Goal: Task Accomplishment & Management: Manage account settings

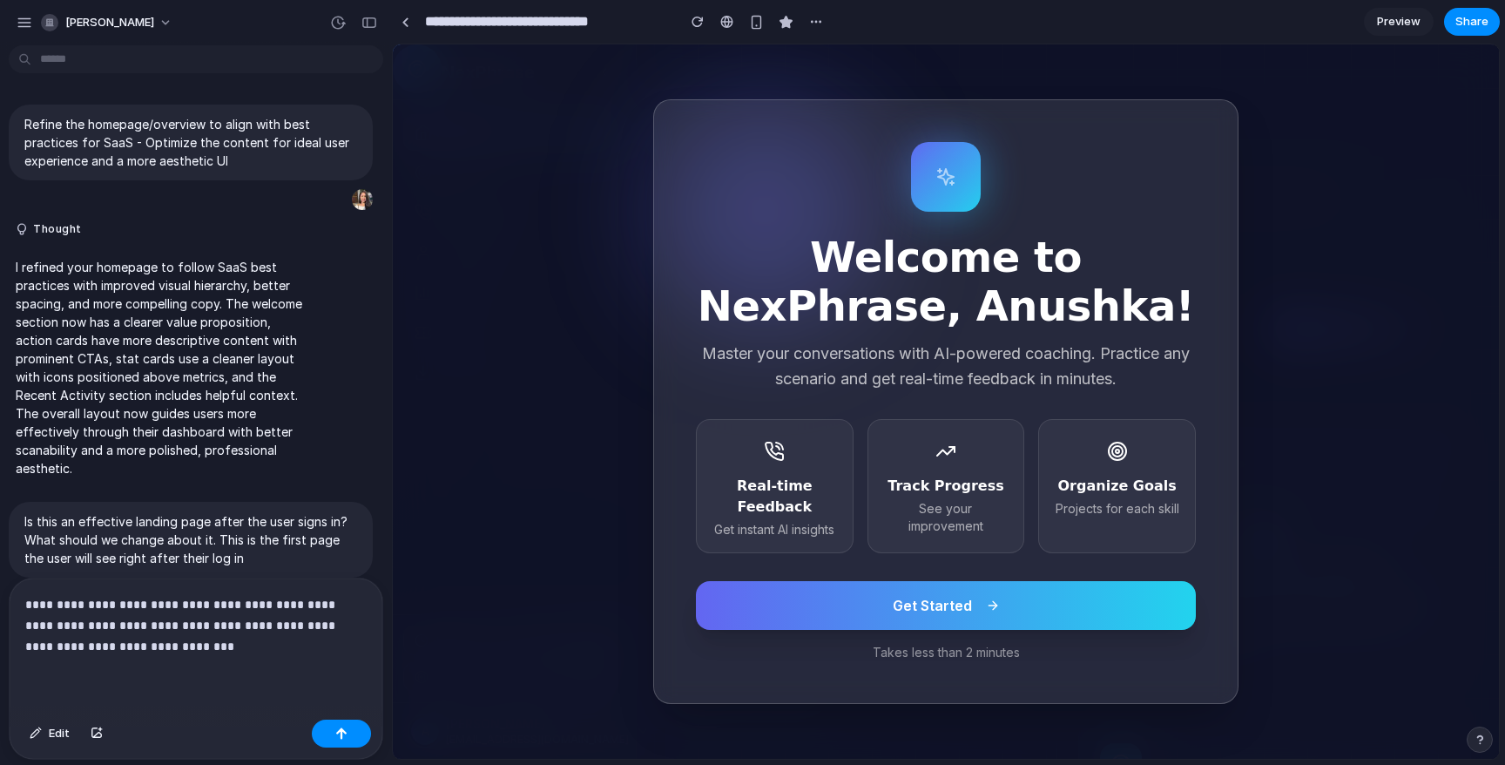
scroll to position [3802, 0]
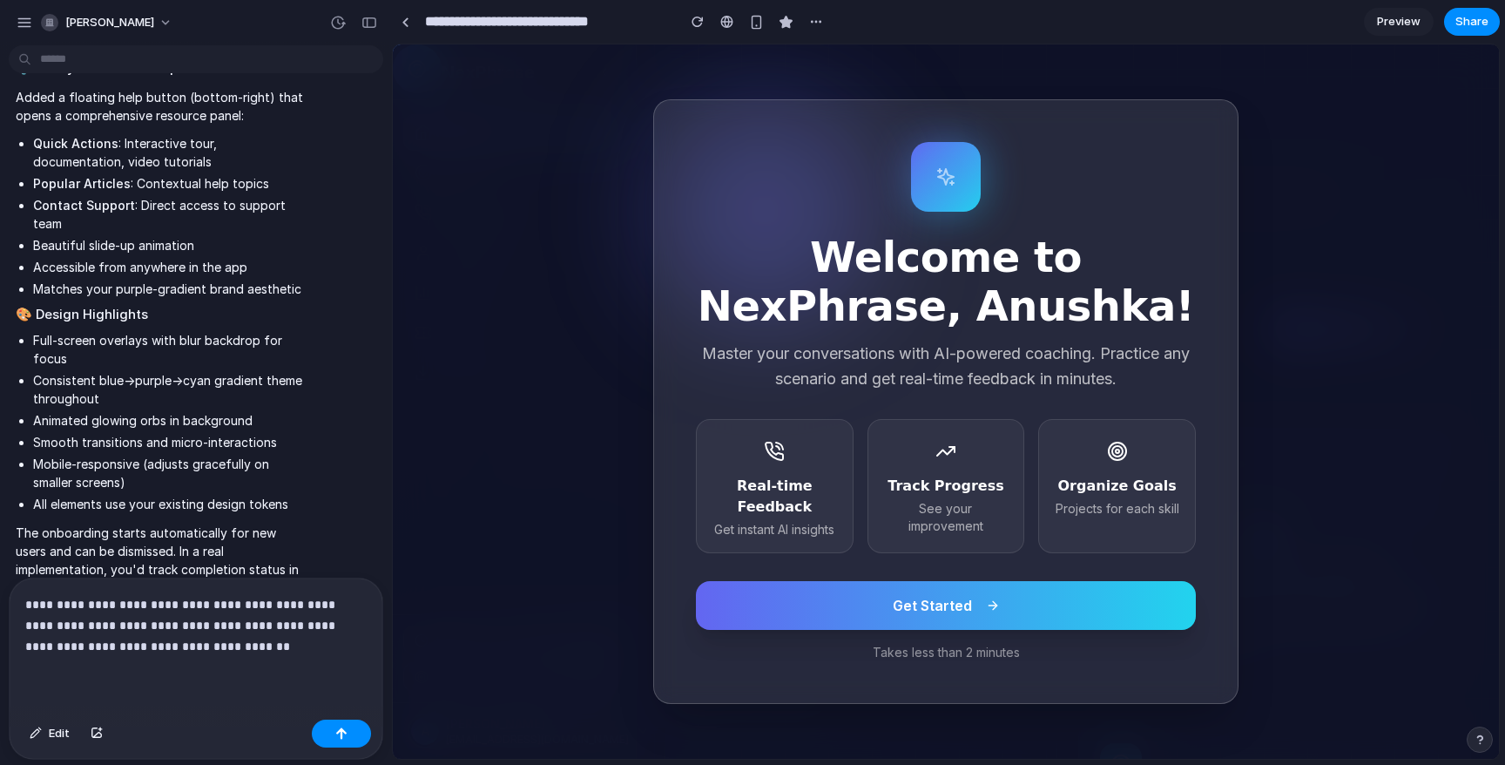
click at [984, 621] on button "Get Started" at bounding box center [946, 605] width 500 height 49
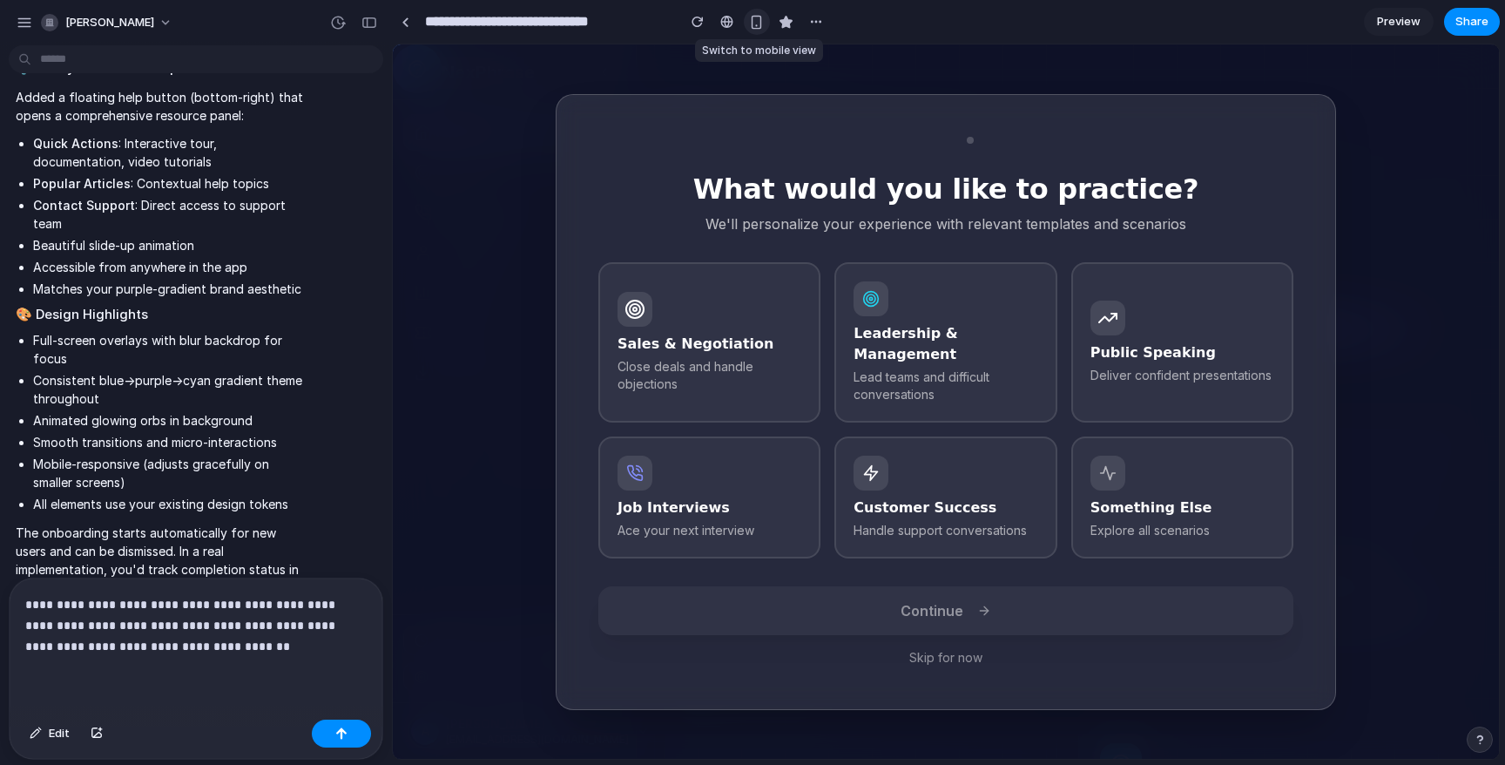
click at [753, 30] on button "button" at bounding box center [757, 22] width 26 height 26
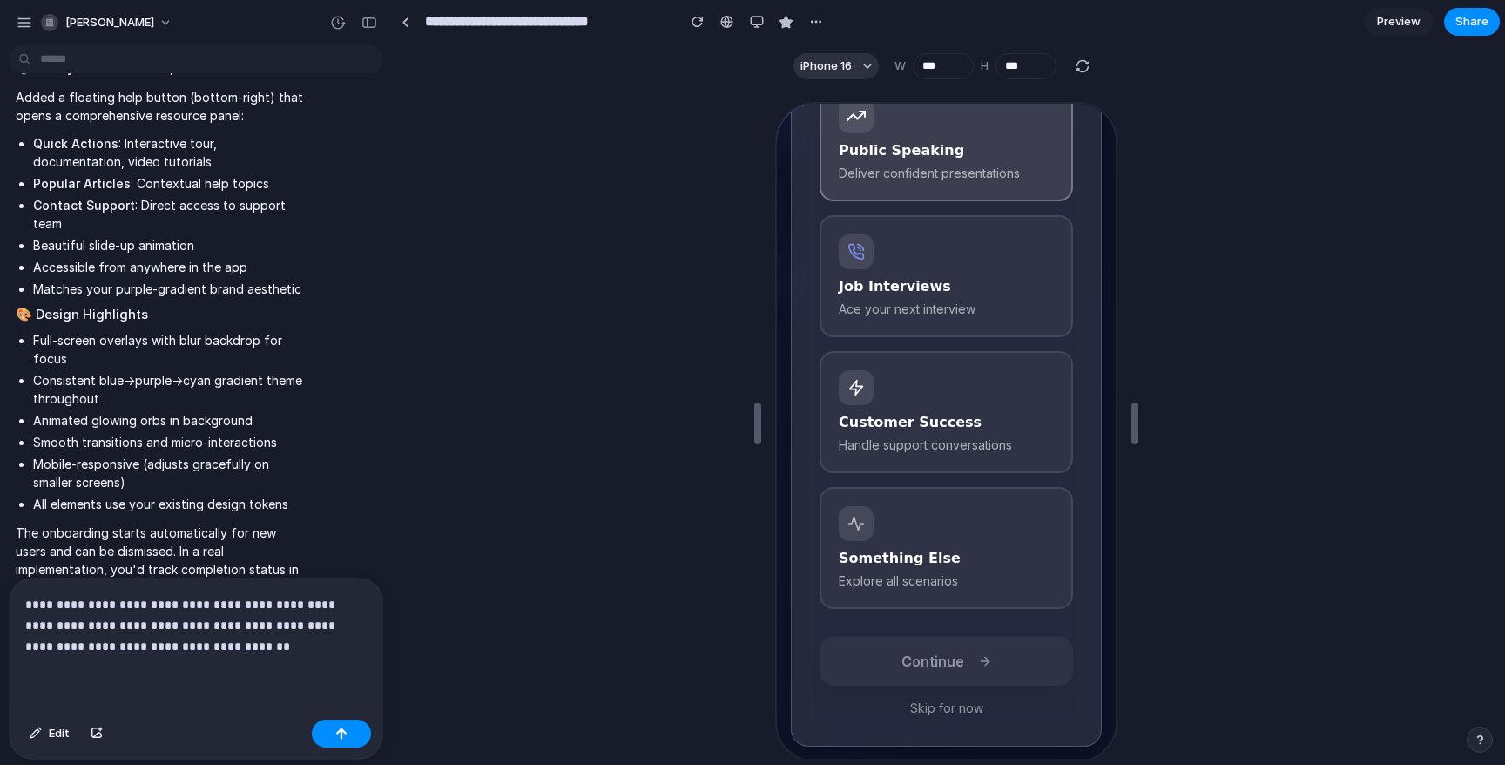
scroll to position [0, 0]
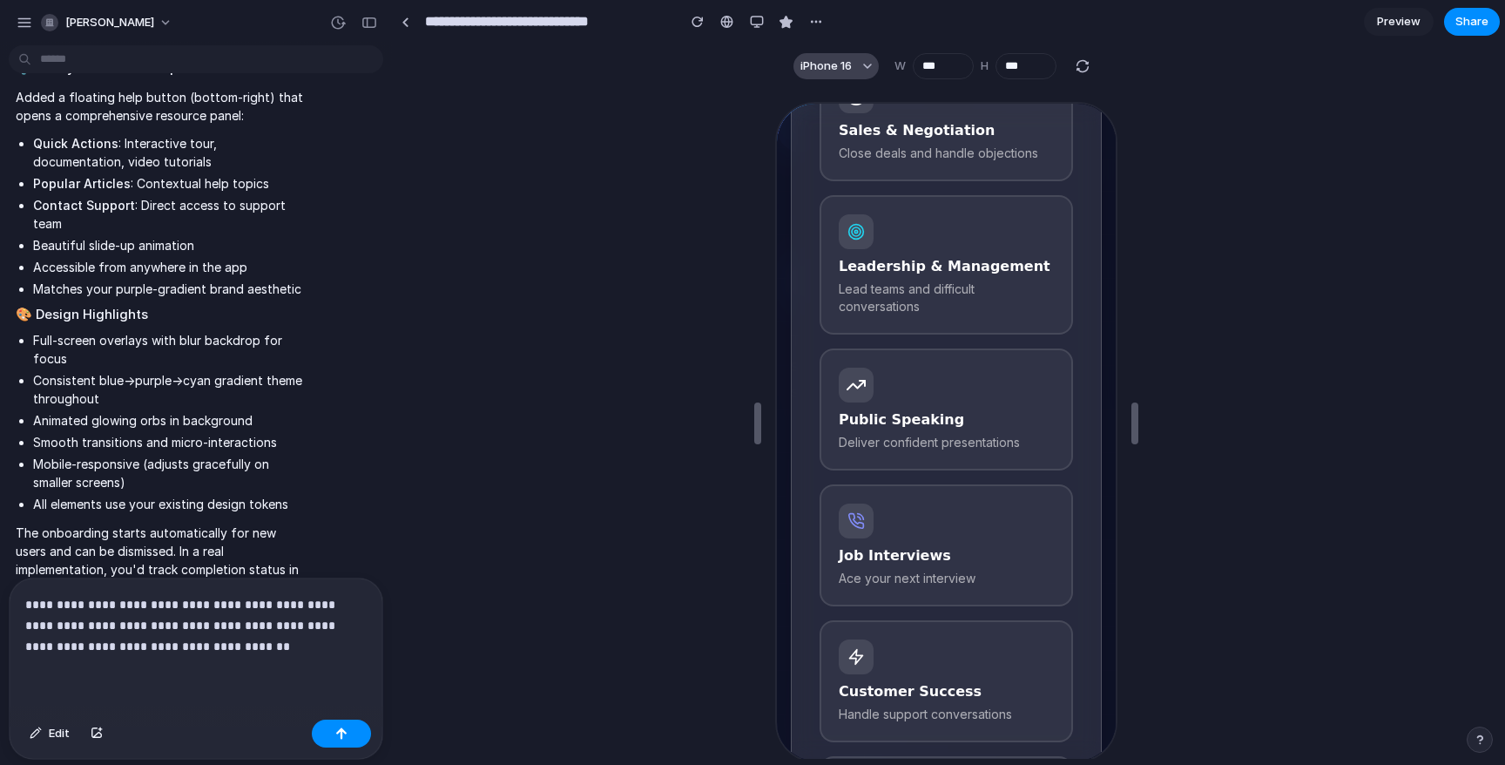
click at [859, 68] on button "iPhone 16" at bounding box center [835, 66] width 85 height 26
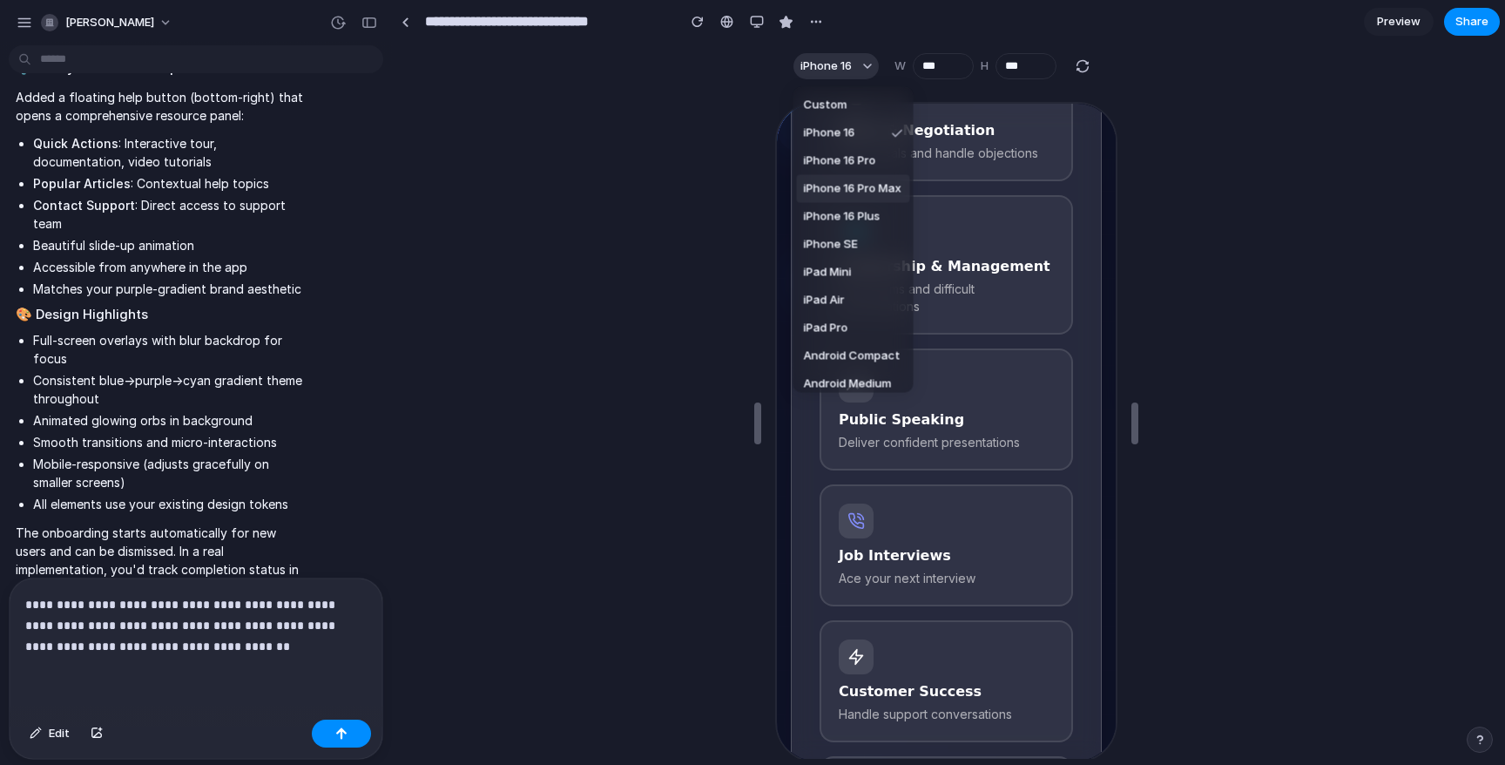
click at [848, 188] on span "iPhone 16 Pro Max" at bounding box center [853, 188] width 98 height 17
type input "***"
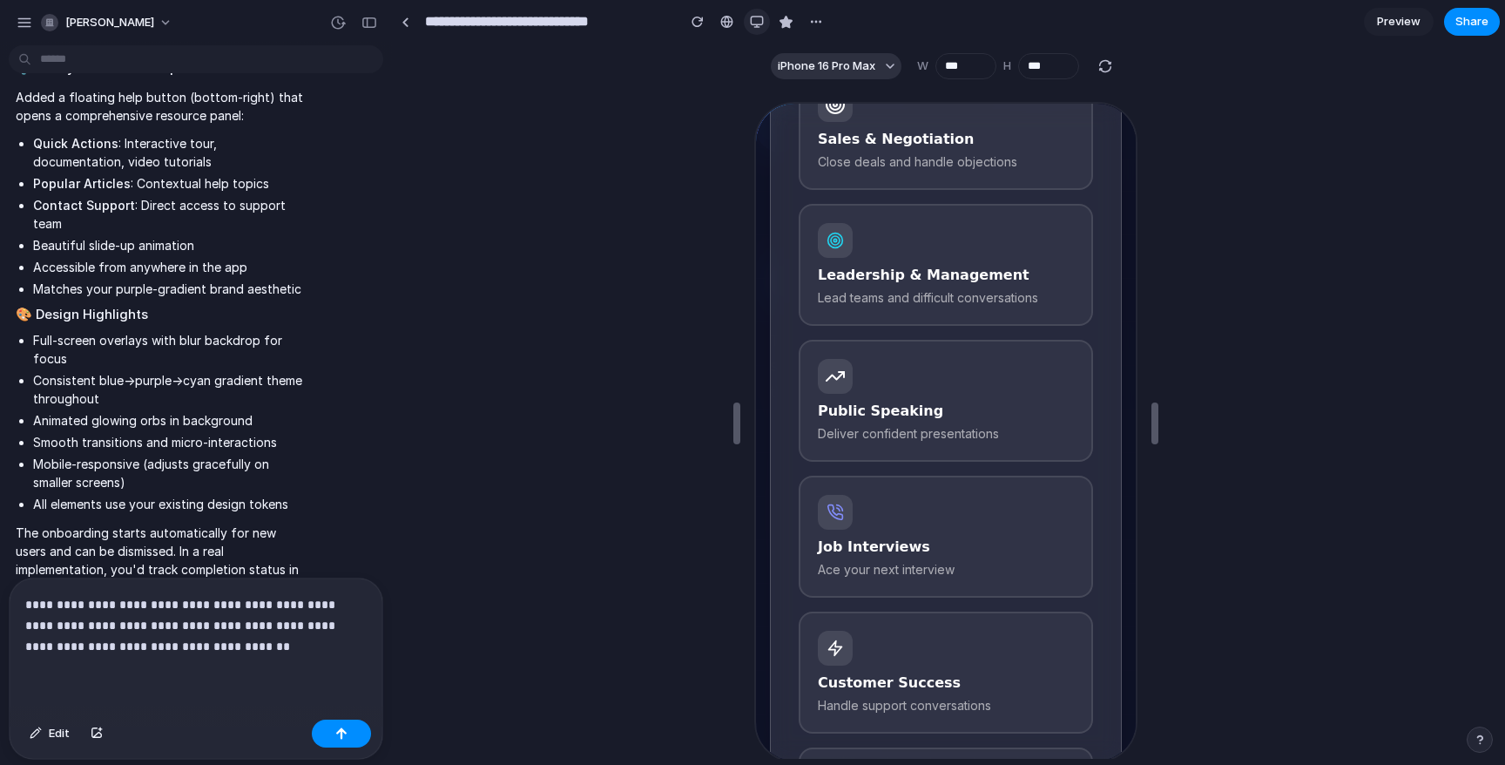
click at [758, 21] on div "button" at bounding box center [757, 22] width 14 height 14
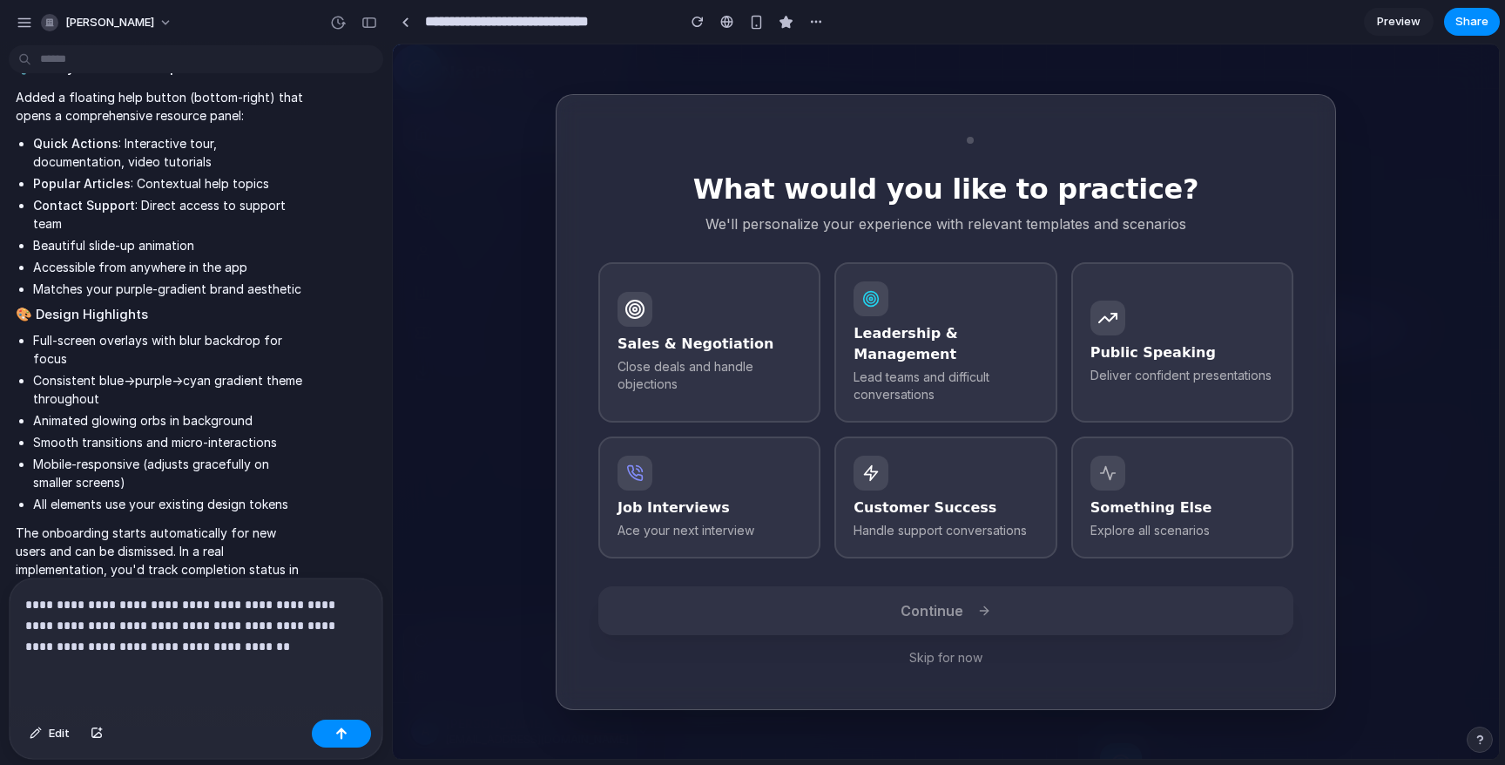
click at [939, 649] on button "Skip for now" at bounding box center [945, 657] width 695 height 17
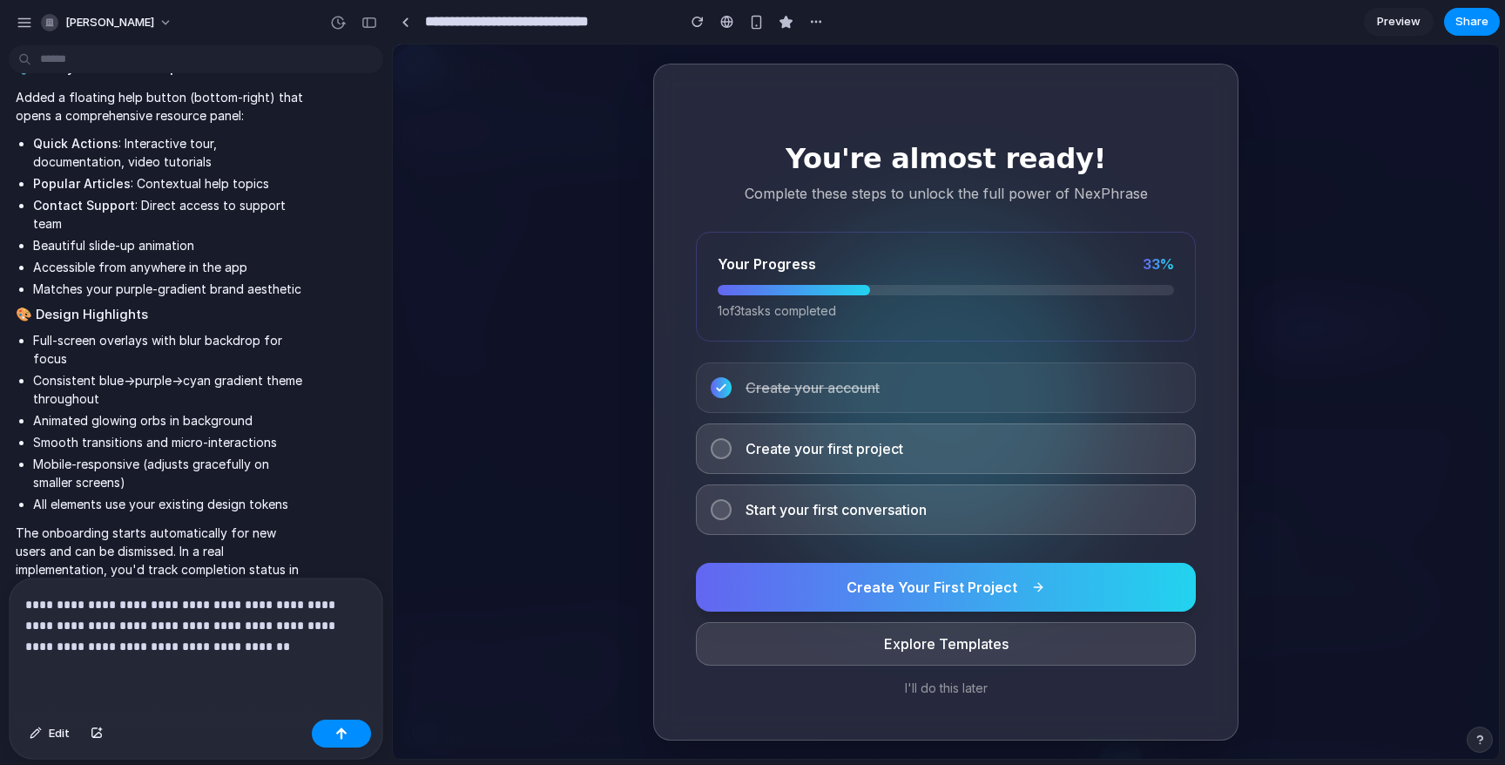
click at [936, 592] on span "Create Your First Project" at bounding box center [931, 586] width 171 height 21
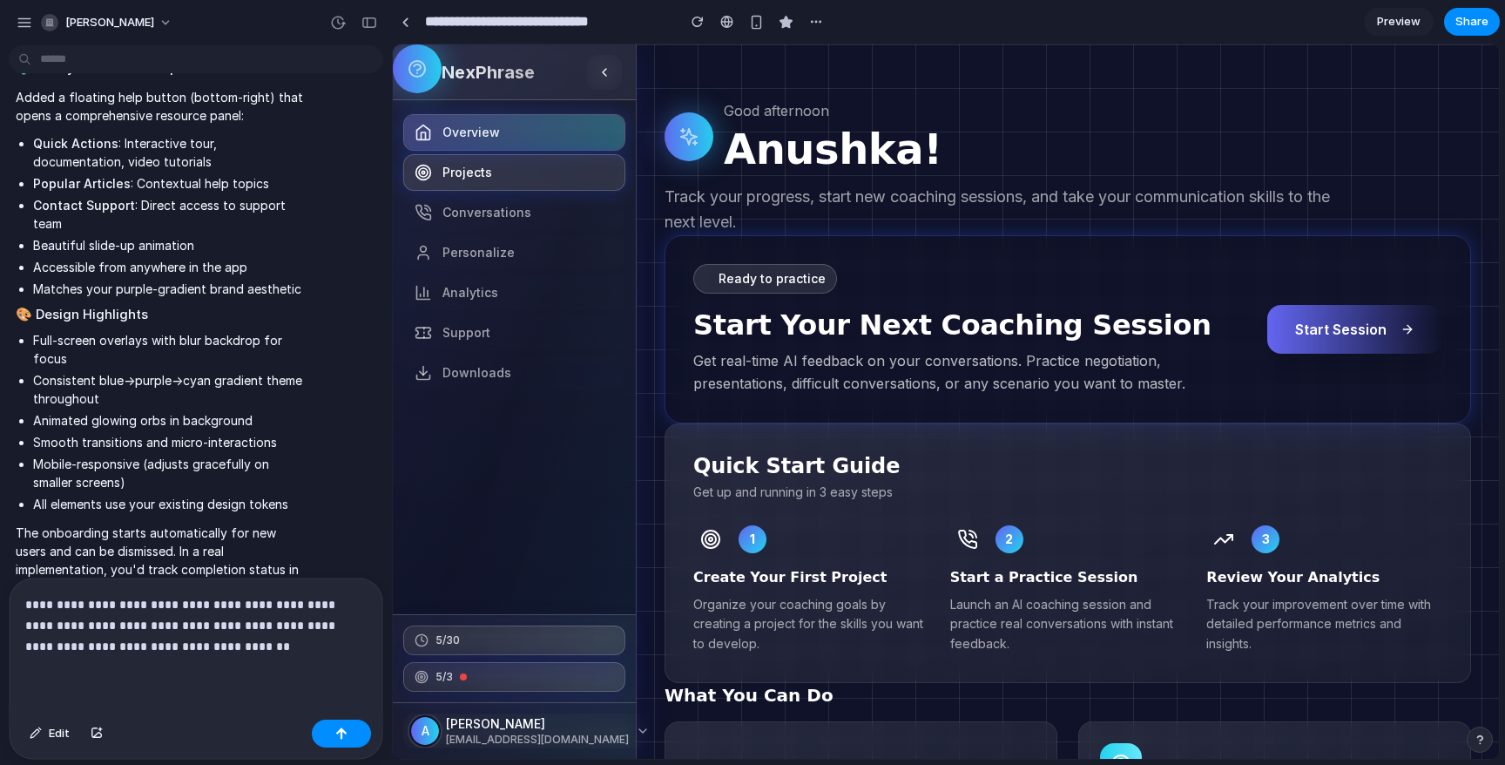
click at [475, 183] on link "Projects" at bounding box center [514, 172] width 222 height 37
click at [461, 172] on span "Projects" at bounding box center [467, 172] width 50 height 17
click at [473, 179] on span "Projects" at bounding box center [467, 172] width 50 height 17
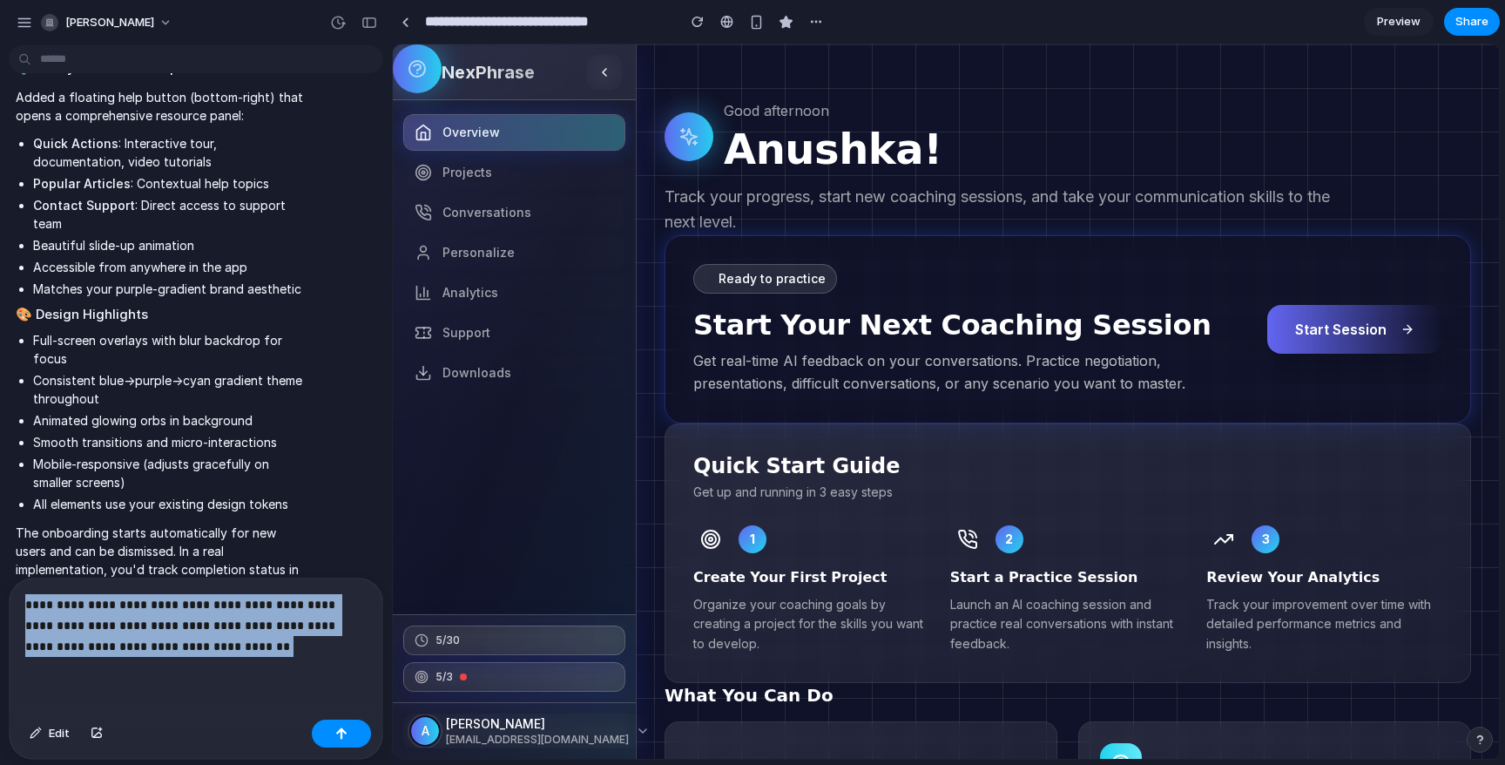
drag, startPoint x: 278, startPoint y: 644, endPoint x: 0, endPoint y: 518, distance: 305.1
click at [0, 518] on div "Refine the homepage/overview to align with best practices for SaaS - Optimize t…" at bounding box center [196, 408] width 392 height 712
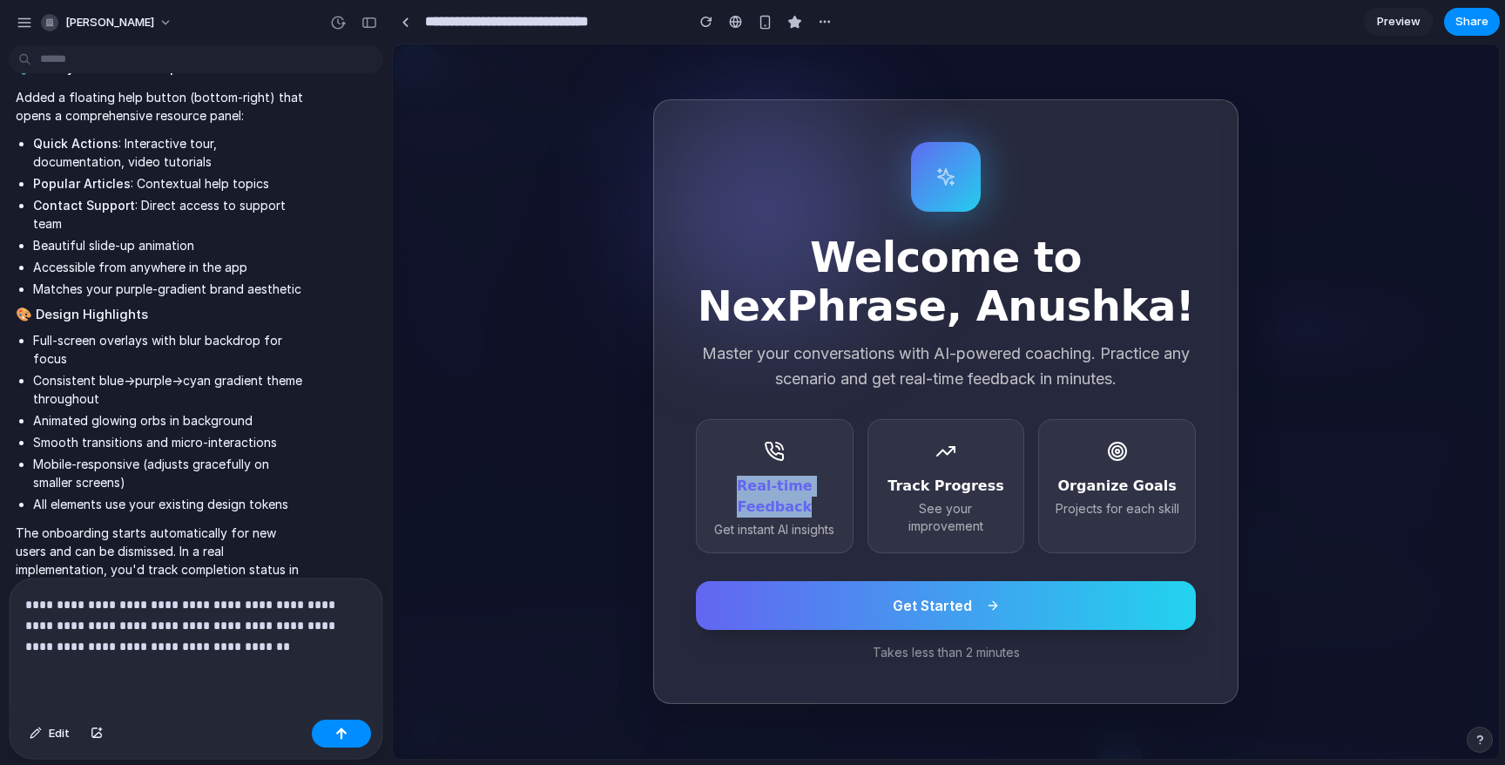
drag, startPoint x: 758, startPoint y: 469, endPoint x: 876, endPoint y: 540, distance: 137.8
click at [875, 540] on div "Real-time Feedback Get instant AI insights Track Progress See your improvement …" at bounding box center [946, 486] width 500 height 134
click at [938, 518] on p "See your improvement" at bounding box center [946, 517] width 128 height 35
click at [887, 610] on button "Get Started" at bounding box center [946, 605] width 500 height 49
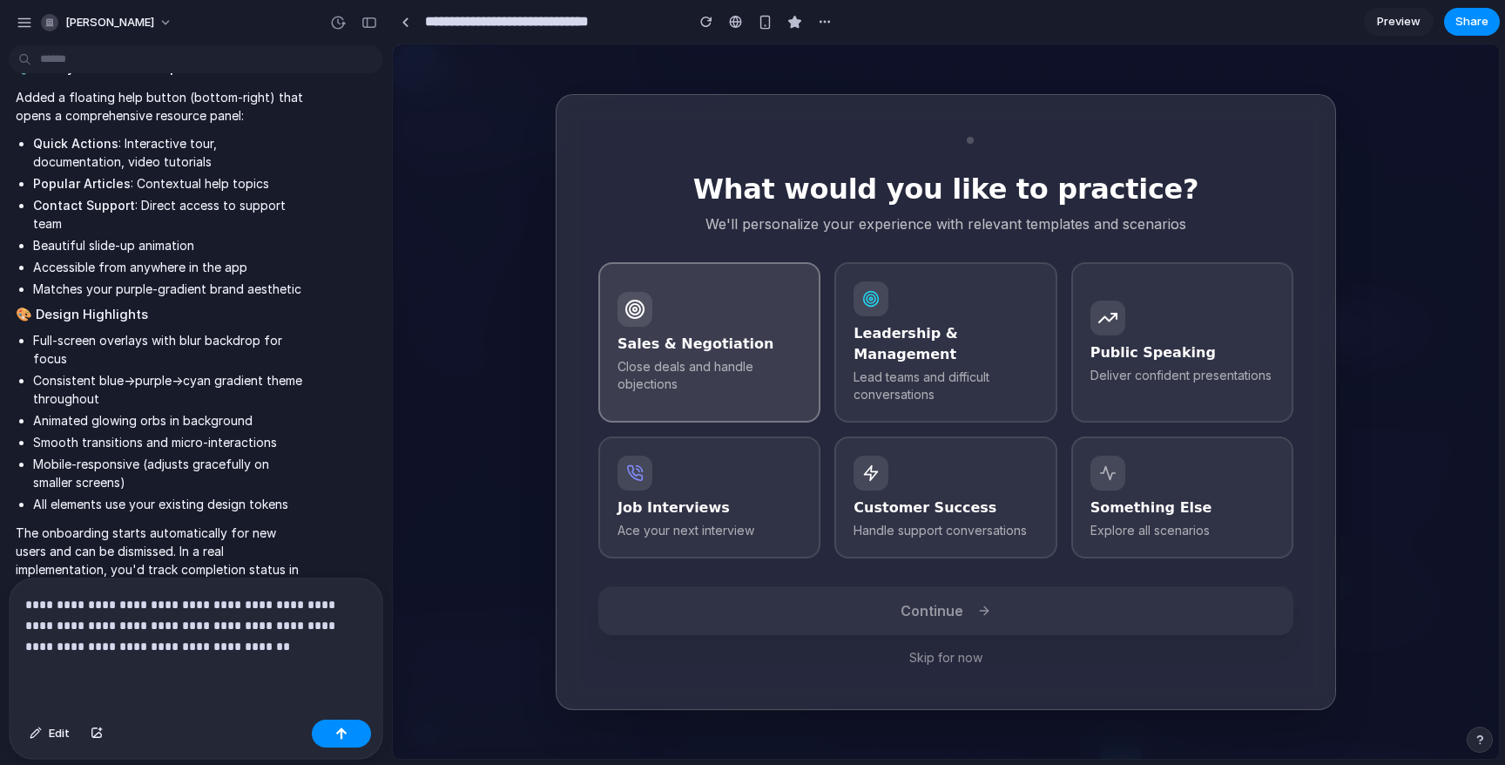
click at [765, 359] on p "Close deals and handle objections" at bounding box center [709, 375] width 184 height 35
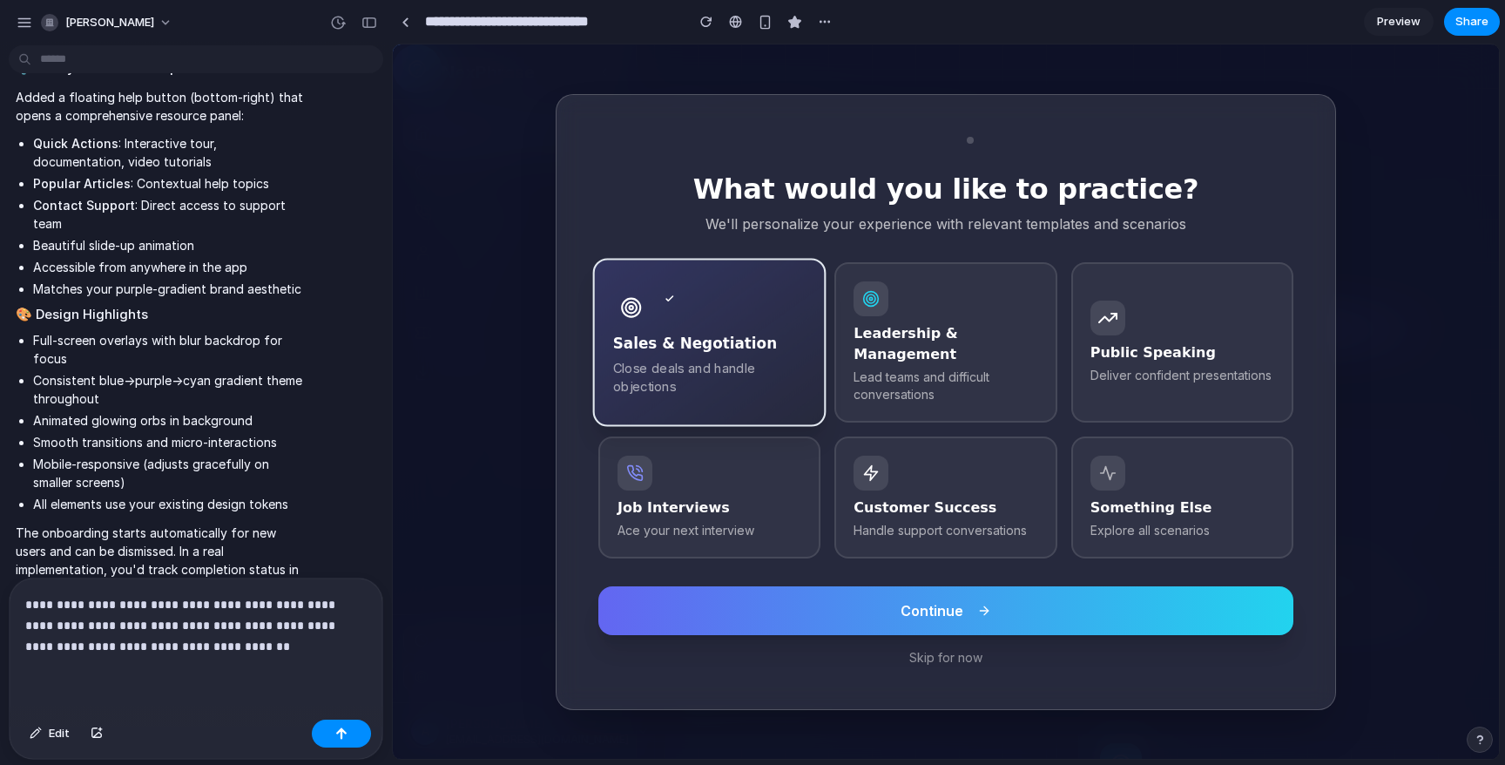
click at [940, 600] on span "Continue" at bounding box center [931, 610] width 63 height 21
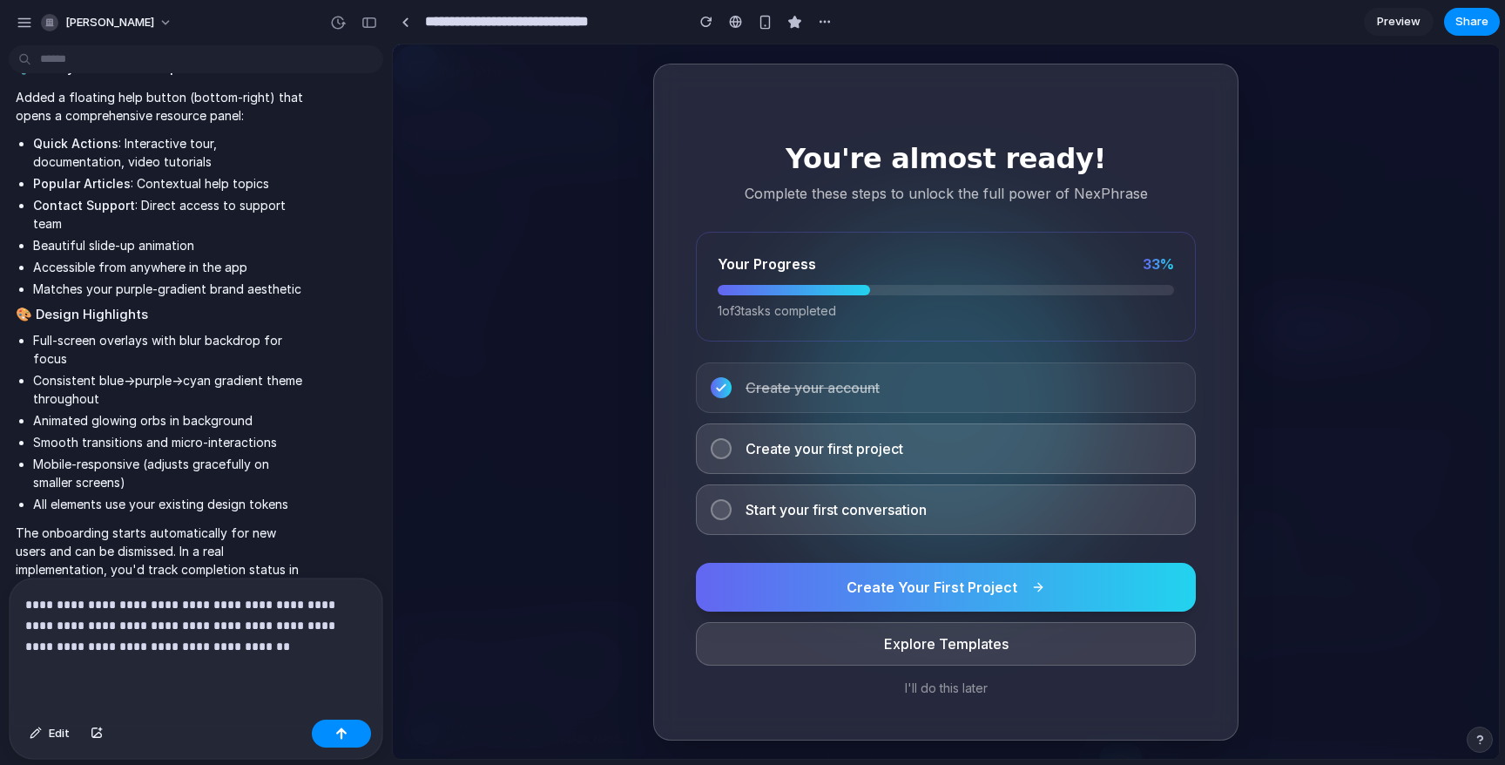
click at [948, 688] on button "I'll do this later" at bounding box center [946, 687] width 500 height 17
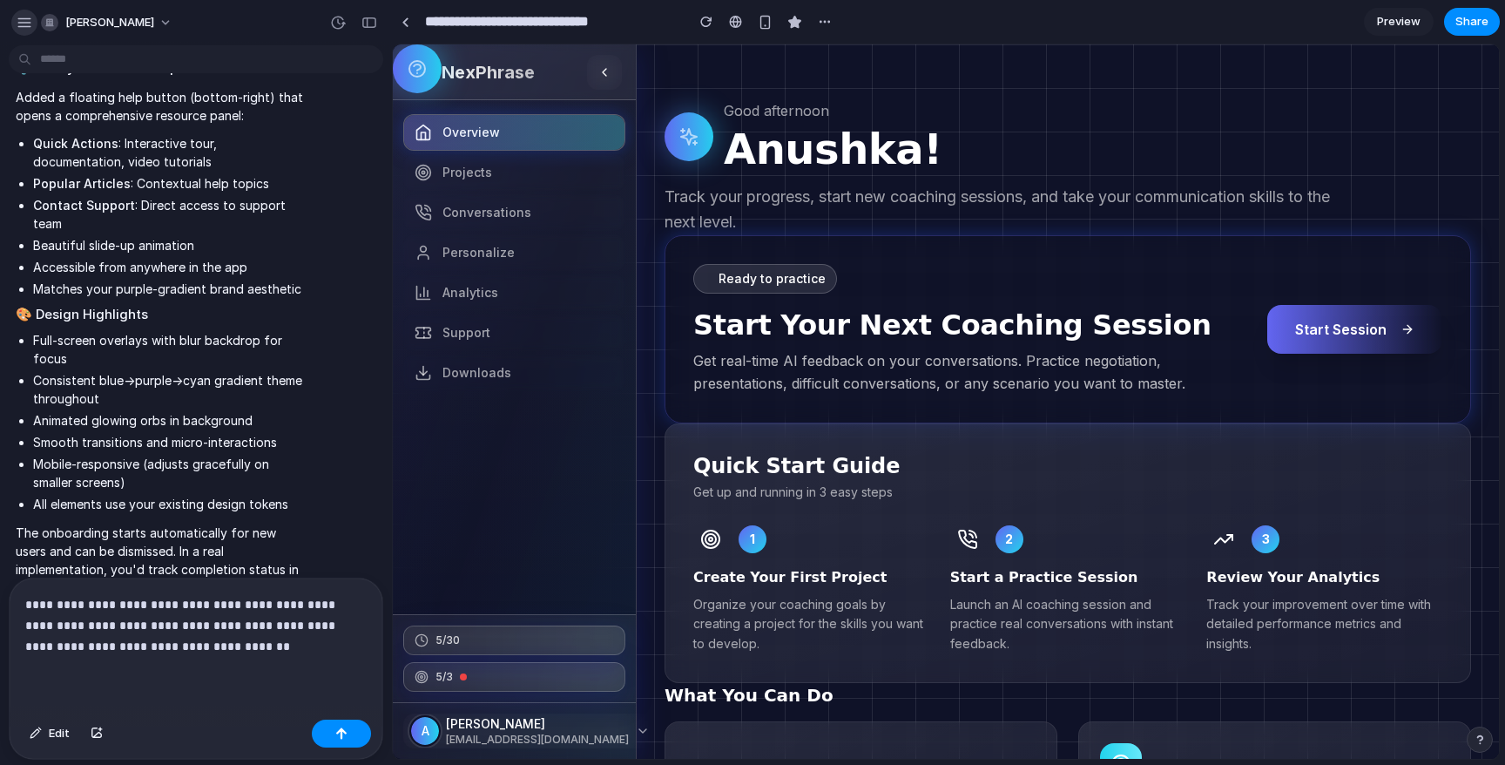
click at [18, 24] on div "button" at bounding box center [25, 23] width 16 height 16
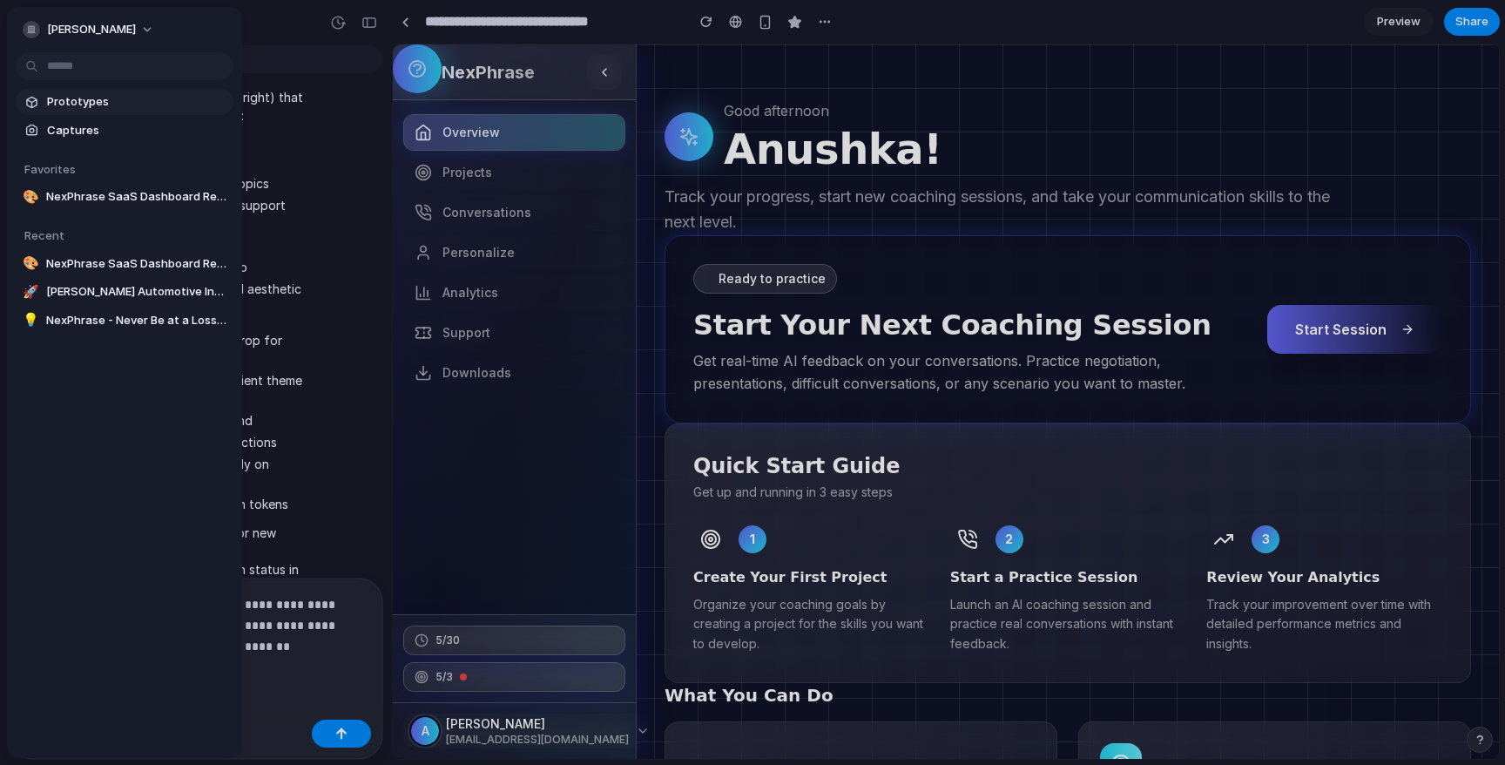
click at [93, 93] on span "Prototypes" at bounding box center [136, 101] width 179 height 17
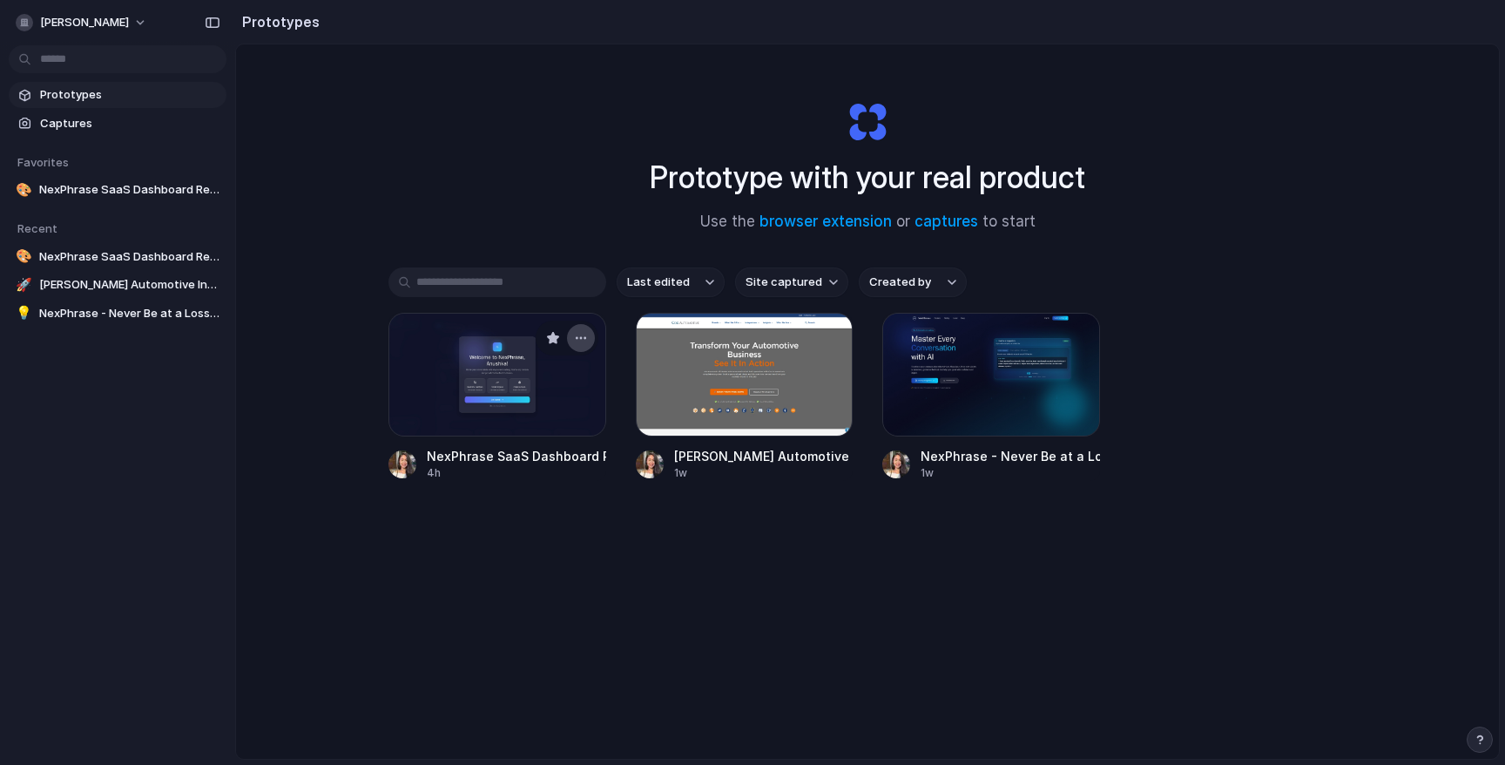
click at [585, 340] on div "button" at bounding box center [581, 338] width 14 height 14
click at [790, 689] on div "Open in new tab Rename Copy link Delete" at bounding box center [752, 382] width 1505 height 765
click at [130, 192] on span "NexPhrase SaaS Dashboard Revamp" at bounding box center [129, 189] width 180 height 17
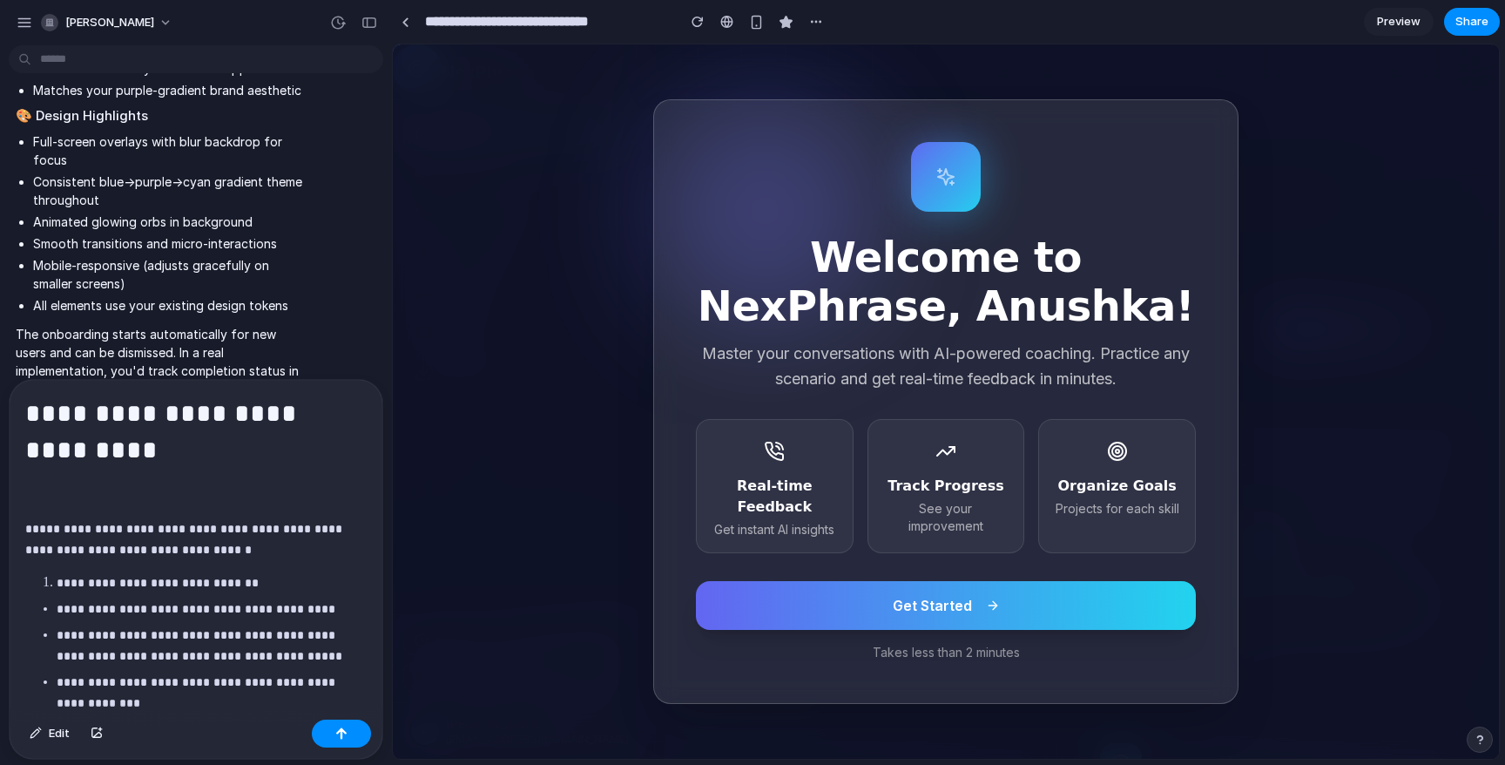
scroll to position [5807, 0]
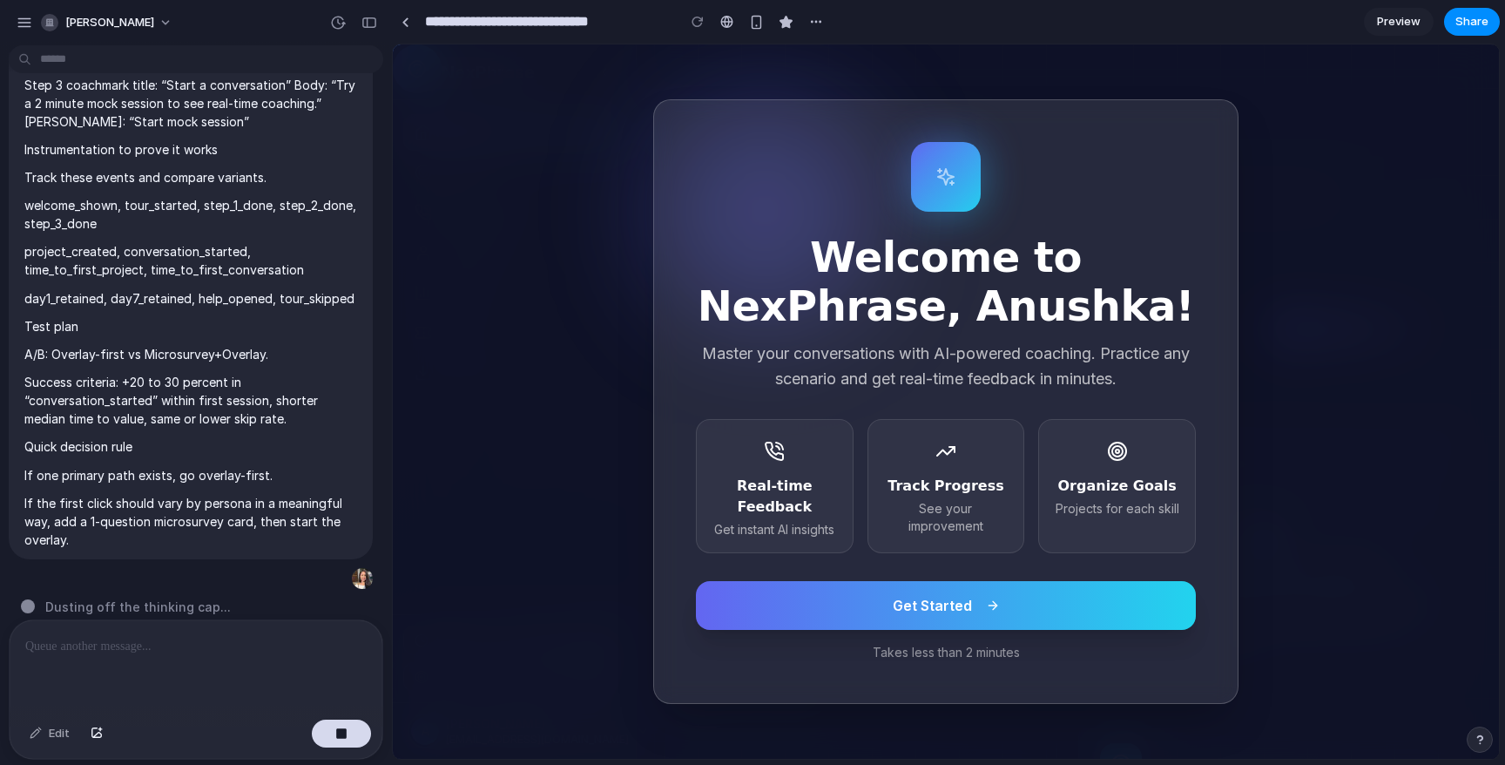
click at [810, 75] on div "Welcome to NexPhrase, Anushka! Master your conversations with AI-powered coachi…" at bounding box center [946, 401] width 1106 height 714
click at [933, 665] on div "Welcome to NexPhrase, Anushka! Master your conversations with AI-powered coachi…" at bounding box center [945, 401] width 585 height 605
click at [938, 619] on button "Get Started" at bounding box center [946, 605] width 500 height 49
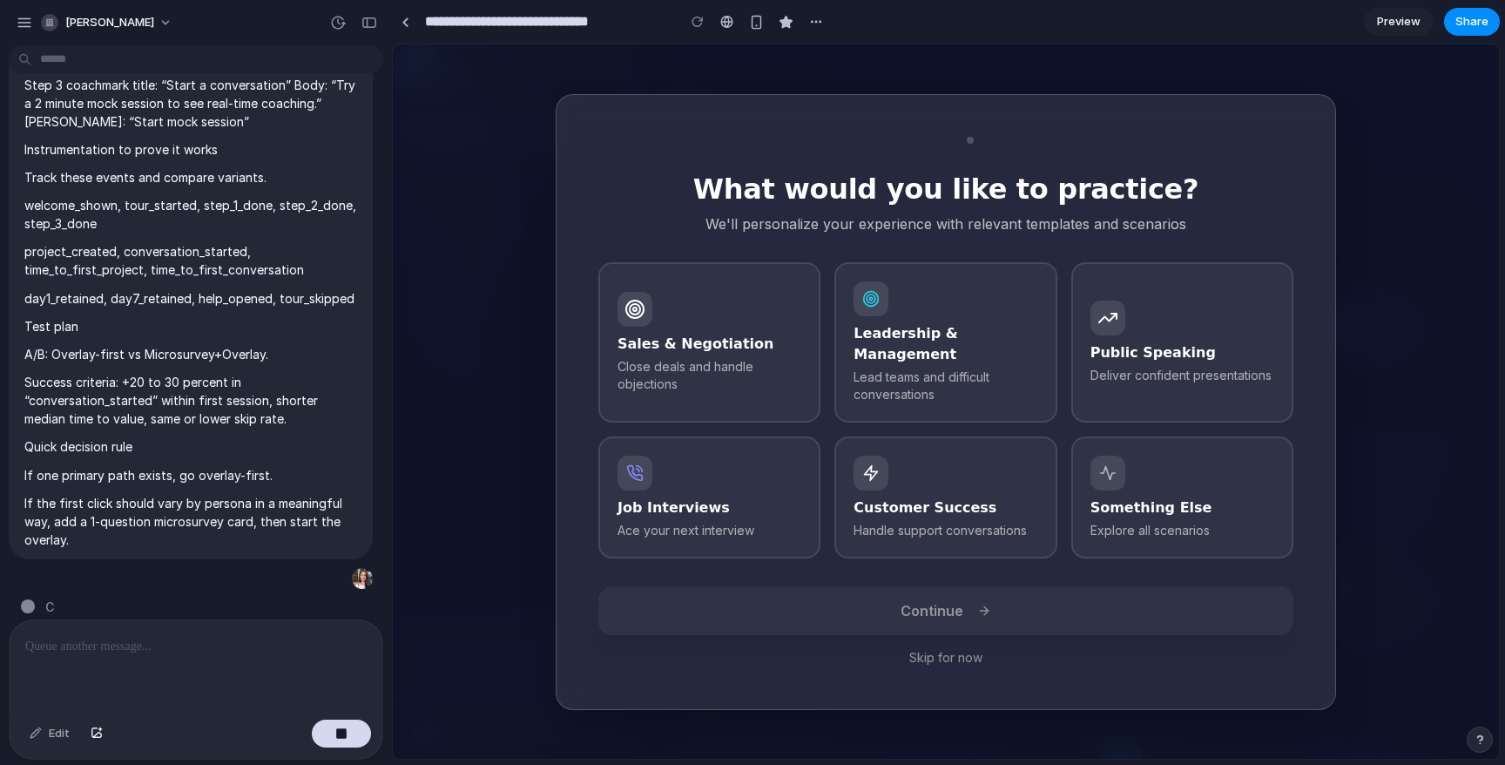
click at [938, 649] on button "Skip for now" at bounding box center [945, 657] width 695 height 17
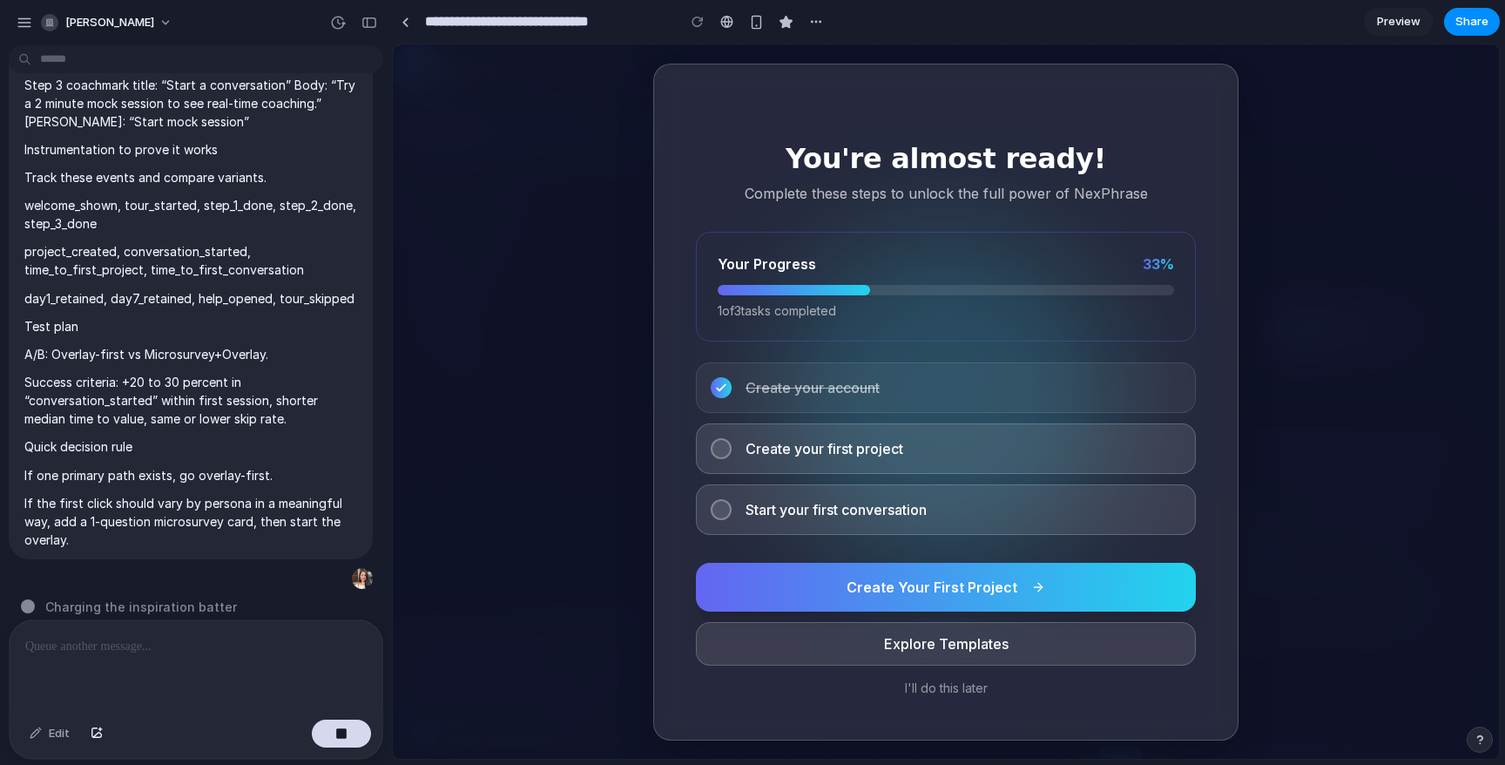
click at [929, 686] on button "I'll do this later" at bounding box center [946, 687] width 500 height 17
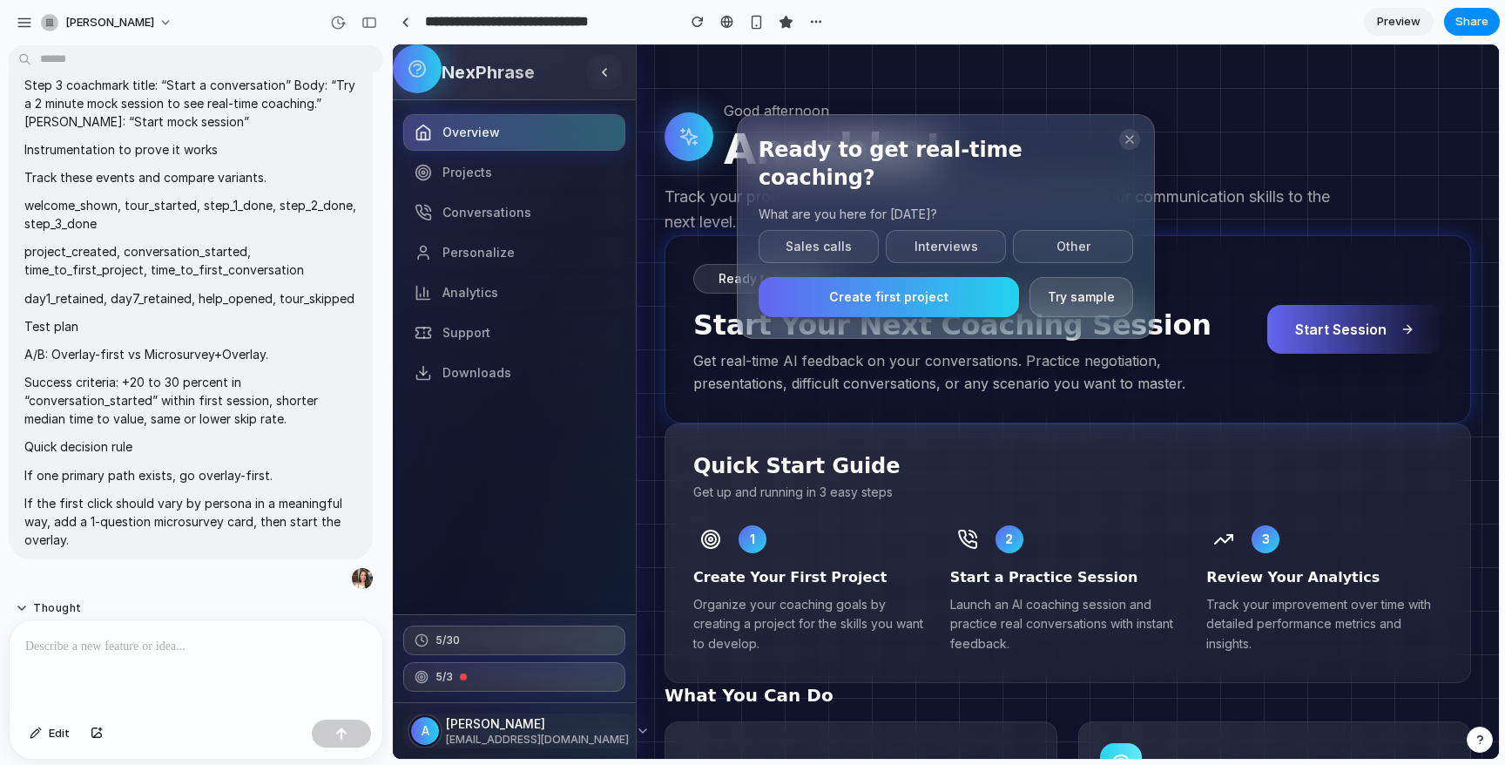
scroll to position [8241, 0]
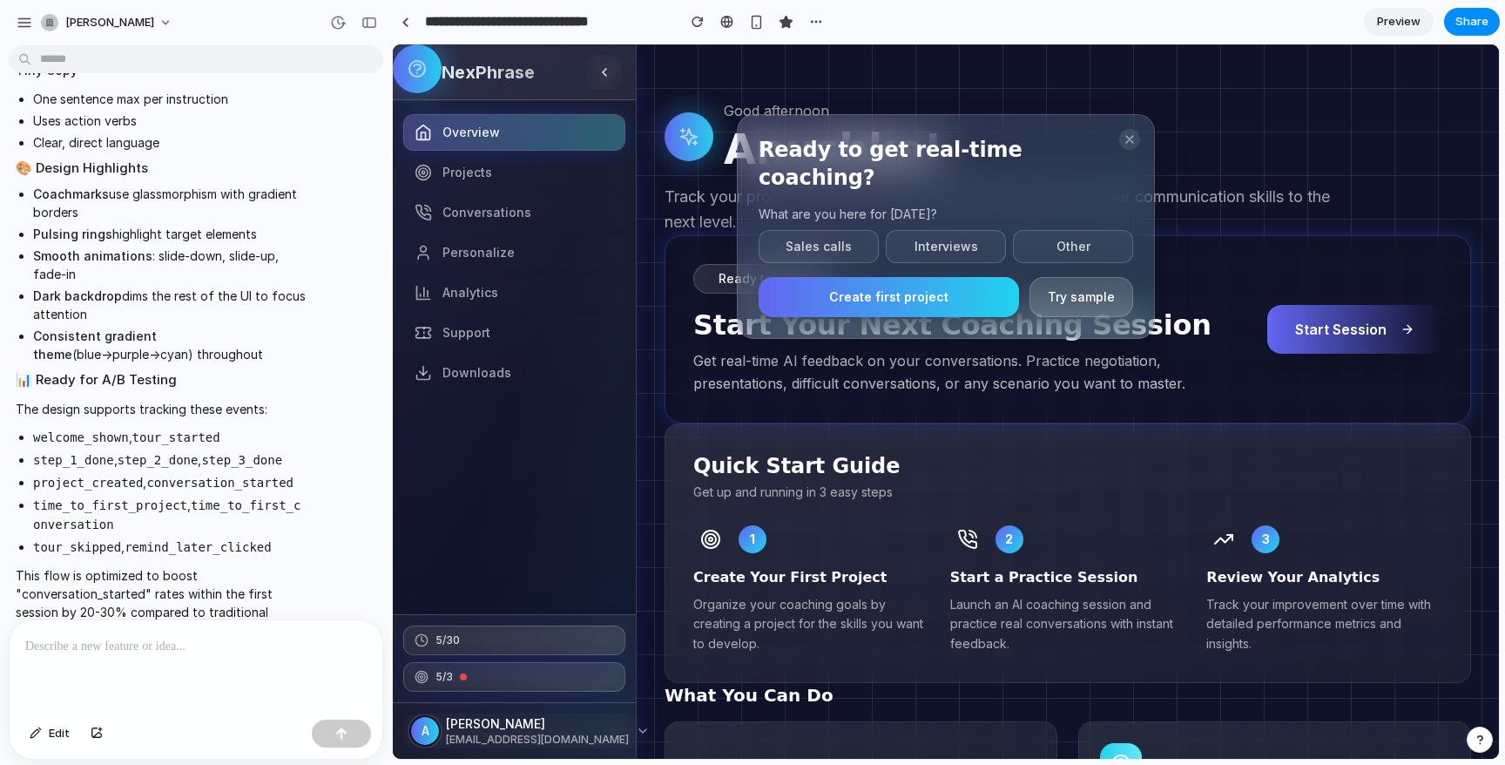
click at [1062, 277] on button "Try sample" at bounding box center [1081, 297] width 104 height 40
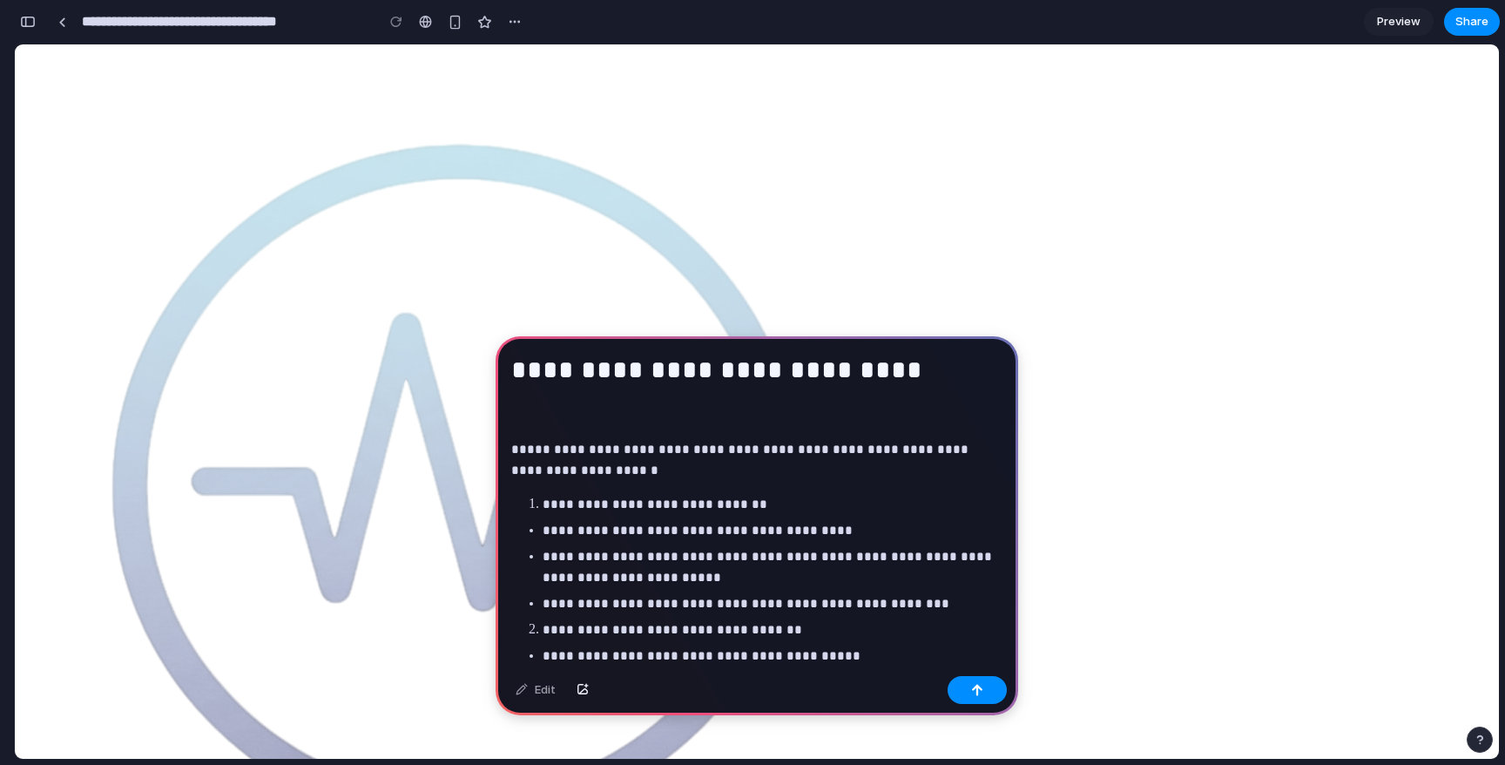
click at [812, 372] on h1 "**********" at bounding box center [756, 372] width 491 height 40
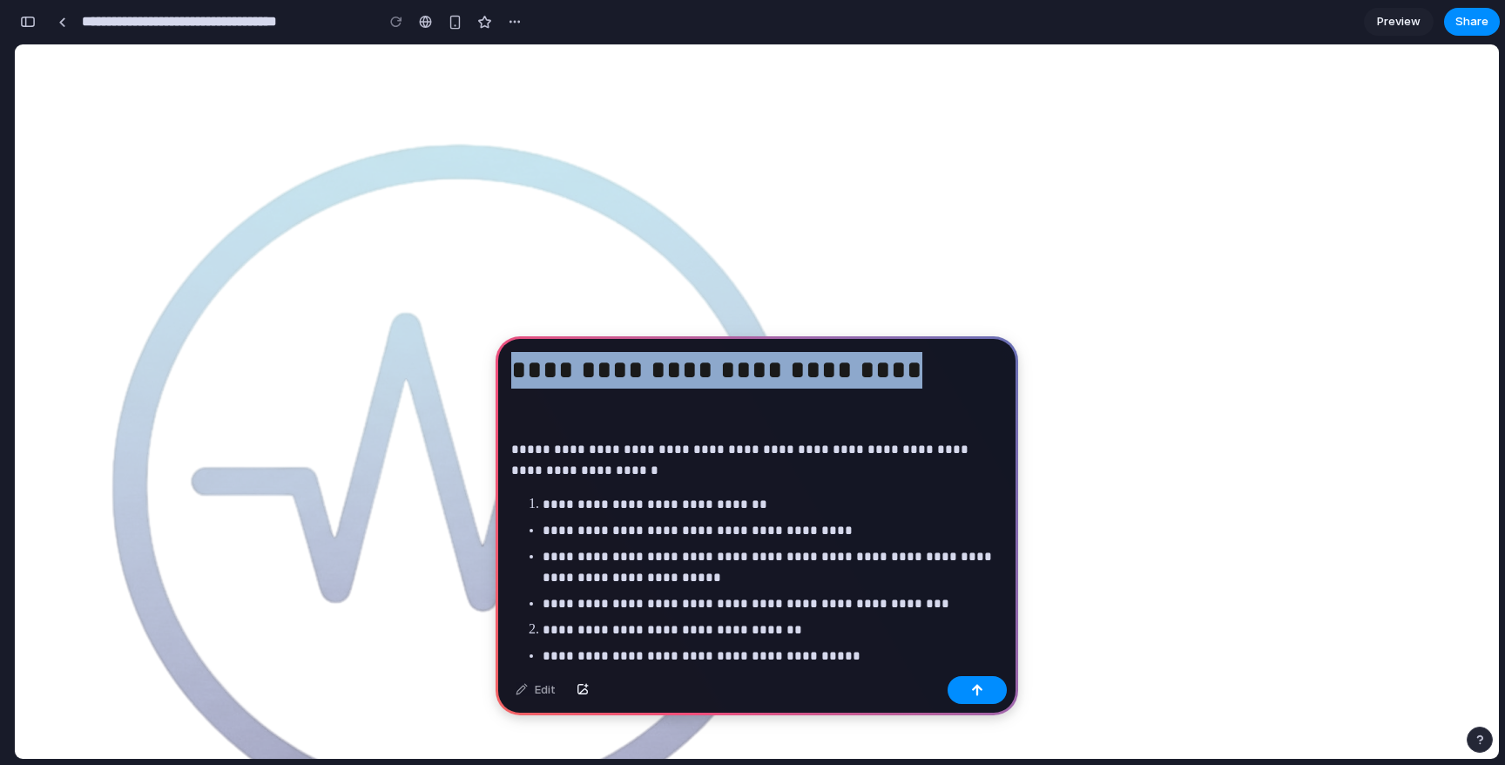
click at [812, 372] on h1 "**********" at bounding box center [756, 372] width 491 height 40
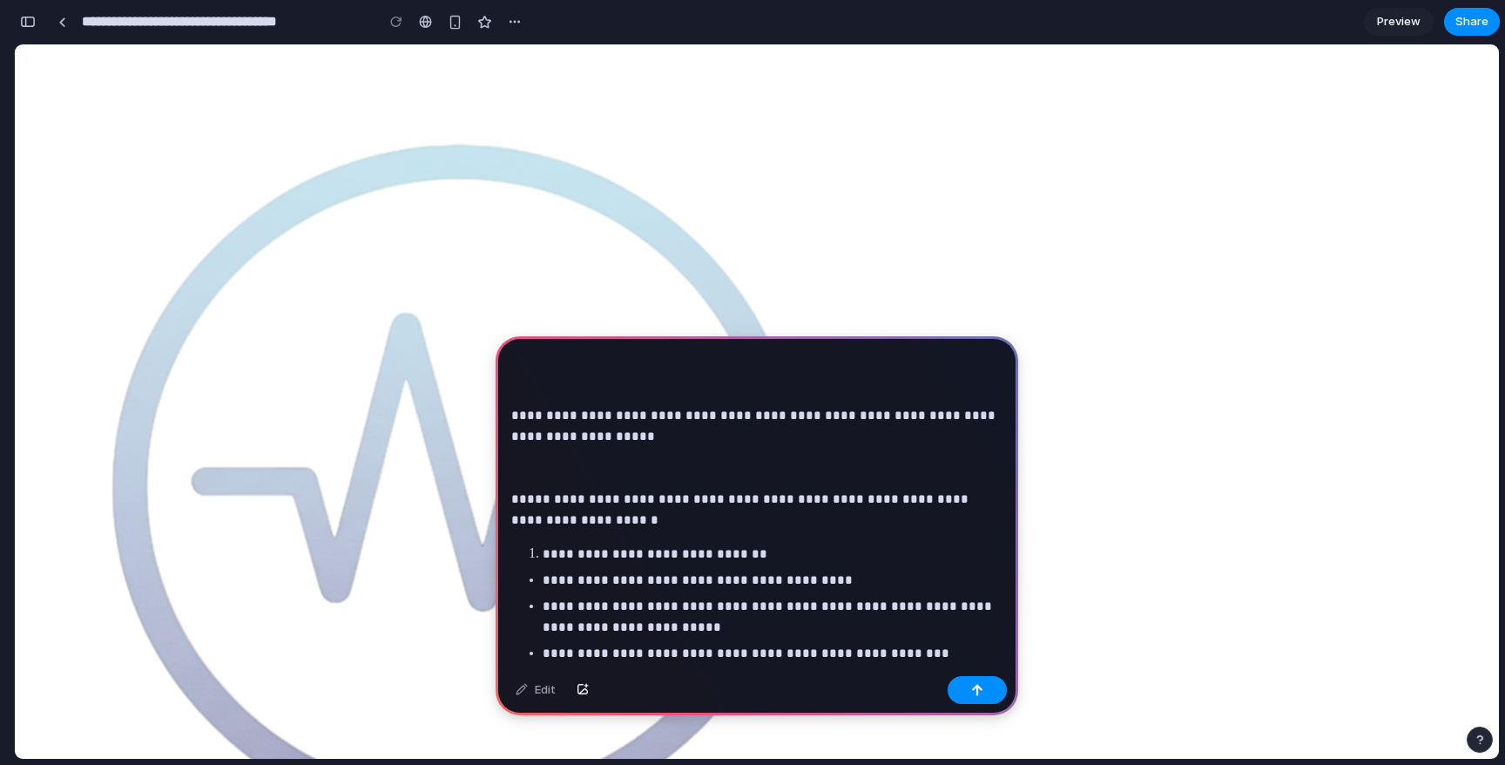
click at [511, 415] on p "**********" at bounding box center [756, 467] width 491 height 125
click at [617, 443] on p "**********" at bounding box center [756, 467] width 491 height 125
click at [619, 432] on p "**********" at bounding box center [756, 467] width 491 height 125
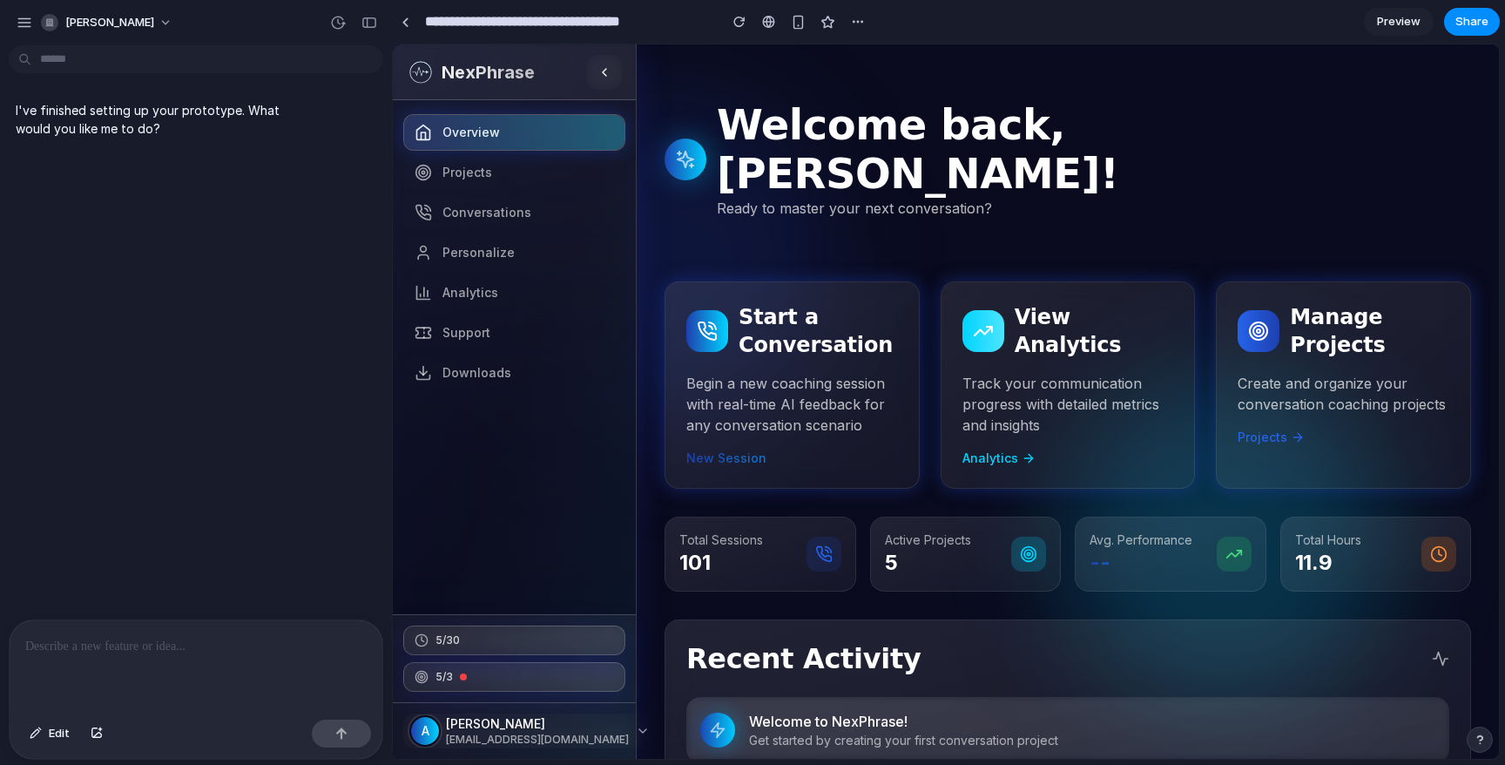
click at [124, 641] on p at bounding box center [195, 646] width 341 height 21
click at [108, 663] on div at bounding box center [196, 666] width 373 height 92
click at [108, 659] on div at bounding box center [196, 666] width 373 height 92
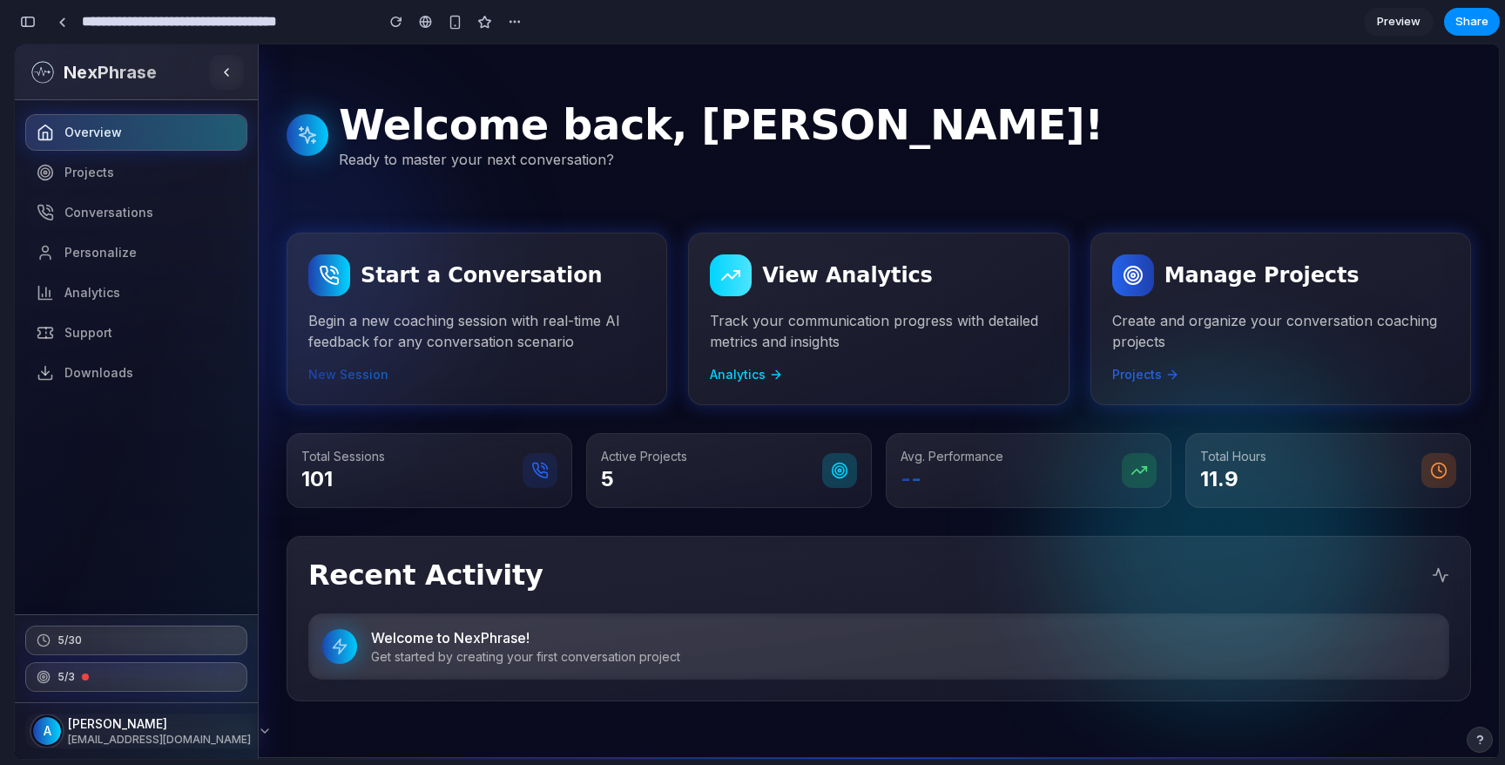
drag, startPoint x: 98, startPoint y: 491, endPoint x: 3, endPoint y: 296, distance: 217.3
click at [3, 296] on div "**********" at bounding box center [752, 382] width 1505 height 765
click at [30, 23] on div "button" at bounding box center [28, 22] width 16 height 12
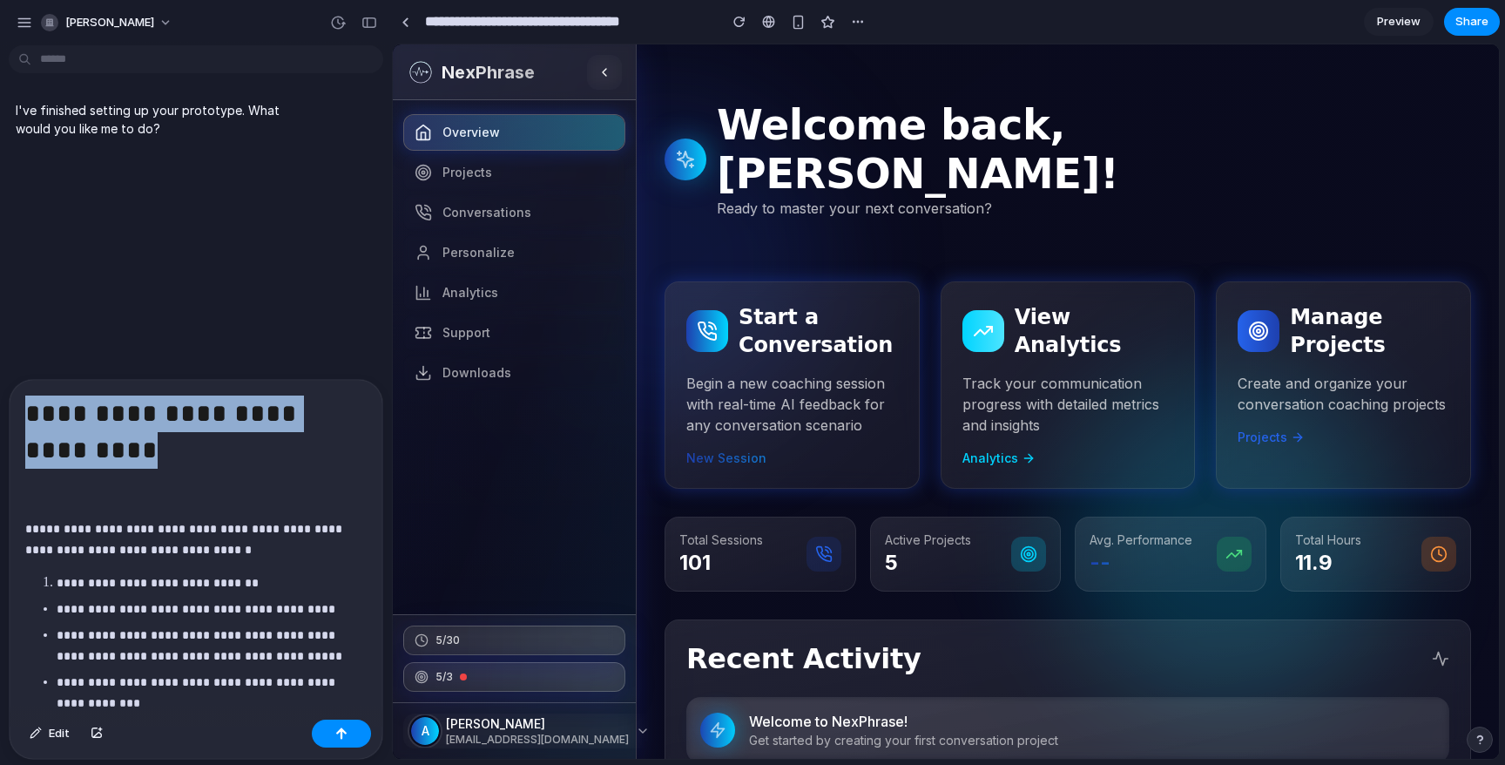
click at [392, 8] on button "button" at bounding box center [406, 22] width 28 height 28
click at [152, 454] on h1 "**********" at bounding box center [195, 433] width 341 height 77
drag, startPoint x: 140, startPoint y: 454, endPoint x: 0, endPoint y: 367, distance: 165.0
click at [0, 367] on div "**********" at bounding box center [196, 408] width 392 height 712
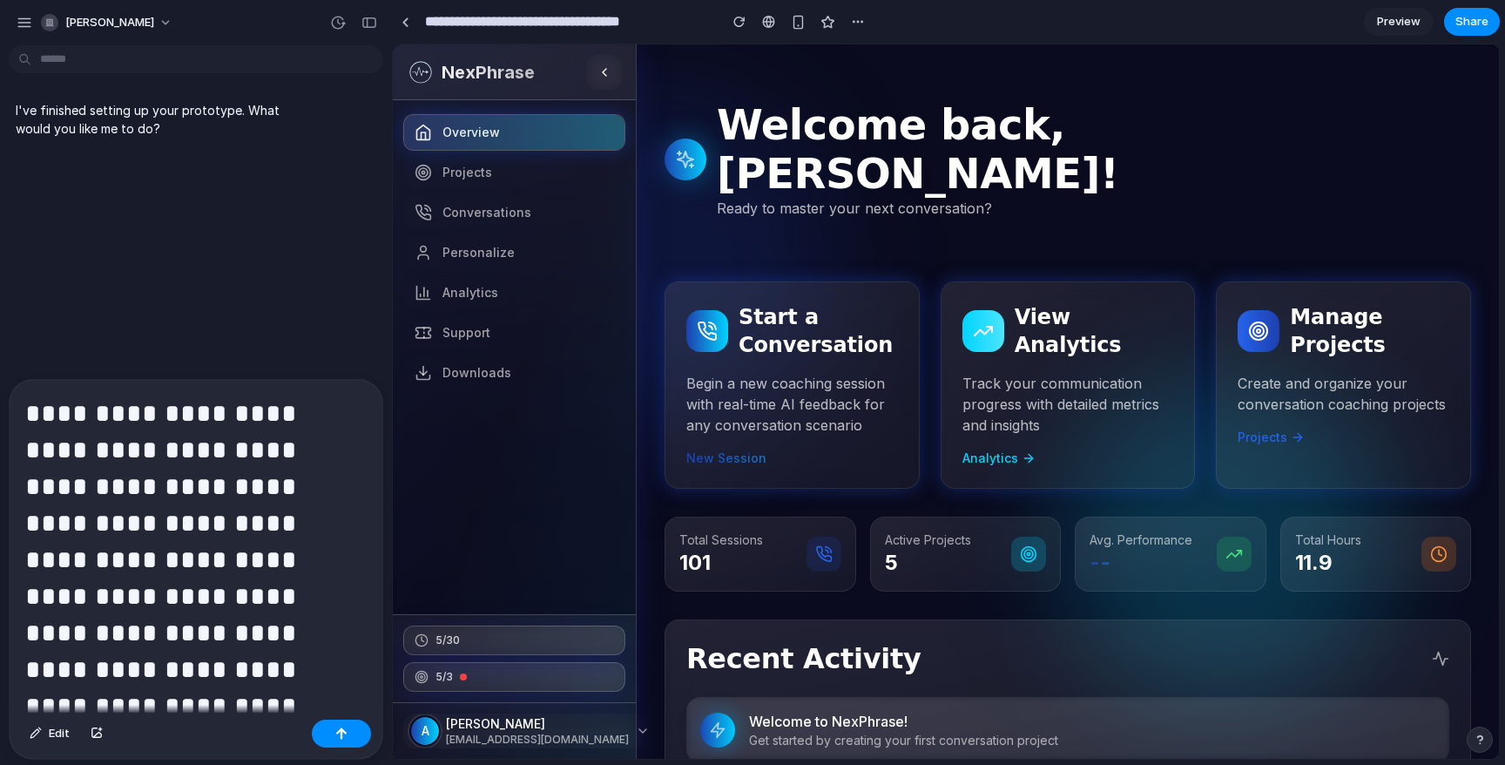
click at [313, 724] on div at bounding box center [341, 733] width 59 height 28
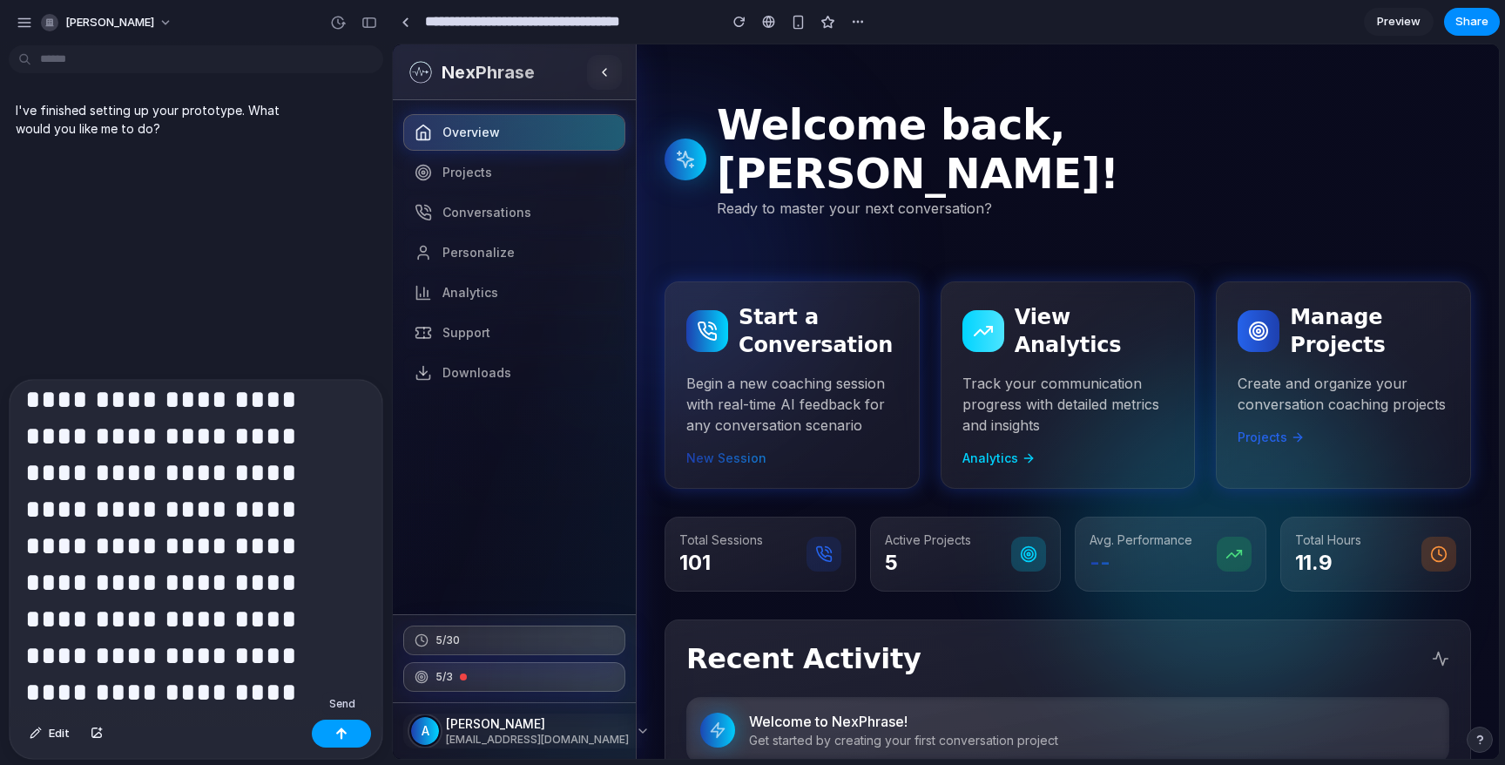
click at [334, 737] on button "button" at bounding box center [341, 733] width 59 height 28
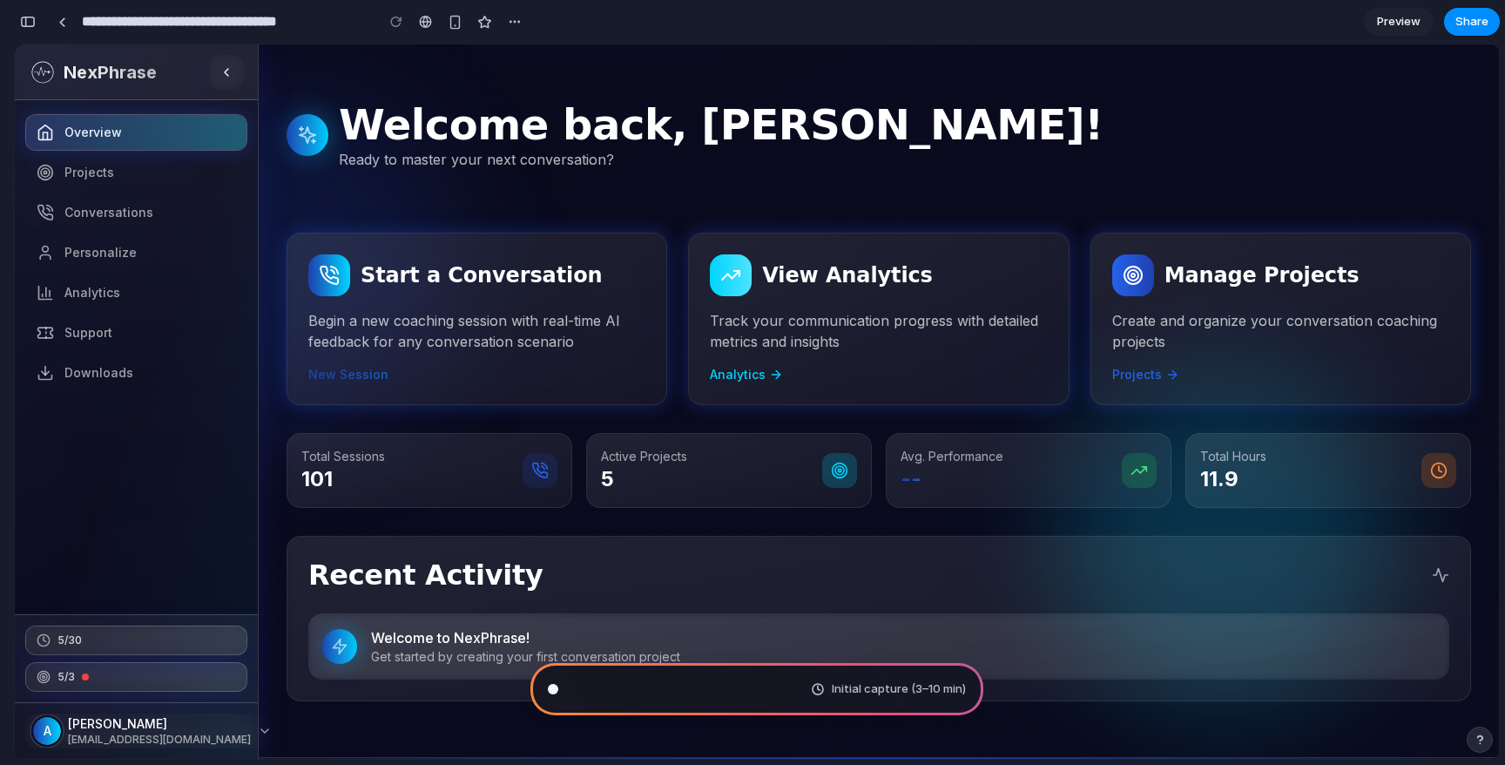
scroll to position [3557, 0]
type input "**********"
click at [30, 24] on div "button" at bounding box center [28, 22] width 16 height 12
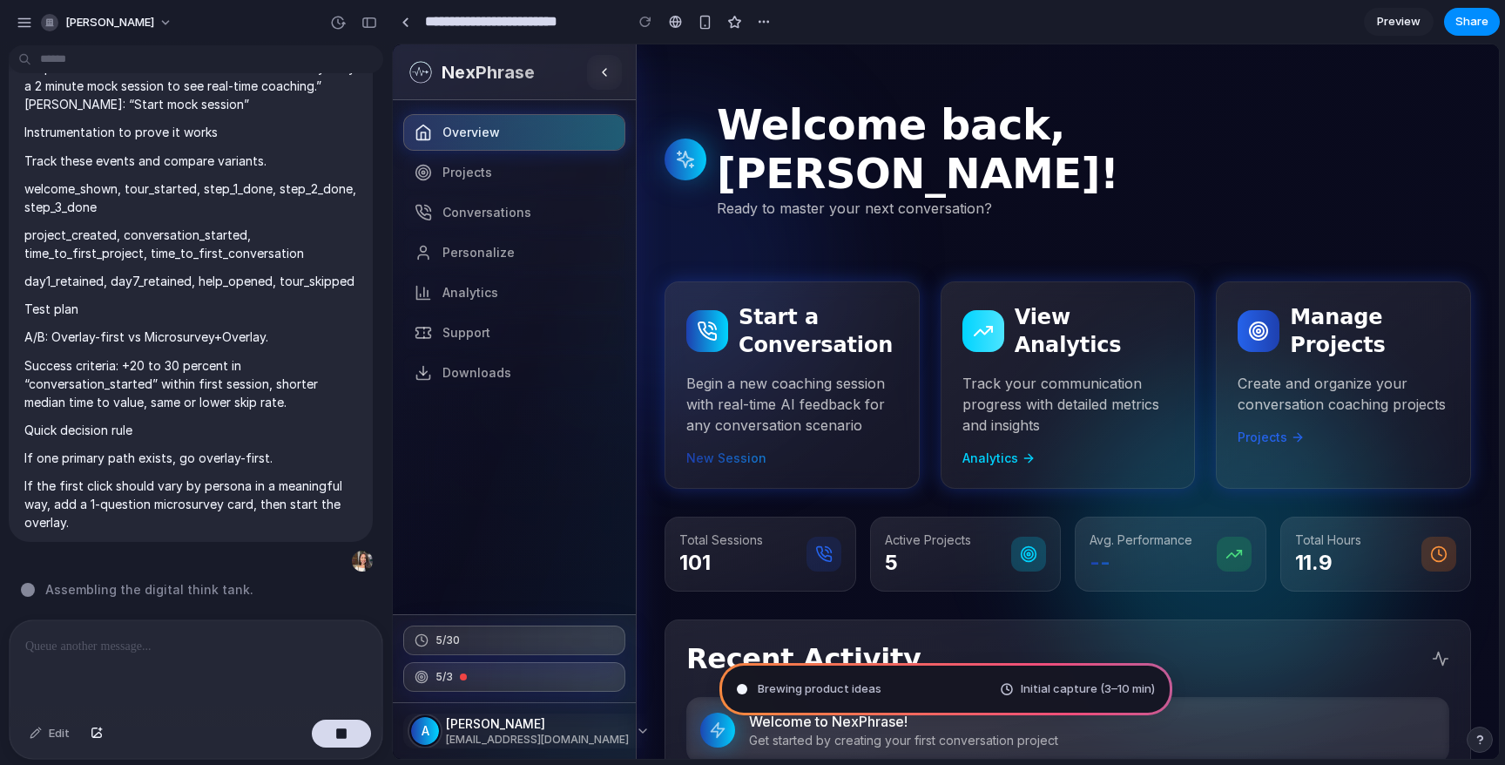
scroll to position [1637, 0]
click at [328, 563] on div "button" at bounding box center [333, 561] width 14 height 14
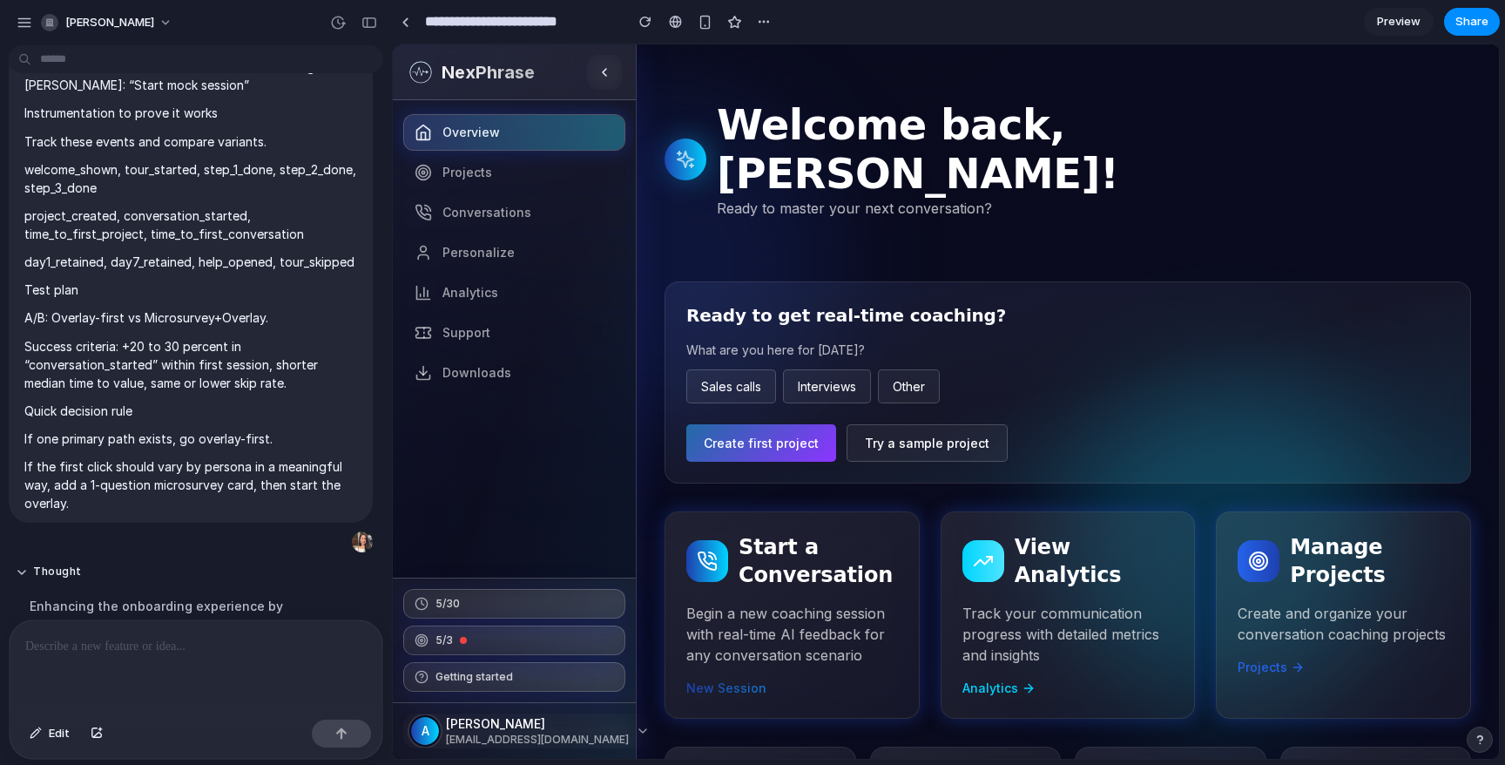
scroll to position [2231, 0]
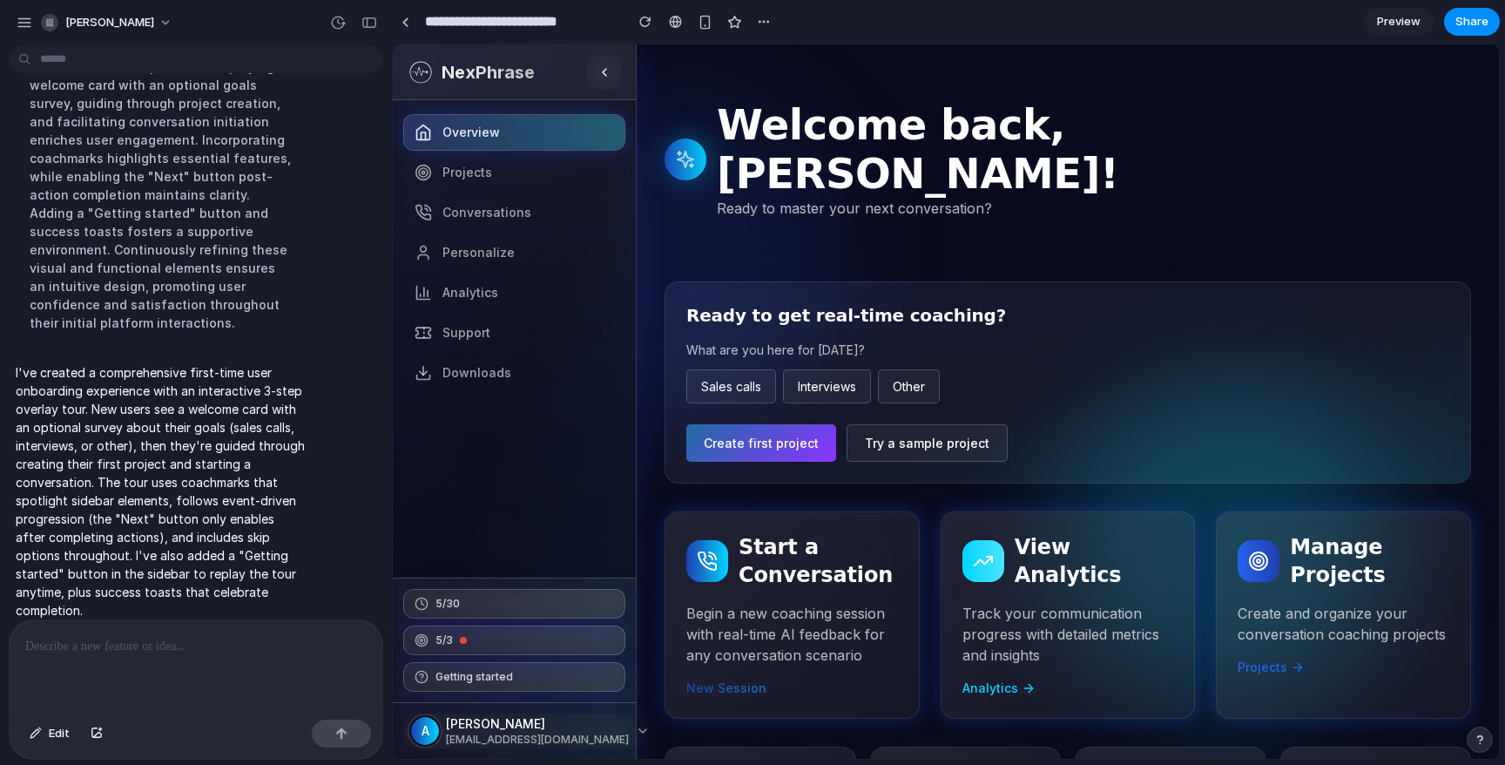
click at [89, 684] on div at bounding box center [196, 666] width 373 height 92
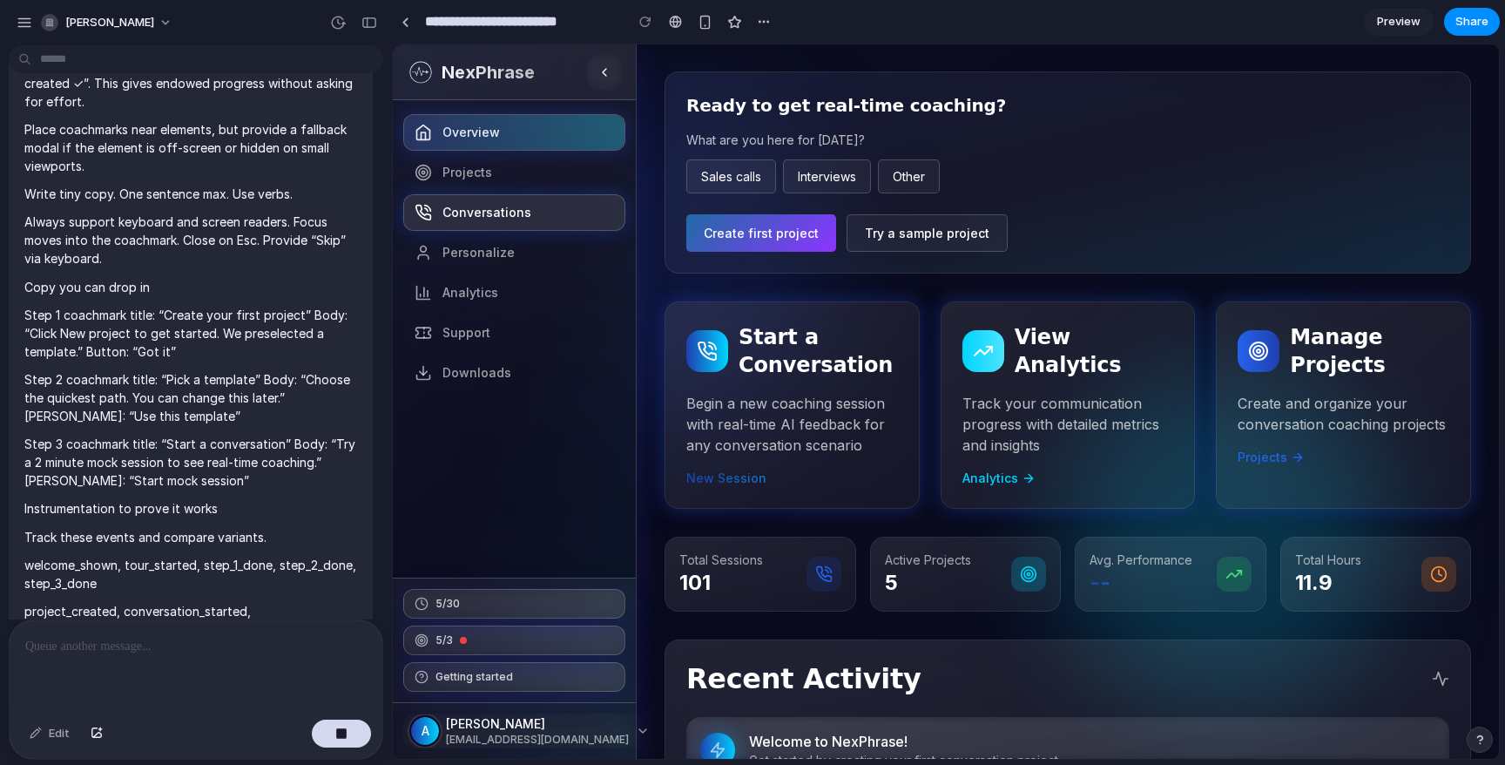
scroll to position [0, 0]
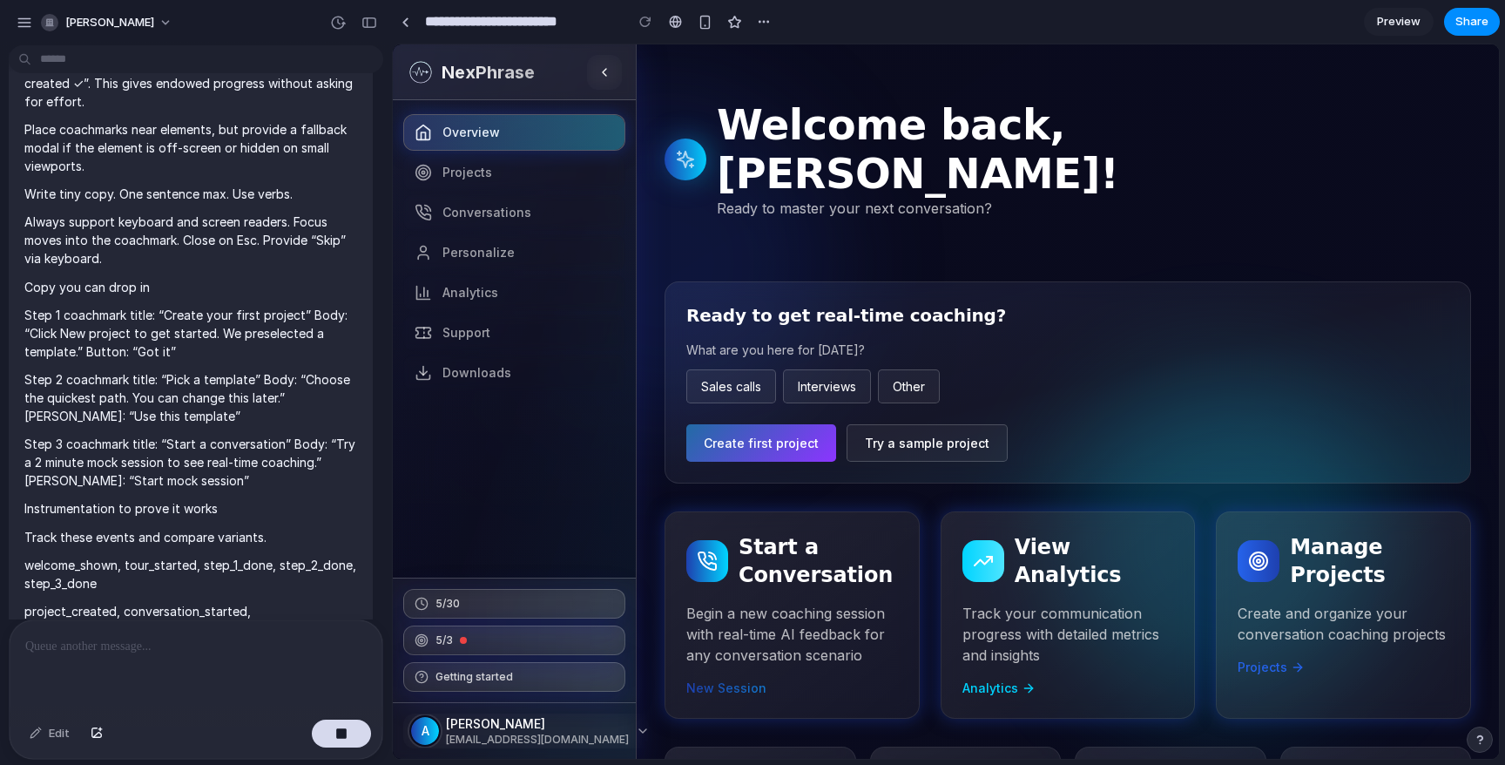
click at [832, 178] on div "Welcome back, Anushka! Ready to master your next conversation?" at bounding box center [1067, 176] width 806 height 153
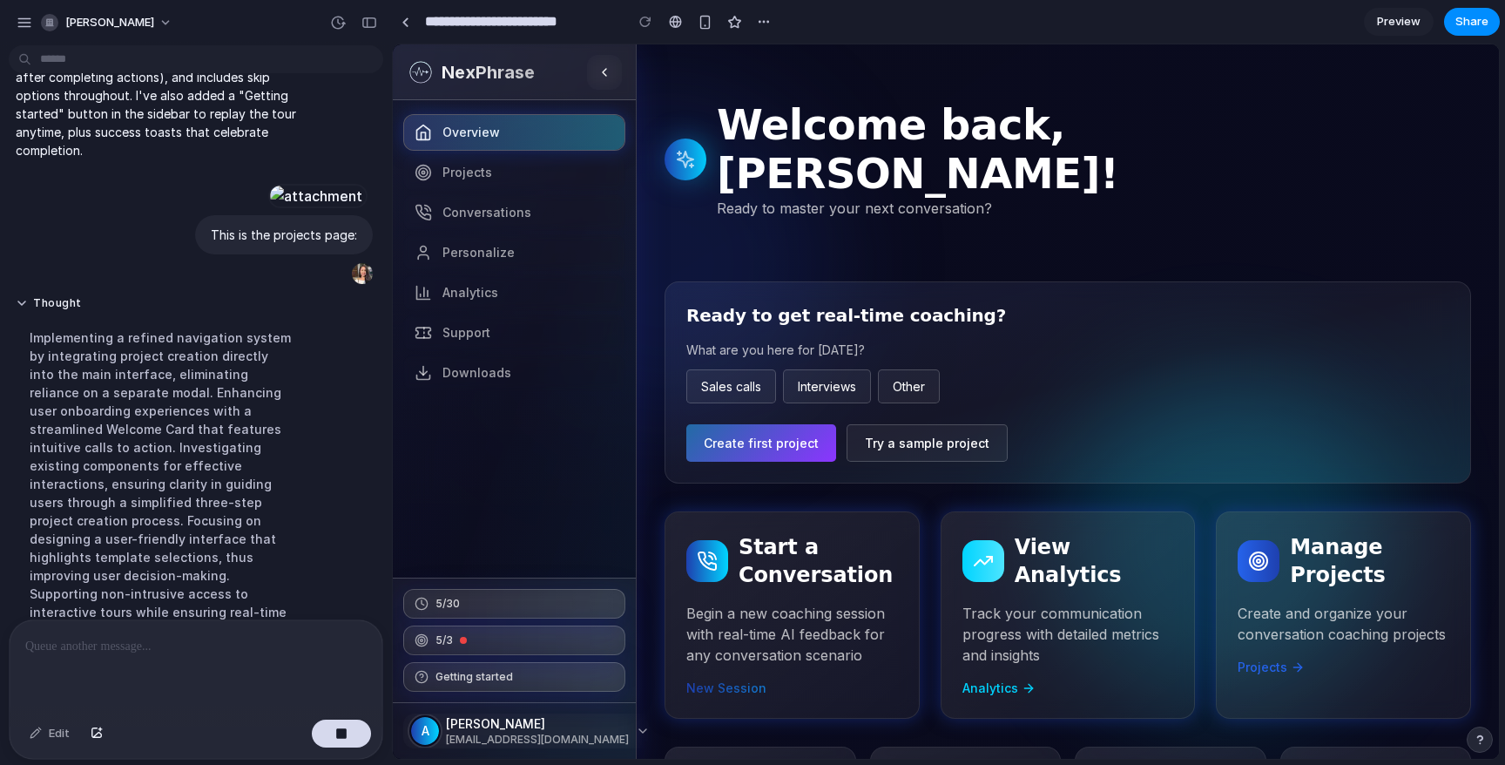
scroll to position [2636, 0]
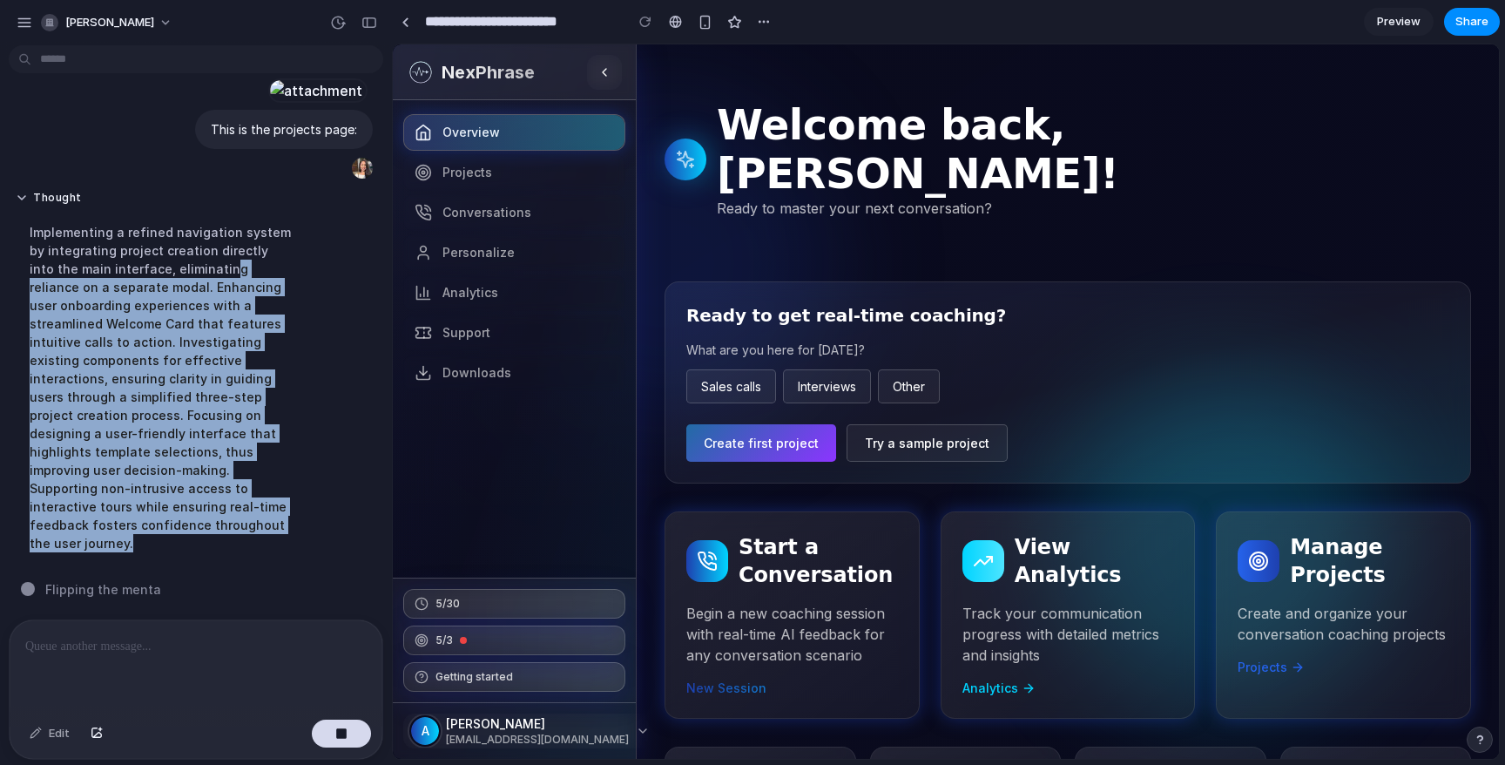
drag, startPoint x: 172, startPoint y: 301, endPoint x: 271, endPoint y: 568, distance: 284.1
click at [272, 568] on div "Thought Implementing a refined navigation system by integrating project creatio…" at bounding box center [161, 376] width 305 height 393
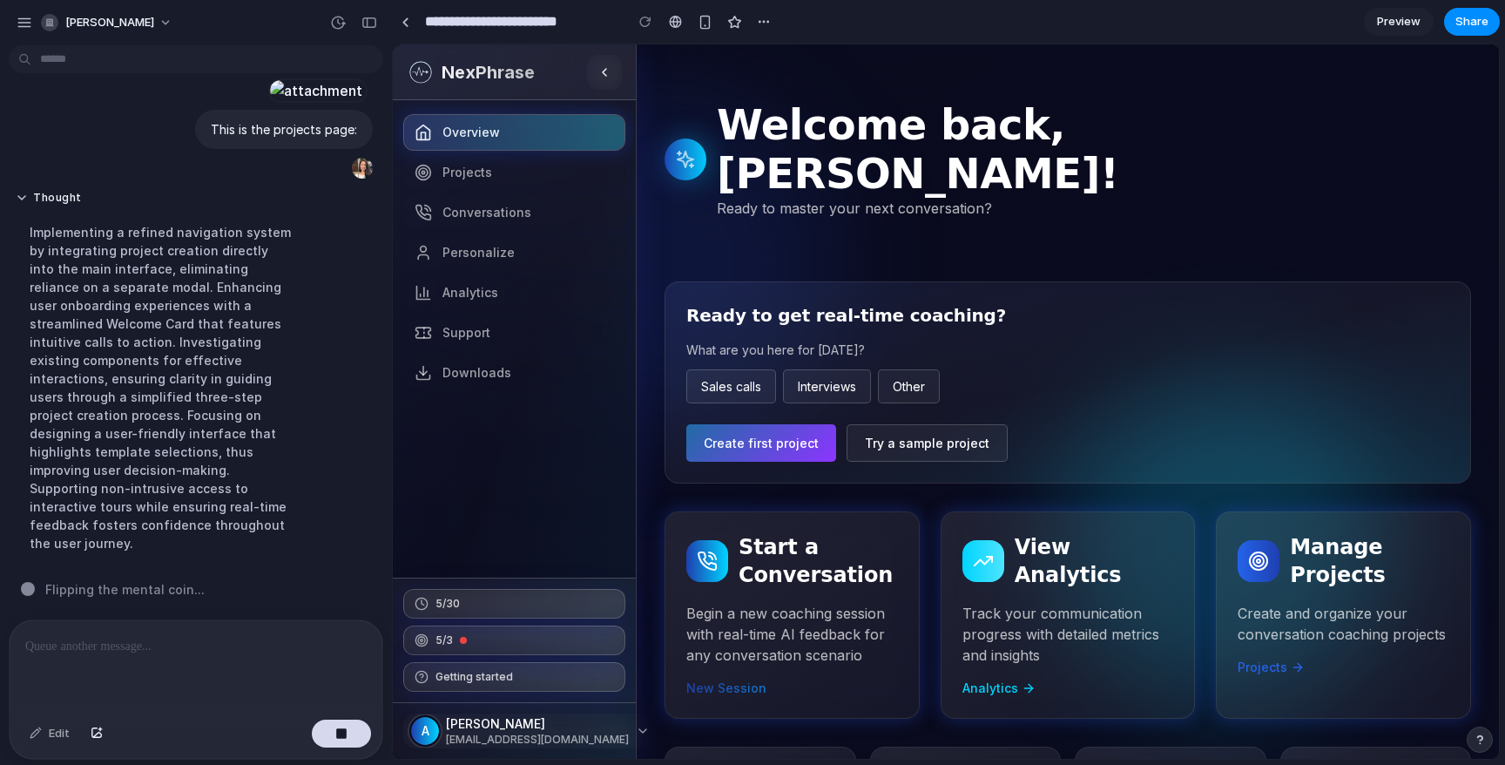
click at [266, 501] on div "Implementing a refined navigation system by integrating project creation direct…" at bounding box center [161, 387] width 291 height 350
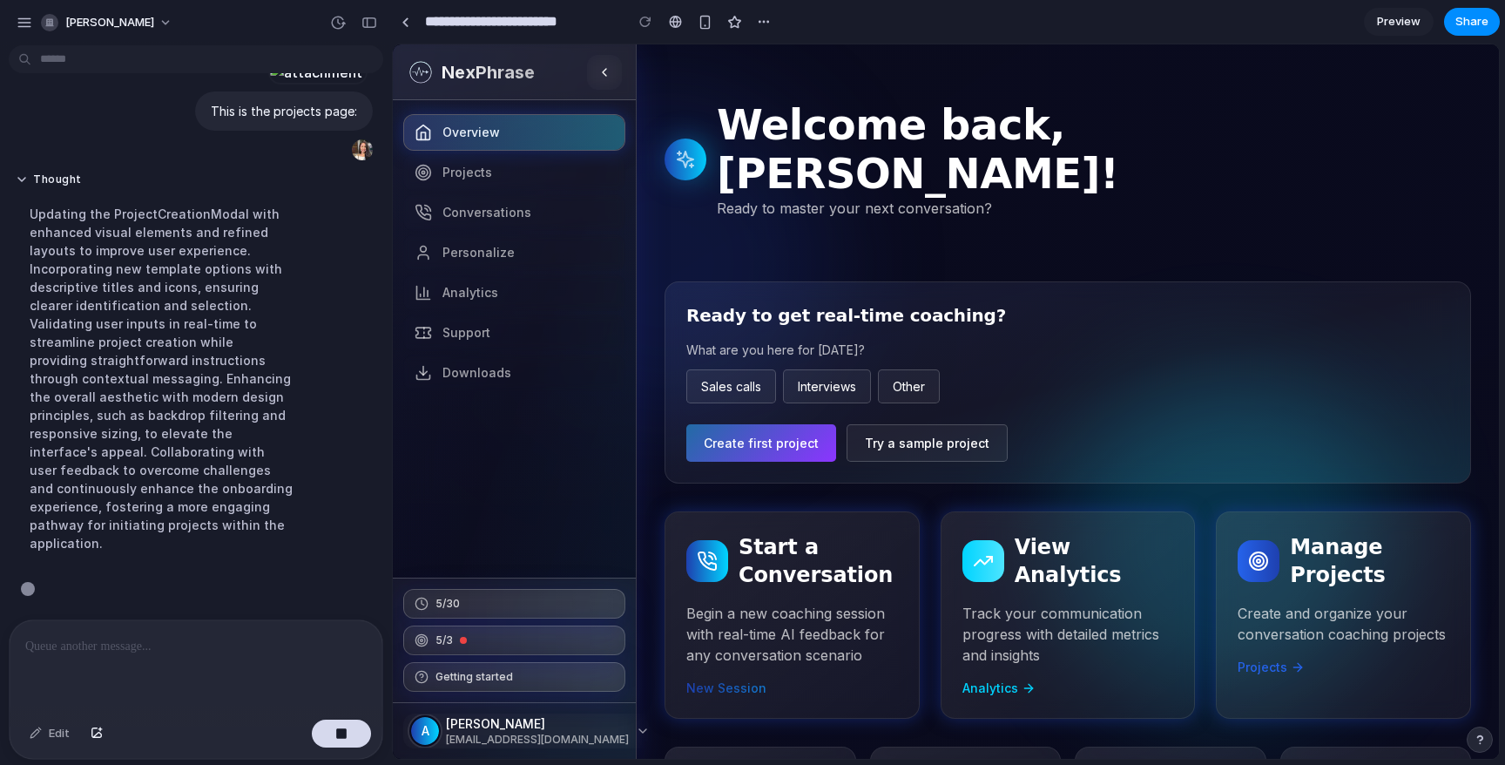
scroll to position [2673, 0]
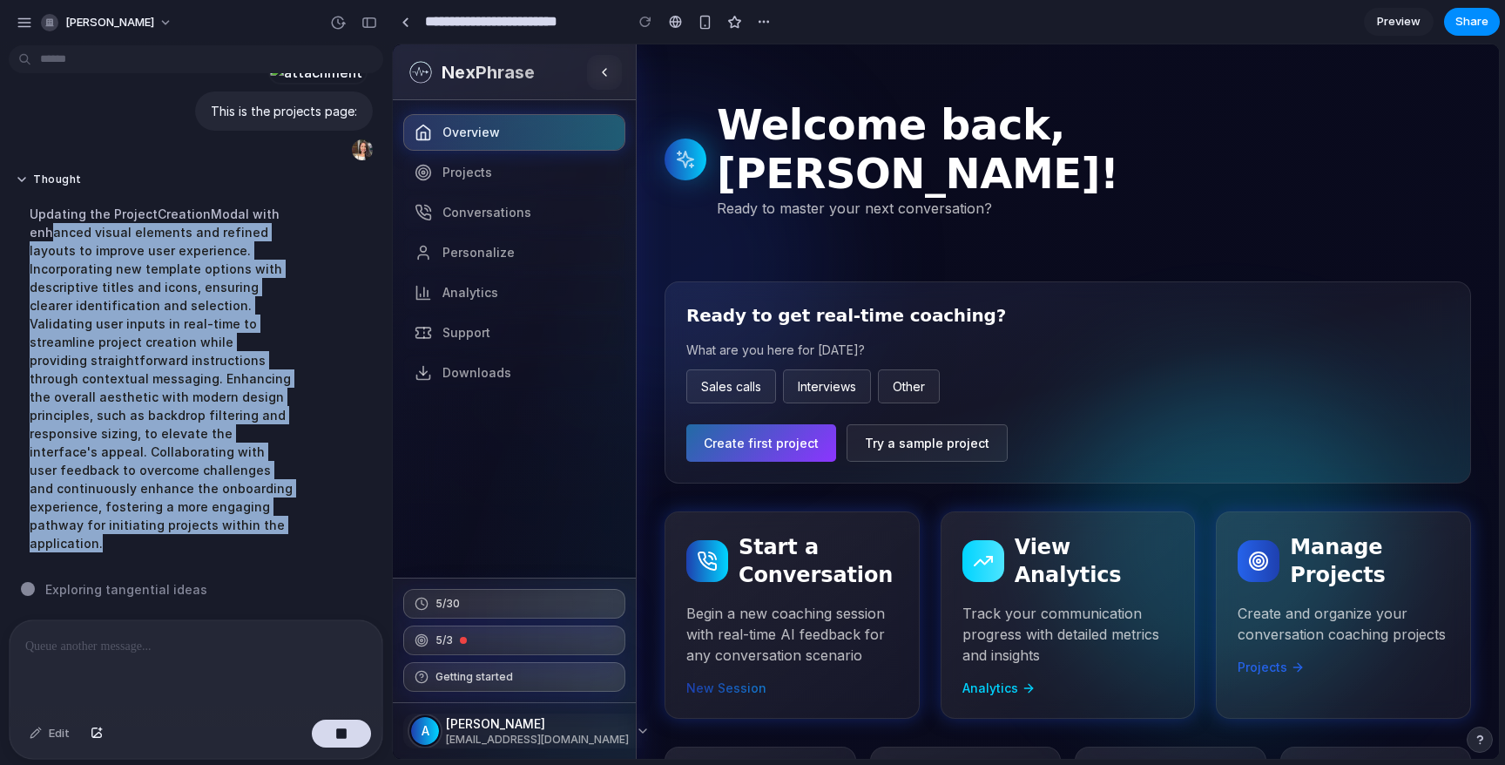
drag, startPoint x: 50, startPoint y: 240, endPoint x: 200, endPoint y: 559, distance: 352.5
click at [201, 558] on div "Updating the ProjectCreationModal with enhanced visual elements and refined lay…" at bounding box center [161, 378] width 291 height 368
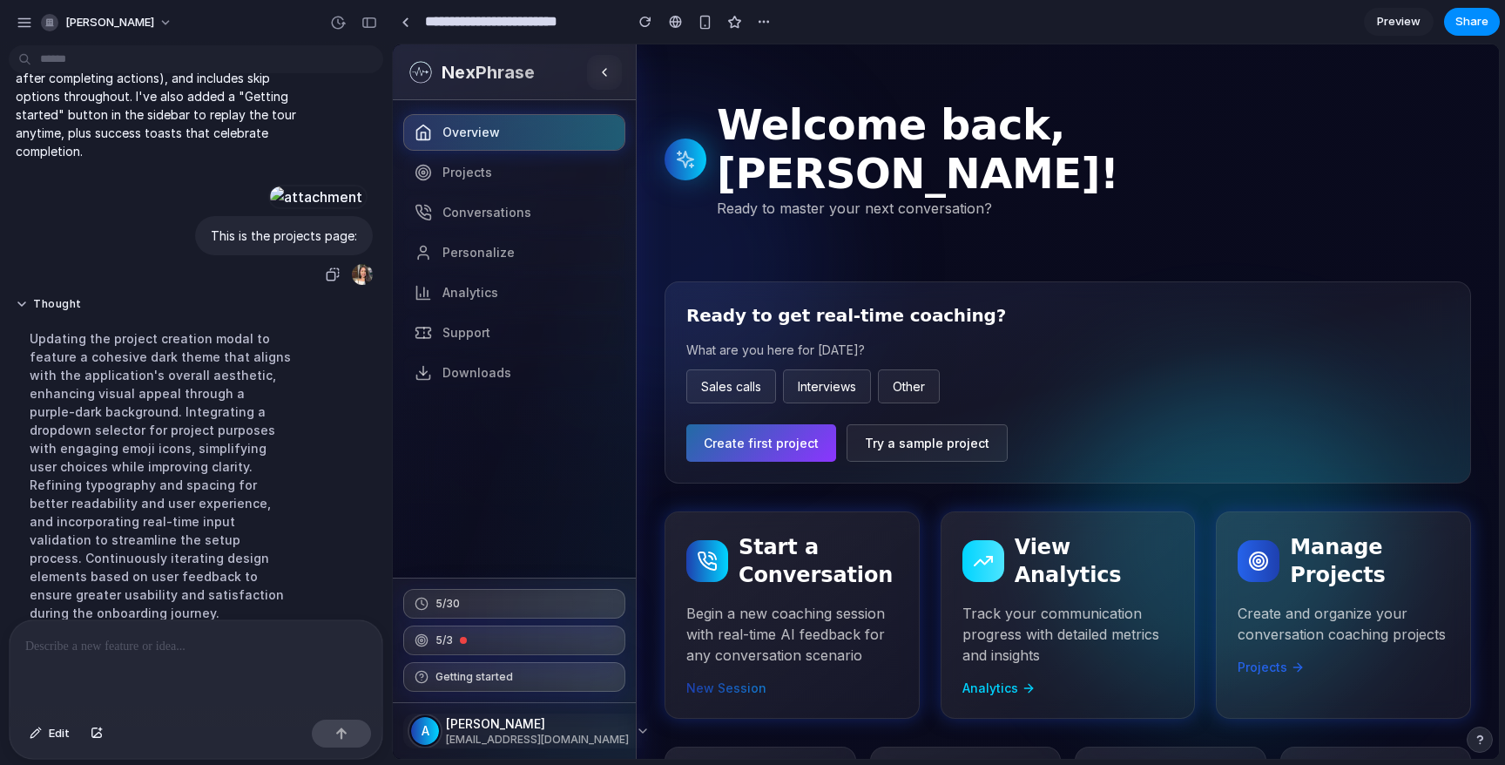
scroll to position [2746, 0]
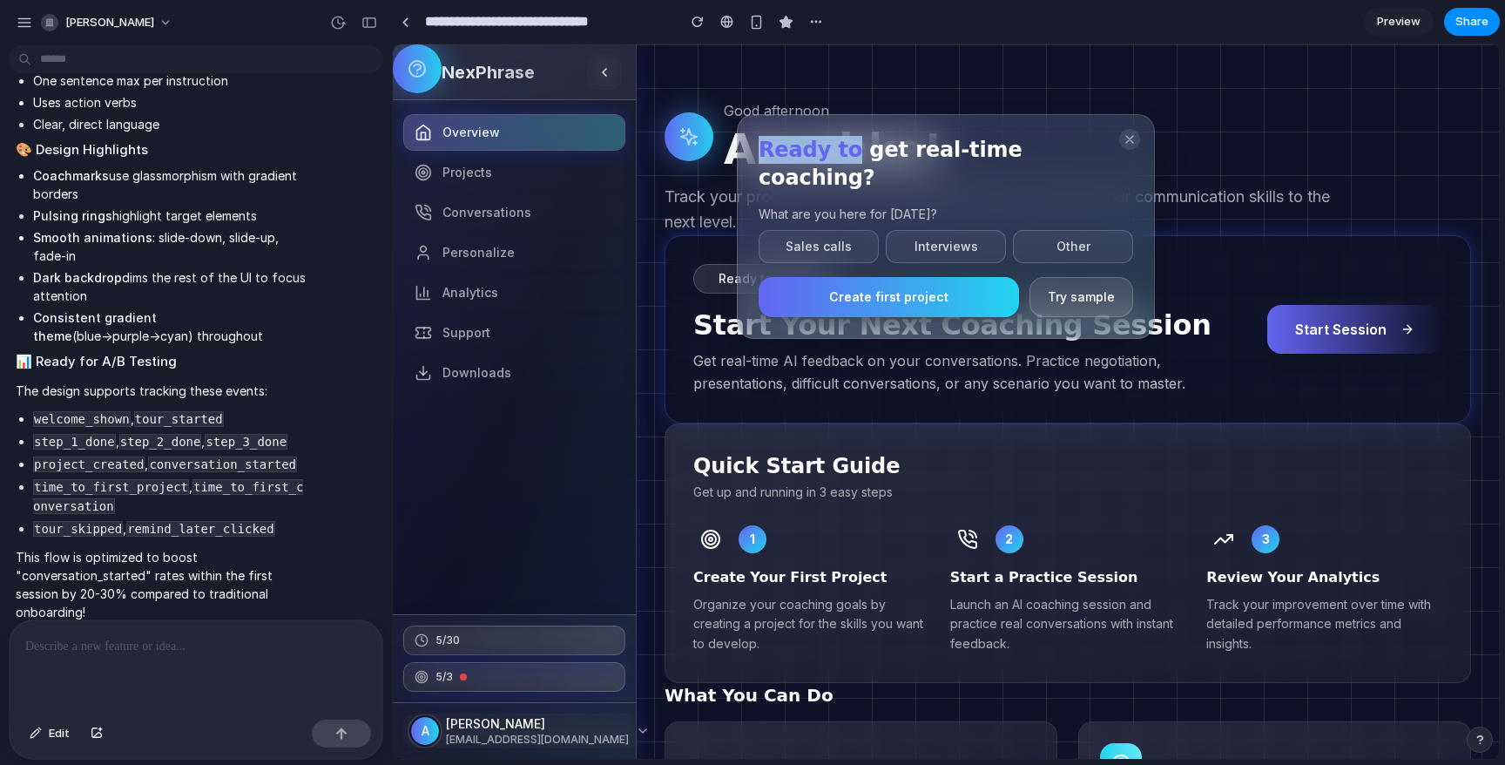
drag, startPoint x: 832, startPoint y: 151, endPoint x: 1055, endPoint y: 167, distance: 222.7
click at [1055, 167] on div "Ready to get real-time coaching? What are you here for [DATE]? Sales calls Inte…" at bounding box center [946, 226] width 418 height 225
click at [944, 230] on button "Interviews" at bounding box center [946, 246] width 120 height 33
click at [835, 230] on button "Sales calls" at bounding box center [817, 247] width 119 height 35
click at [1075, 230] on button "Other" at bounding box center [1073, 247] width 119 height 35
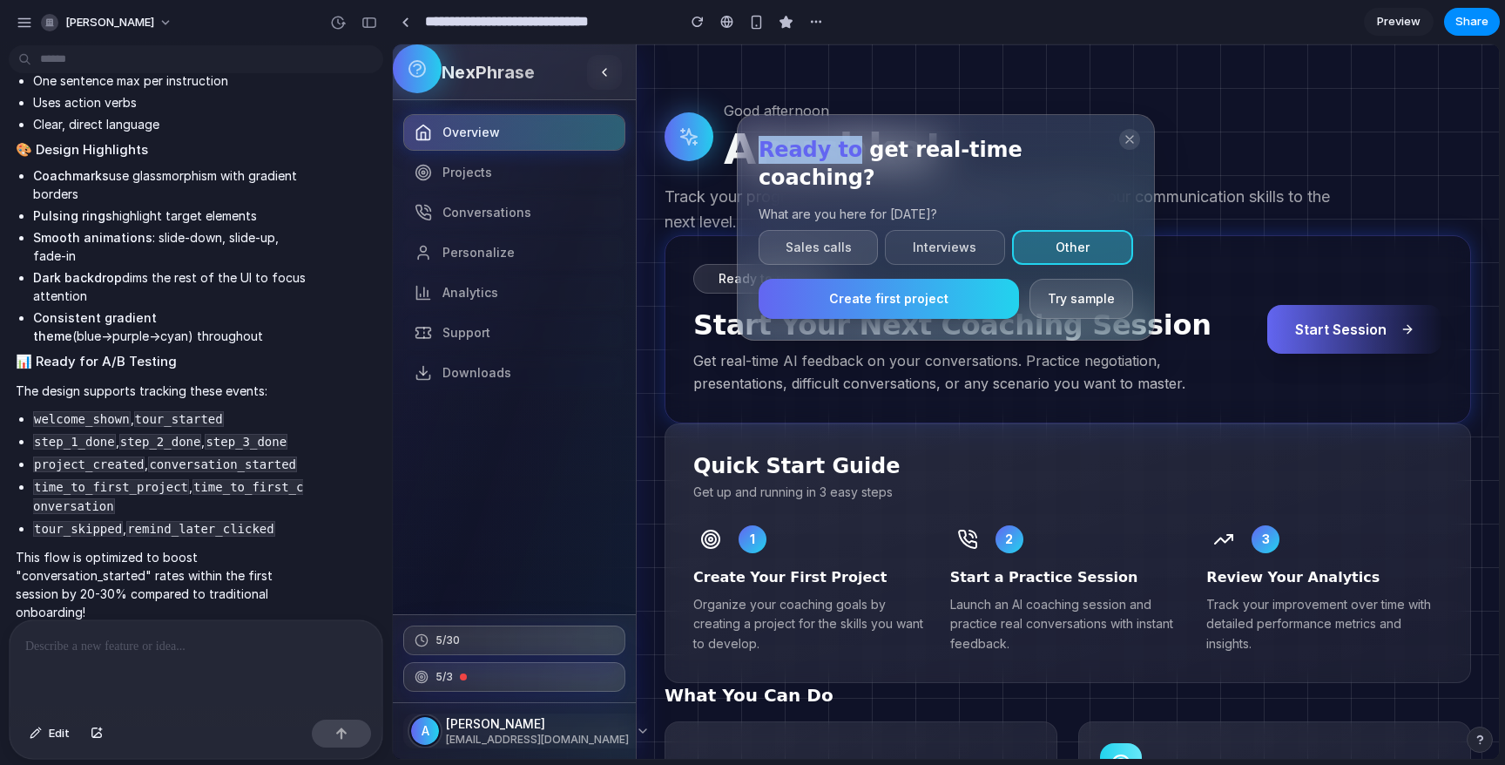
click at [841, 232] on button "Sales calls" at bounding box center [817, 247] width 119 height 35
click at [913, 279] on button "Create first project" at bounding box center [888, 299] width 260 height 40
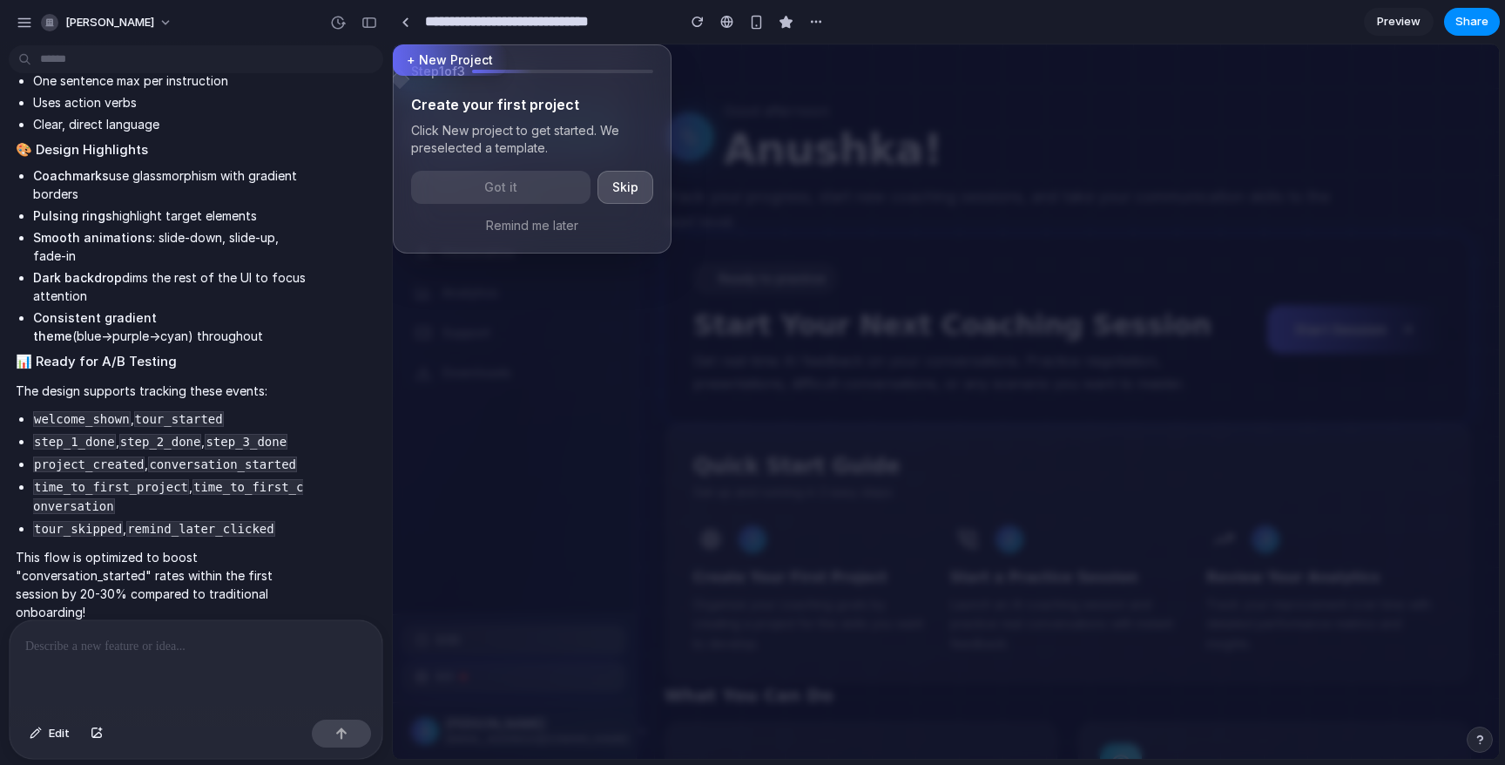
click at [609, 186] on button "Skip" at bounding box center [625, 187] width 56 height 33
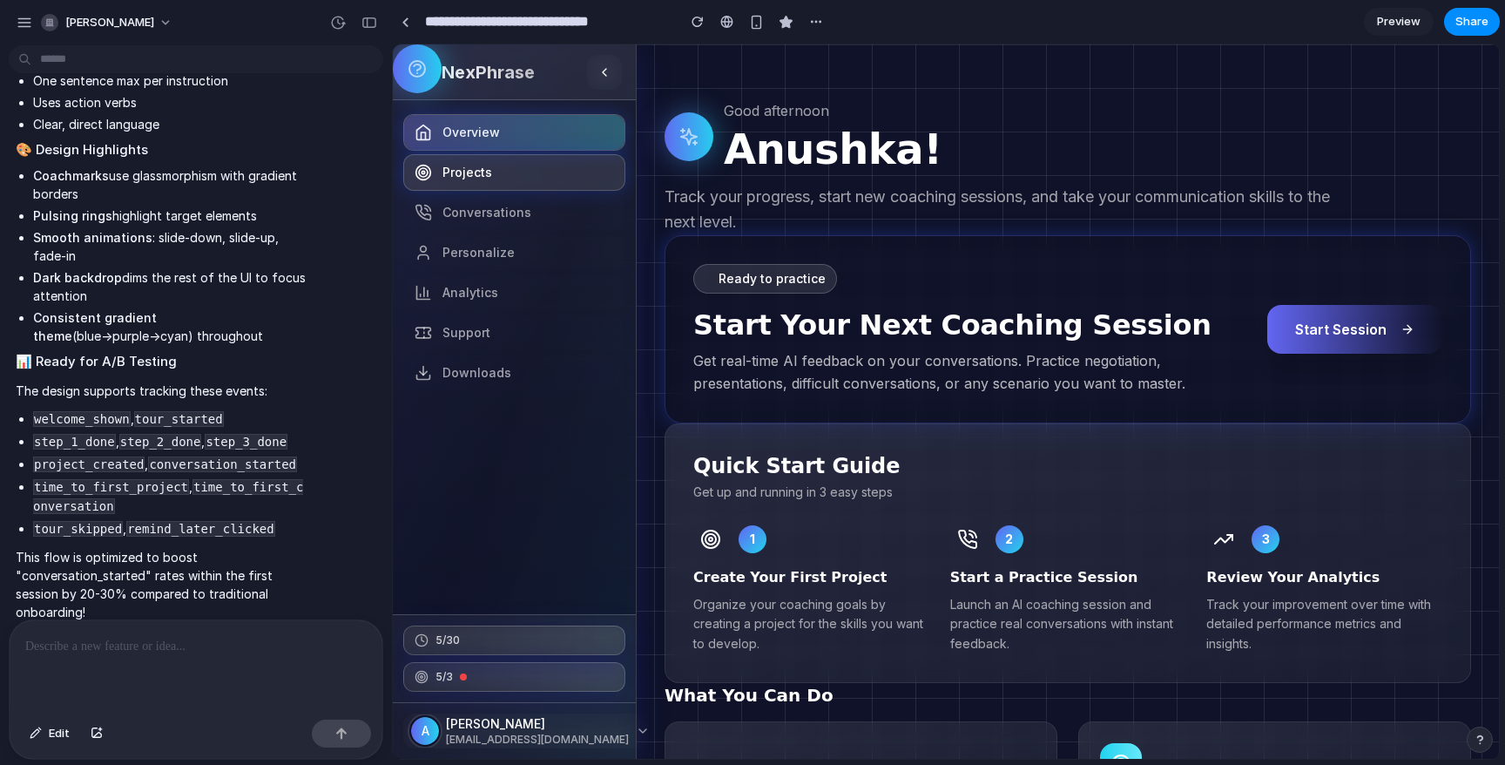
click at [529, 167] on link "Projects" at bounding box center [514, 172] width 222 height 37
click at [468, 185] on link "Projects" at bounding box center [514, 172] width 222 height 37
click at [444, 175] on span "Projects" at bounding box center [467, 172] width 50 height 17
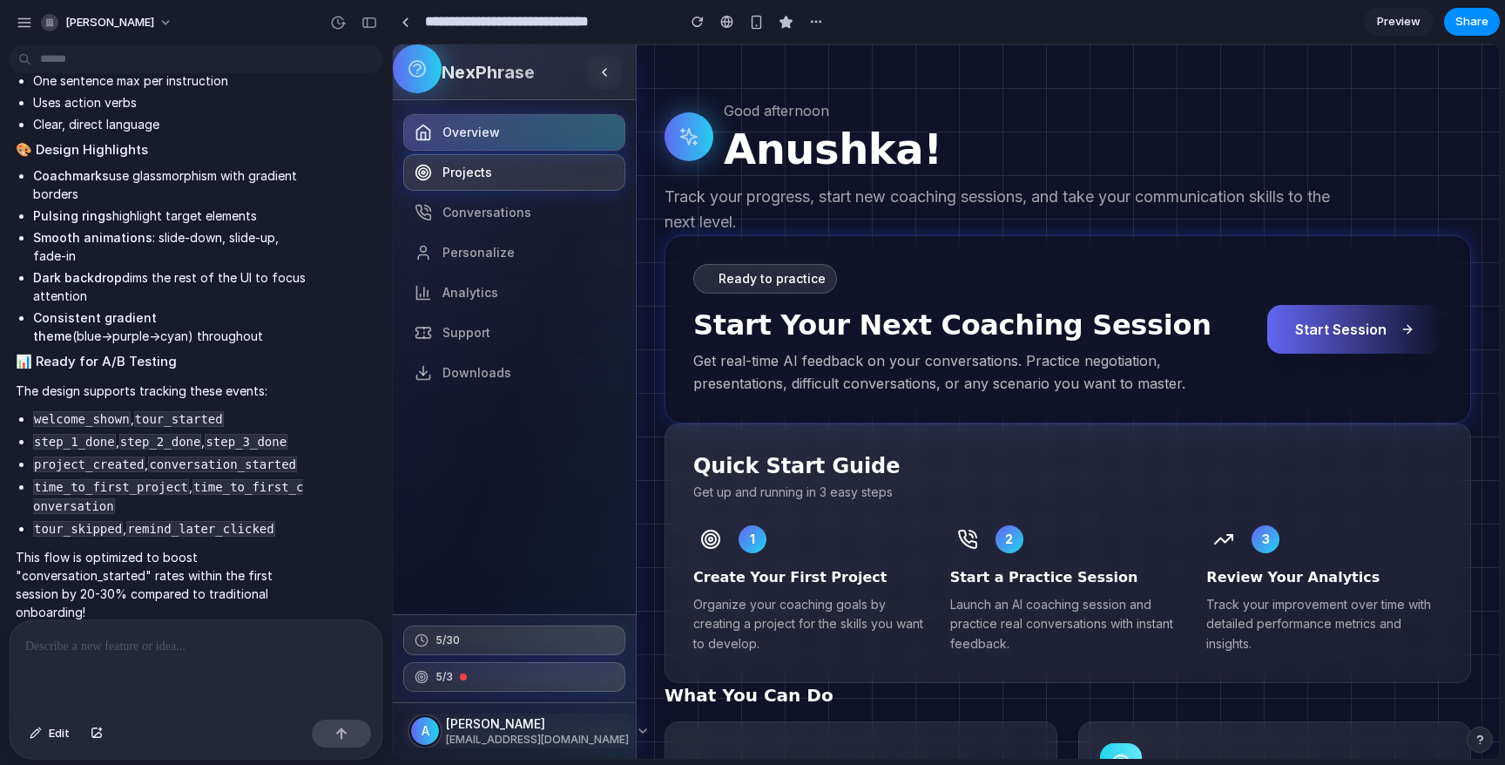
click at [515, 176] on link "Projects" at bounding box center [514, 172] width 222 height 37
click at [482, 184] on link "Projects" at bounding box center [514, 172] width 222 height 37
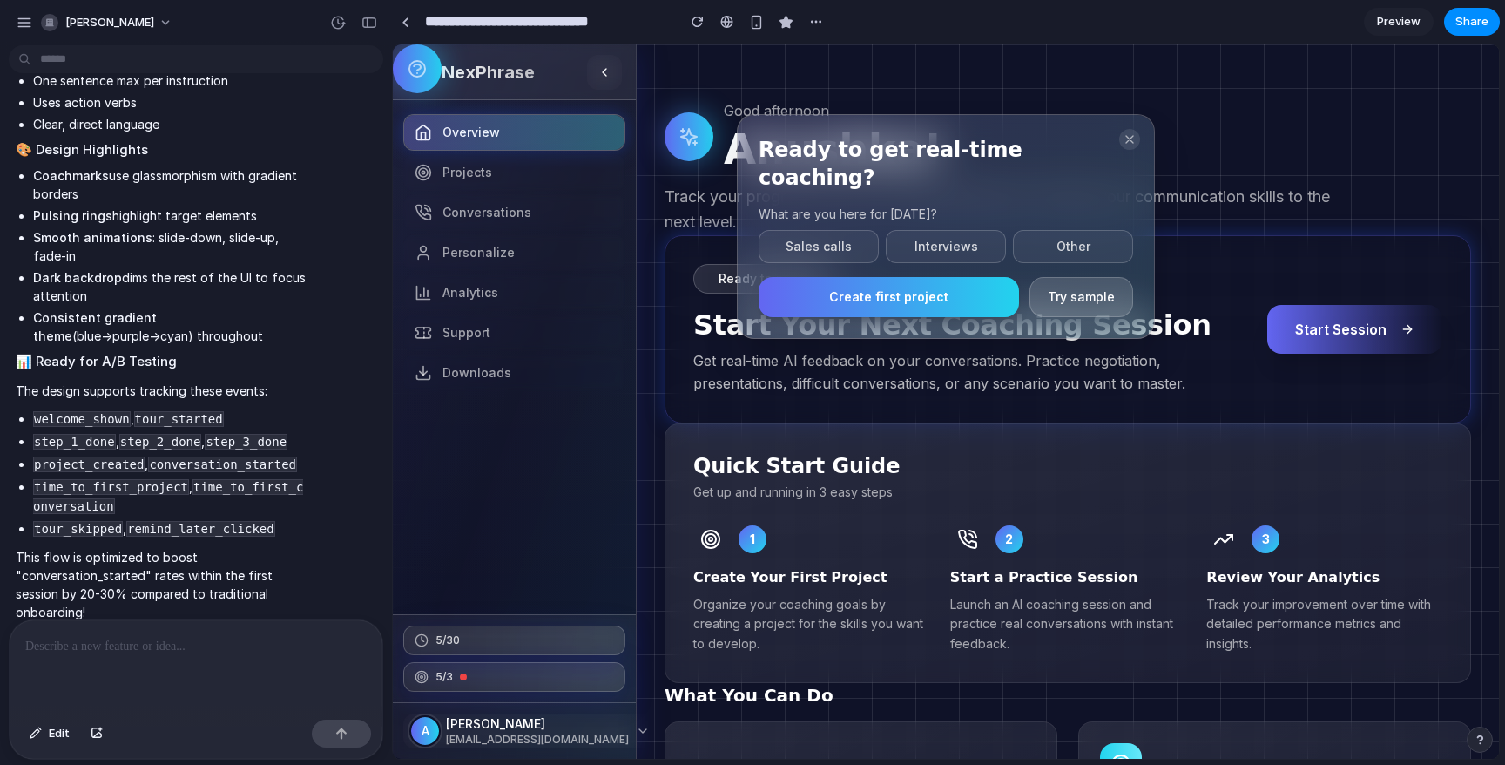
click at [1071, 277] on button "Try sample" at bounding box center [1081, 297] width 104 height 40
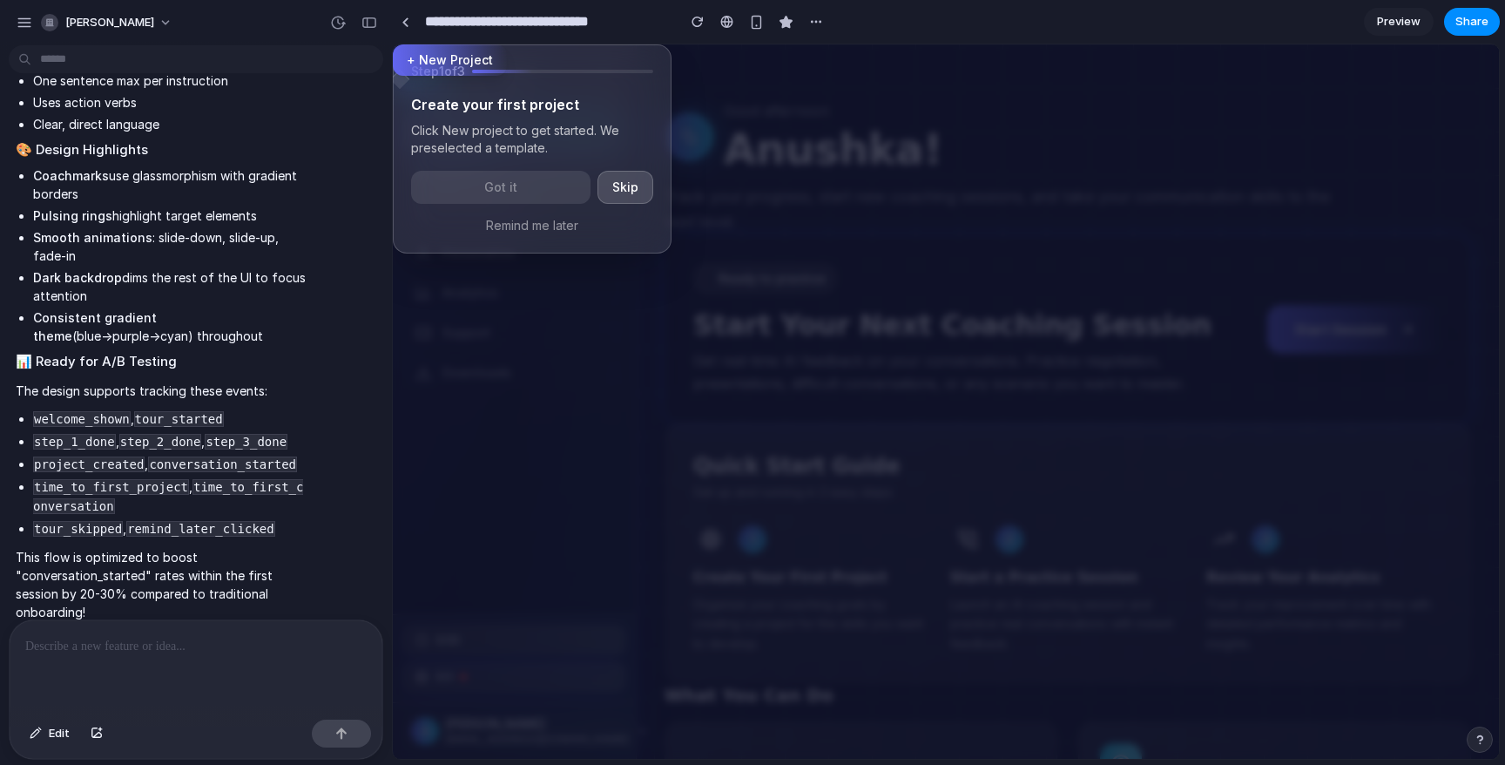
click at [619, 189] on button "Skip" at bounding box center [625, 187] width 56 height 33
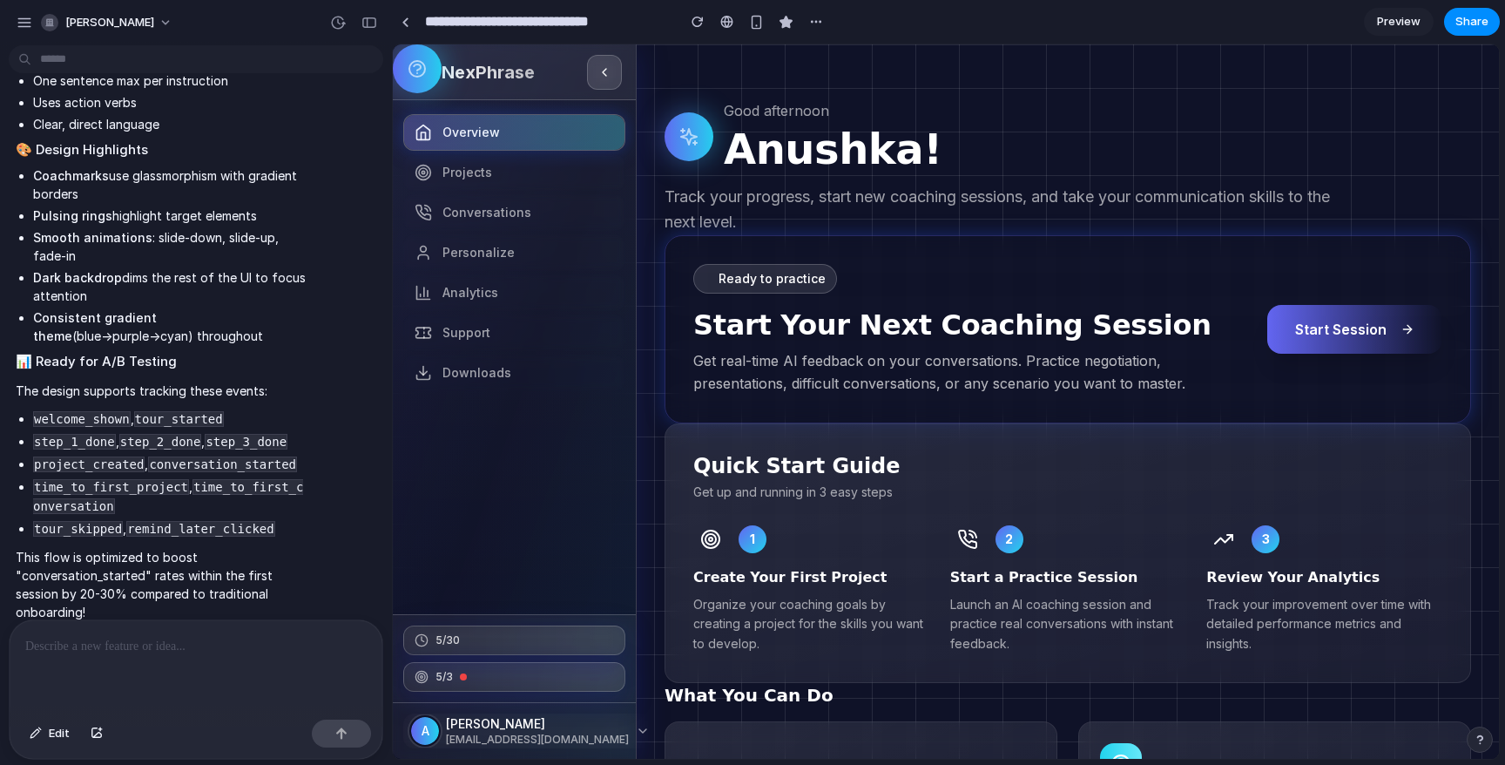
click at [616, 82] on button at bounding box center [604, 72] width 35 height 35
click at [490, 176] on link "Projects" at bounding box center [514, 172] width 222 height 37
click at [343, 20] on div "button" at bounding box center [338, 23] width 16 height 16
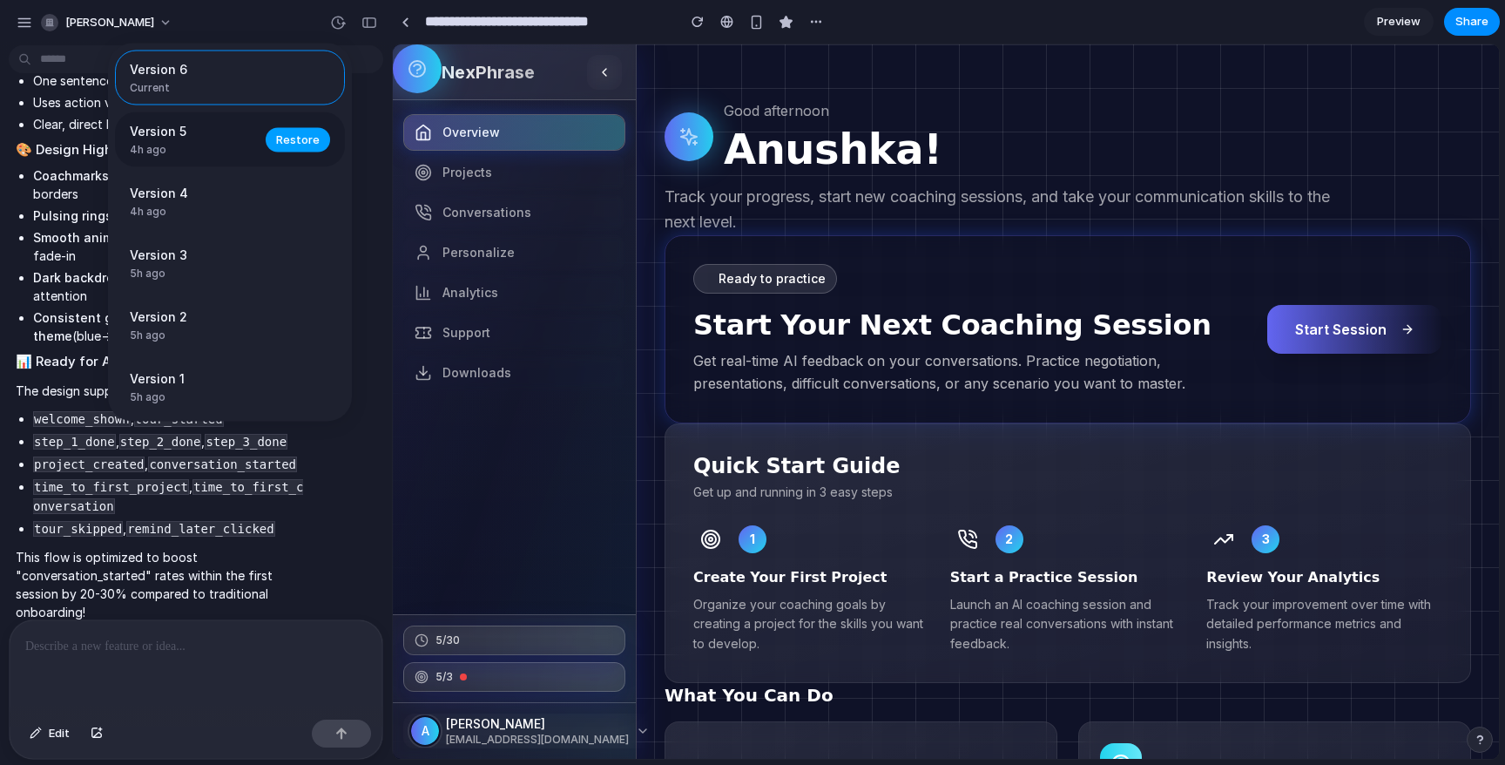
click at [300, 144] on span "Restore" at bounding box center [298, 139] width 44 height 17
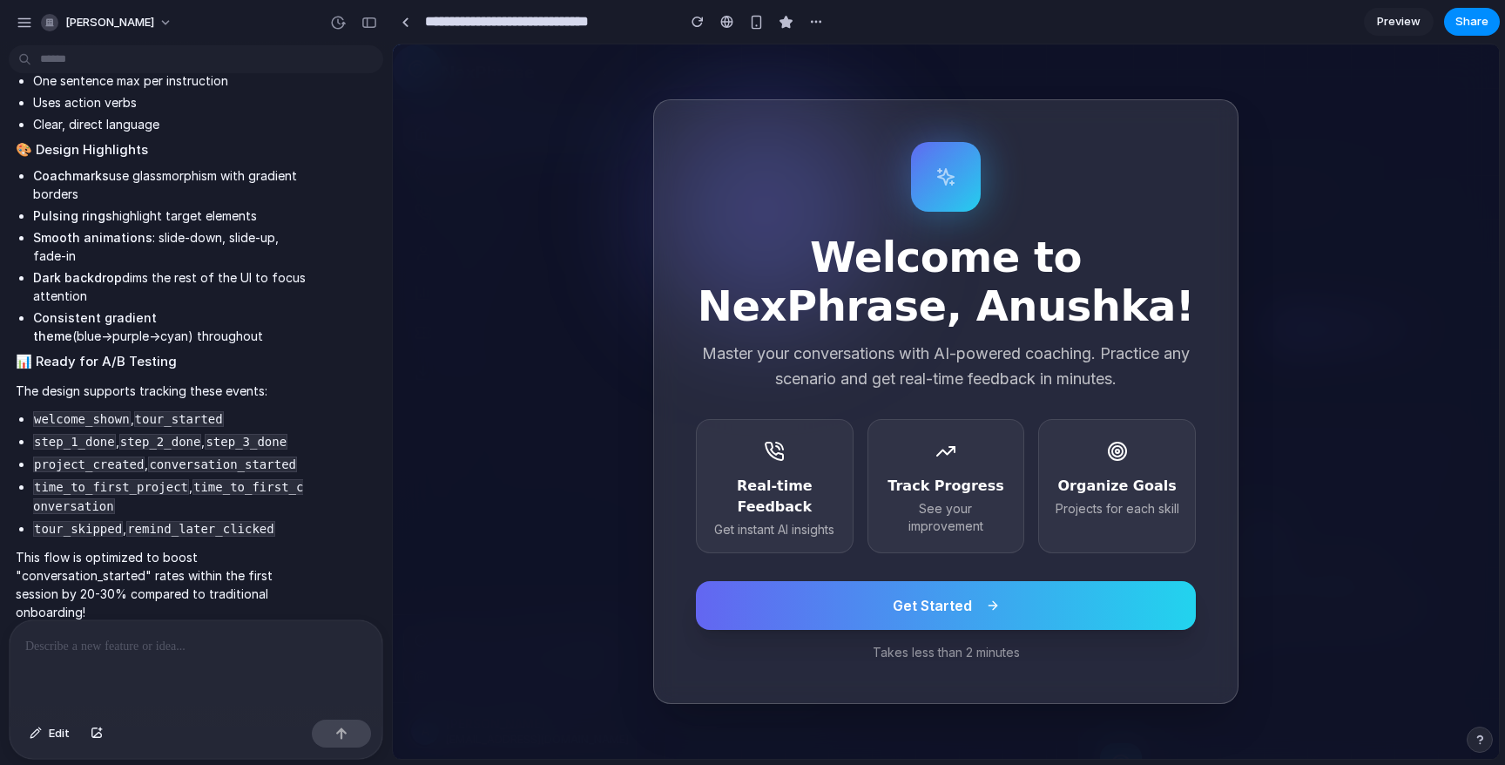
click at [949, 614] on span "Get Started" at bounding box center [932, 605] width 79 height 21
click at [1327, 364] on div "Welcome to NexPhrase, Anushka! Master your conversations with AI-powered coachi…" at bounding box center [946, 401] width 1106 height 714
click at [1457, 718] on div "Notifications alt+T" at bounding box center [1459, 720] width 13 height 13
click at [335, 26] on div "button" at bounding box center [338, 23] width 16 height 16
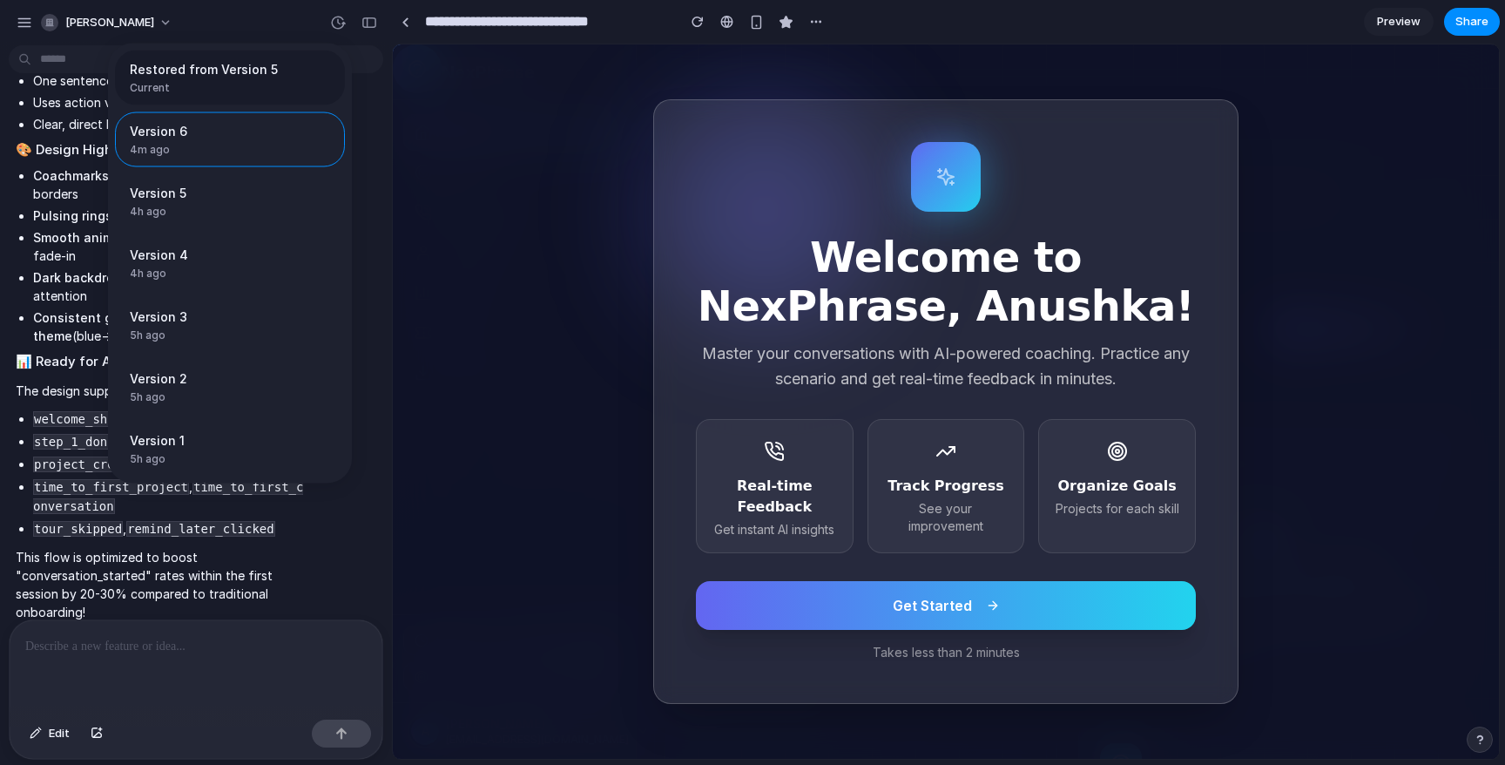
click at [266, 57] on div "Restored from Version 5 Current" at bounding box center [230, 78] width 230 height 55
click at [248, 125] on span "Version 6" at bounding box center [192, 131] width 125 height 18
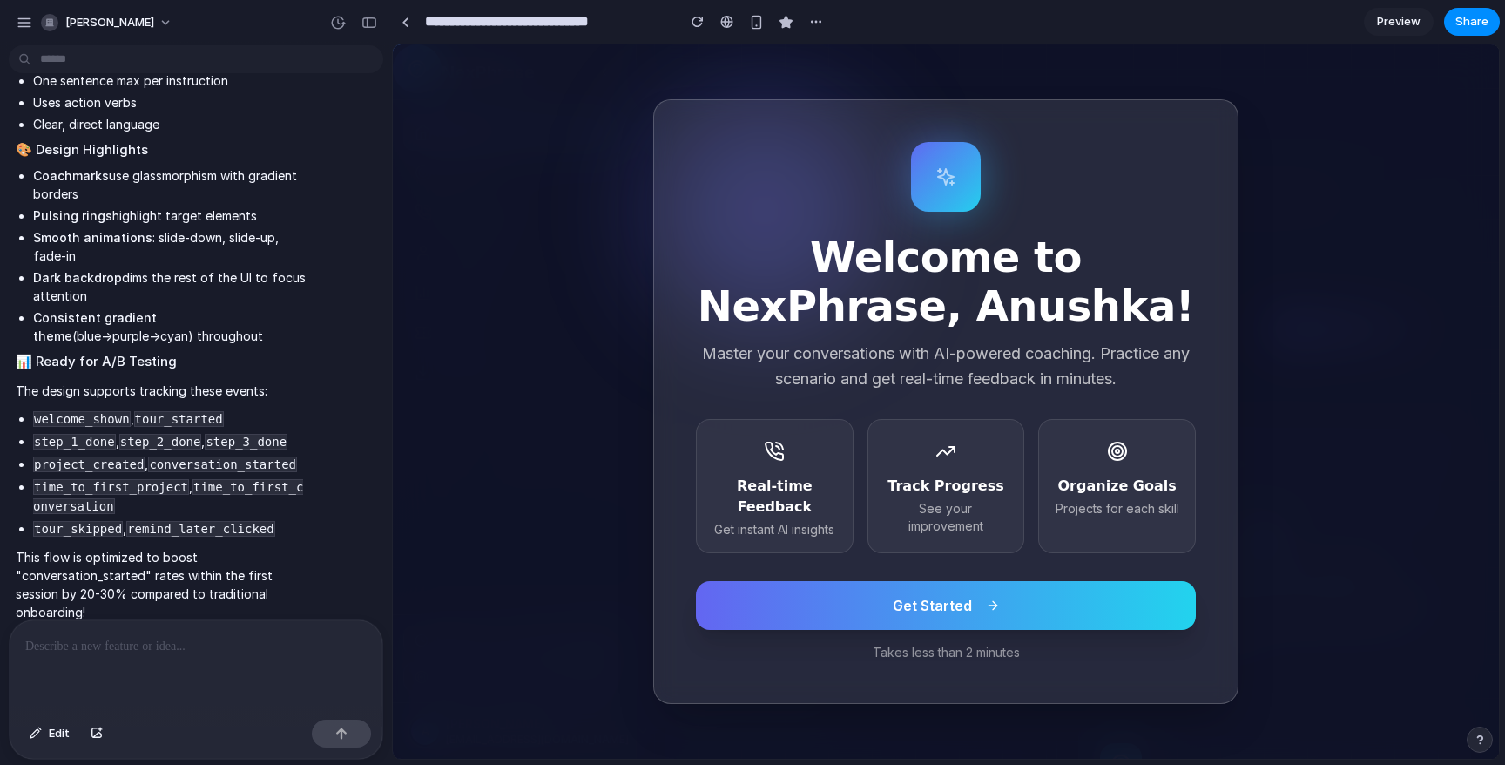
click at [1075, 270] on h1 "Welcome to NexPhrase, Anushka!" at bounding box center [946, 282] width 500 height 98
click at [347, 24] on button "button" at bounding box center [338, 23] width 28 height 28
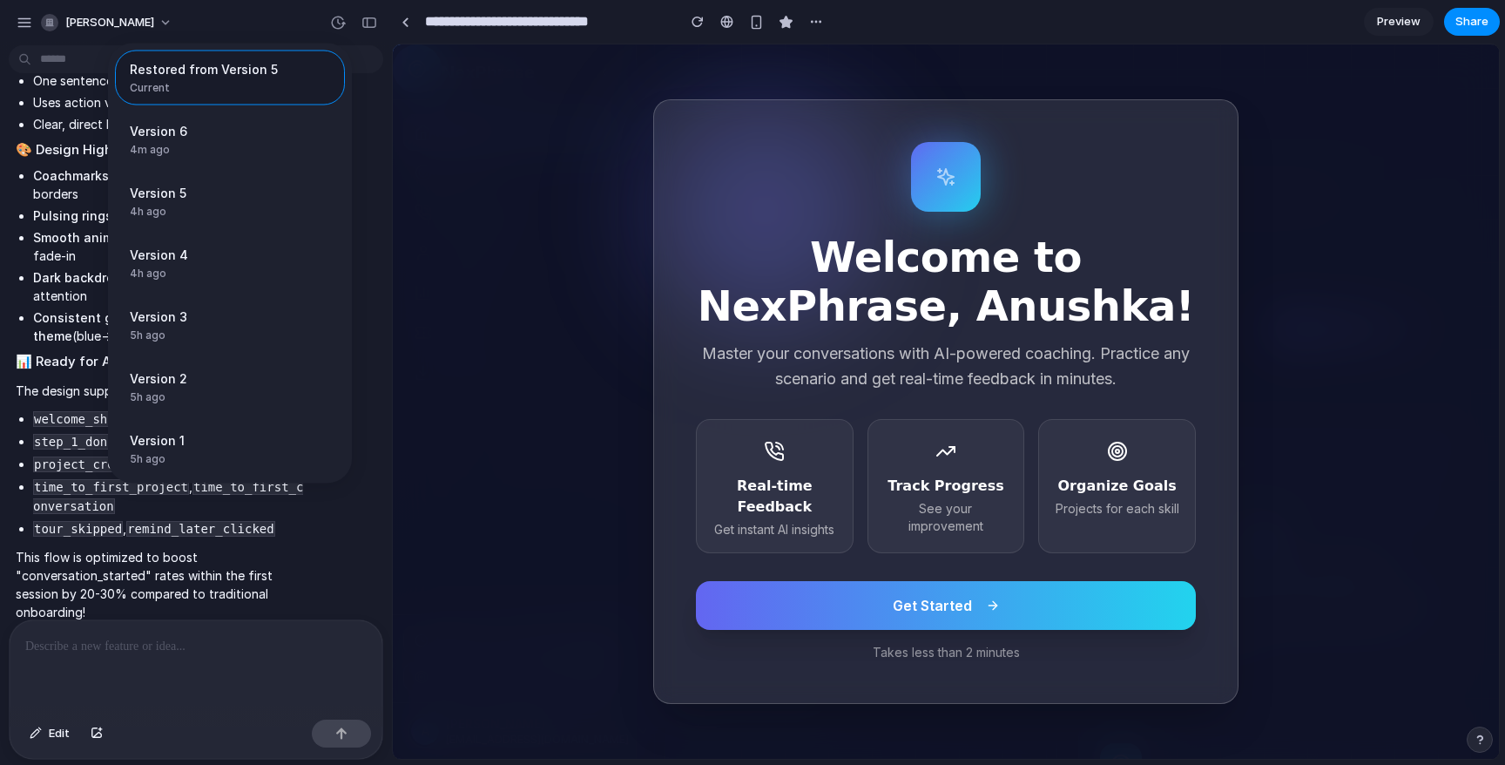
click at [265, 70] on span "Restored from Version 5" at bounding box center [225, 69] width 190 height 18
click at [223, 136] on span "Version 6" at bounding box center [192, 131] width 125 height 18
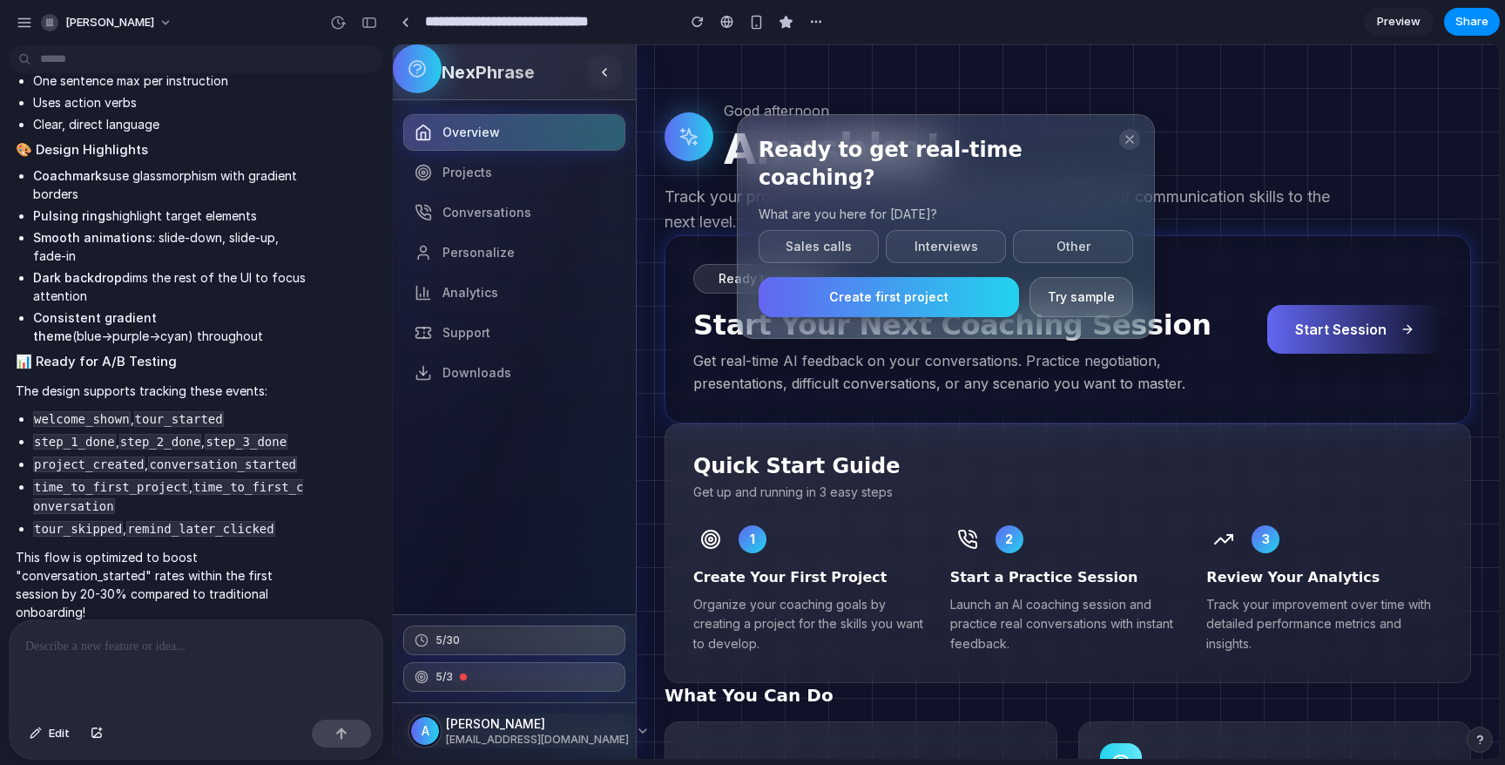
click at [815, 225] on div "Restored from Version 5 Current Version 6 4m ago Restore Version 5 4h ago Resto…" at bounding box center [752, 382] width 1505 height 765
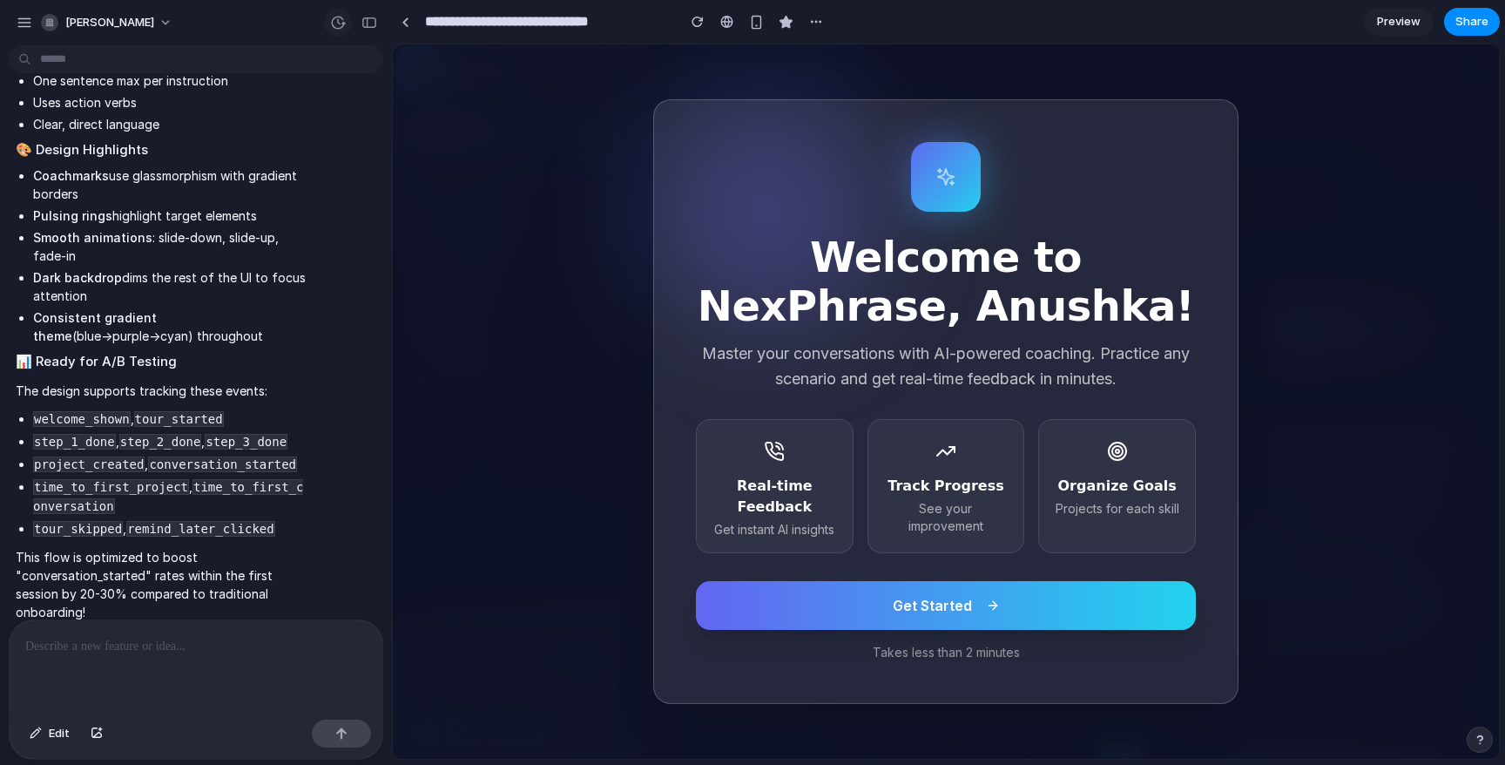
click at [344, 19] on div "button" at bounding box center [338, 23] width 16 height 16
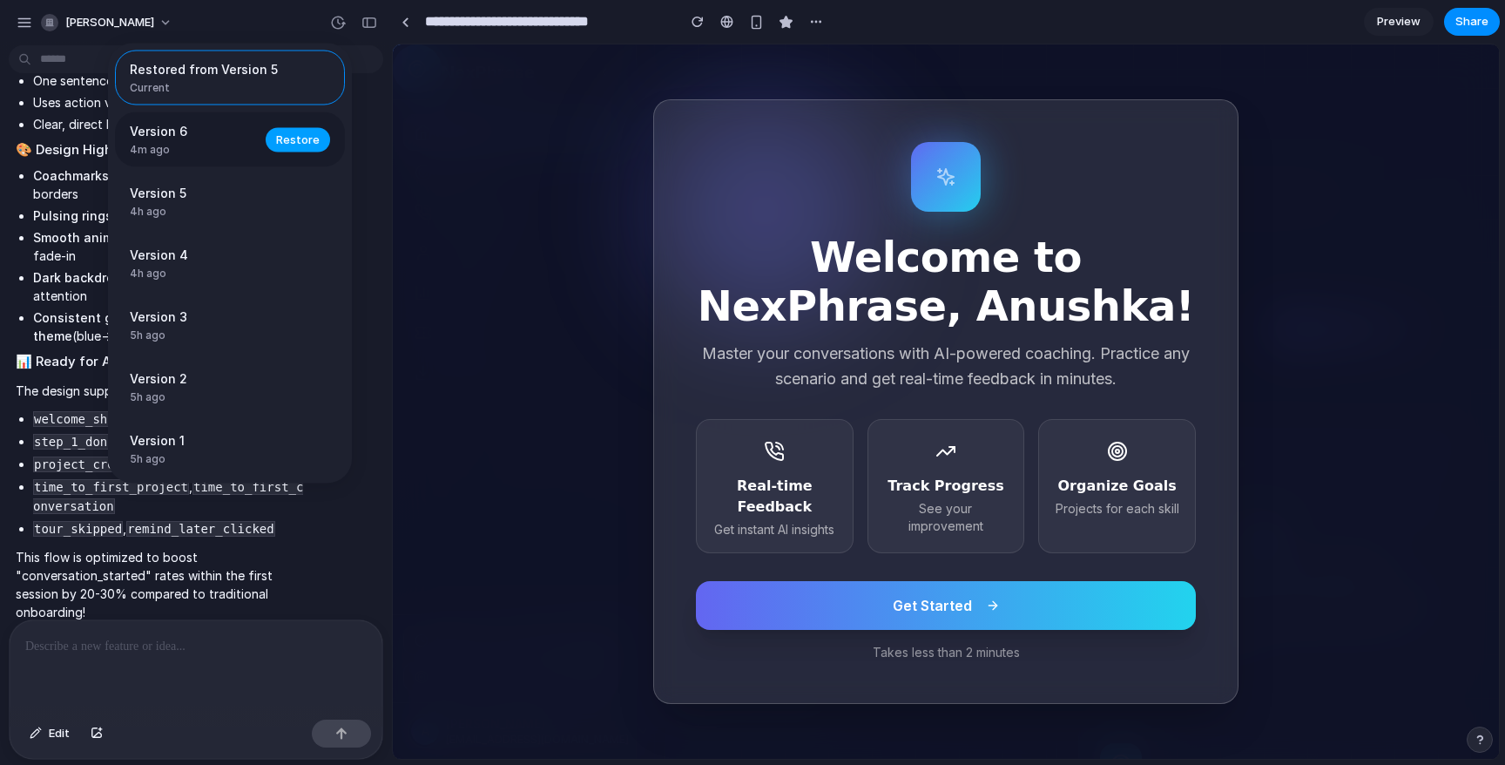
click at [307, 146] on span "Restore" at bounding box center [298, 139] width 44 height 17
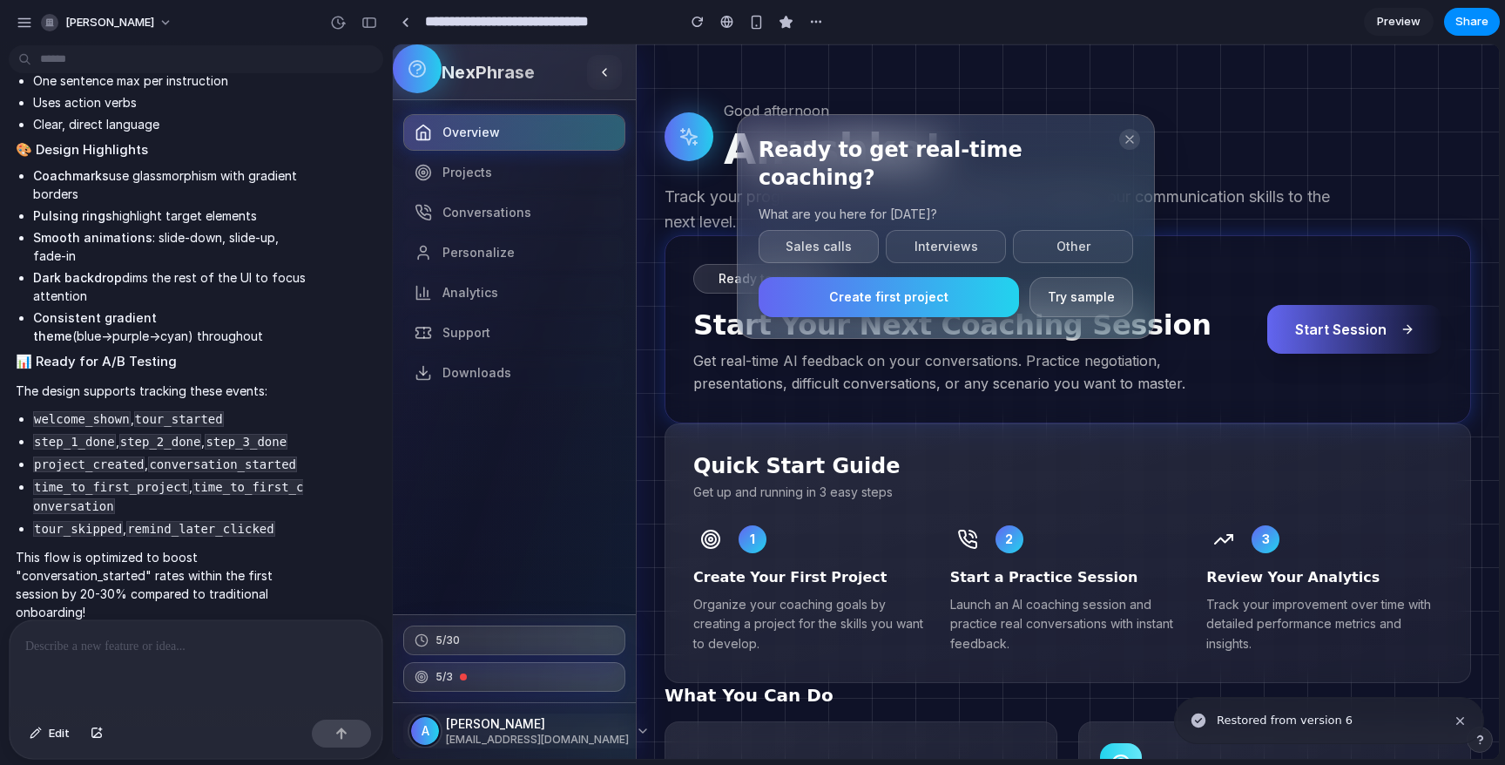
click at [850, 230] on button "Sales calls" at bounding box center [818, 246] width 120 height 33
click at [894, 279] on button "Create first project" at bounding box center [888, 299] width 260 height 40
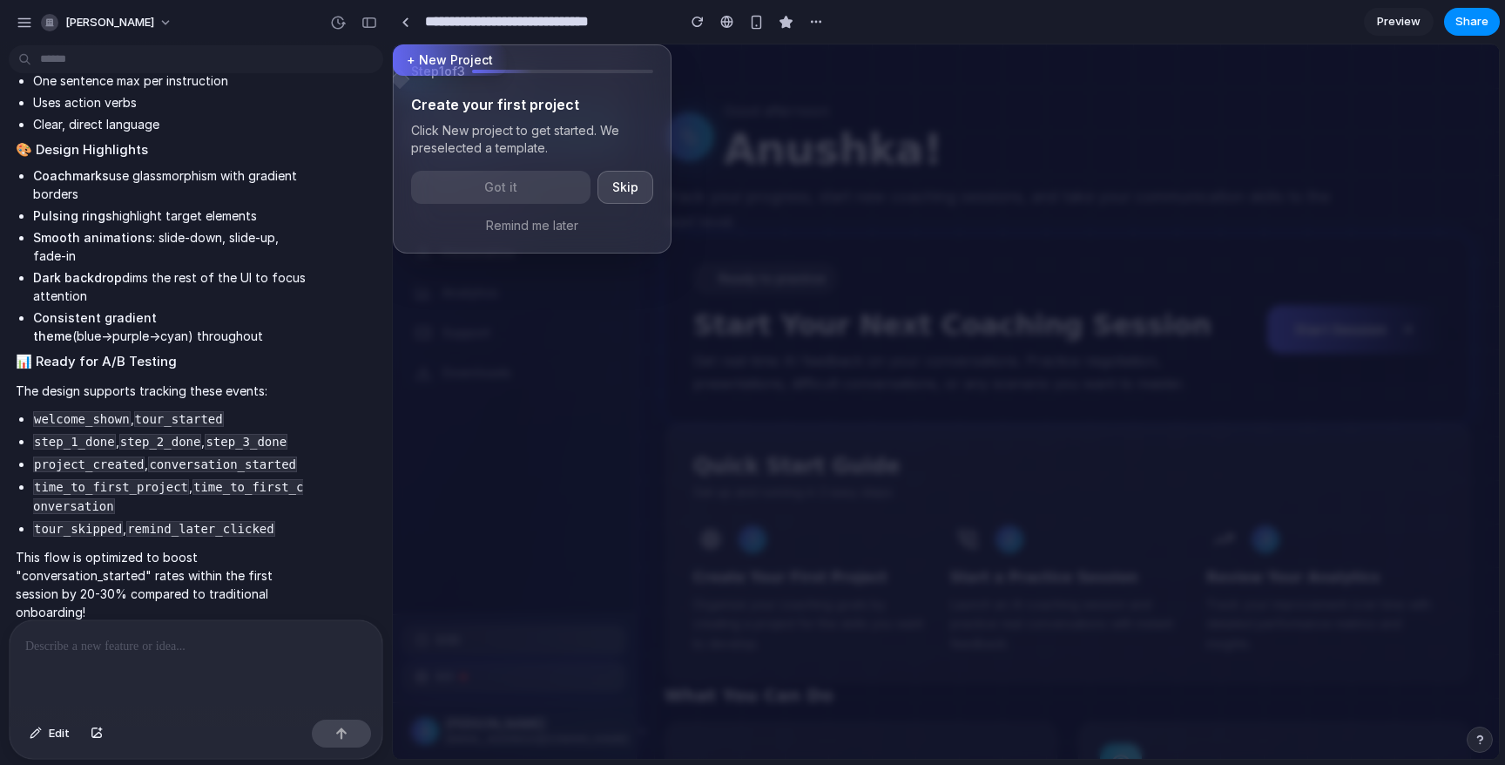
click at [427, 63] on button "+ New Project" at bounding box center [450, 59] width 114 height 31
click at [506, 185] on button "Got it" at bounding box center [500, 187] width 179 height 33
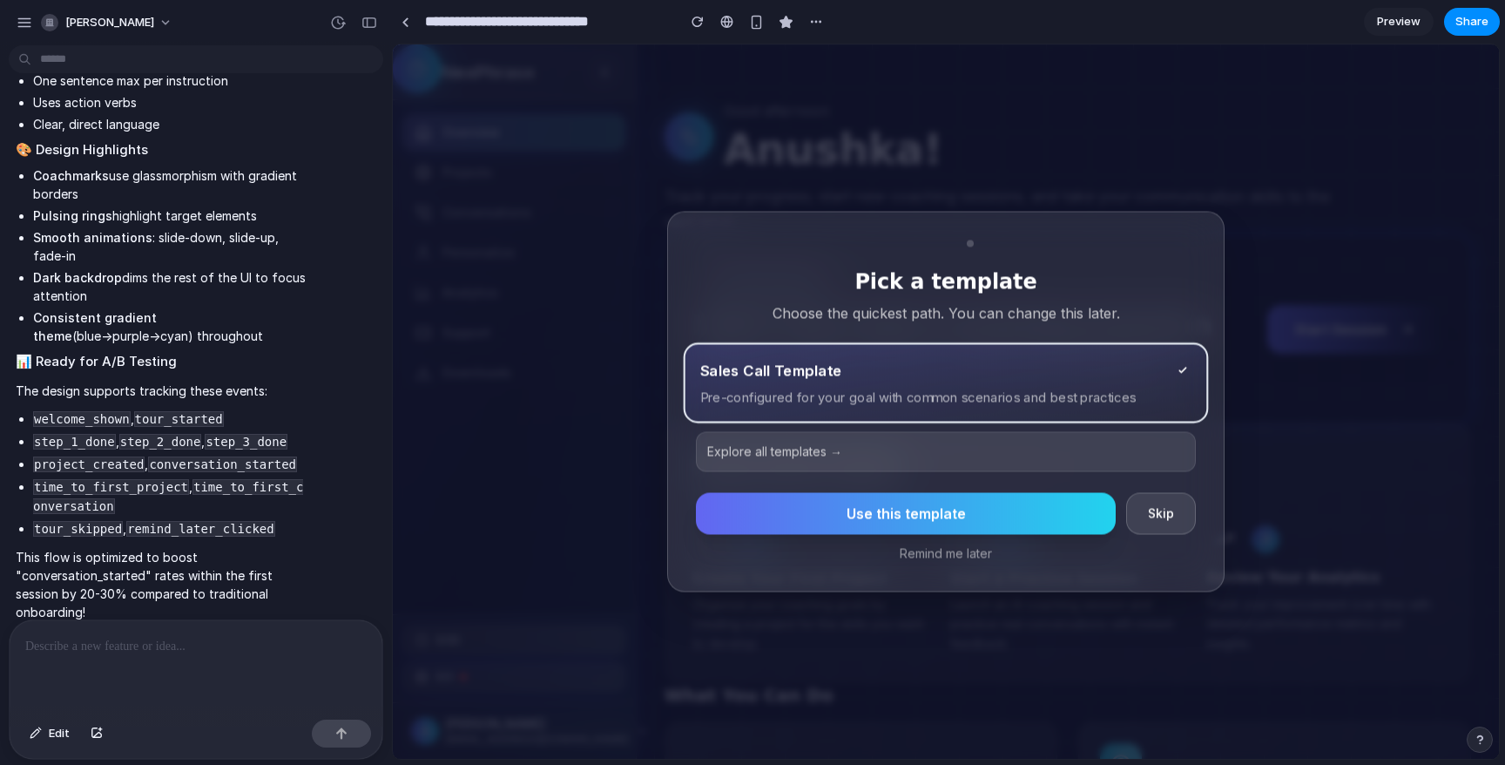
click at [918, 451] on button "Explore all templates →" at bounding box center [946, 452] width 500 height 40
click at [780, 448] on button "Explore all templates →" at bounding box center [946, 452] width 500 height 40
click at [801, 470] on div "Pick a template Choose the quickest path. You can change this later. Sales Call…" at bounding box center [945, 402] width 557 height 381
click at [801, 458] on button "Explore all templates →" at bounding box center [946, 452] width 500 height 40
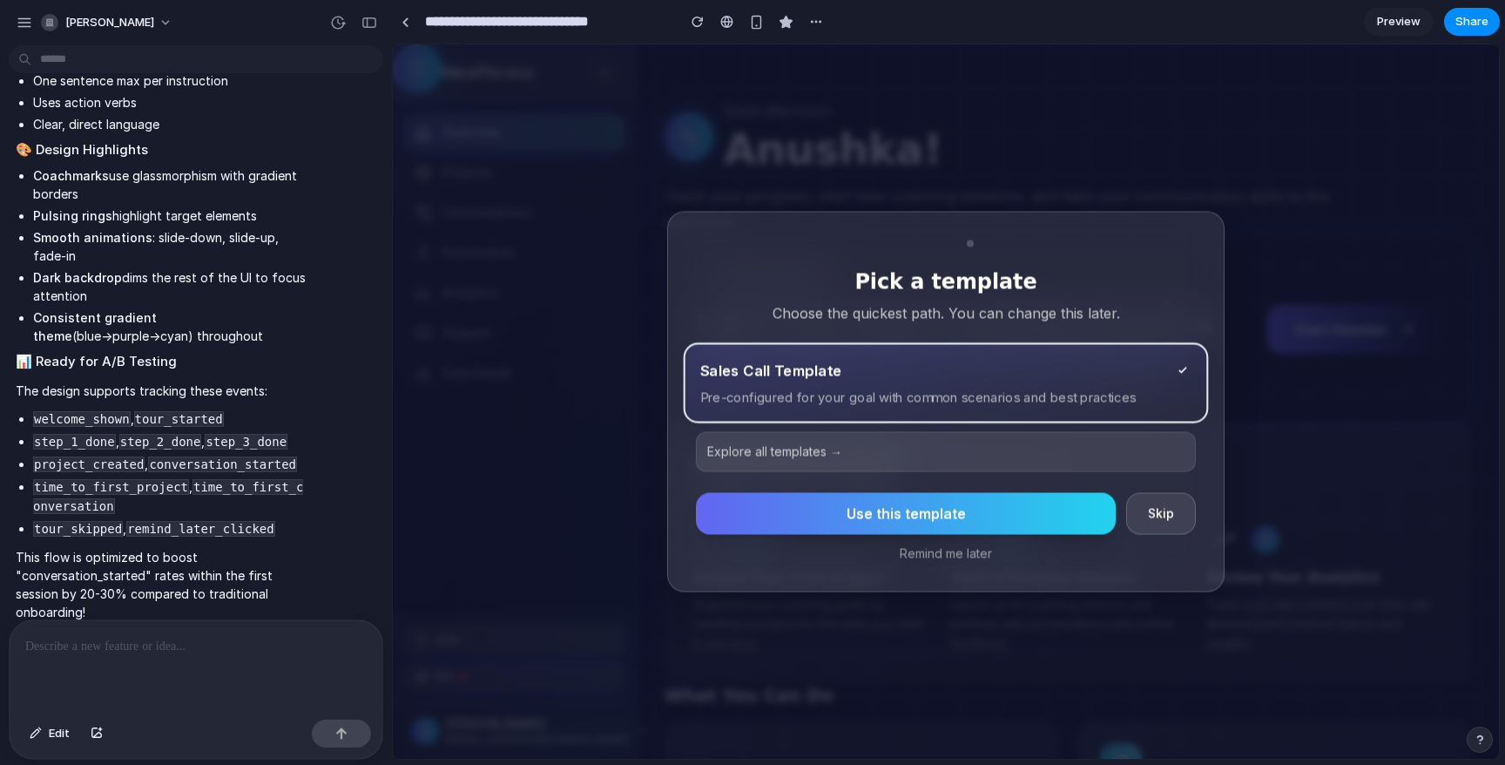
click at [801, 458] on button "Explore all templates →" at bounding box center [946, 452] width 500 height 40
click at [994, 520] on button "Use this template" at bounding box center [906, 514] width 420 height 42
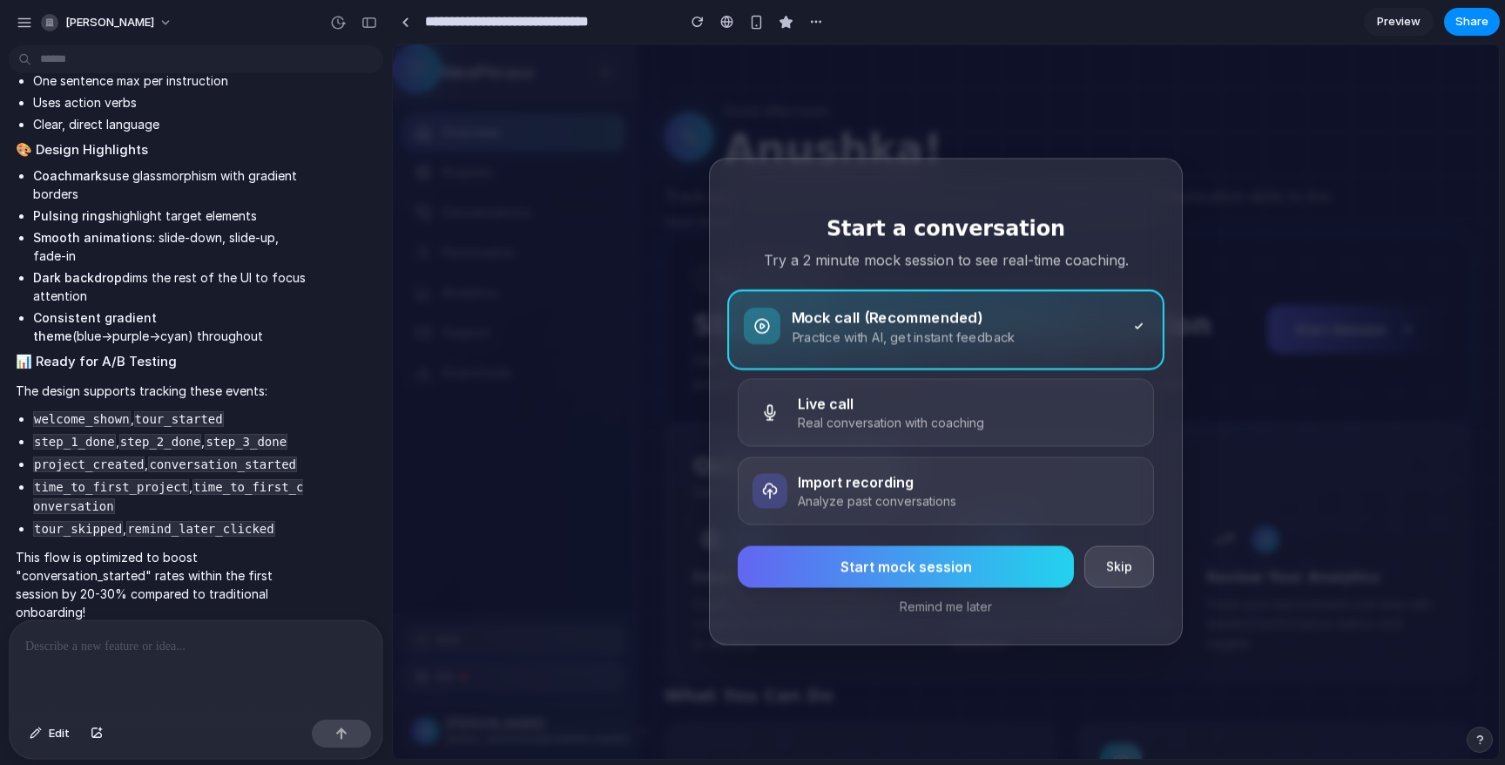
click at [940, 317] on h4 "Mock call (Recommended)" at bounding box center [955, 317] width 327 height 22
click at [921, 570] on button "Start mock session" at bounding box center [906, 567] width 336 height 42
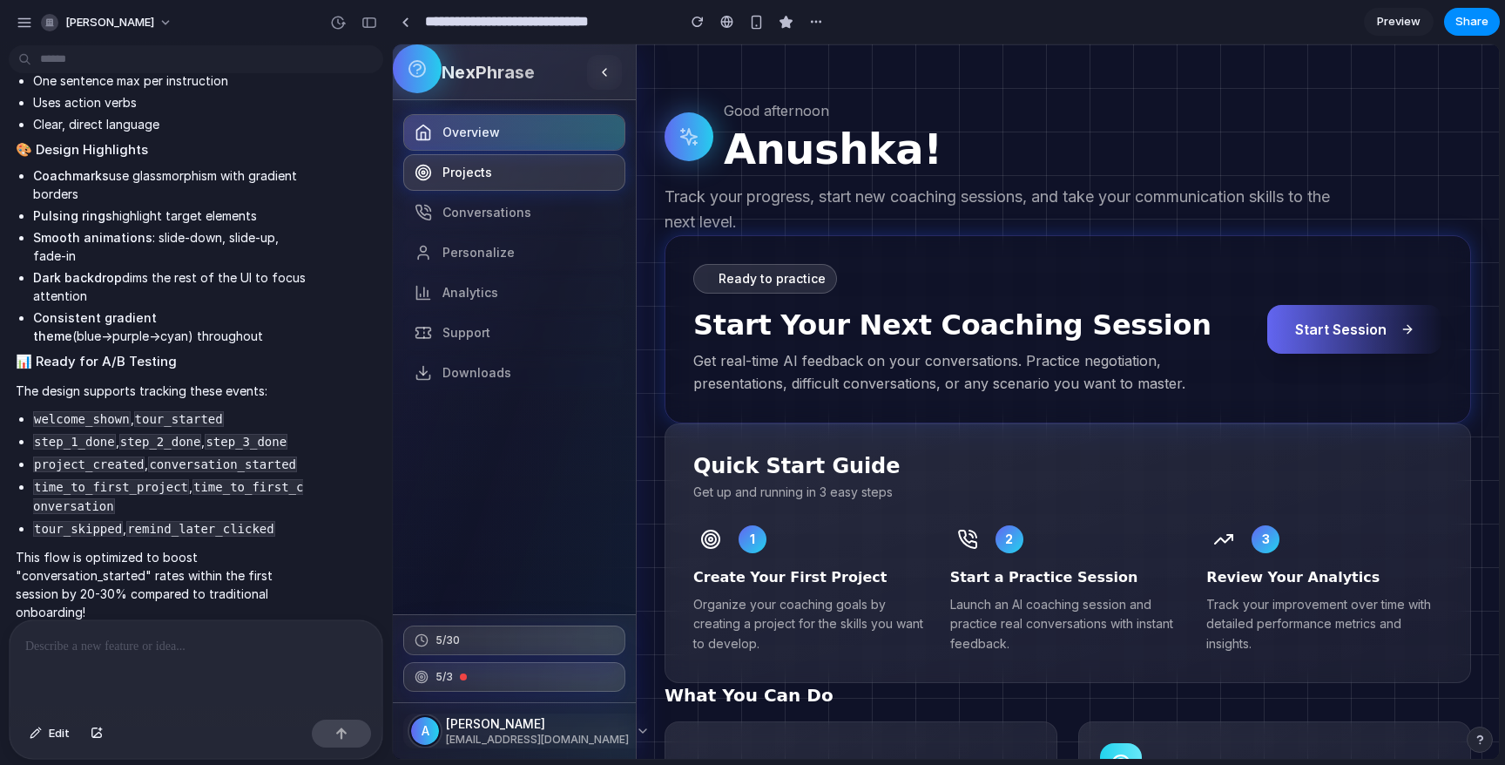
click at [452, 175] on span "Projects" at bounding box center [467, 172] width 50 height 17
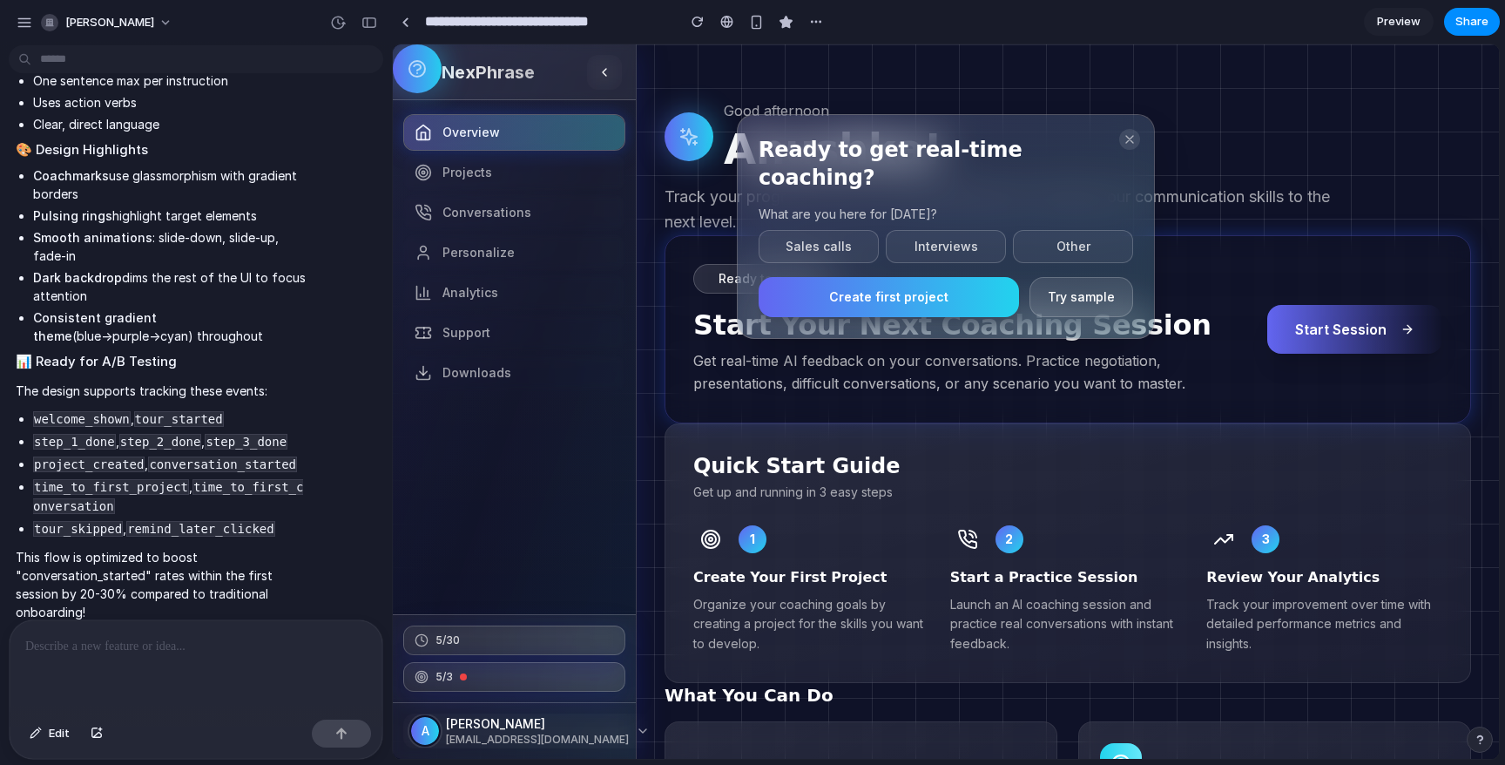
click at [907, 277] on button "Create first project" at bounding box center [888, 297] width 260 height 40
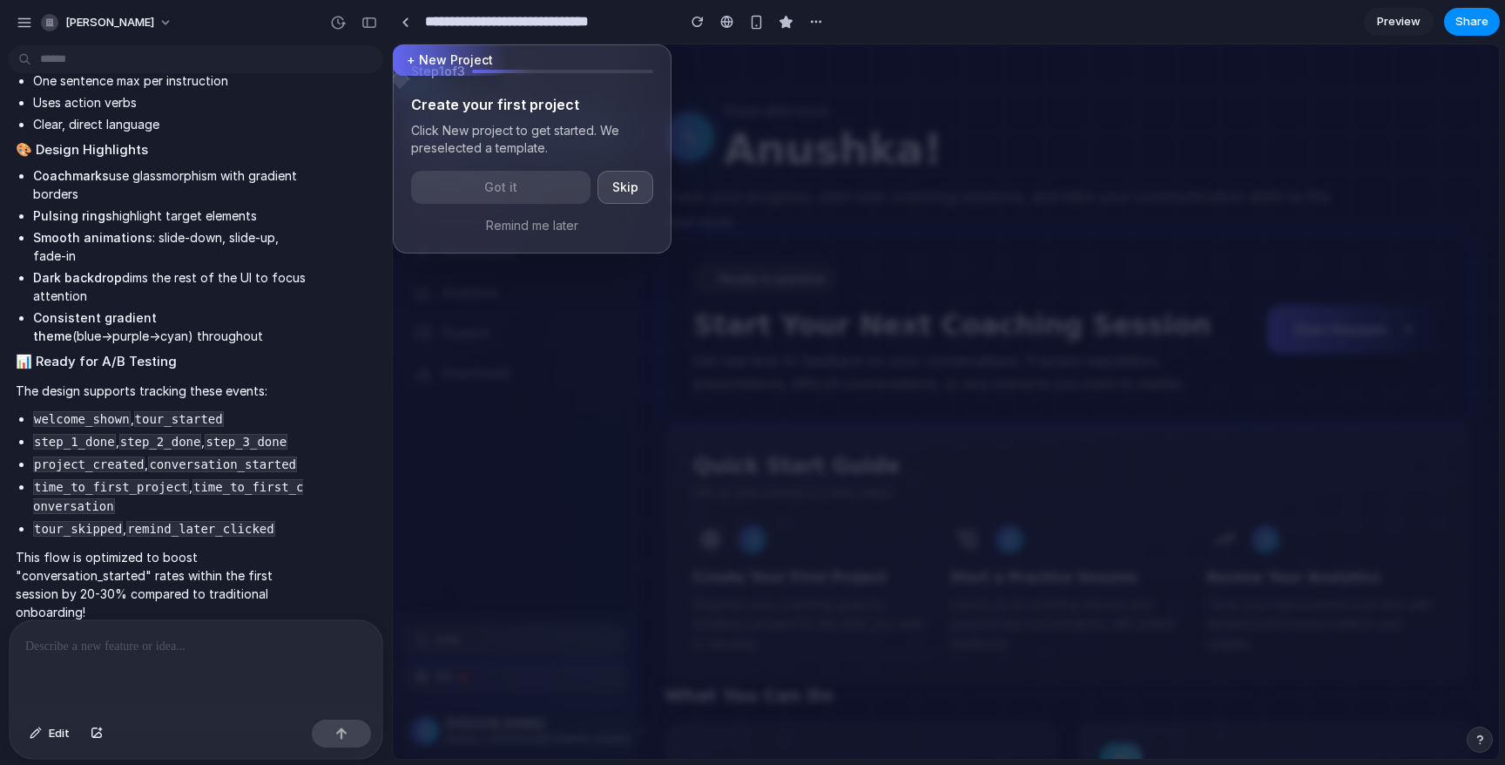
click at [520, 78] on div "Step 1 of 3" at bounding box center [532, 71] width 242 height 17
click at [461, 61] on button "+ New Project" at bounding box center [450, 59] width 114 height 31
click at [495, 189] on button "Got it" at bounding box center [500, 187] width 179 height 33
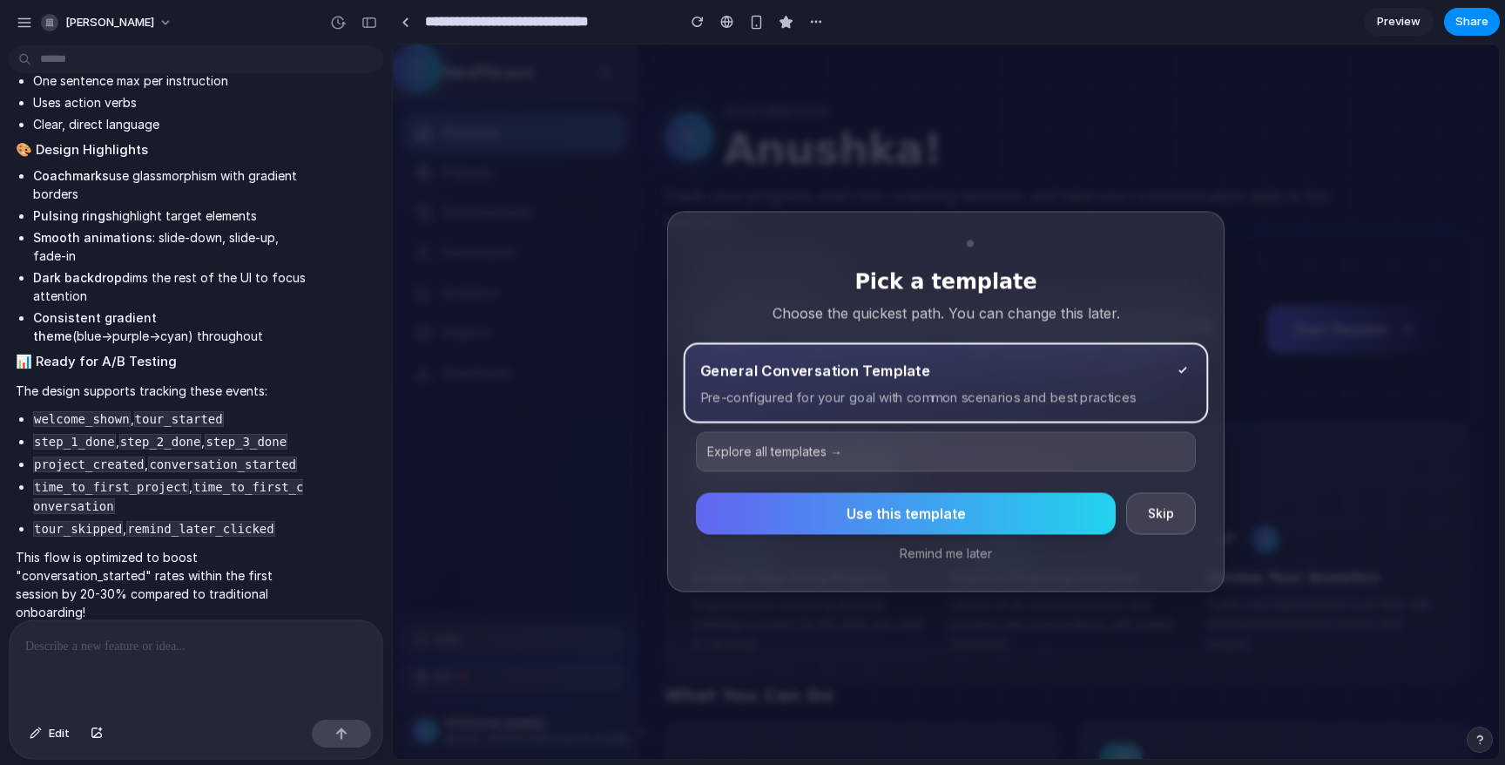
click at [782, 450] on button "Explore all templates →" at bounding box center [946, 452] width 500 height 40
click at [792, 444] on button "Explore all templates →" at bounding box center [946, 452] width 500 height 40
click at [806, 380] on h4 "General Conversation Template" at bounding box center [815, 370] width 231 height 22
click at [897, 512] on button "Use this template" at bounding box center [906, 514] width 420 height 42
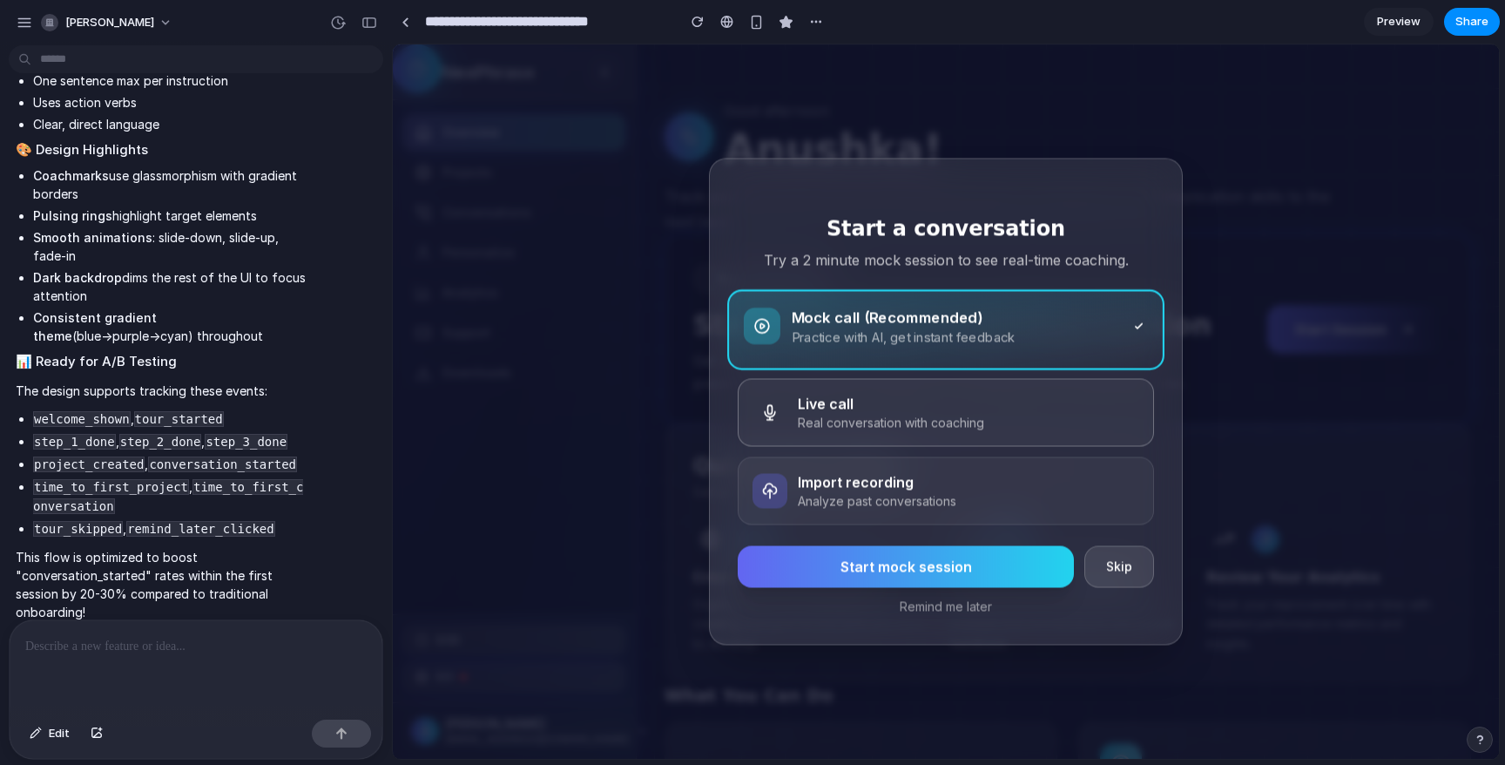
click at [879, 437] on button "Live call Real conversation with coaching" at bounding box center [946, 413] width 416 height 68
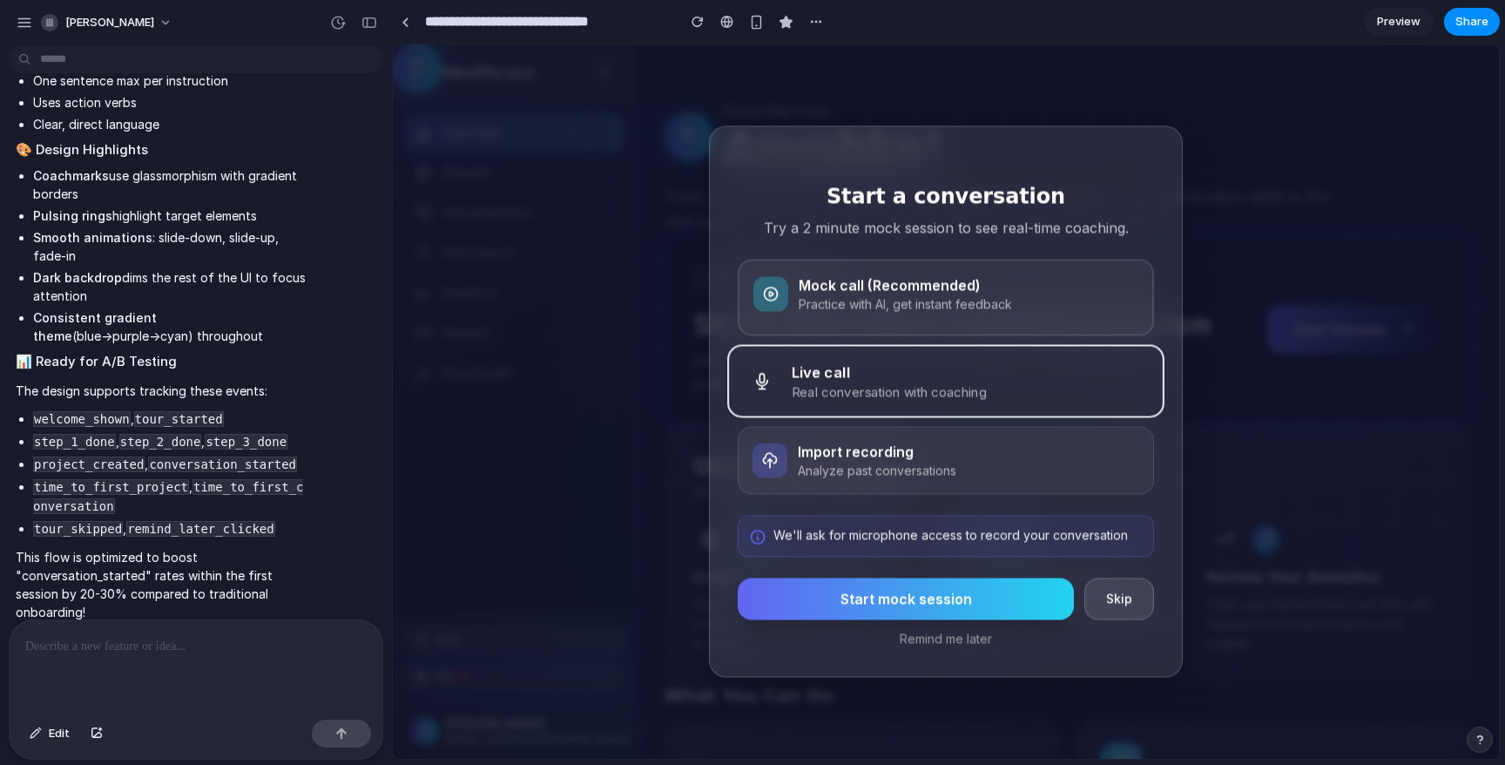
click at [868, 586] on button "Start mock session" at bounding box center [906, 599] width 336 height 42
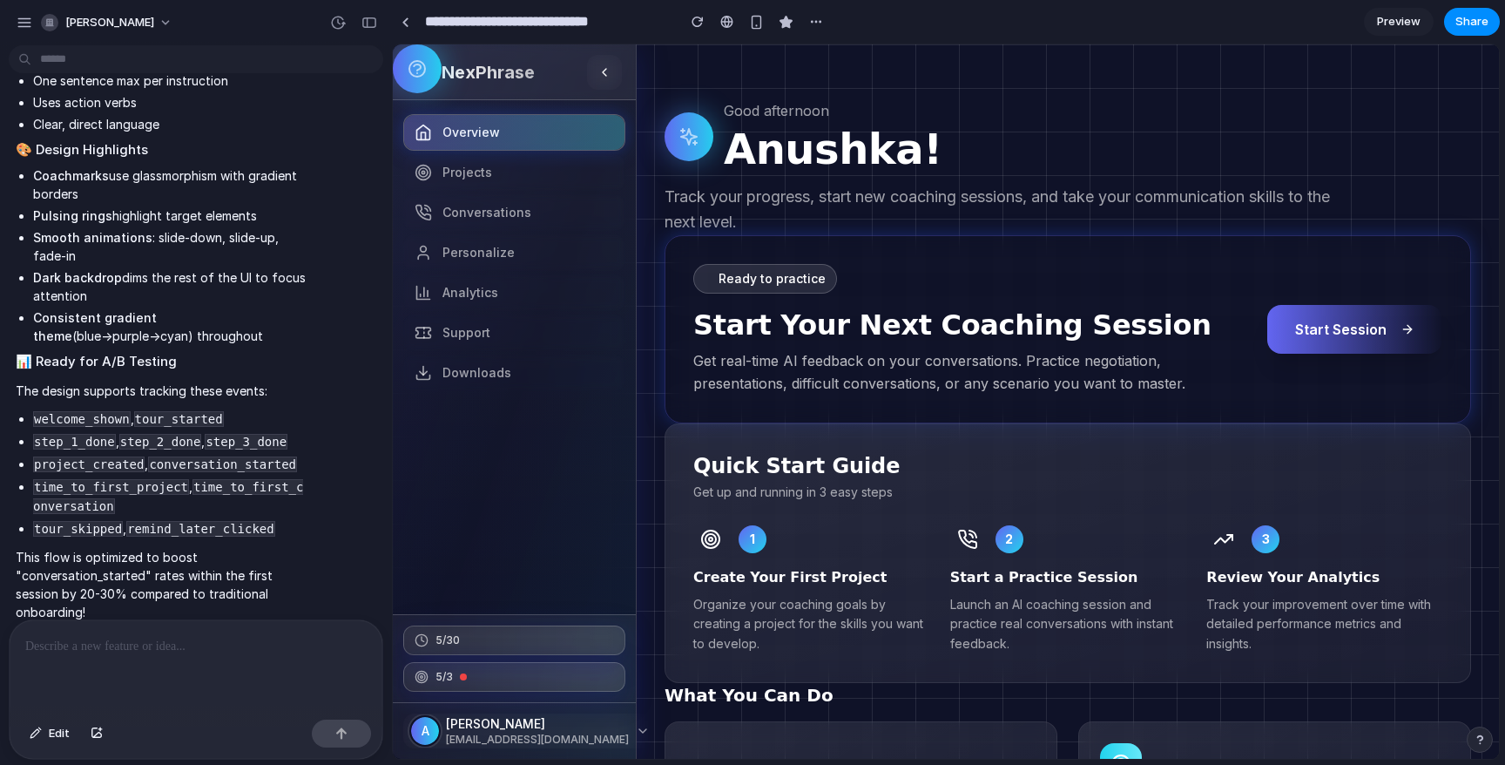
click at [204, 644] on p at bounding box center [195, 646] width 341 height 21
click at [451, 174] on span "Projects" at bounding box center [467, 172] width 50 height 17
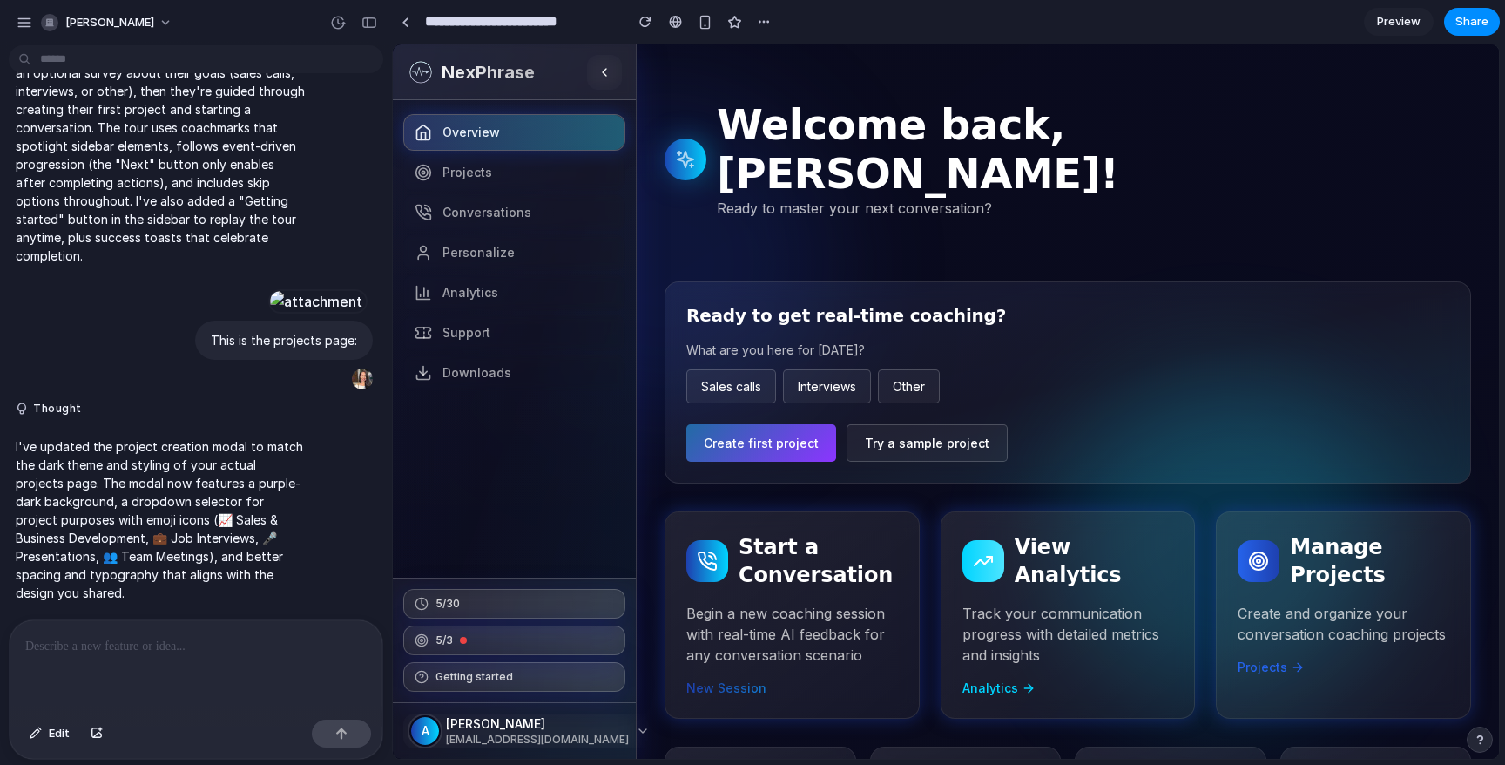
click at [725, 424] on button "Create first project" at bounding box center [761, 442] width 150 height 37
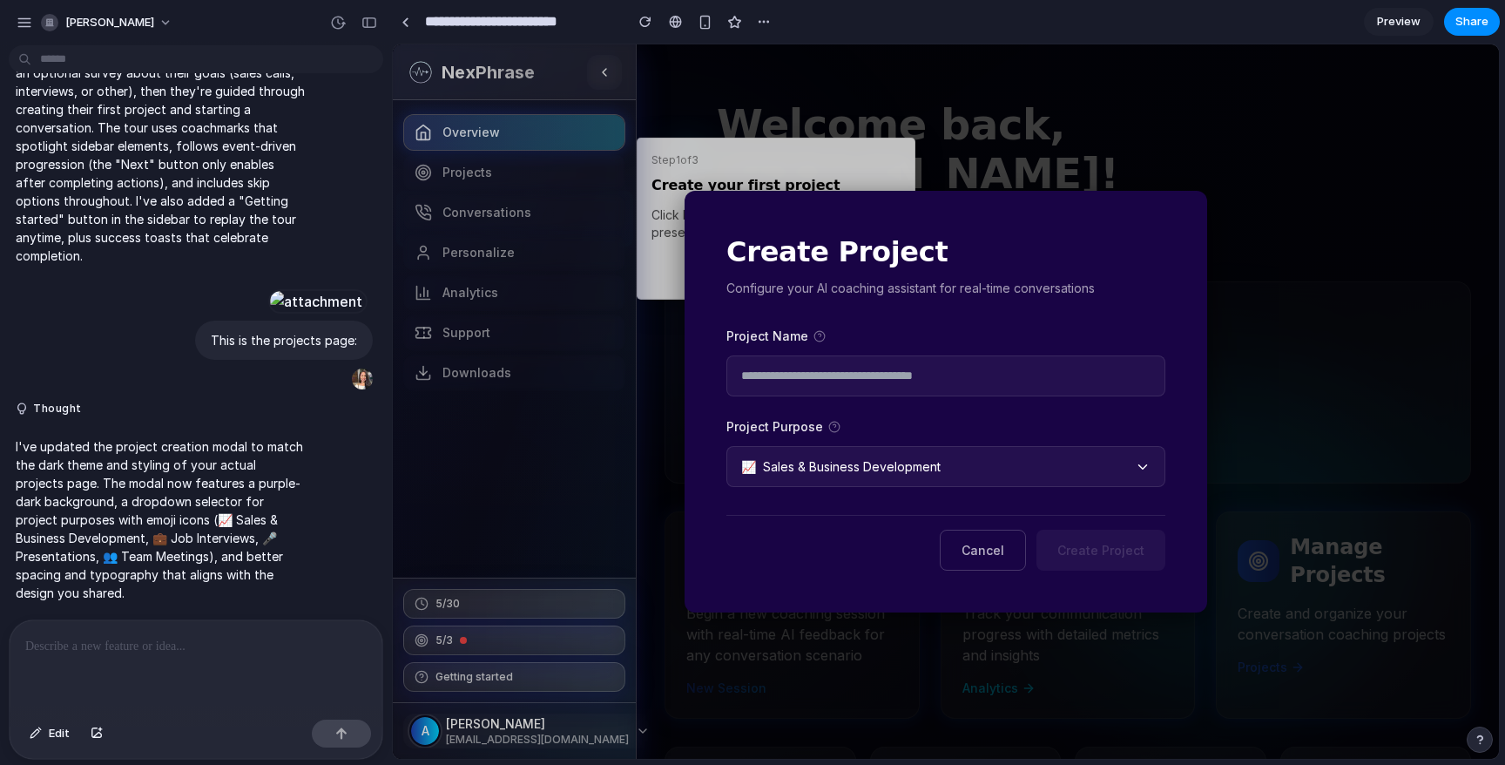
click at [1000, 547] on span "Cancel" at bounding box center [982, 550] width 43 height 15
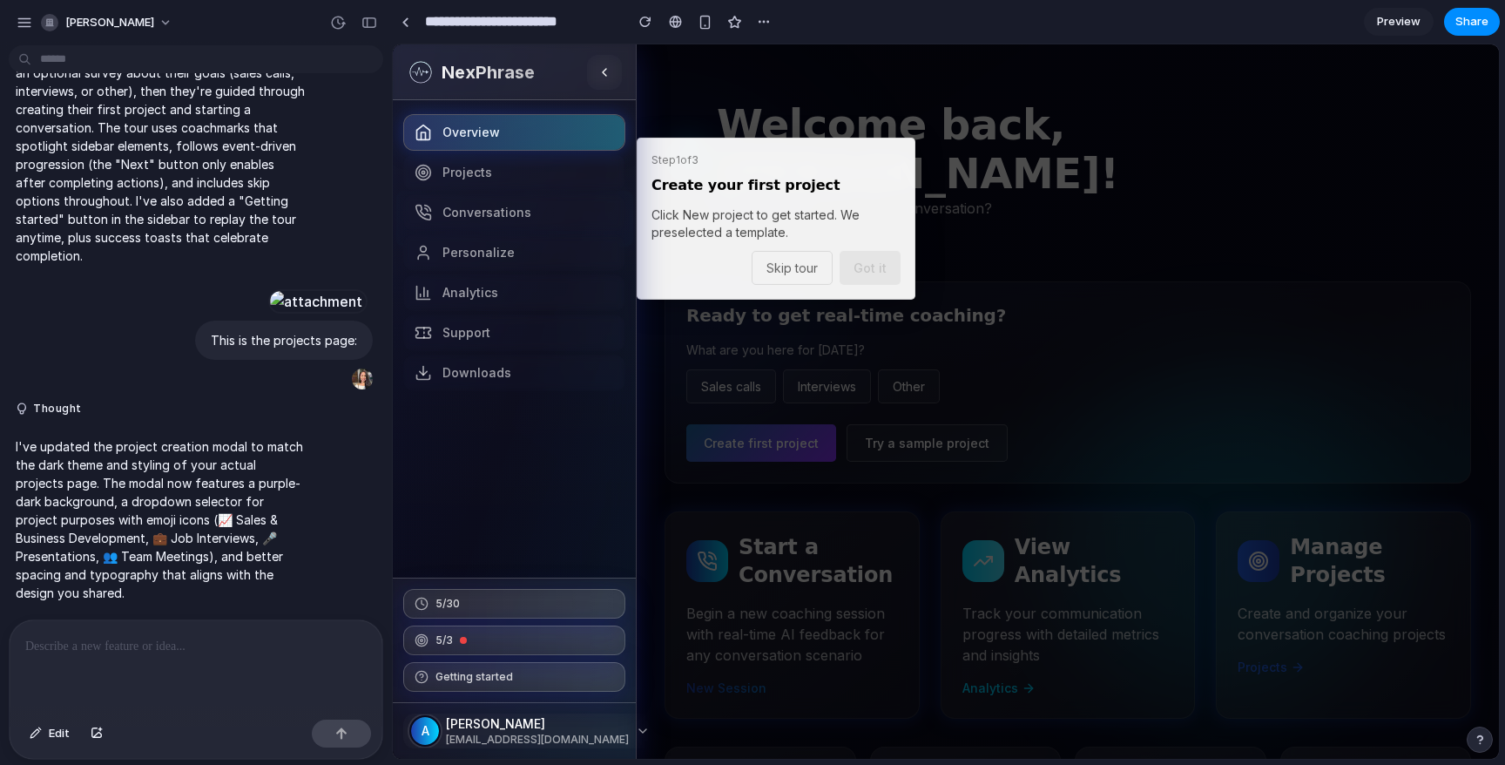
click at [794, 267] on span "Skip tour" at bounding box center [791, 267] width 51 height 15
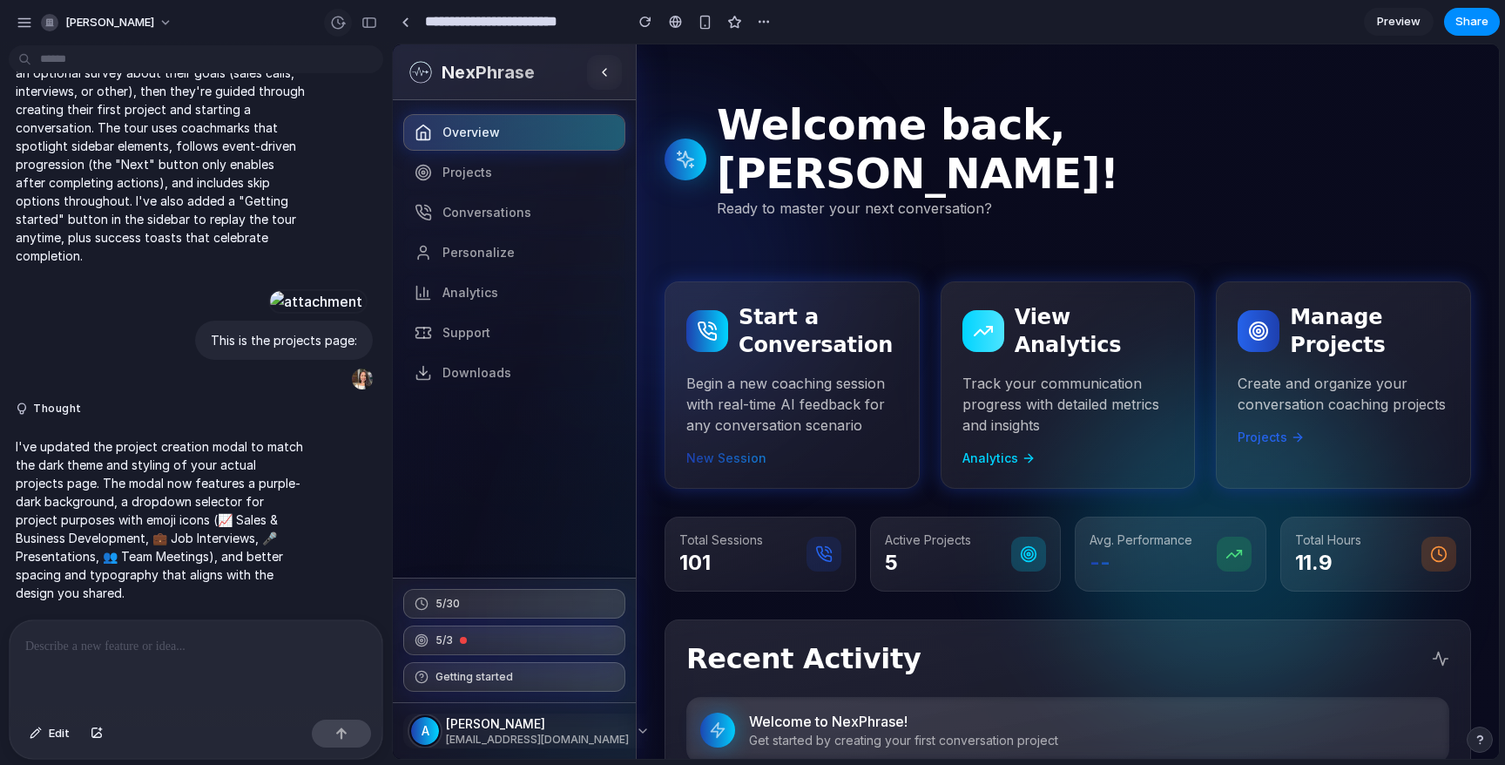
click at [341, 23] on div "button" at bounding box center [338, 23] width 16 height 16
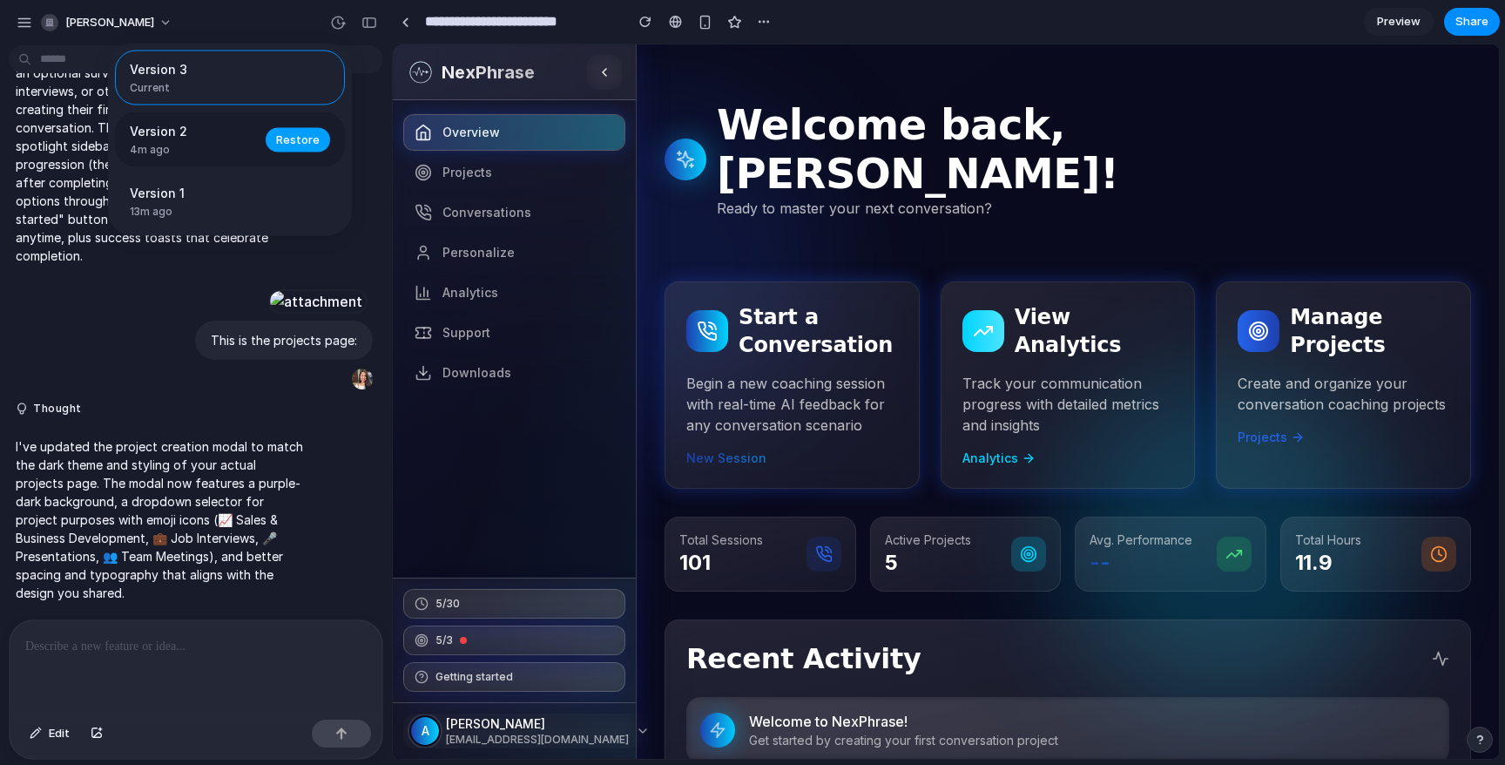
click at [293, 137] on span "Restore" at bounding box center [298, 139] width 44 height 17
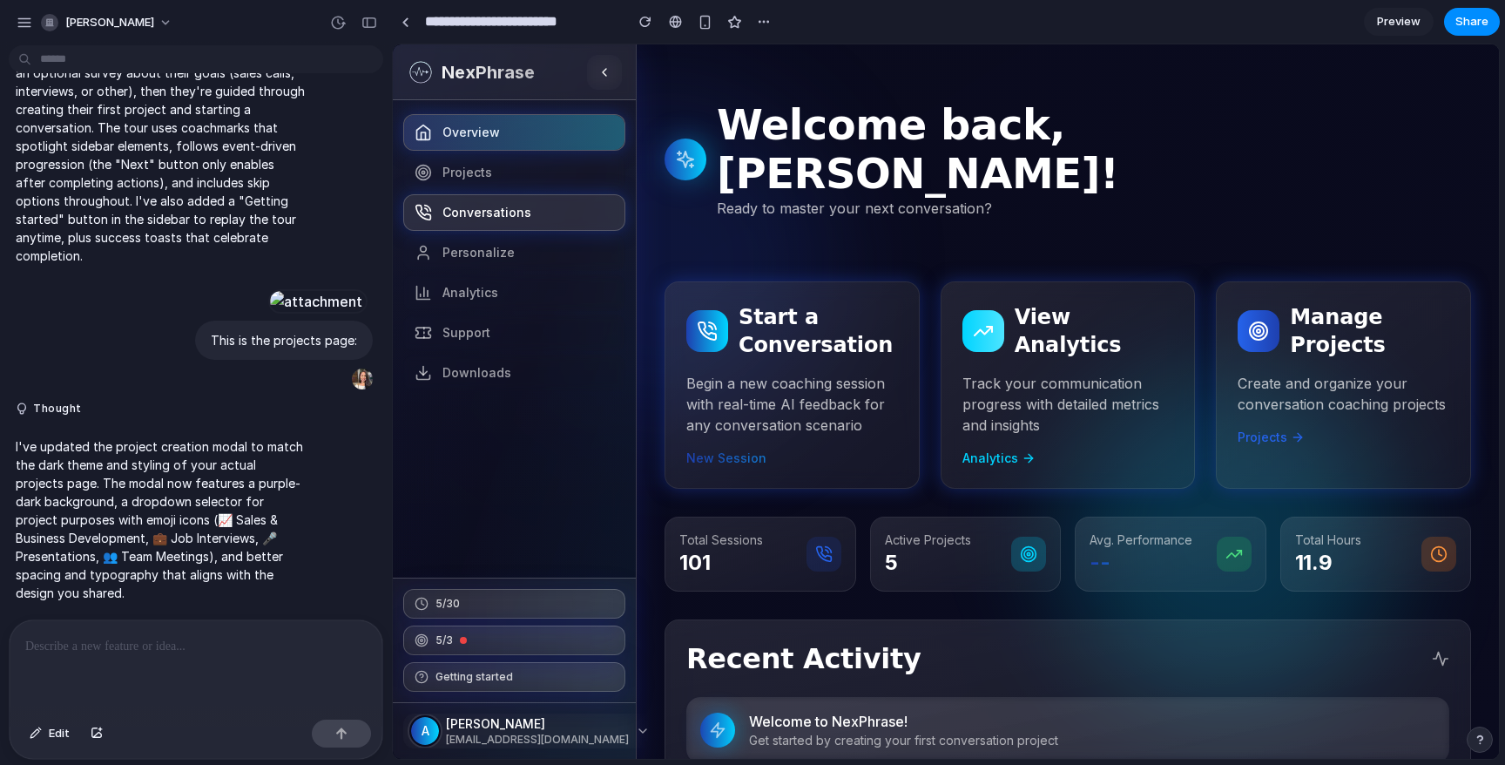
click at [528, 199] on link "Conversations" at bounding box center [514, 212] width 222 height 37
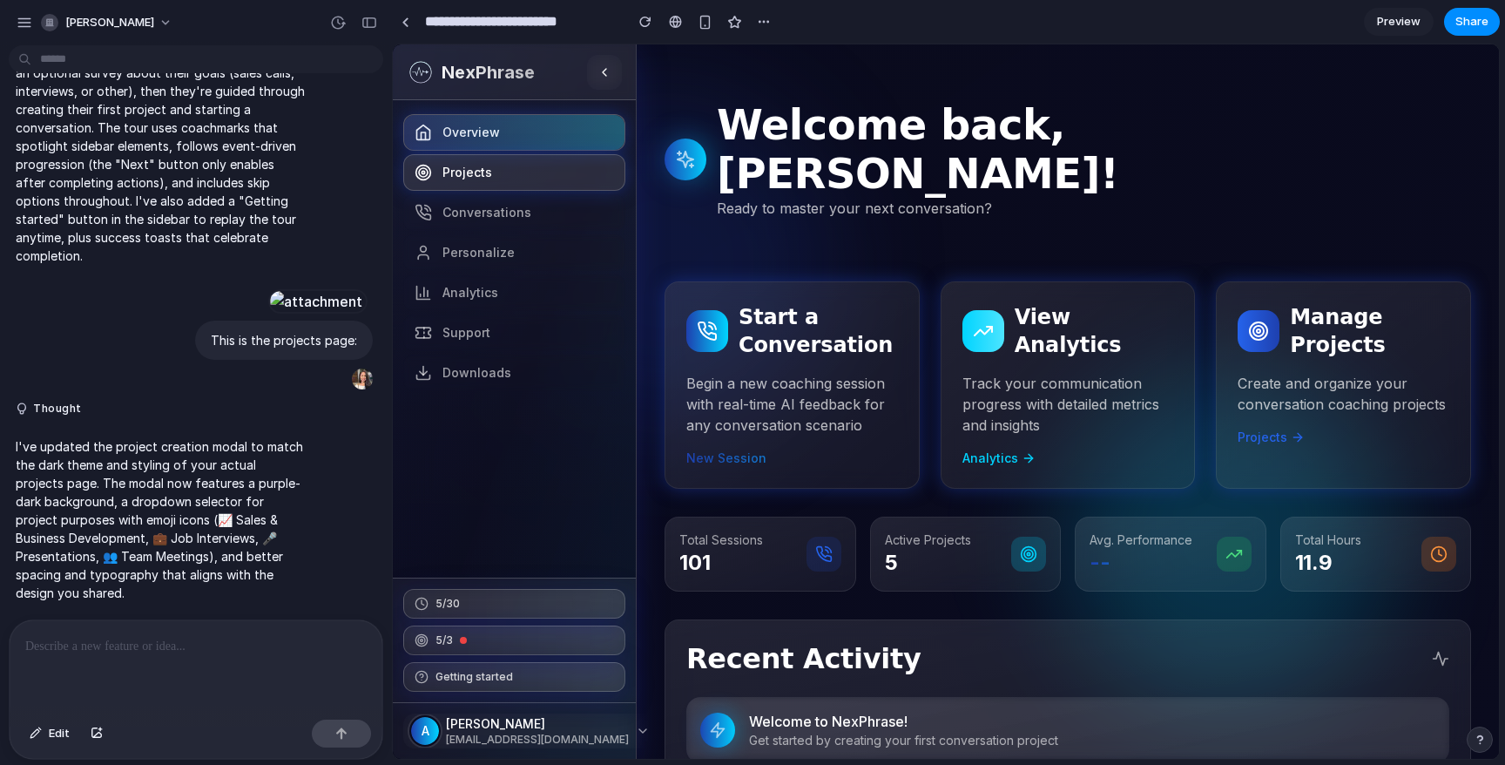
click at [482, 182] on link "Projects" at bounding box center [514, 172] width 222 height 37
click at [370, 24] on div "button" at bounding box center [369, 23] width 16 height 12
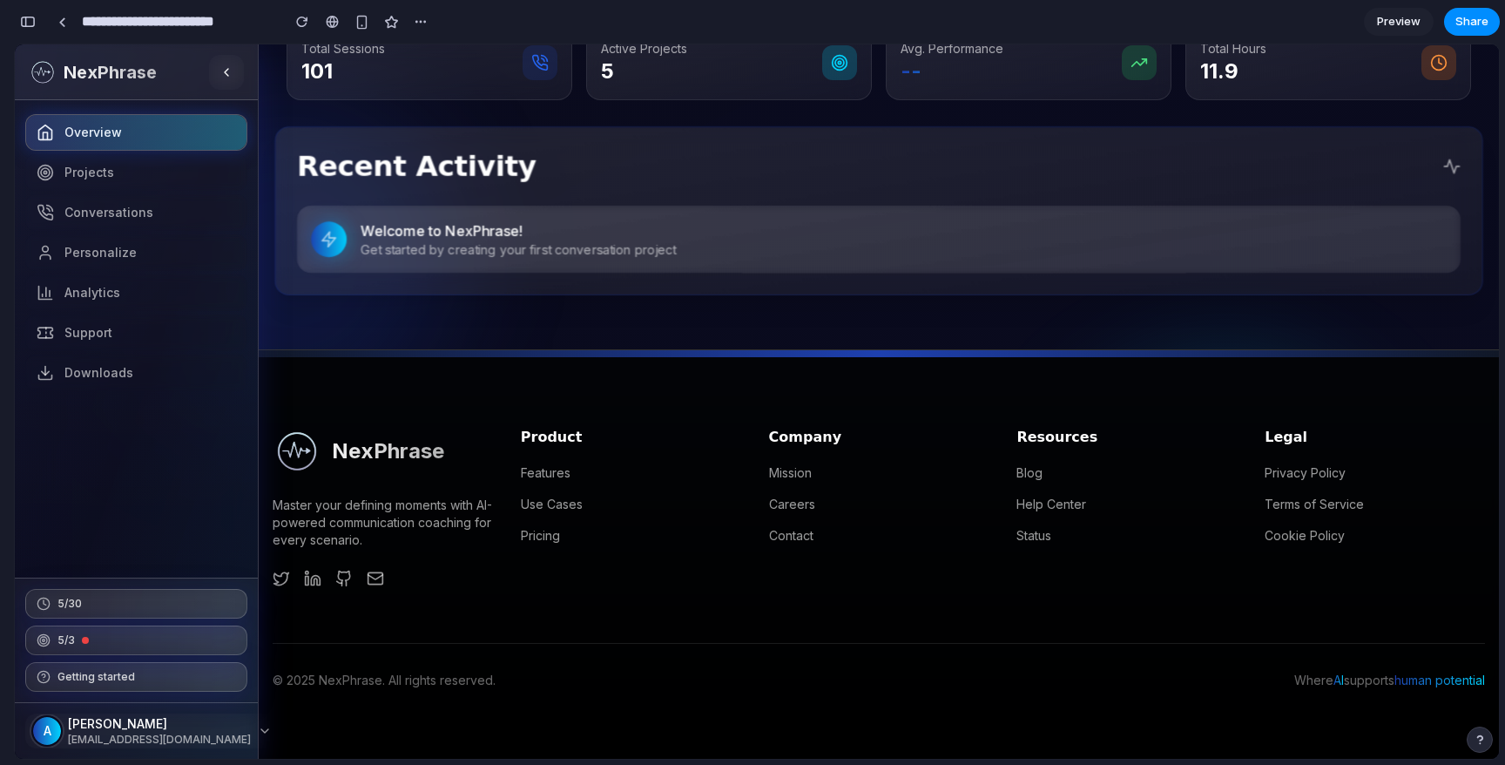
scroll to position [0, 0]
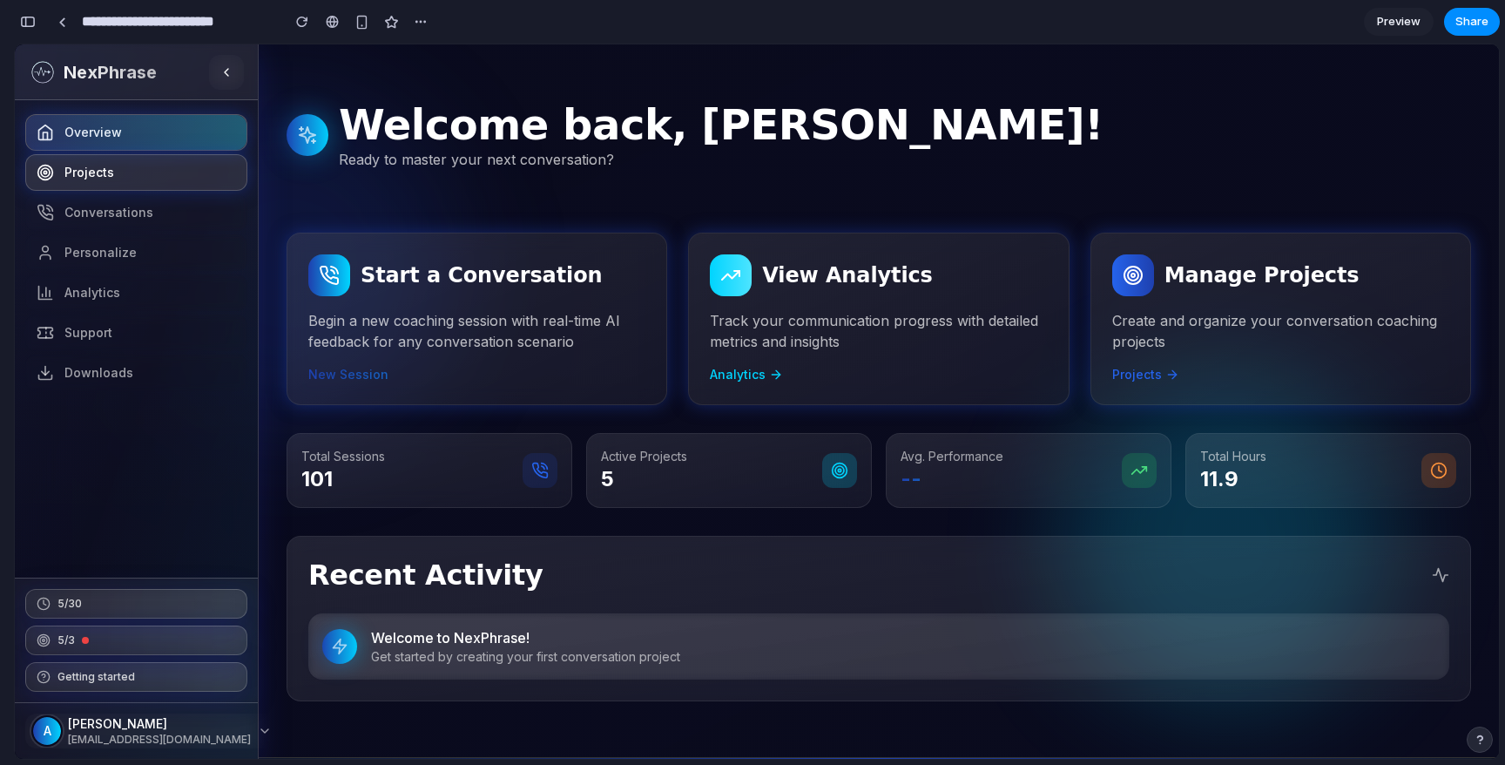
click at [178, 171] on link "Projects" at bounding box center [136, 172] width 222 height 37
click at [147, 175] on link "Projects" at bounding box center [136, 172] width 222 height 37
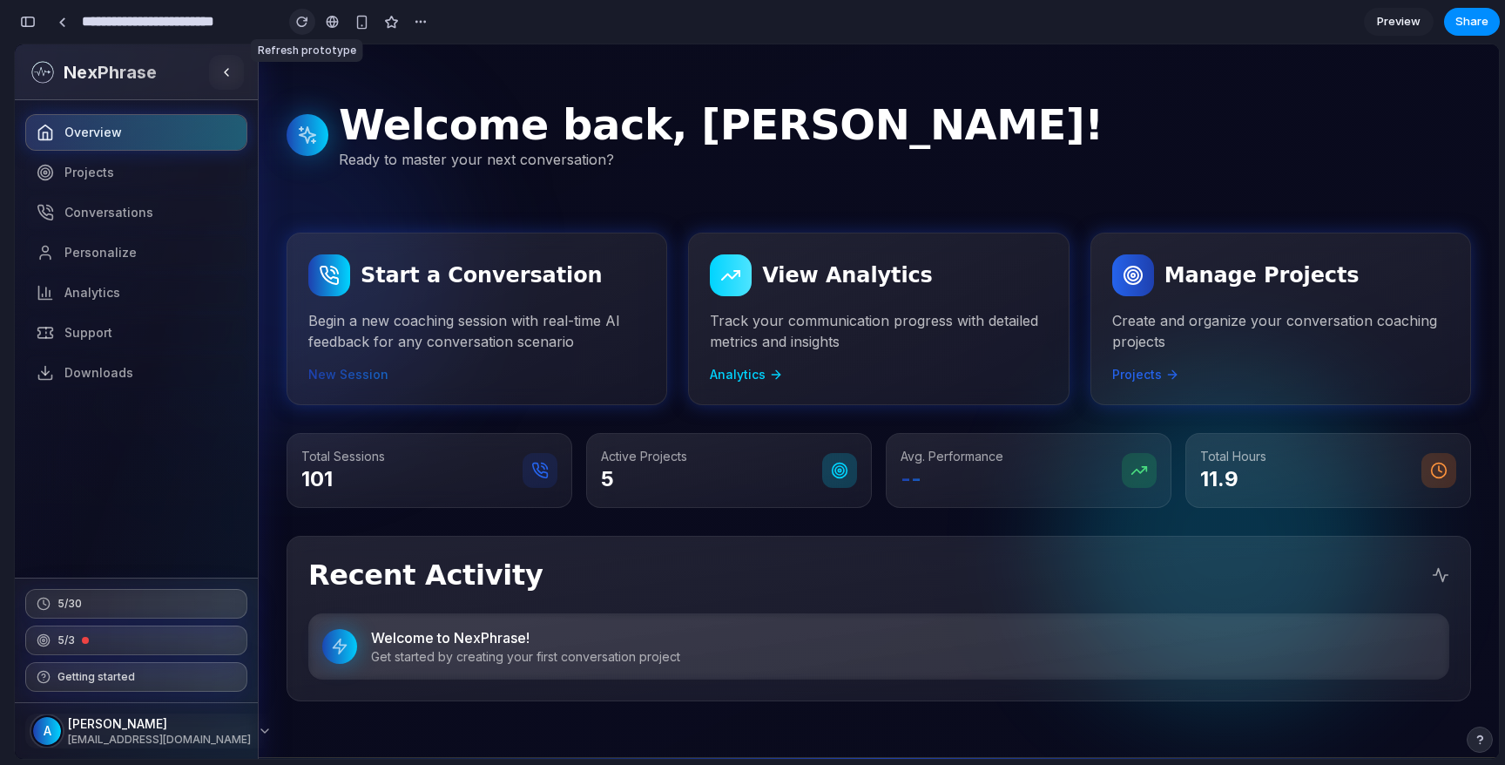
click at [305, 20] on div "button" at bounding box center [302, 22] width 12 height 12
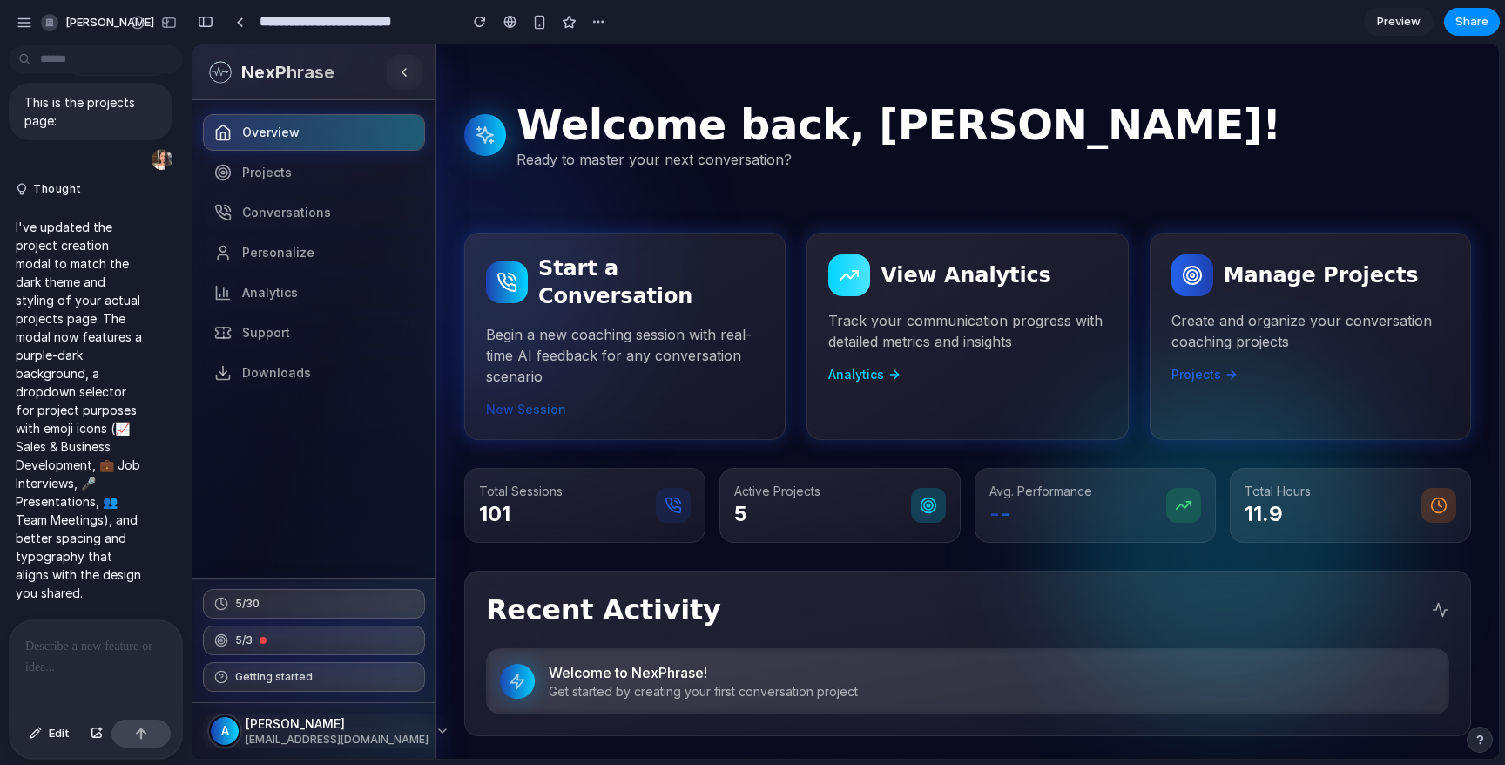
scroll to position [4824, 0]
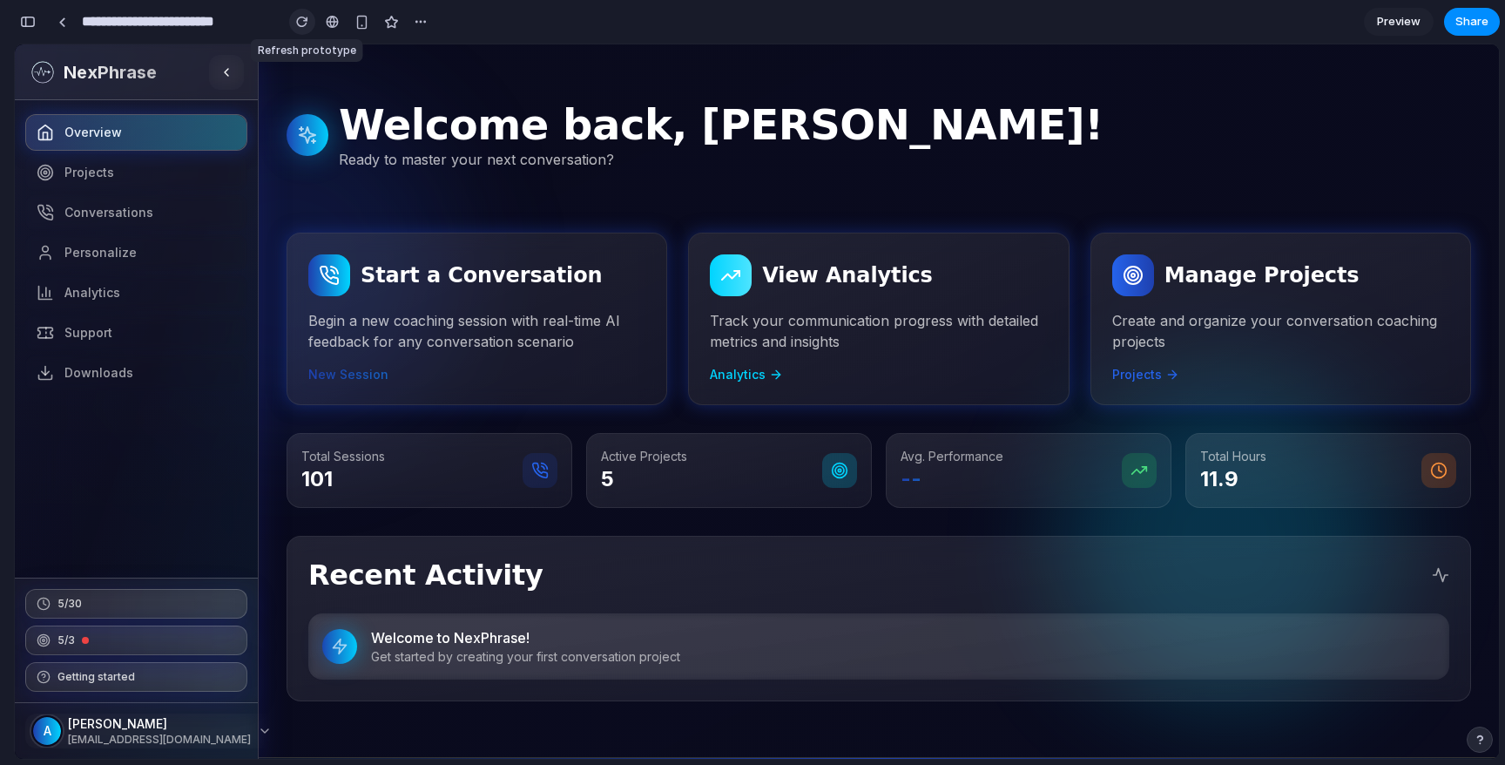
click at [303, 21] on div "button" at bounding box center [302, 22] width 12 height 12
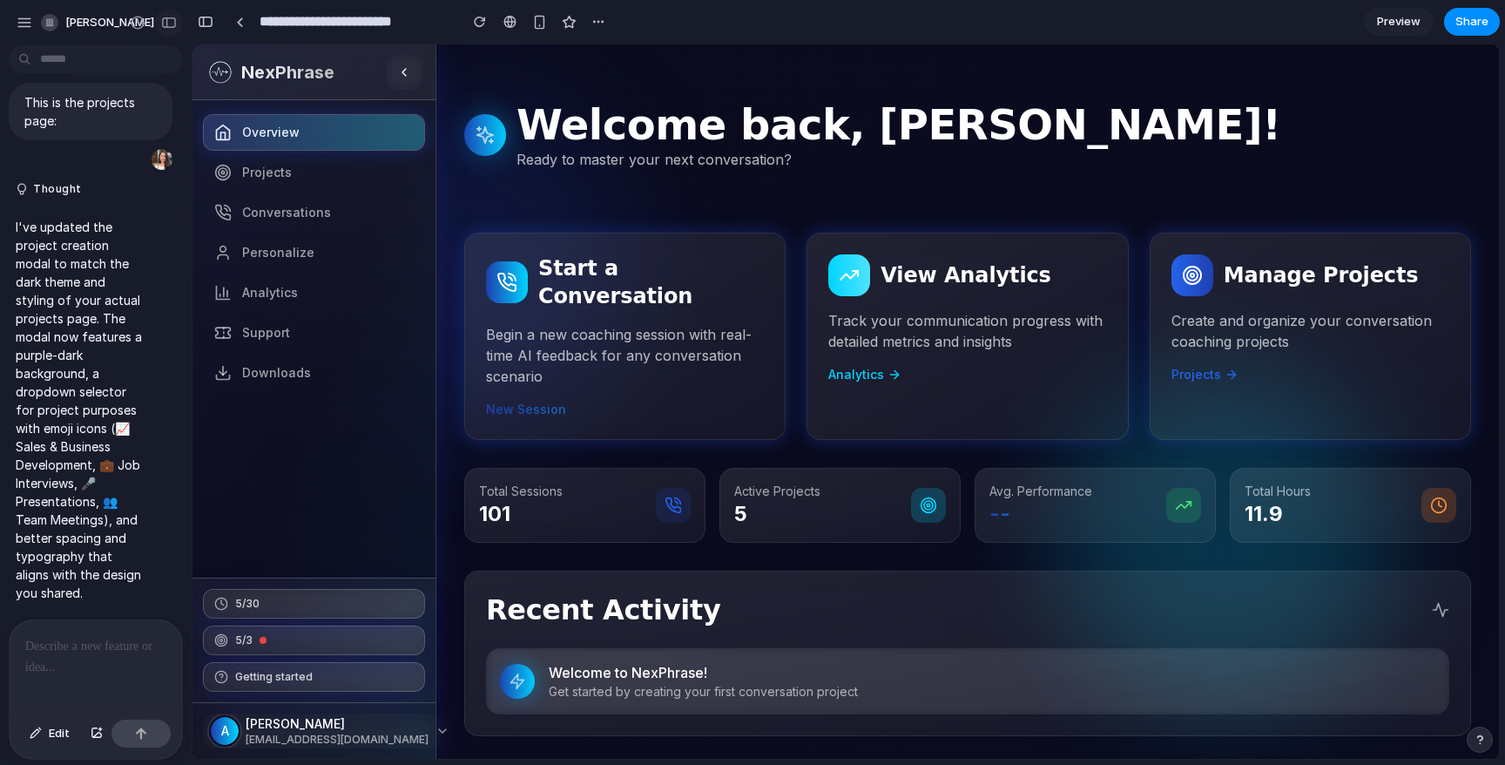
click at [171, 19] on div "button" at bounding box center [169, 23] width 16 height 12
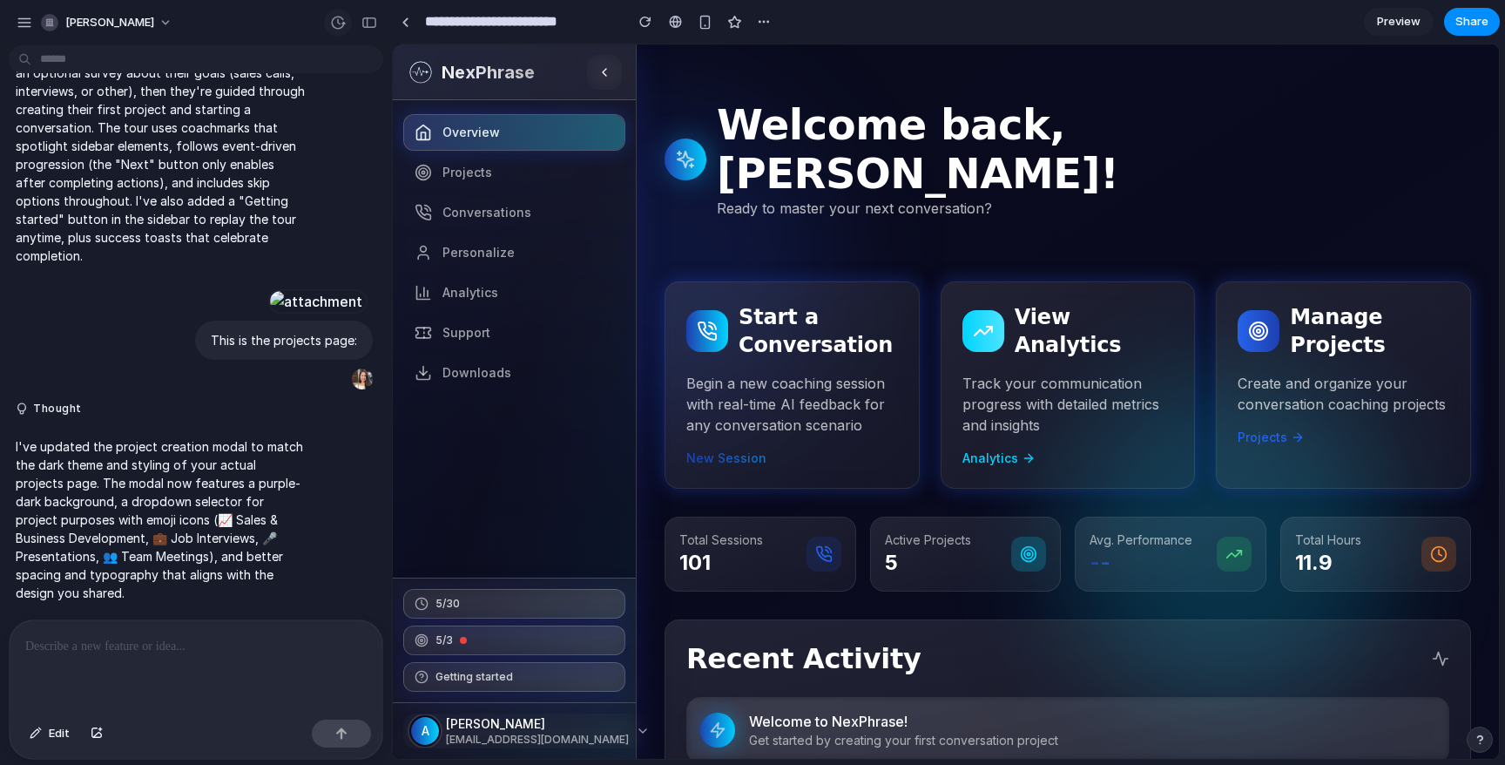
click at [349, 22] on button "button" at bounding box center [338, 23] width 28 height 28
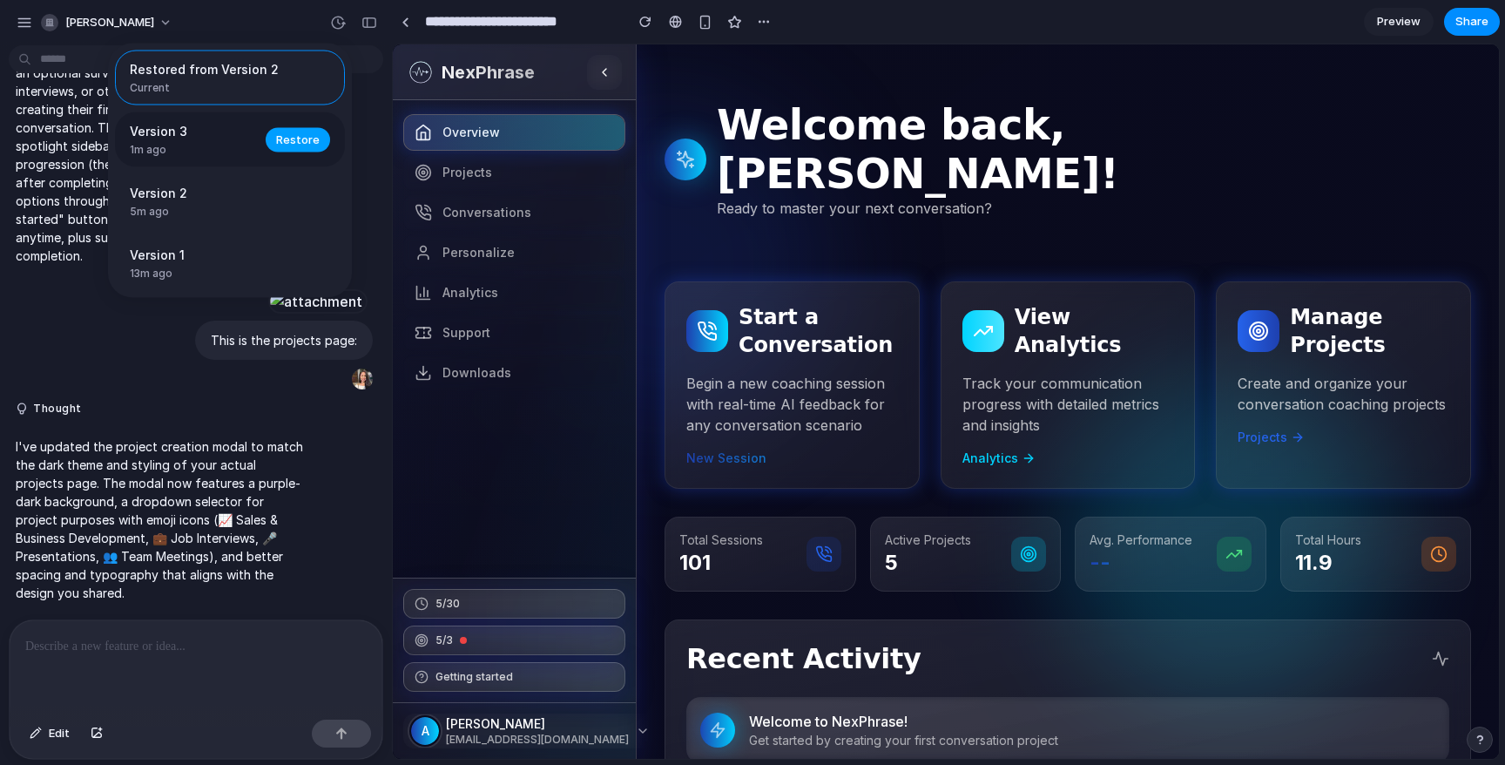
click at [300, 137] on span "Restore" at bounding box center [298, 139] width 44 height 17
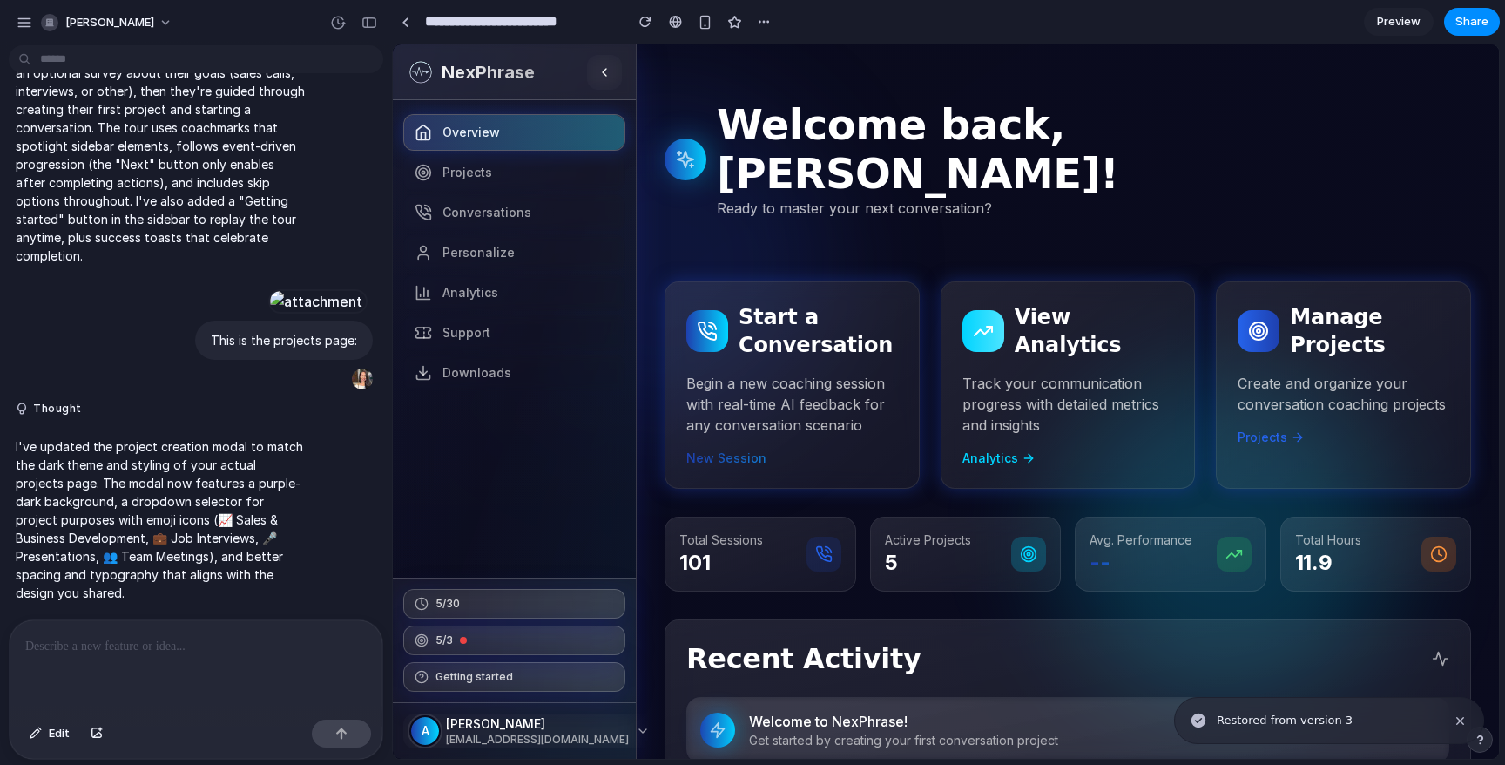
scroll to position [0, 0]
click at [1405, 20] on span "Preview" at bounding box center [1399, 21] width 44 height 17
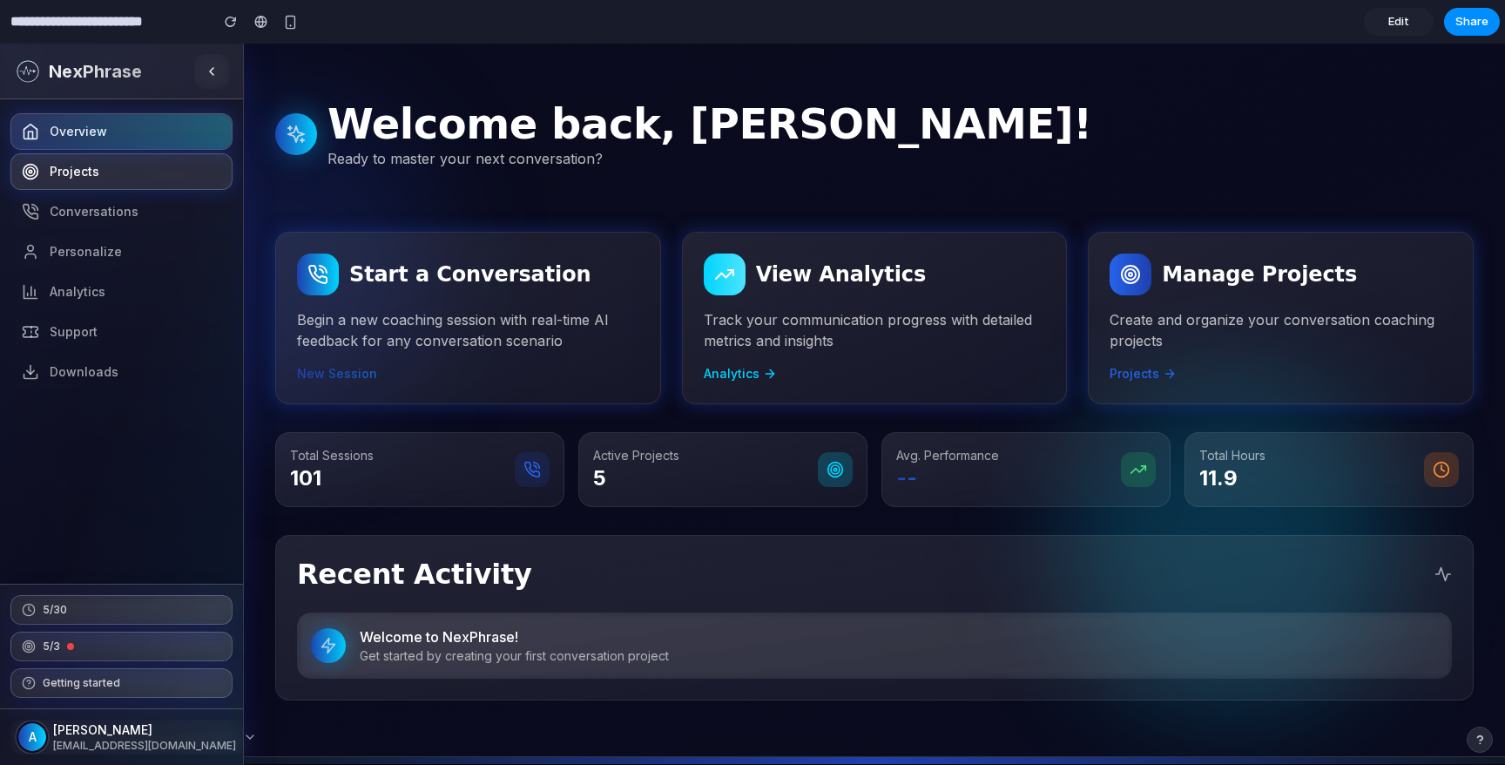
click at [125, 162] on link "Projects" at bounding box center [121, 171] width 222 height 37
click at [120, 183] on link "Projects" at bounding box center [121, 171] width 222 height 37
click at [216, 78] on button "button" at bounding box center [211, 71] width 35 height 35
click at [124, 18] on input "**********" at bounding box center [105, 21] width 197 height 31
click at [8, 88] on div "NexPhrase" at bounding box center [121, 72] width 243 height 56
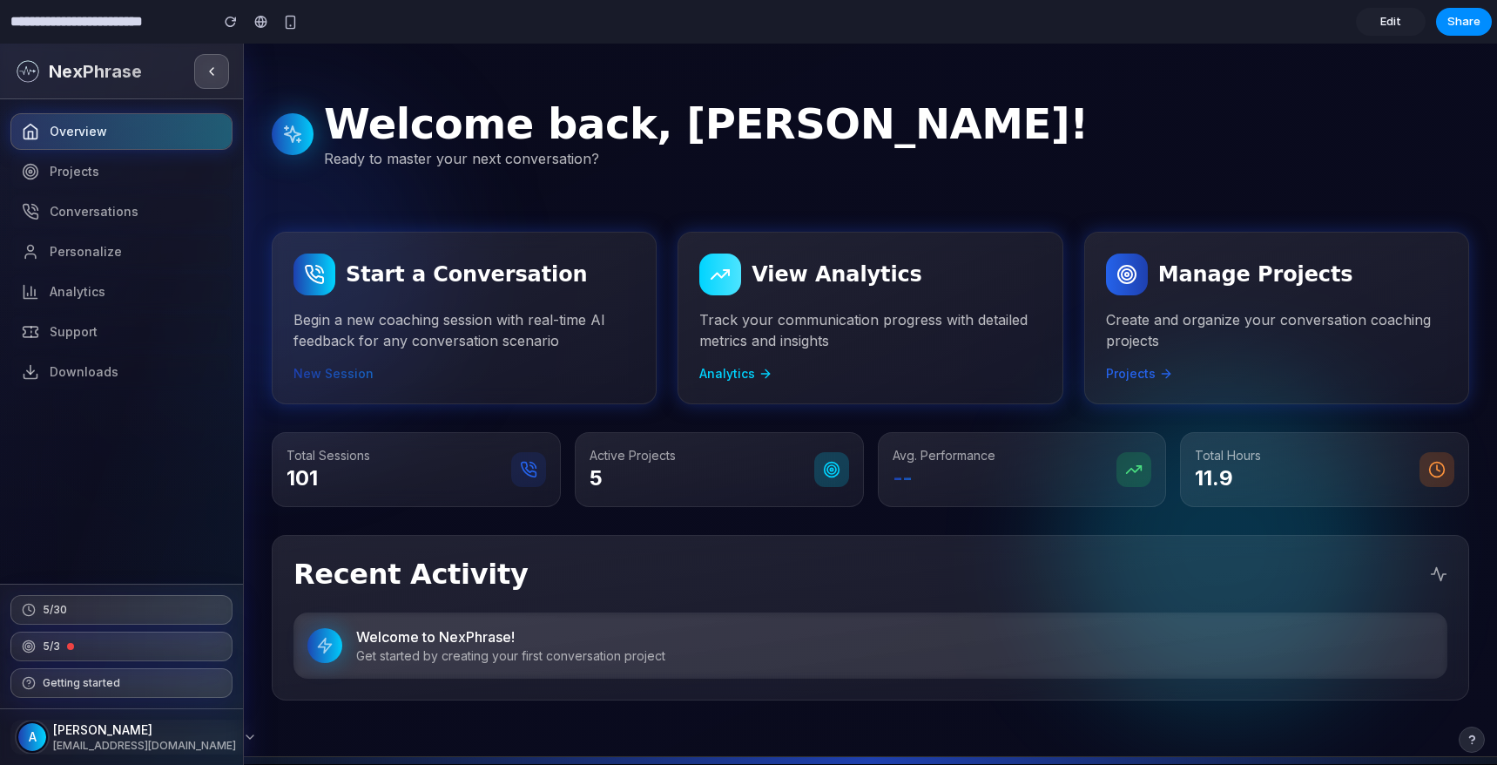
click at [210, 71] on icon "button" at bounding box center [211, 71] width 3 height 7
click at [224, 78] on button "button" at bounding box center [211, 71] width 35 height 35
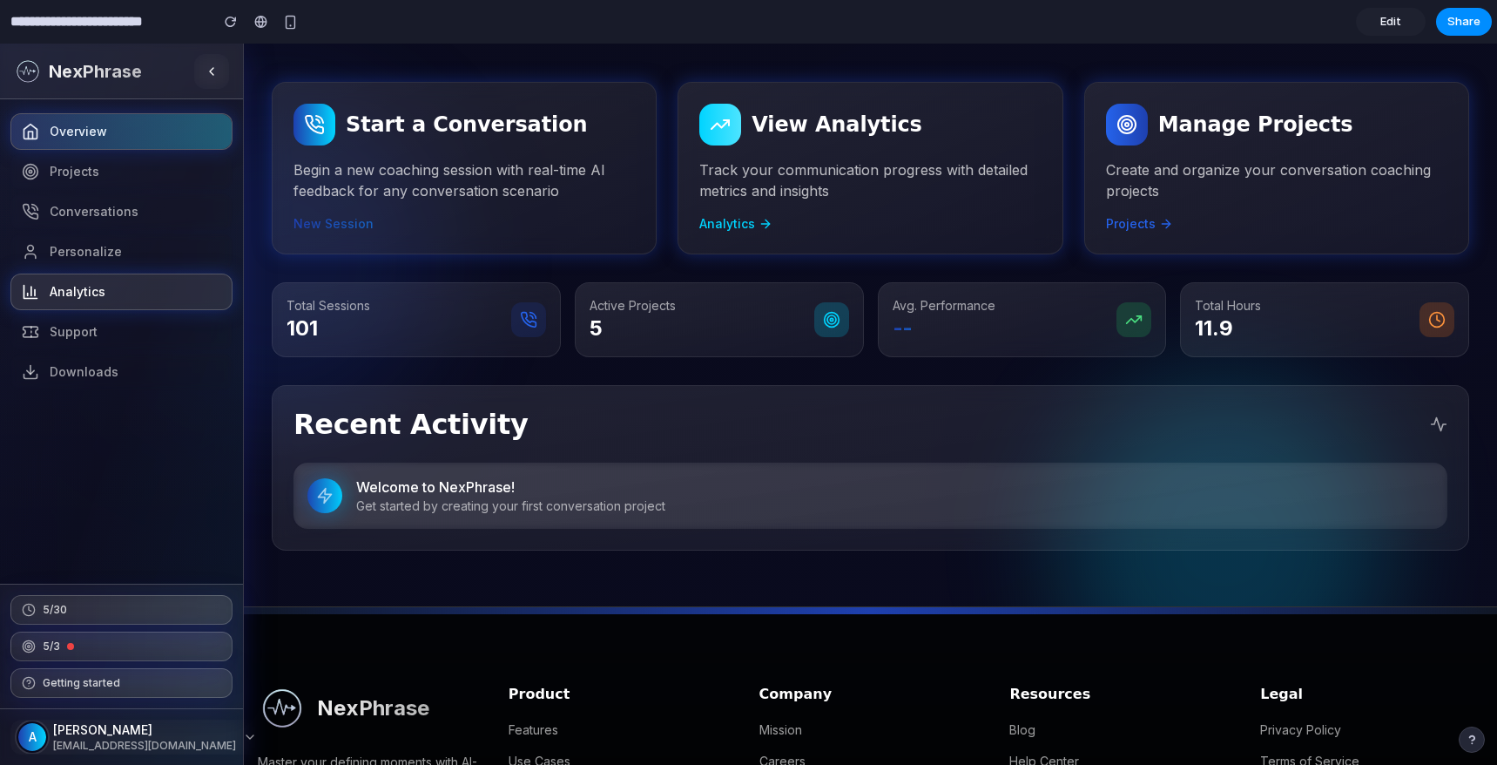
scroll to position [200, 0]
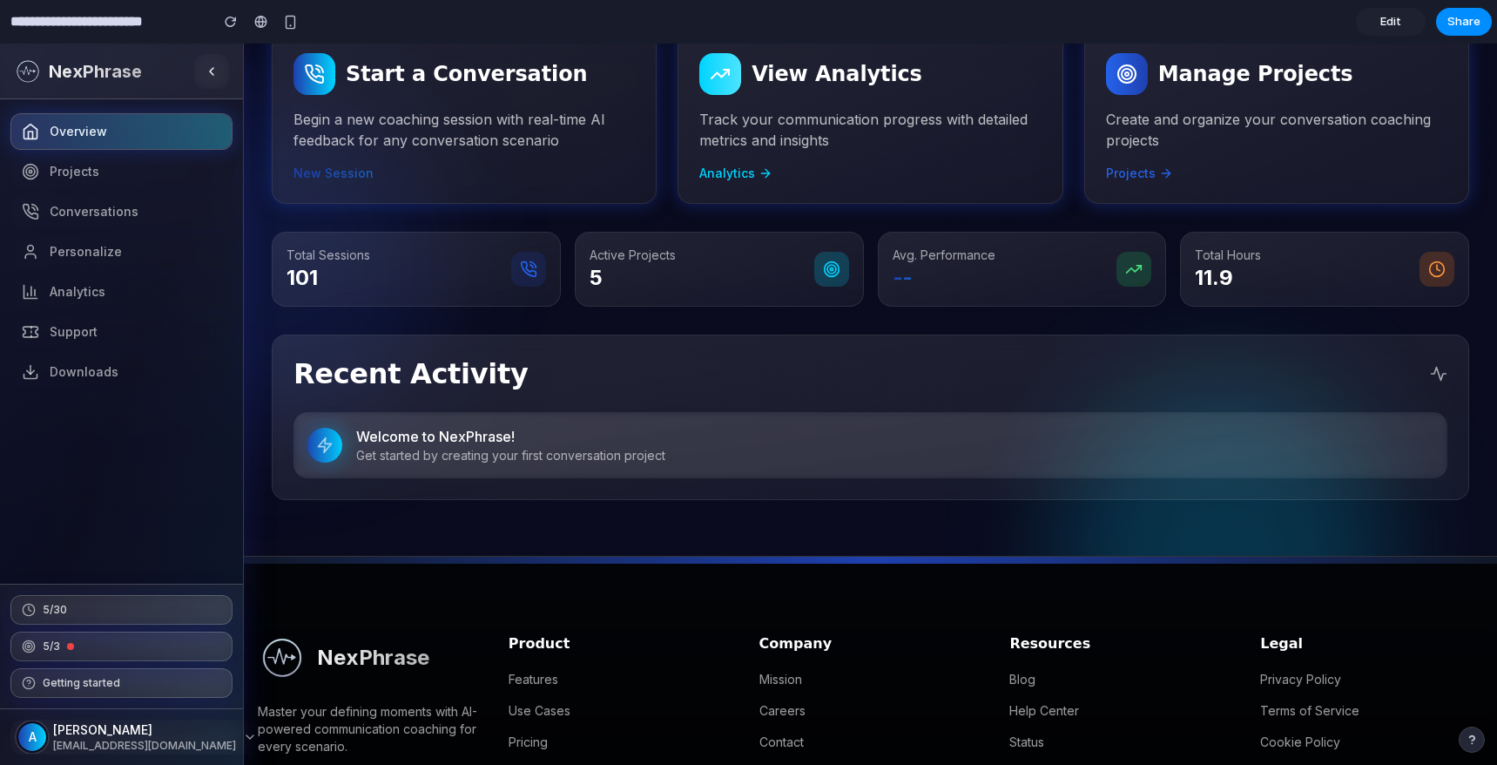
click at [1386, 29] on span "Edit" at bounding box center [1390, 21] width 21 height 17
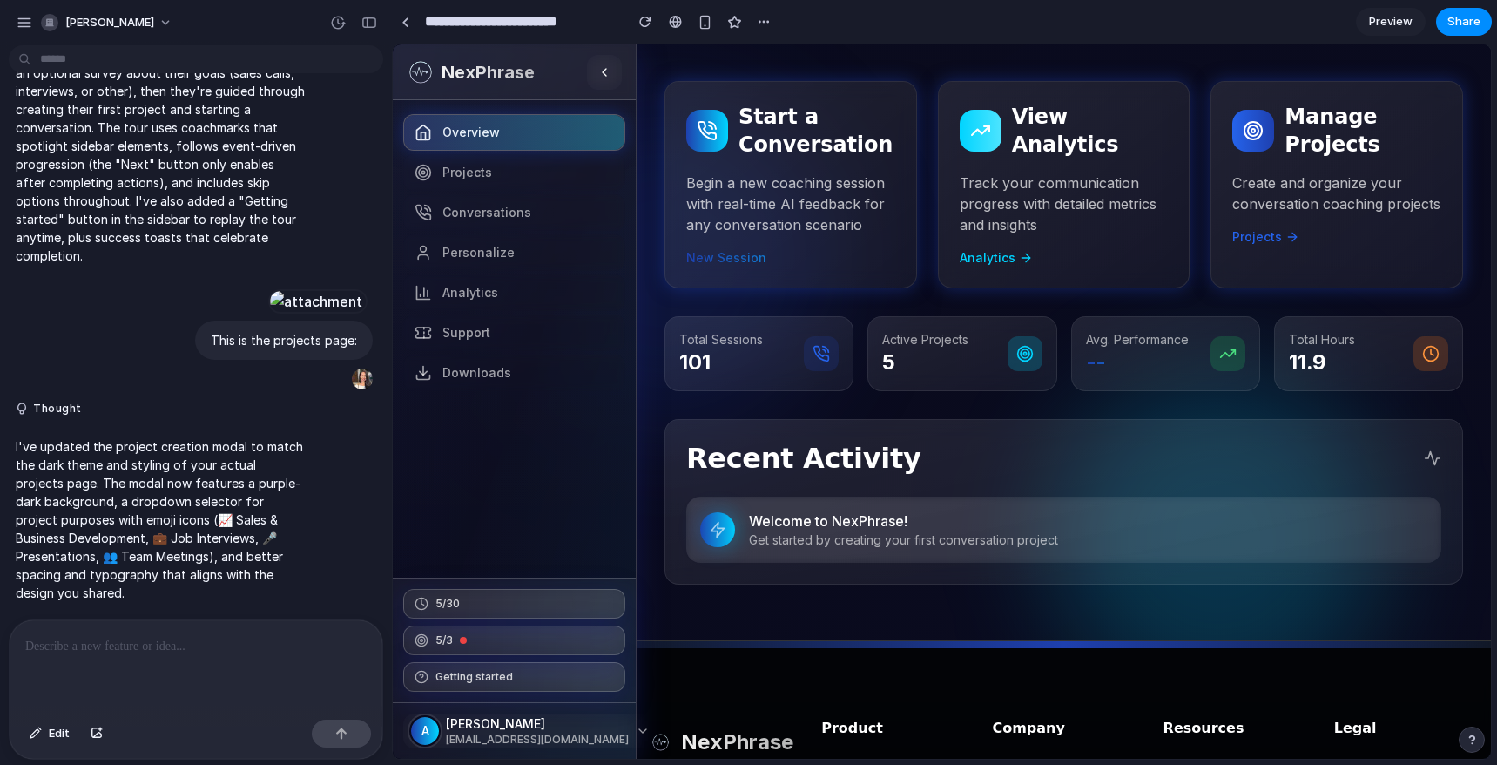
scroll to position [2444, 0]
click at [125, 655] on p at bounding box center [195, 646] width 341 height 21
click at [236, 640] on p "**********" at bounding box center [195, 646] width 341 height 21
click at [259, 644] on p "**********" at bounding box center [195, 646] width 341 height 21
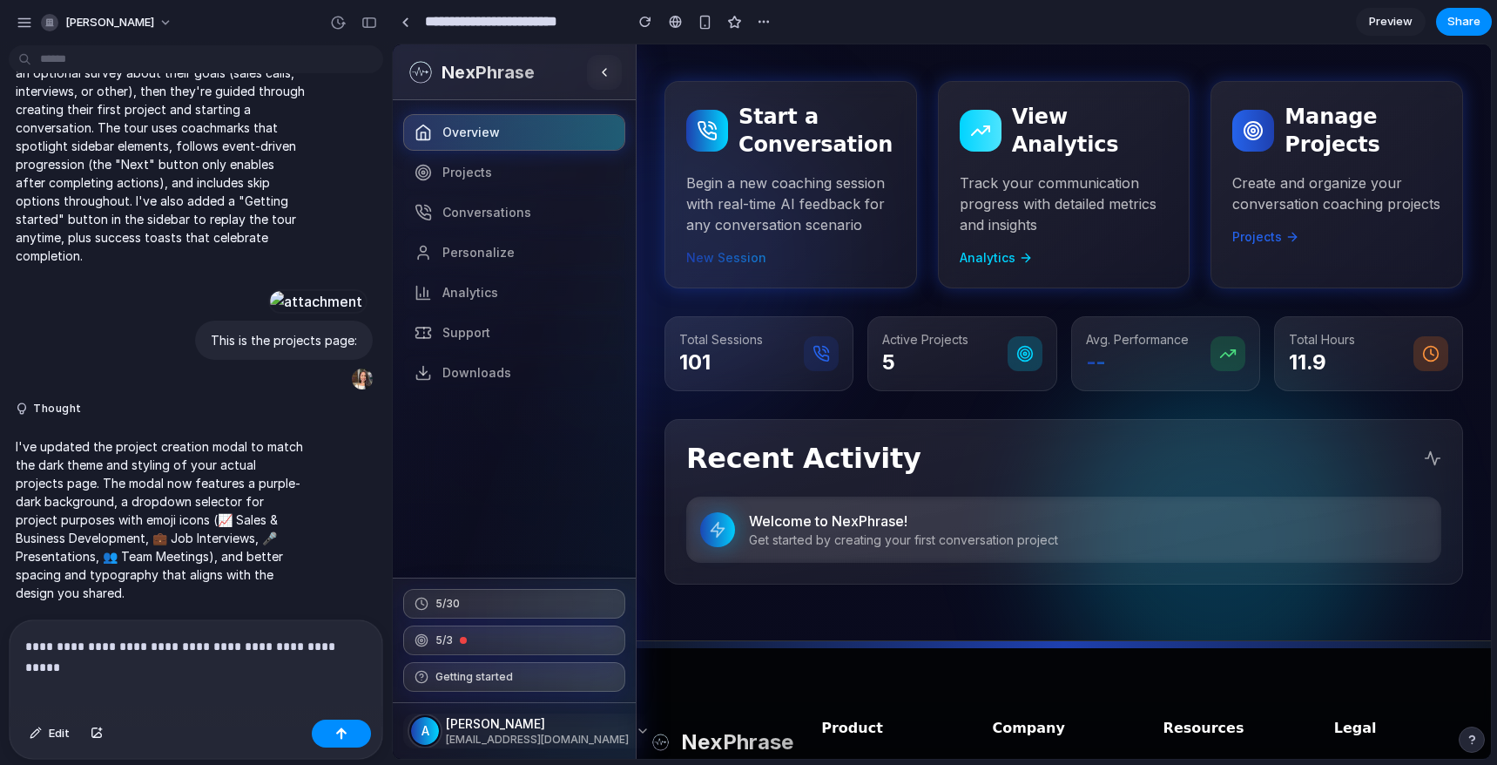
click at [254, 645] on p "**********" at bounding box center [195, 646] width 341 height 21
click at [365, 644] on p "**********" at bounding box center [195, 646] width 341 height 21
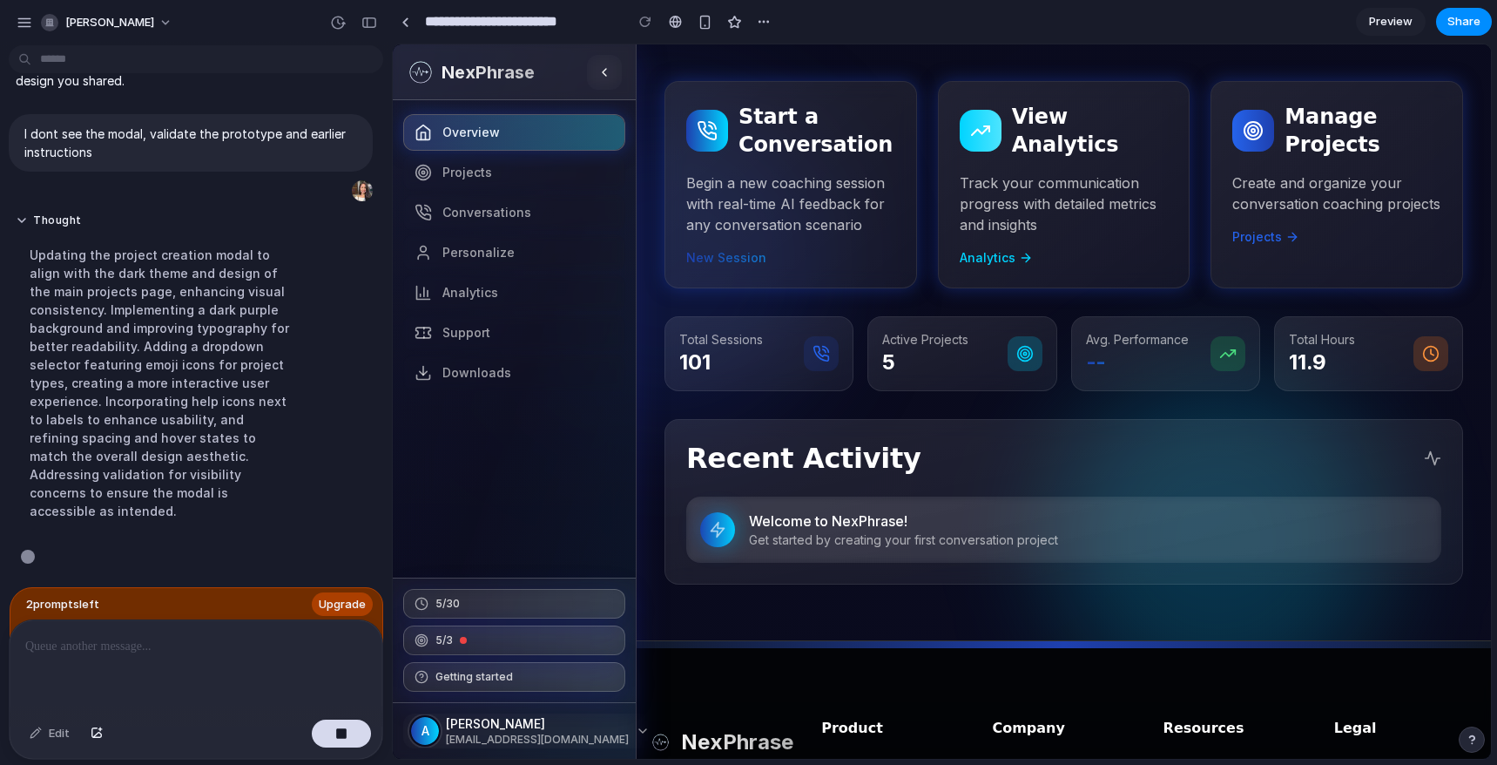
scroll to position [2938, 0]
click at [347, 604] on span "Upgrade" at bounding box center [342, 604] width 47 height 17
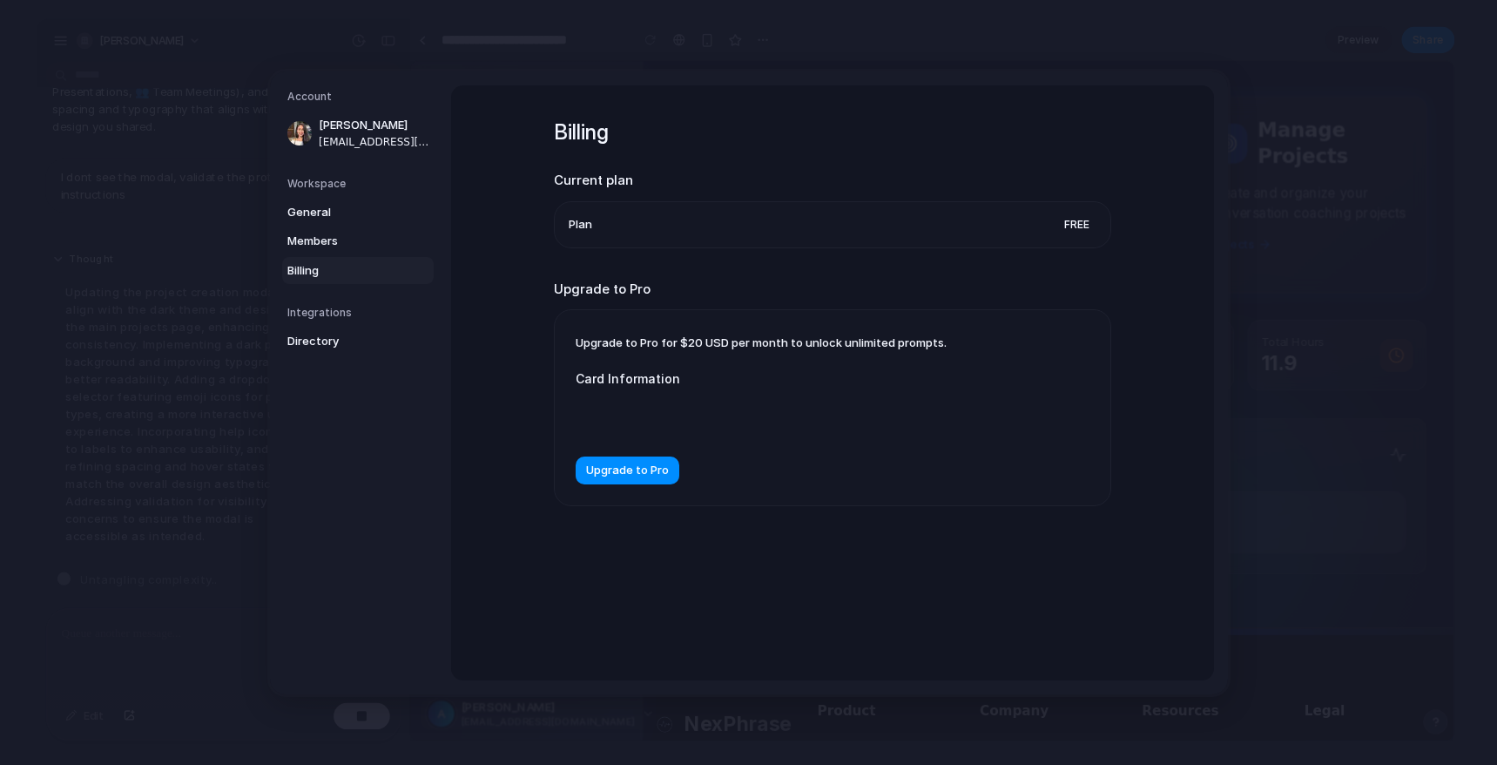
scroll to position [2905, 0]
click at [304, 220] on link "General" at bounding box center [358, 212] width 152 height 28
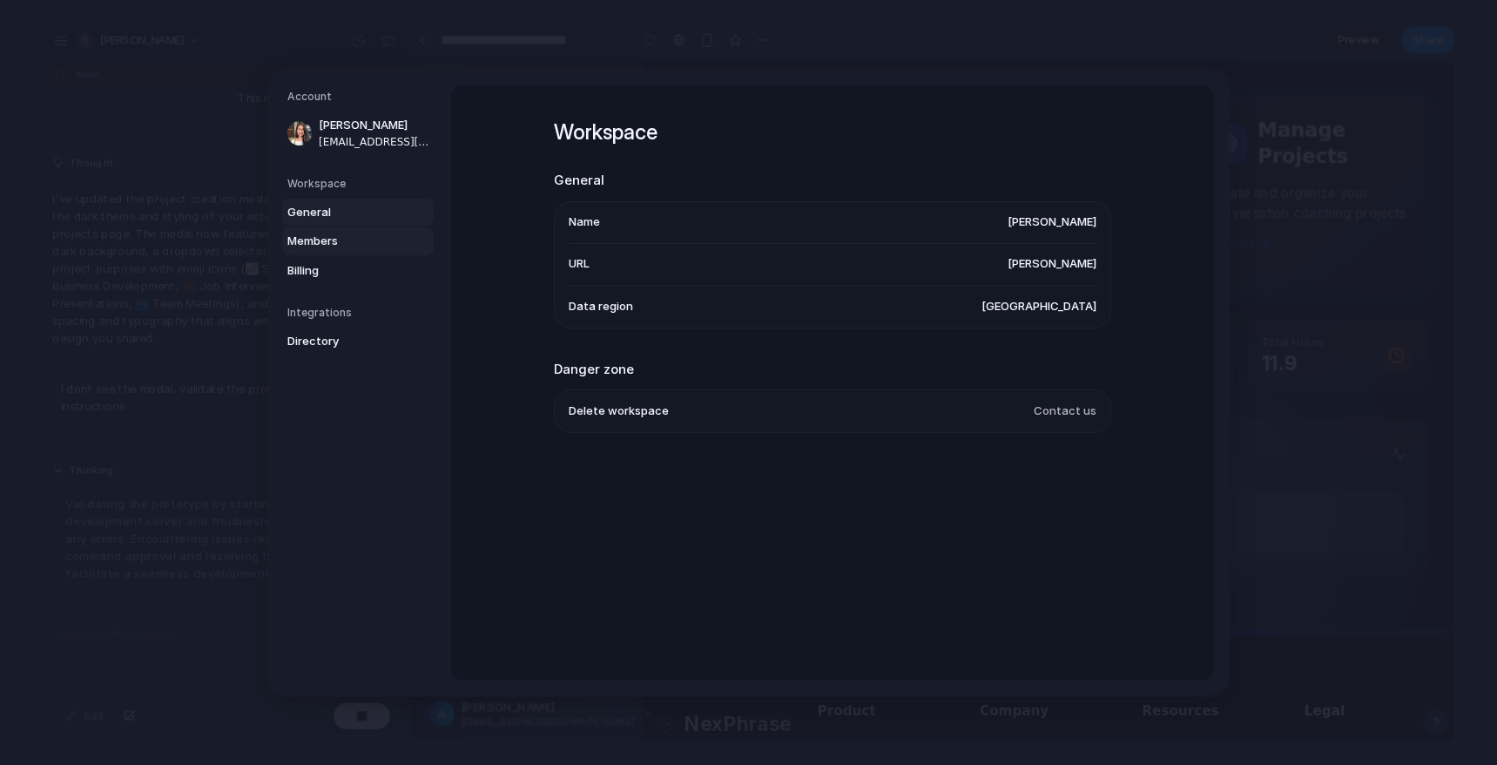
click at [308, 246] on span "Members" at bounding box center [342, 241] width 111 height 17
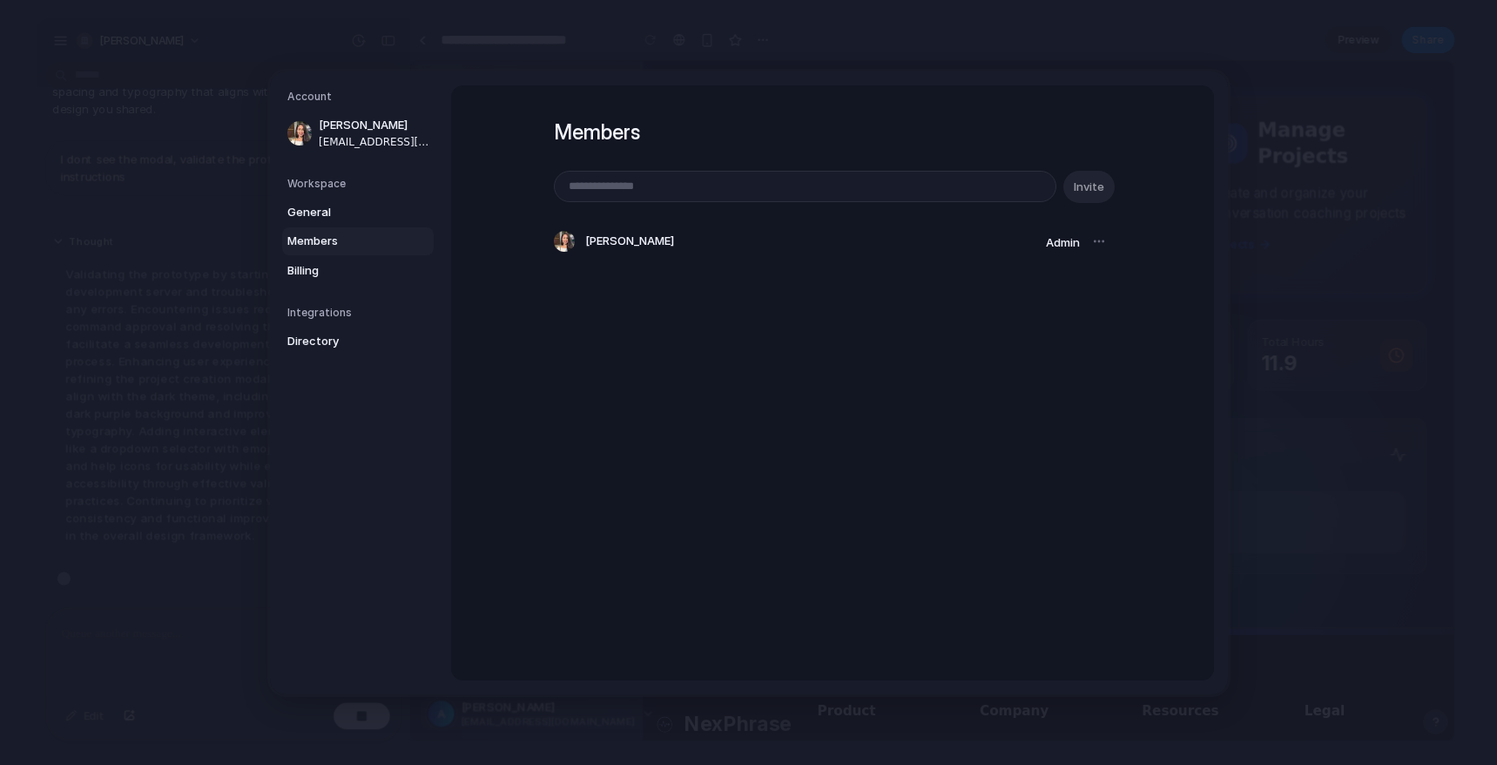
scroll to position [2942, 0]
click at [319, 262] on span "Billing" at bounding box center [342, 269] width 111 height 17
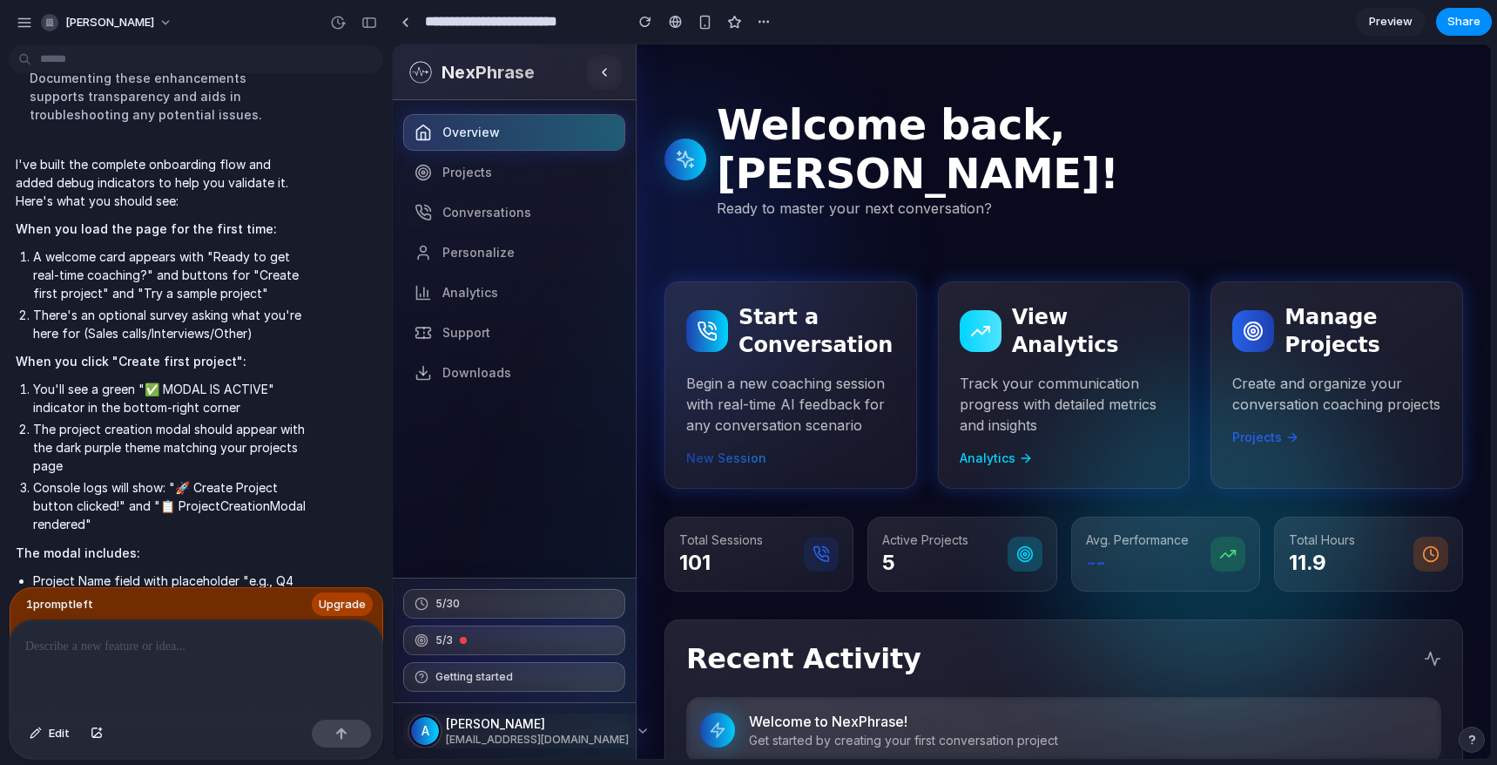
scroll to position [3207, 0]
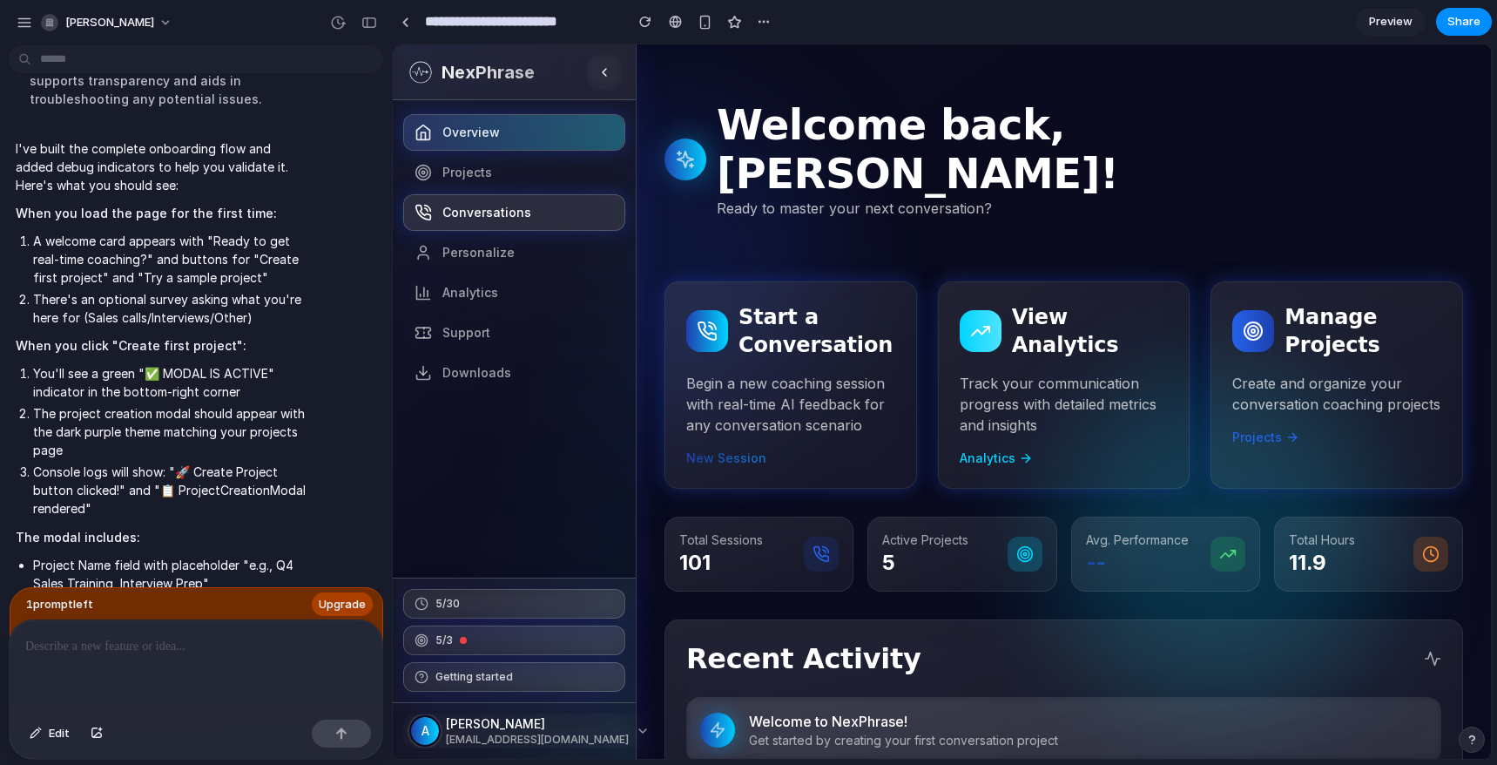
click at [485, 215] on span "Conversations" at bounding box center [486, 212] width 89 height 17
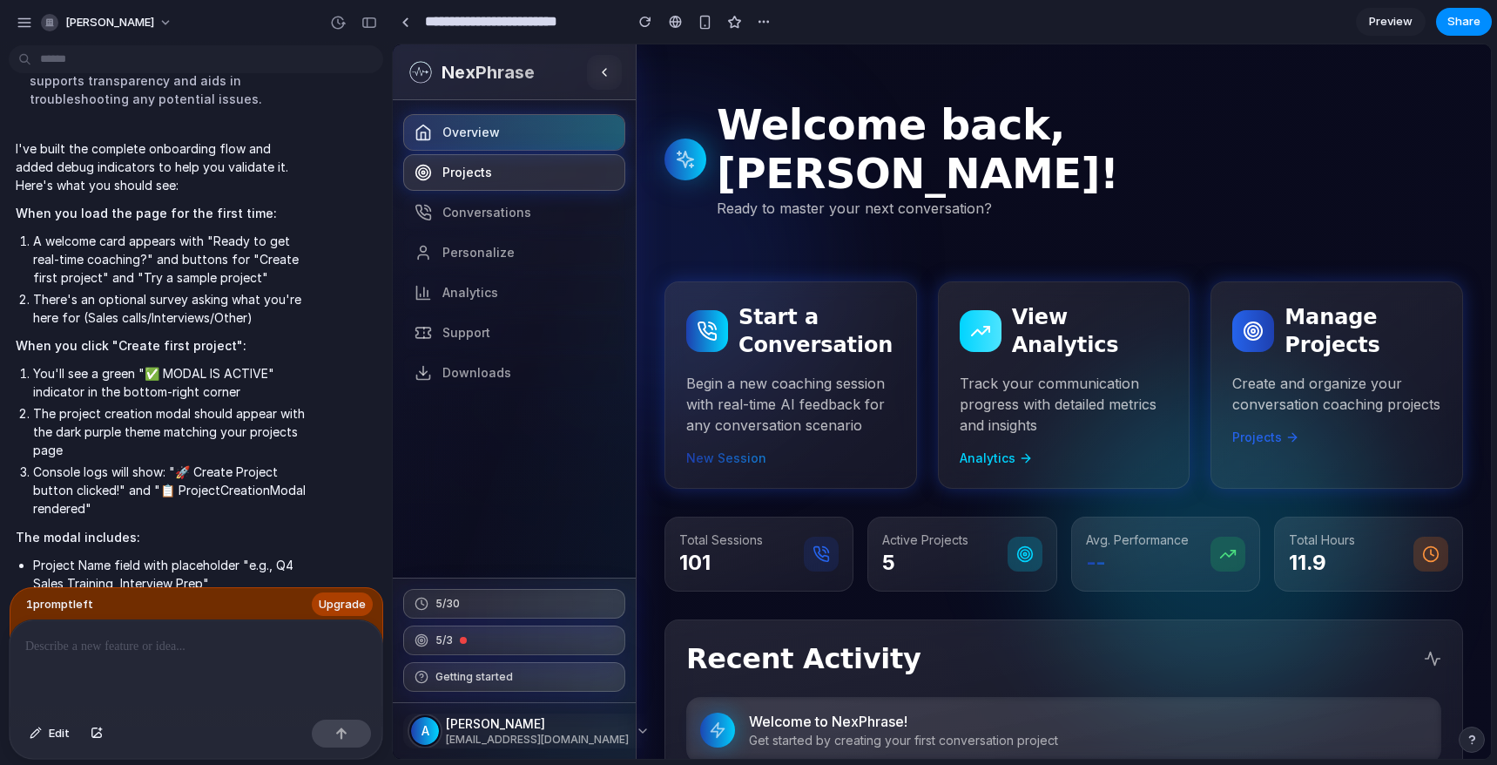
click at [468, 173] on span "Projects" at bounding box center [467, 172] width 50 height 17
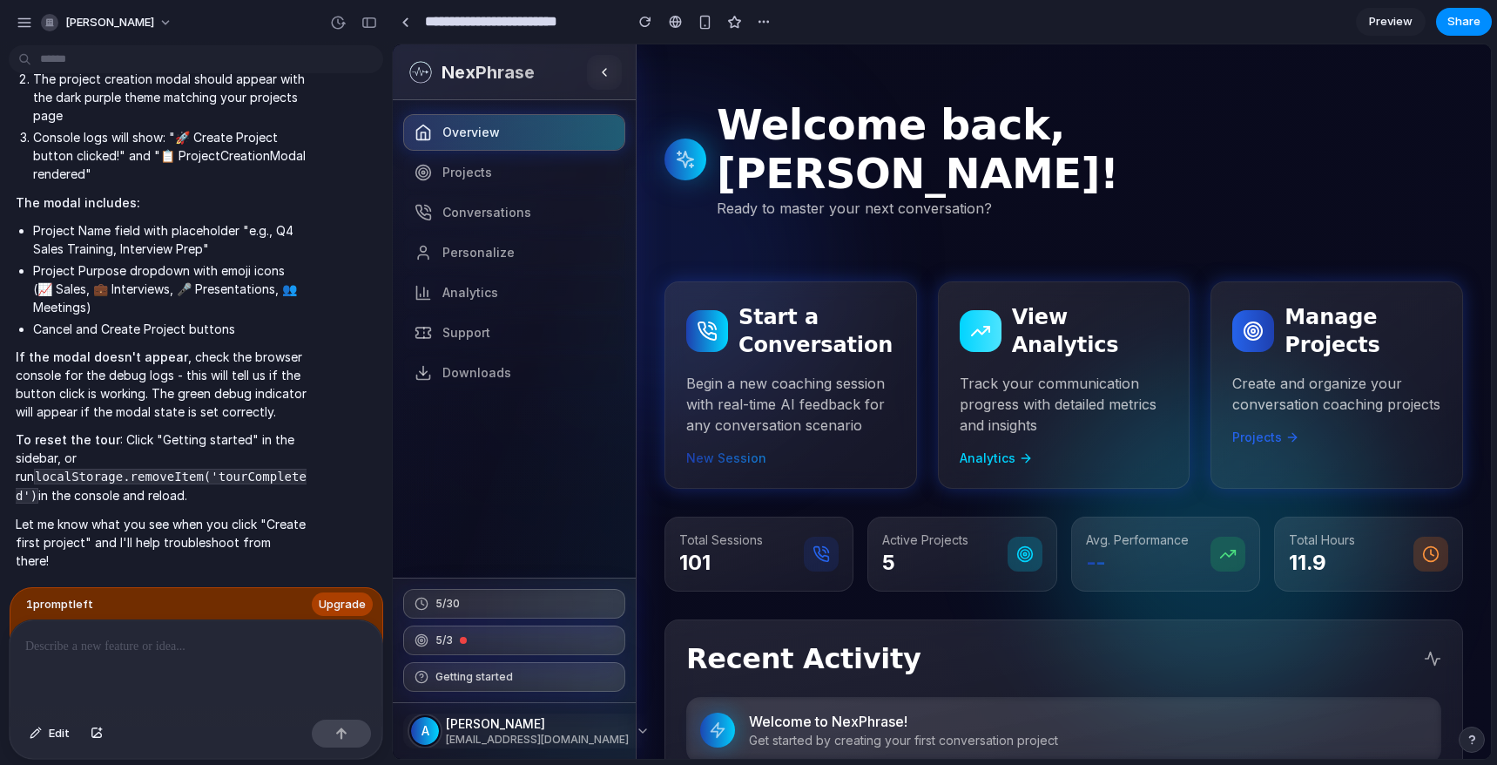
scroll to position [3703, 0]
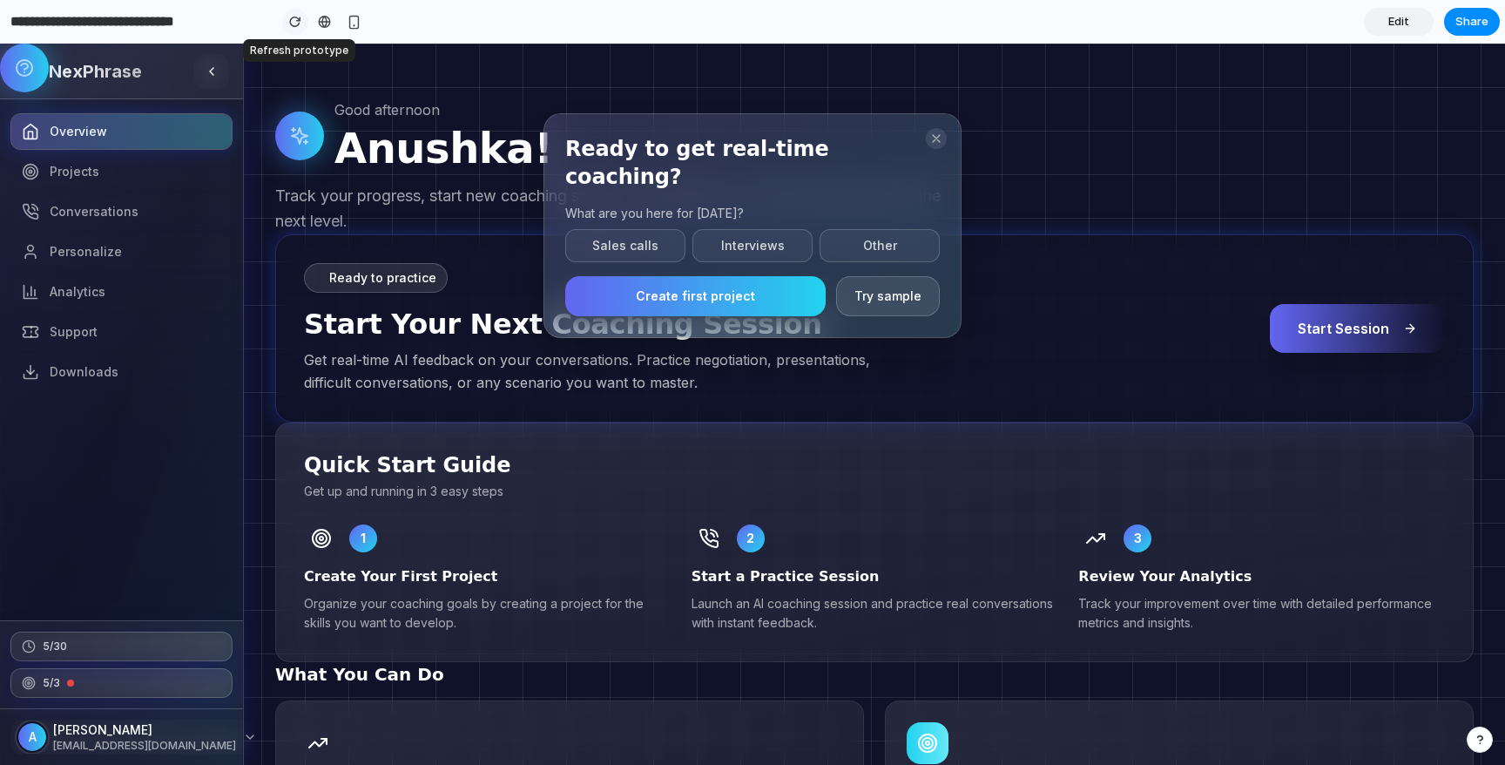
click at [297, 19] on div "button" at bounding box center [295, 22] width 12 height 12
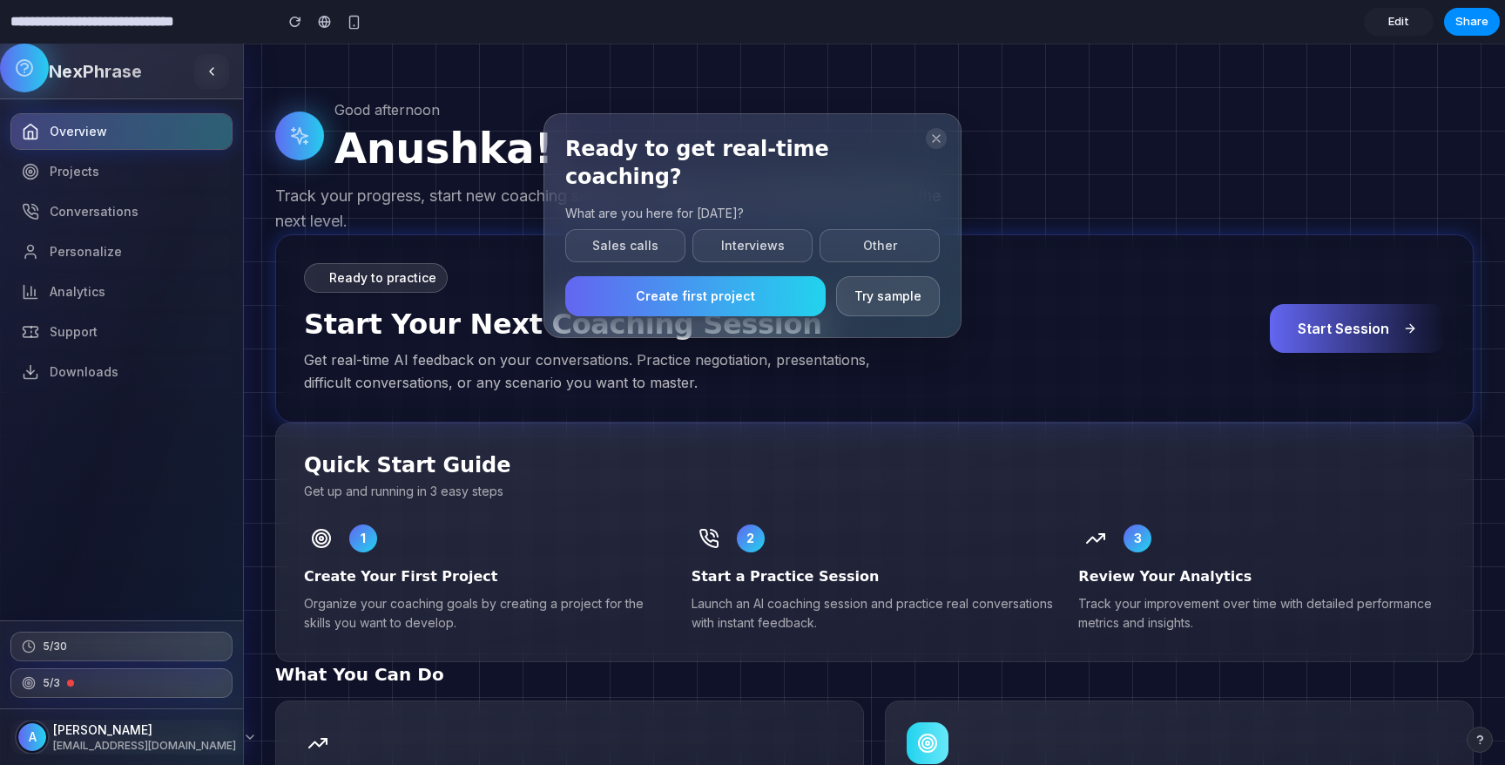
click at [710, 276] on button "Create first project" at bounding box center [695, 296] width 260 height 40
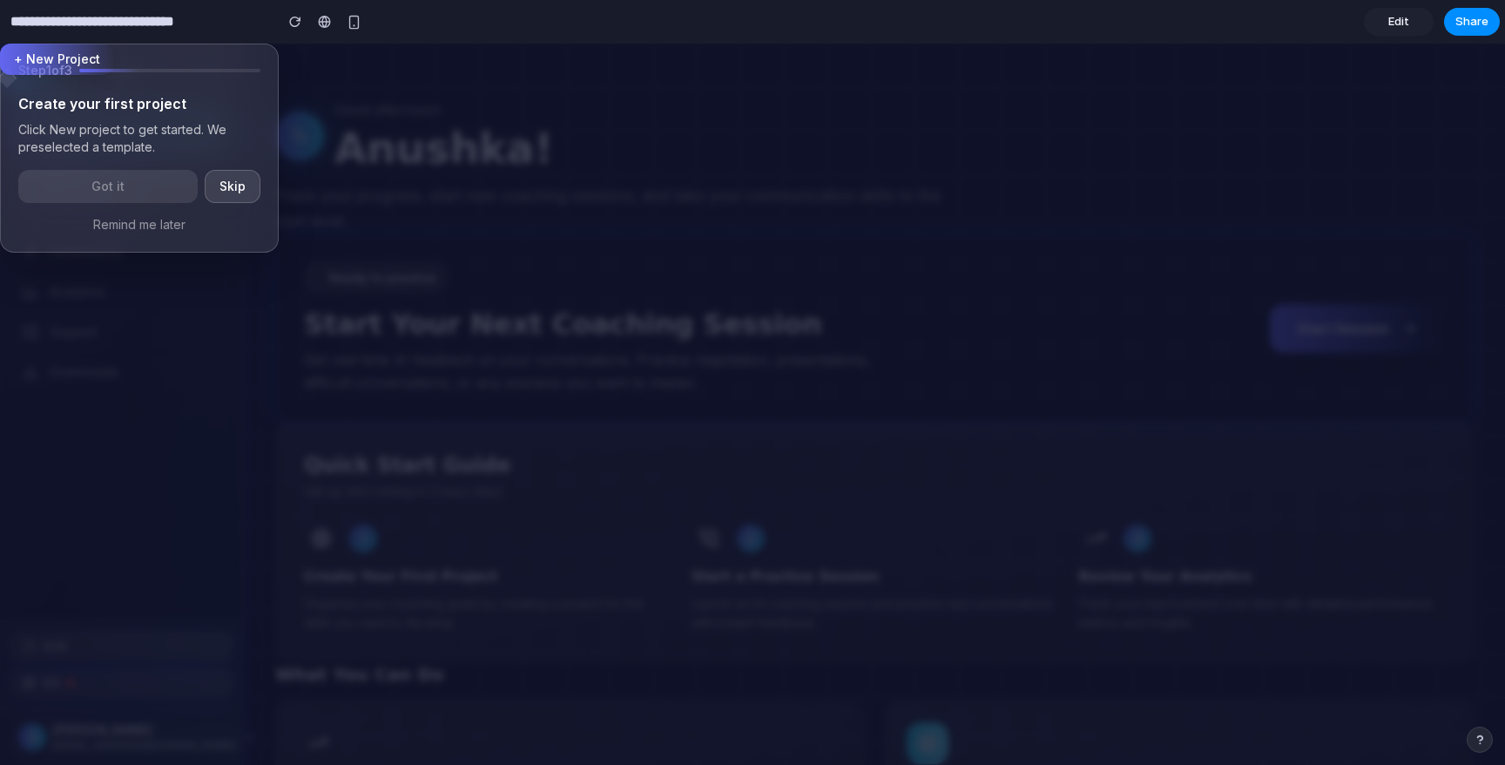
click at [1396, 25] on span "Edit" at bounding box center [1398, 21] width 21 height 17
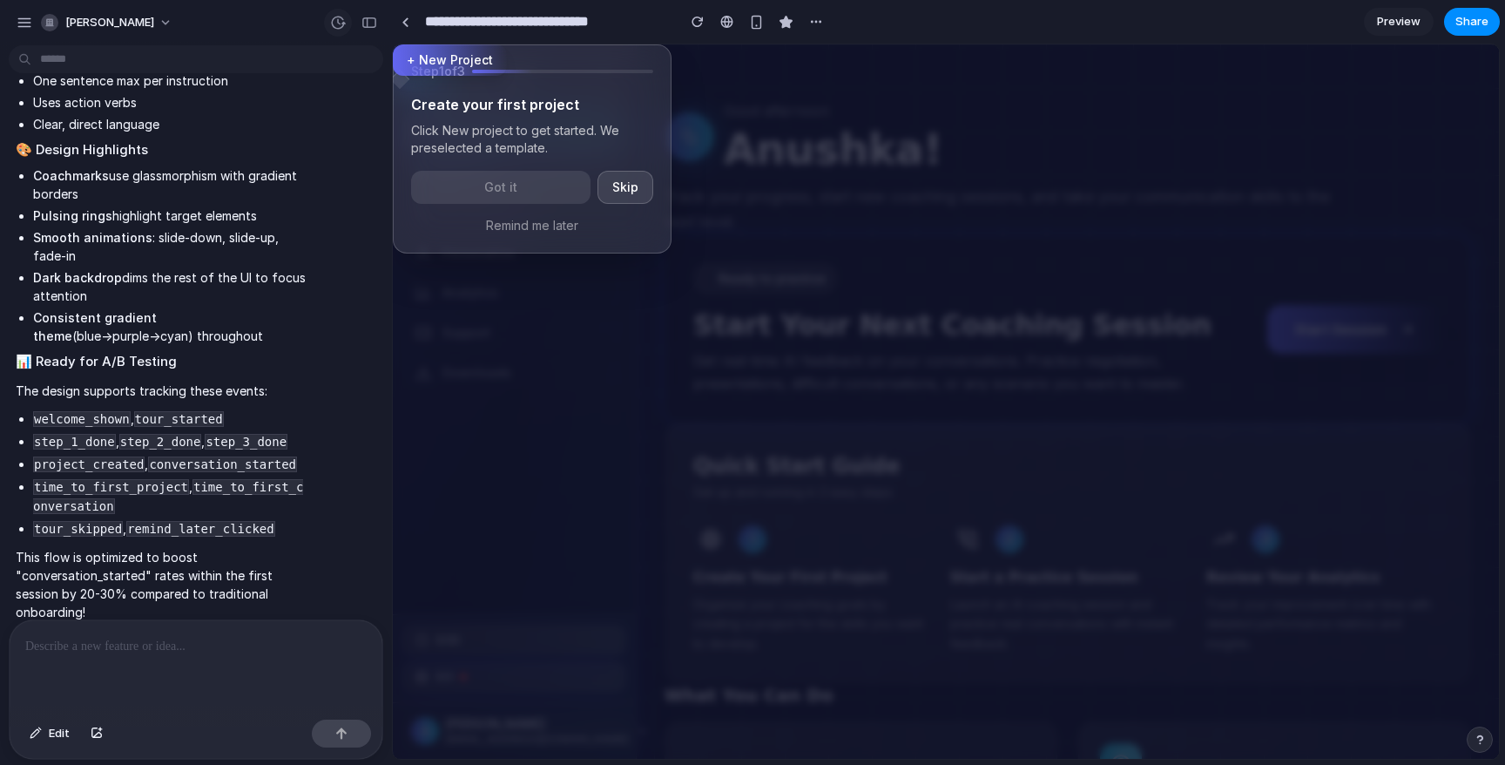
click at [342, 23] on div "button" at bounding box center [338, 23] width 16 height 16
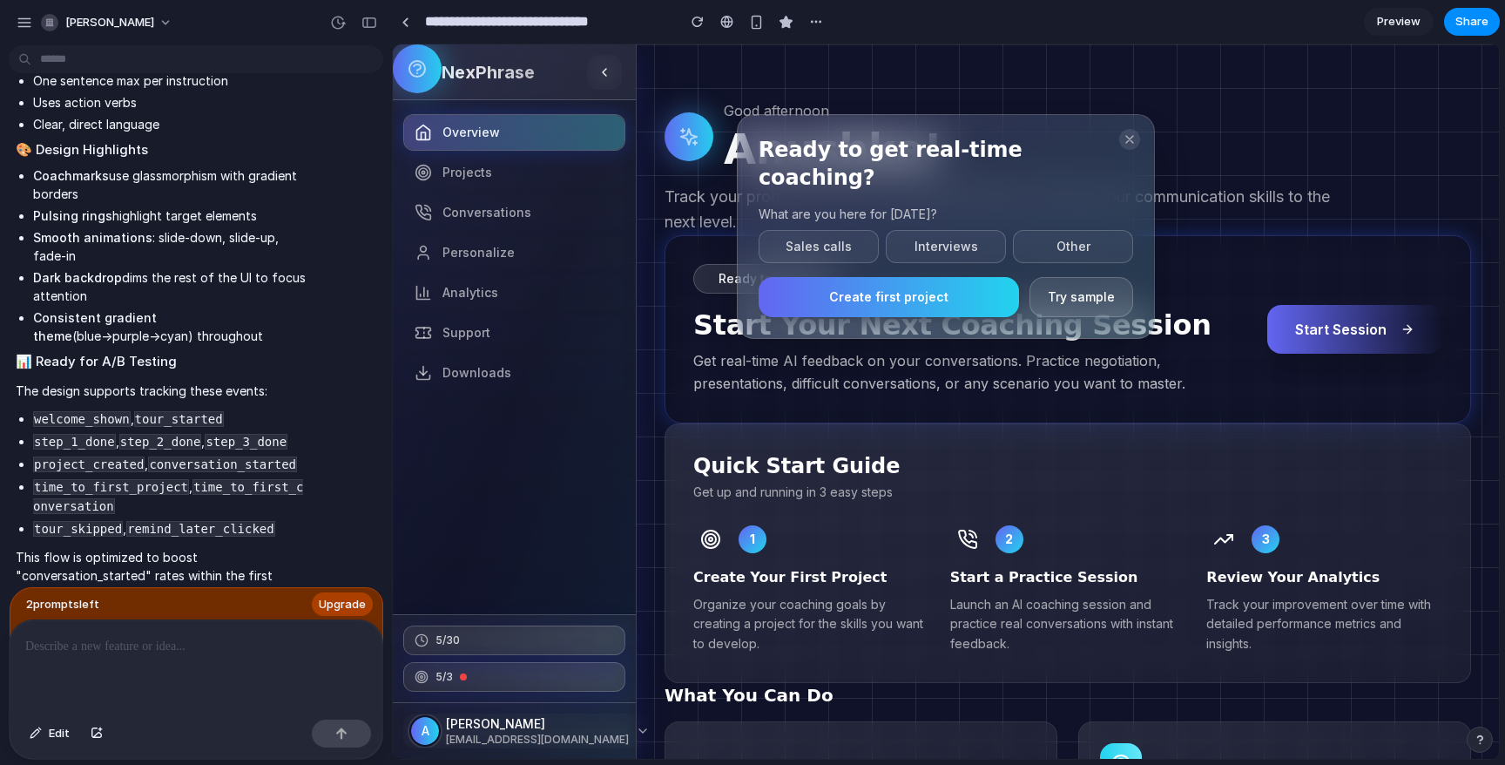
scroll to position [7953, 0]
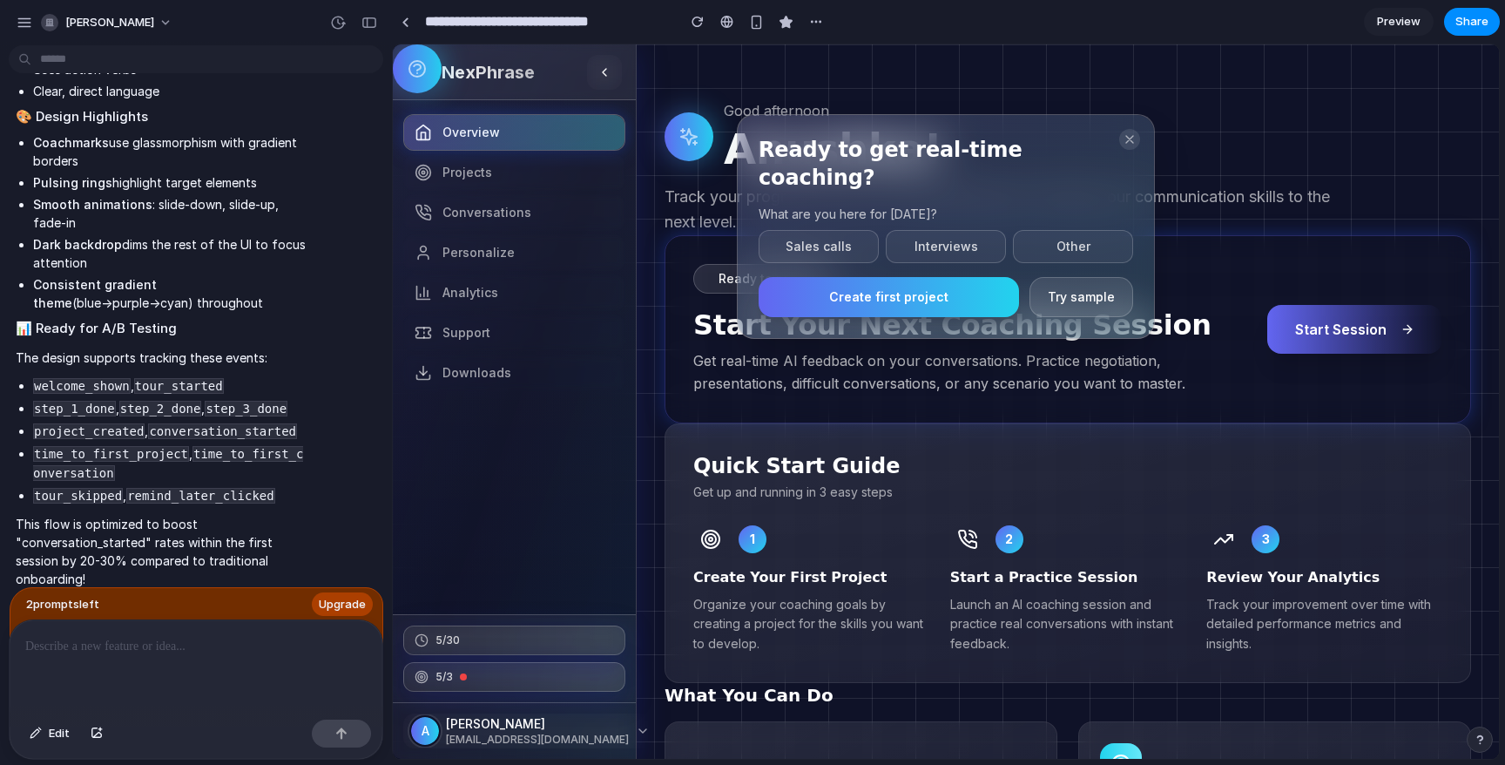
click at [933, 277] on button "Create first project" at bounding box center [888, 297] width 260 height 40
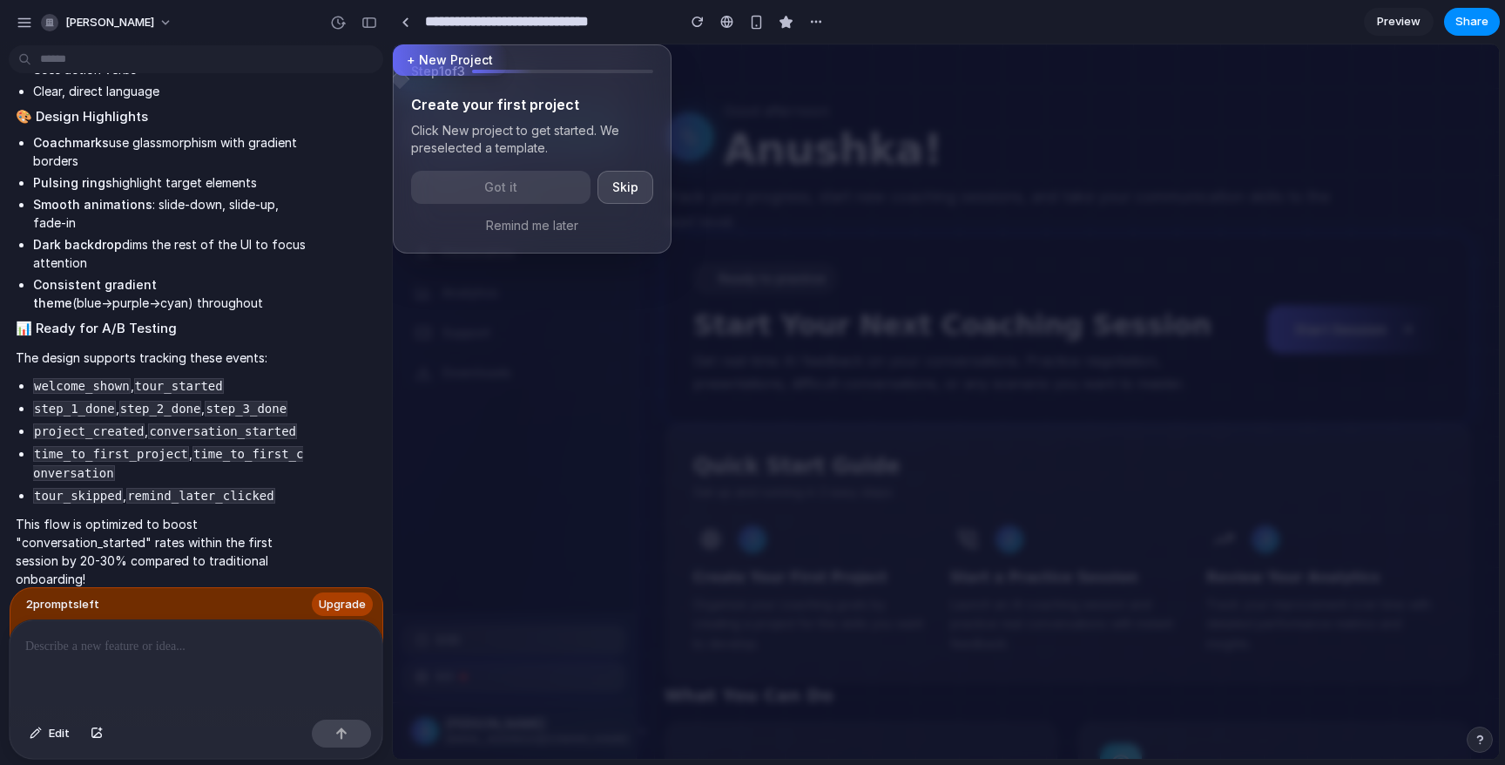
click at [442, 62] on button "+ New Project" at bounding box center [450, 59] width 114 height 31
click at [482, 178] on button "Got it" at bounding box center [500, 187] width 179 height 33
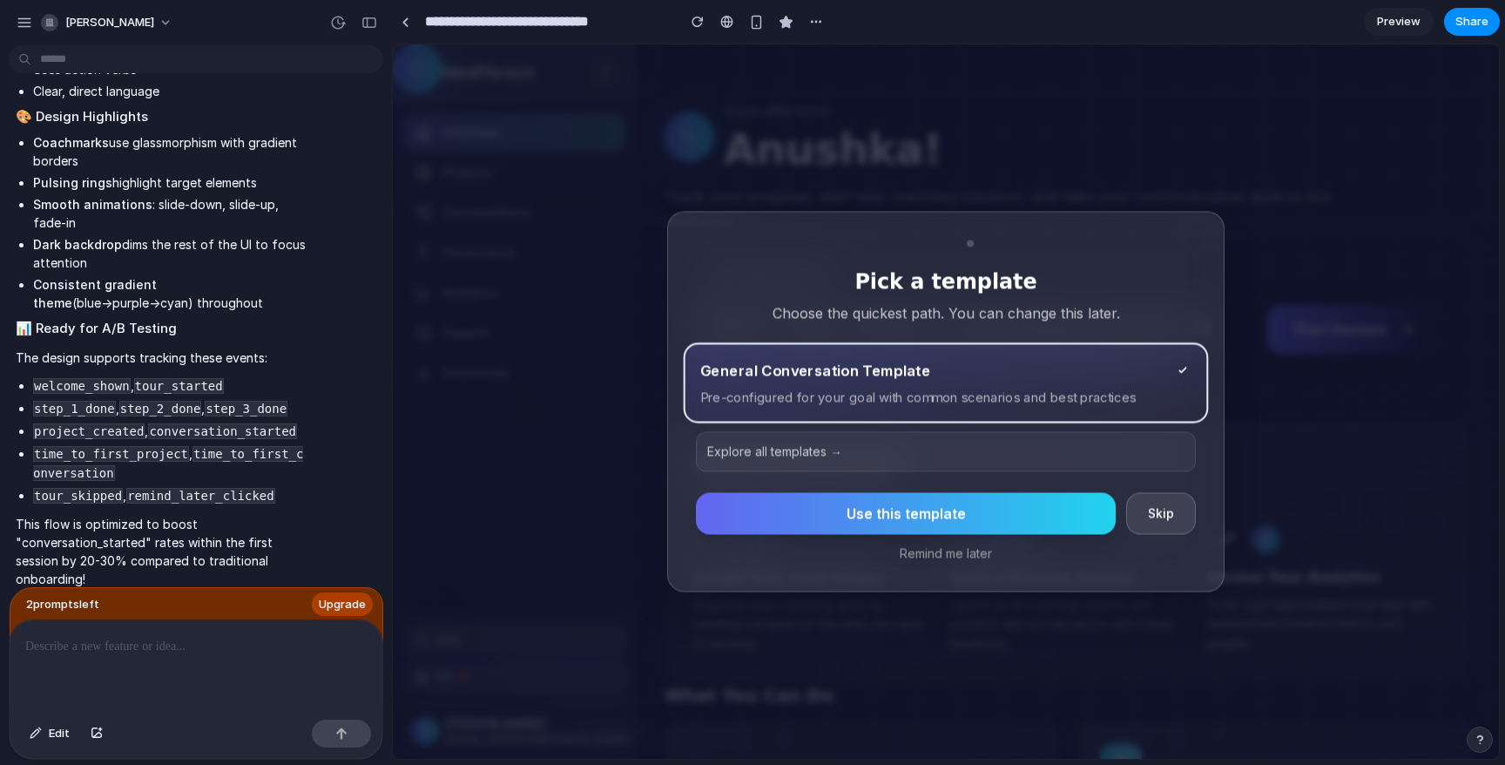
click at [219, 656] on div at bounding box center [196, 666] width 373 height 92
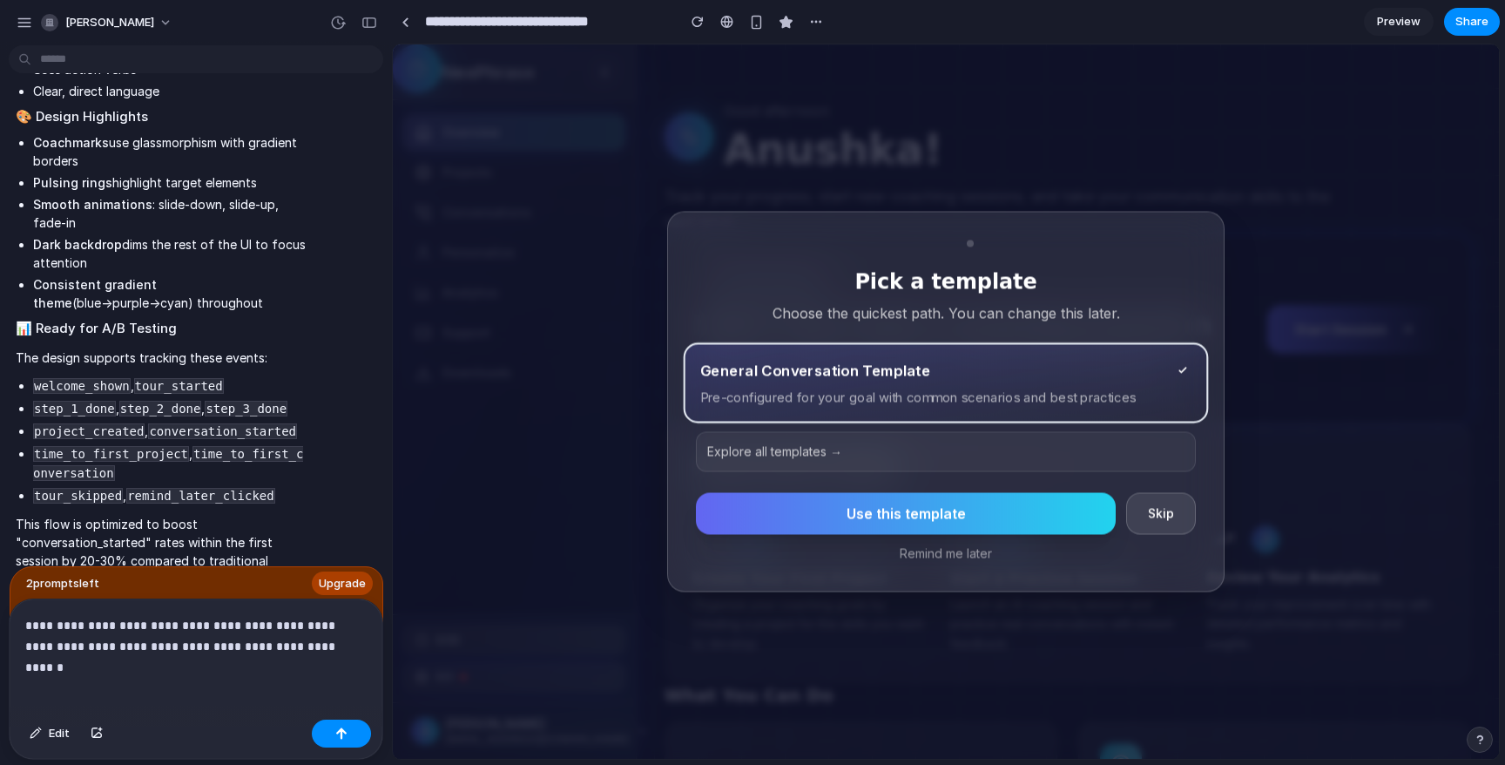
click at [313, 657] on div "**********" at bounding box center [196, 655] width 373 height 113
click at [97, 735] on div "button" at bounding box center [97, 733] width 12 height 10
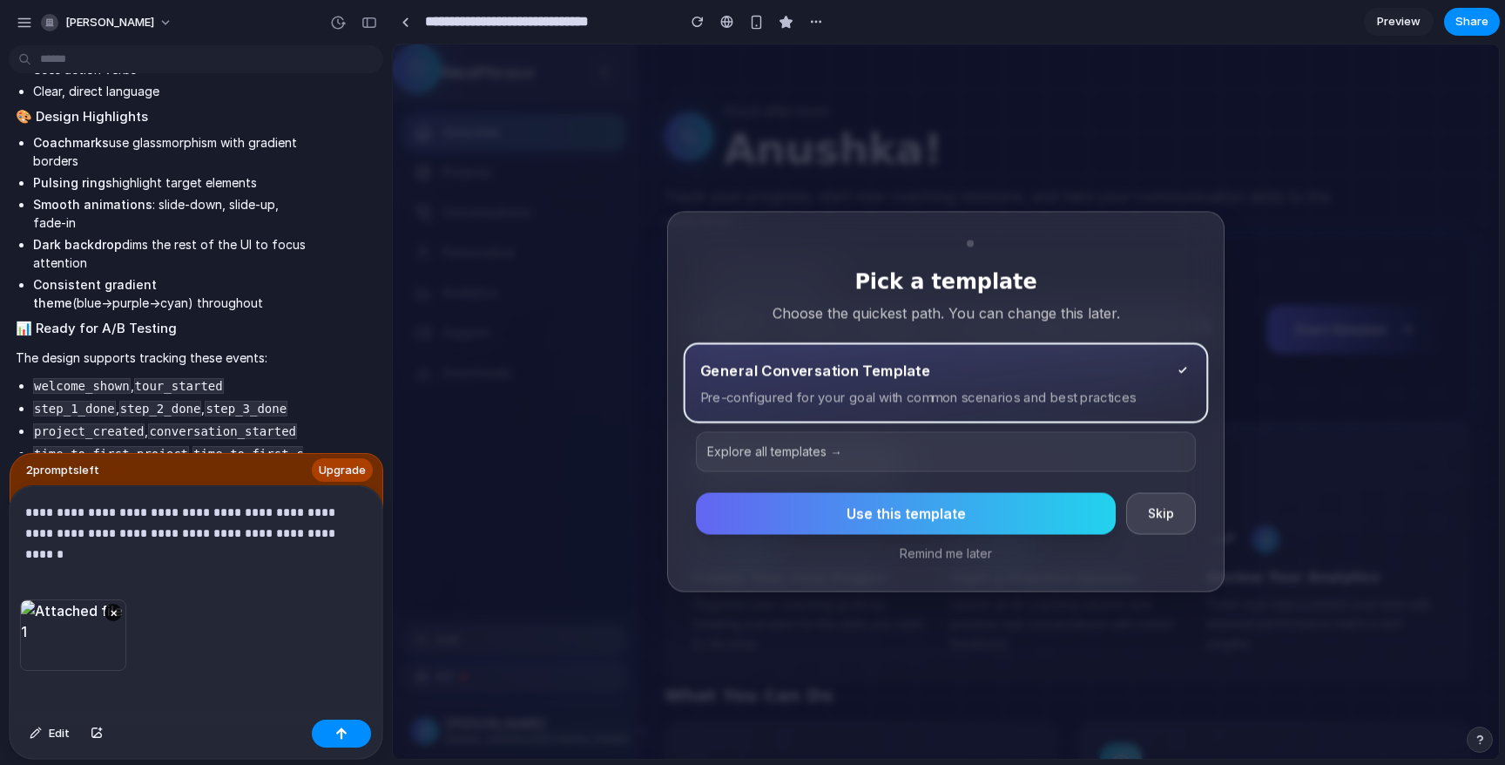
click at [78, 645] on div "×" at bounding box center [73, 634] width 106 height 71
click at [326, 530] on p "**********" at bounding box center [195, 523] width 341 height 42
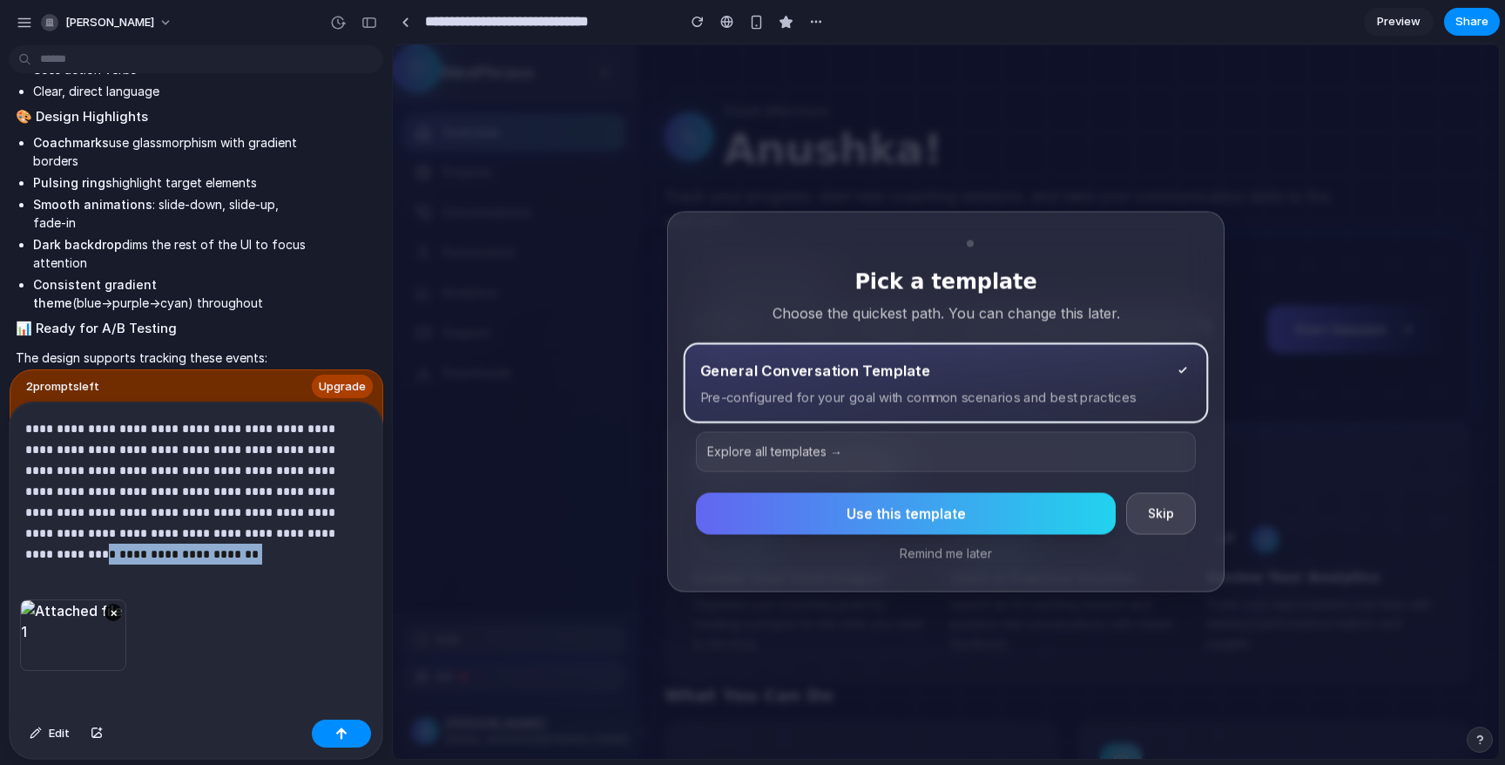
drag, startPoint x: 179, startPoint y: 531, endPoint x: 330, endPoint y: 547, distance: 152.3
click at [330, 547] on div "**********" at bounding box center [196, 500] width 373 height 197
click at [213, 538] on p "**********" at bounding box center [195, 480] width 341 height 125
click at [319, 530] on p "**********" at bounding box center [195, 480] width 341 height 125
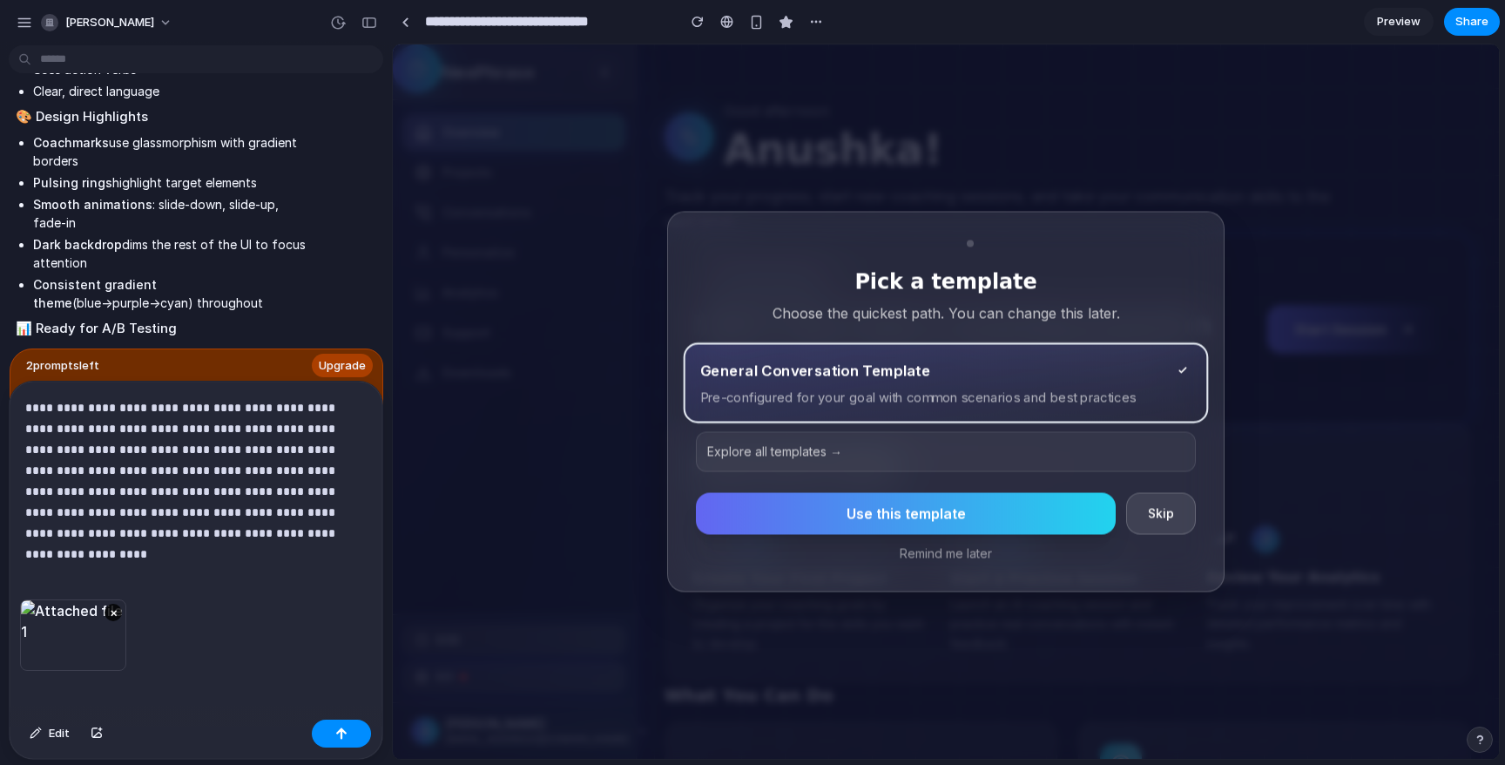
click at [277, 445] on p "**********" at bounding box center [195, 470] width 341 height 146
click at [241, 533] on p "**********" at bounding box center [195, 470] width 341 height 146
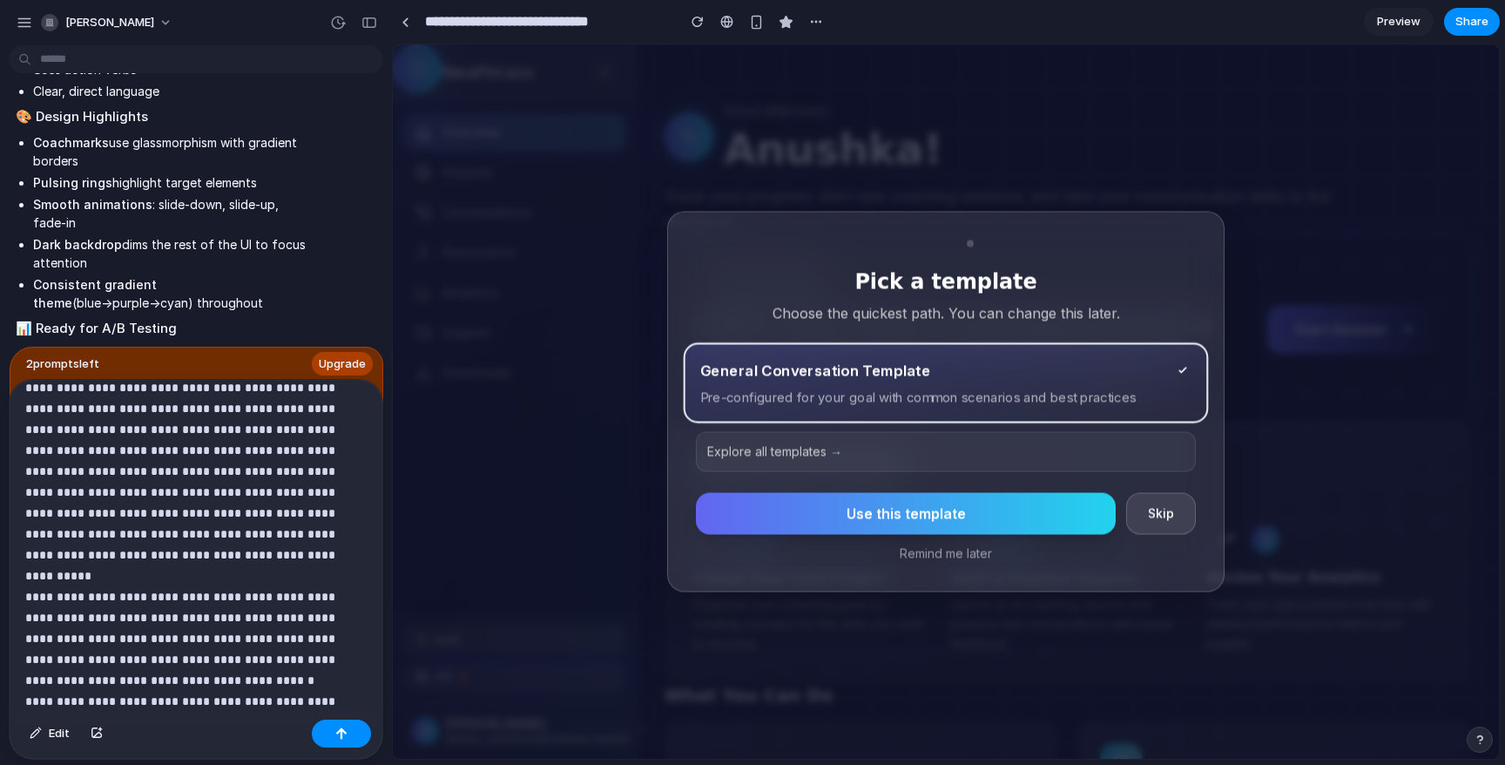
scroll to position [60, 0]
click at [91, 729] on div "button" at bounding box center [97, 733] width 12 height 10
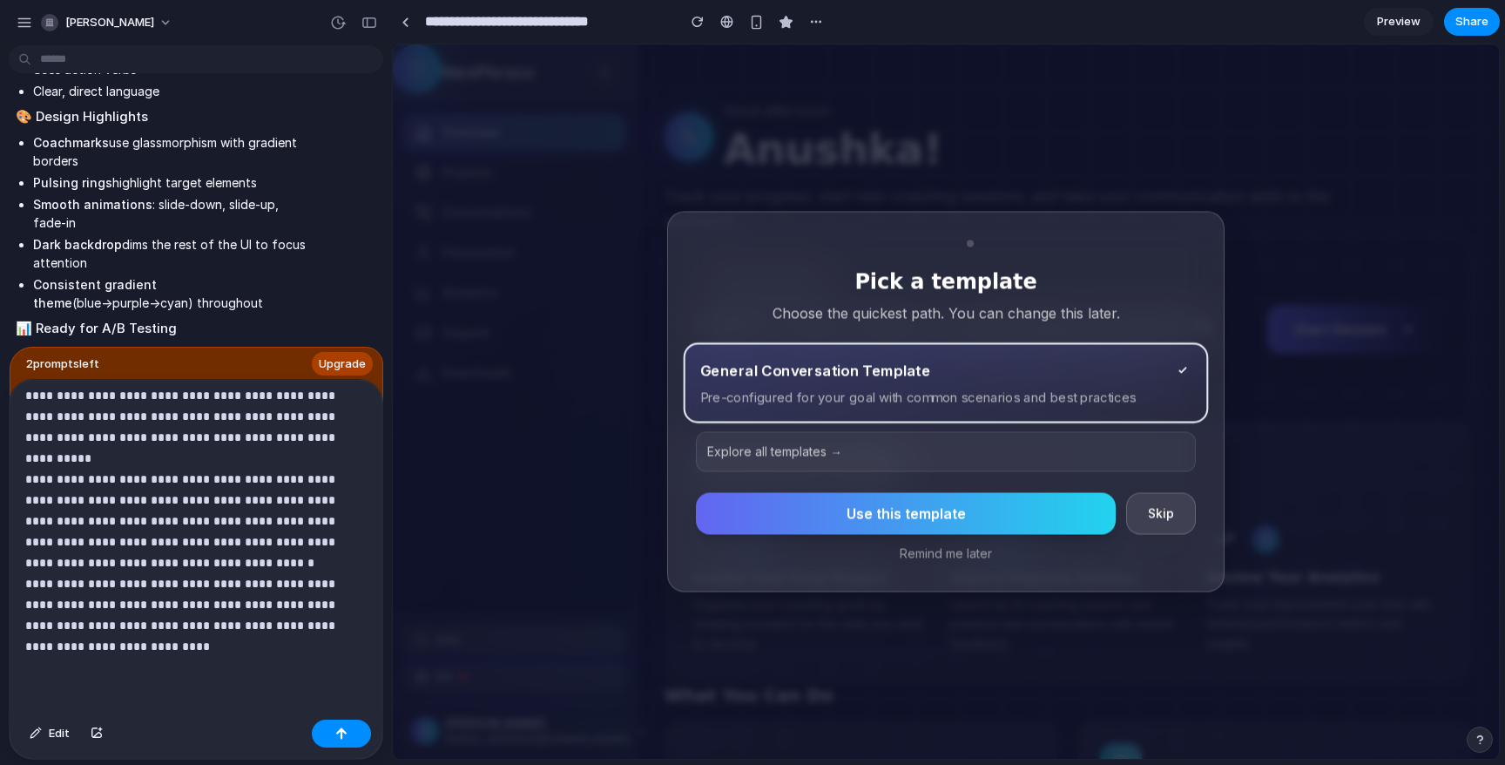
scroll to position [113, 0]
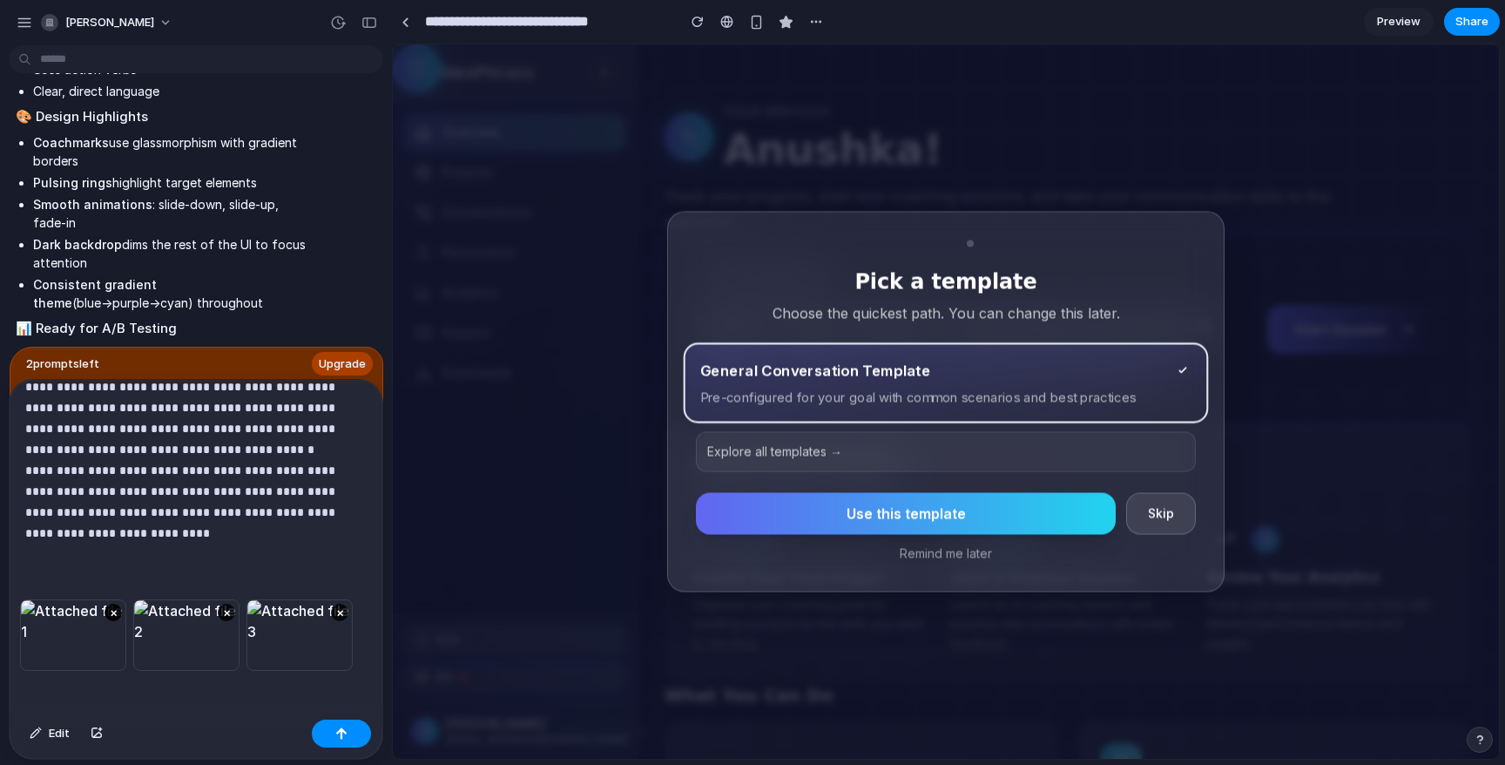
click at [115, 611] on button "×" at bounding box center [112, 611] width 17 height 17
click at [84, 713] on div "Edit" at bounding box center [196, 735] width 373 height 46
click at [91, 729] on div "button" at bounding box center [97, 733] width 12 height 10
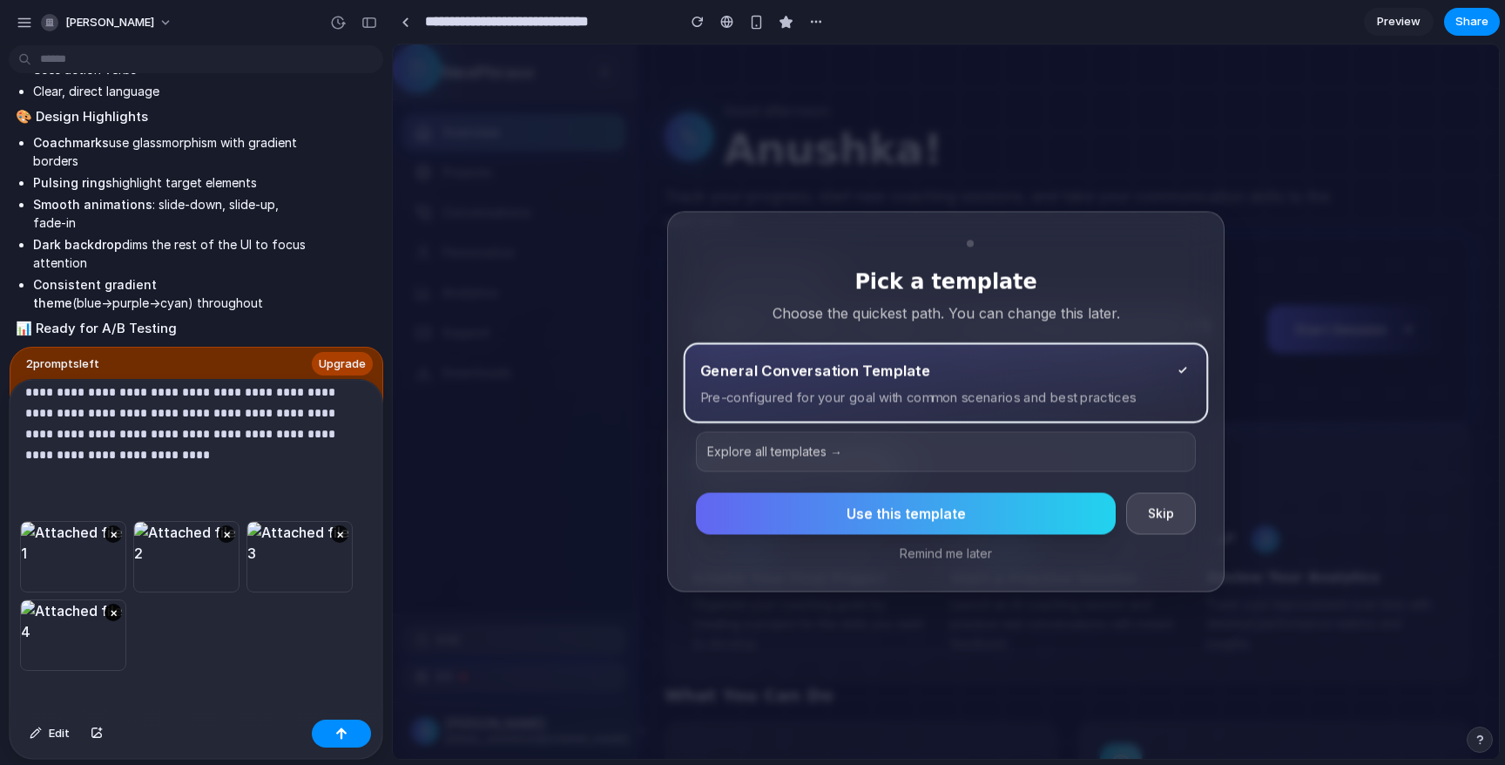
click at [115, 612] on button "×" at bounding box center [112, 611] width 17 height 17
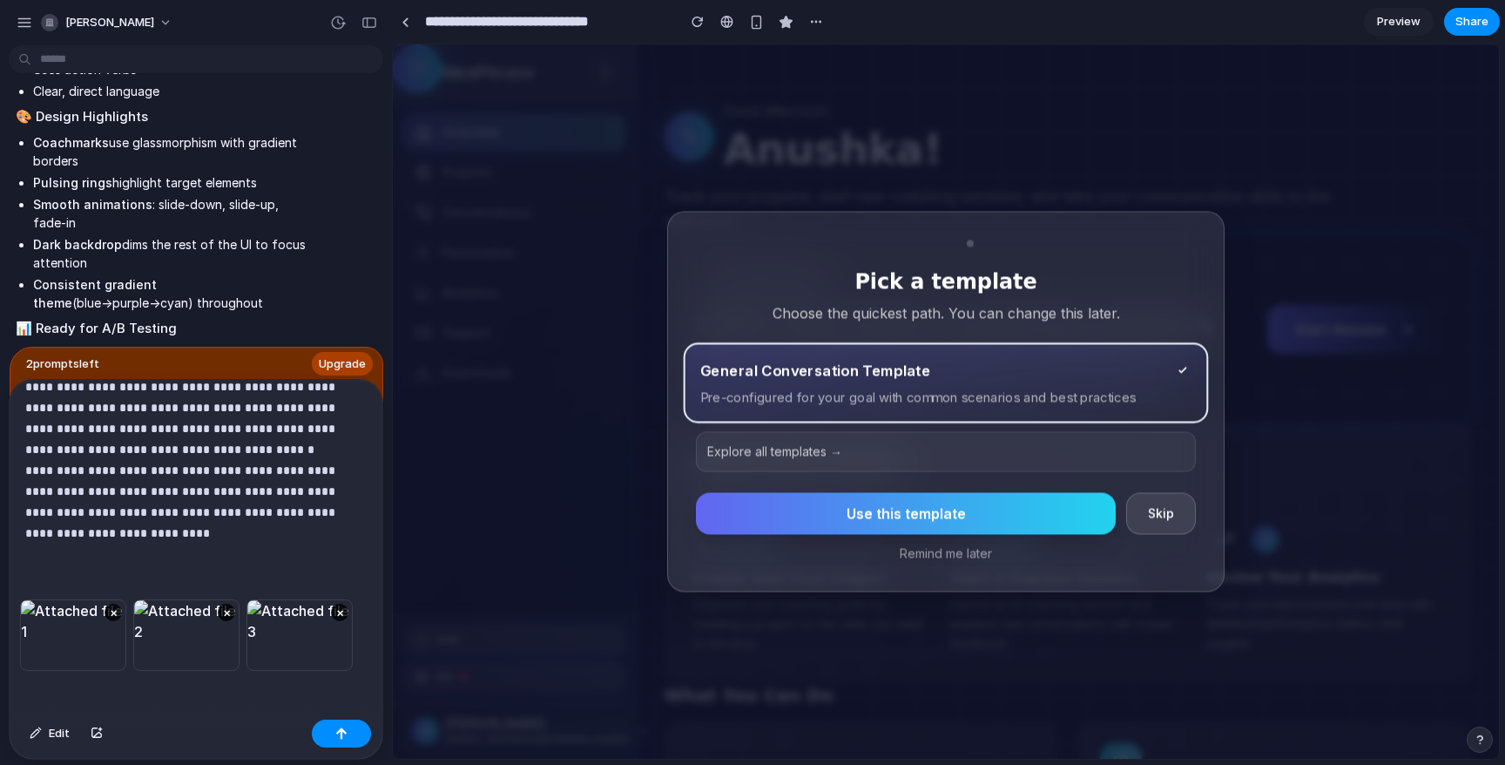
scroll to position [113, 0]
click at [71, 695] on div "× × ×" at bounding box center [196, 655] width 373 height 113
click at [104, 521] on p "**********" at bounding box center [195, 334] width 341 height 418
click at [101, 584] on p "**********" at bounding box center [195, 365] width 341 height 481
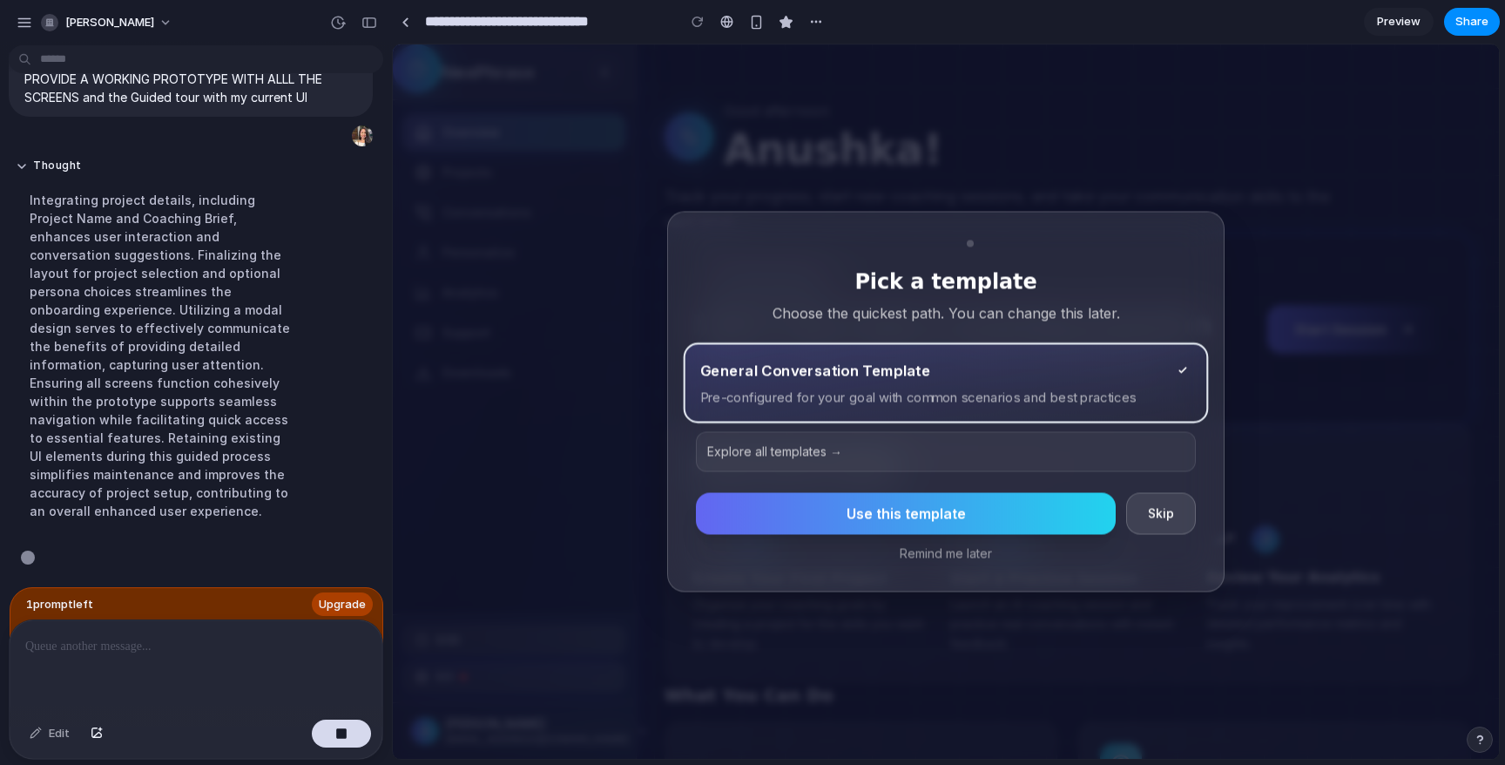
scroll to position [9732, 0]
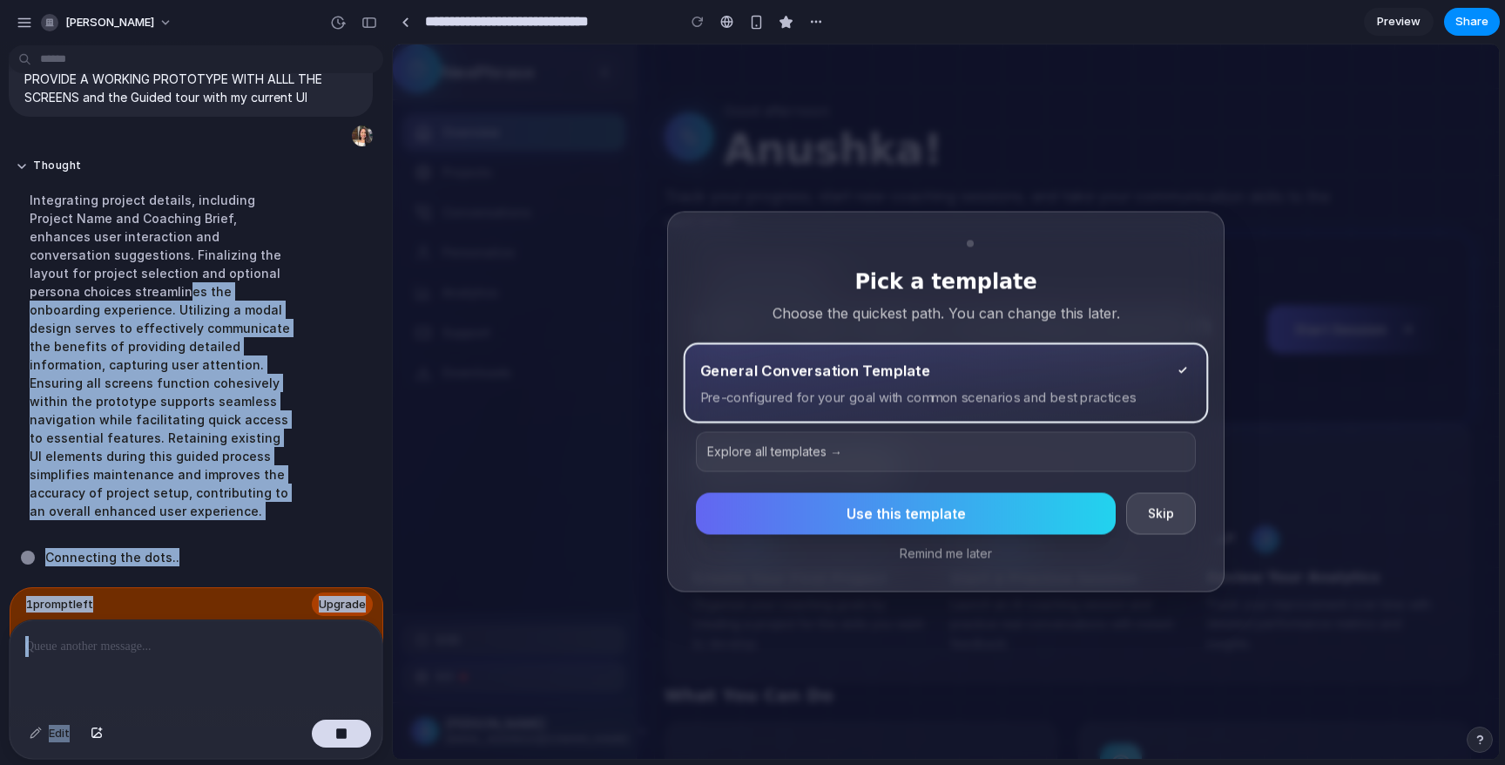
drag, startPoint x: 628, startPoint y: 333, endPoint x: 410, endPoint y: 489, distance: 267.8
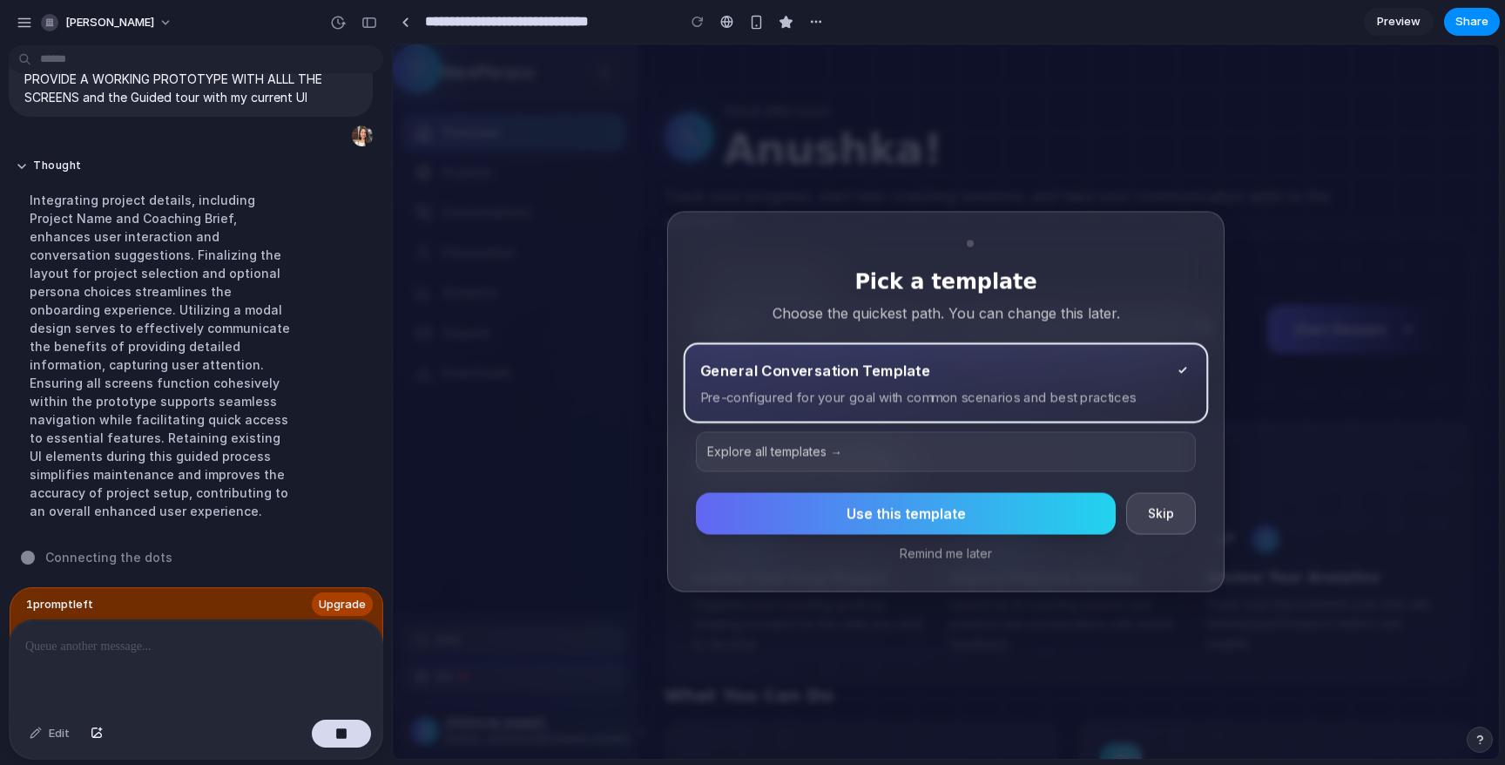
click at [270, 464] on div "Integrating project details, including Project Name and Coaching Brief, enhance…" at bounding box center [161, 355] width 291 height 350
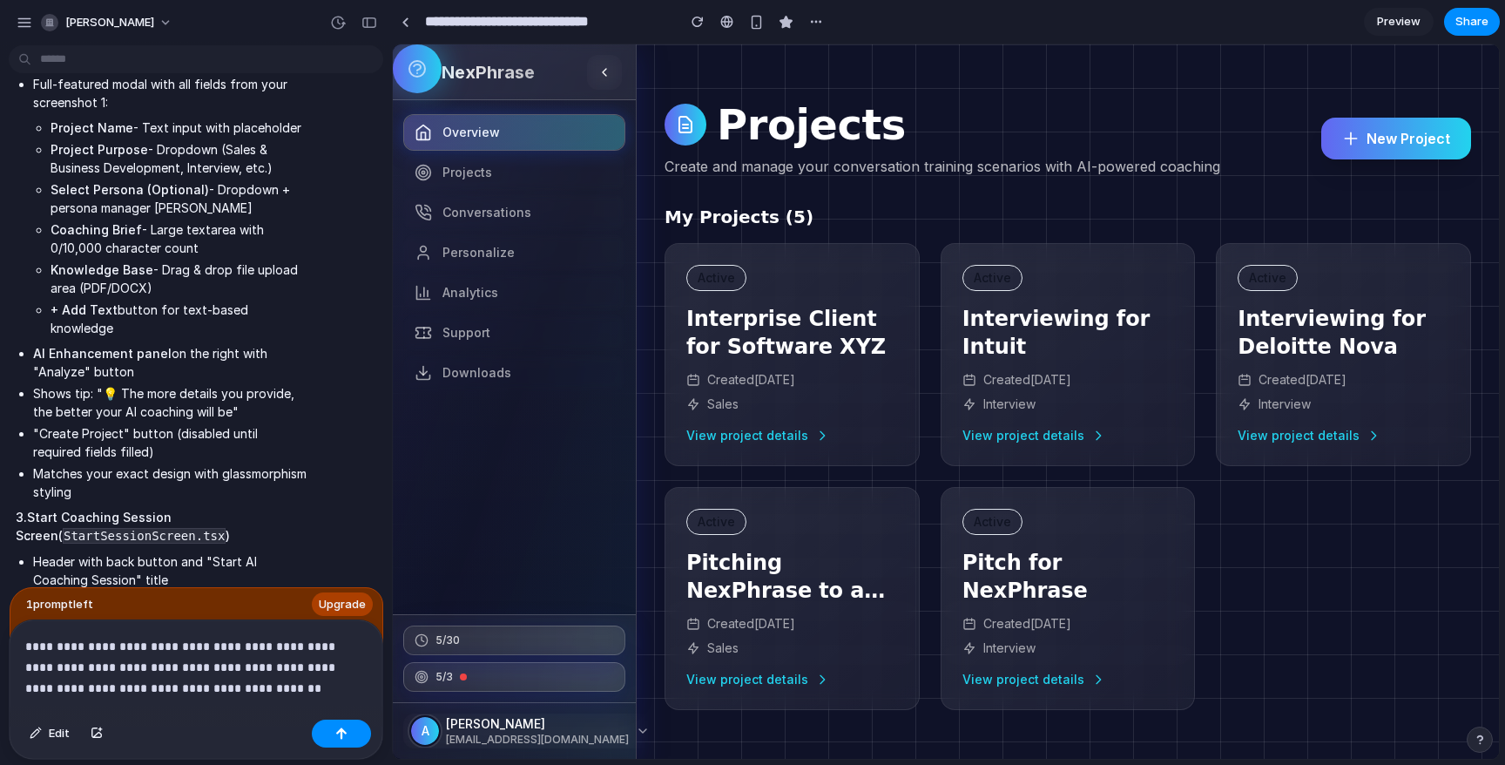
scroll to position [12923, 0]
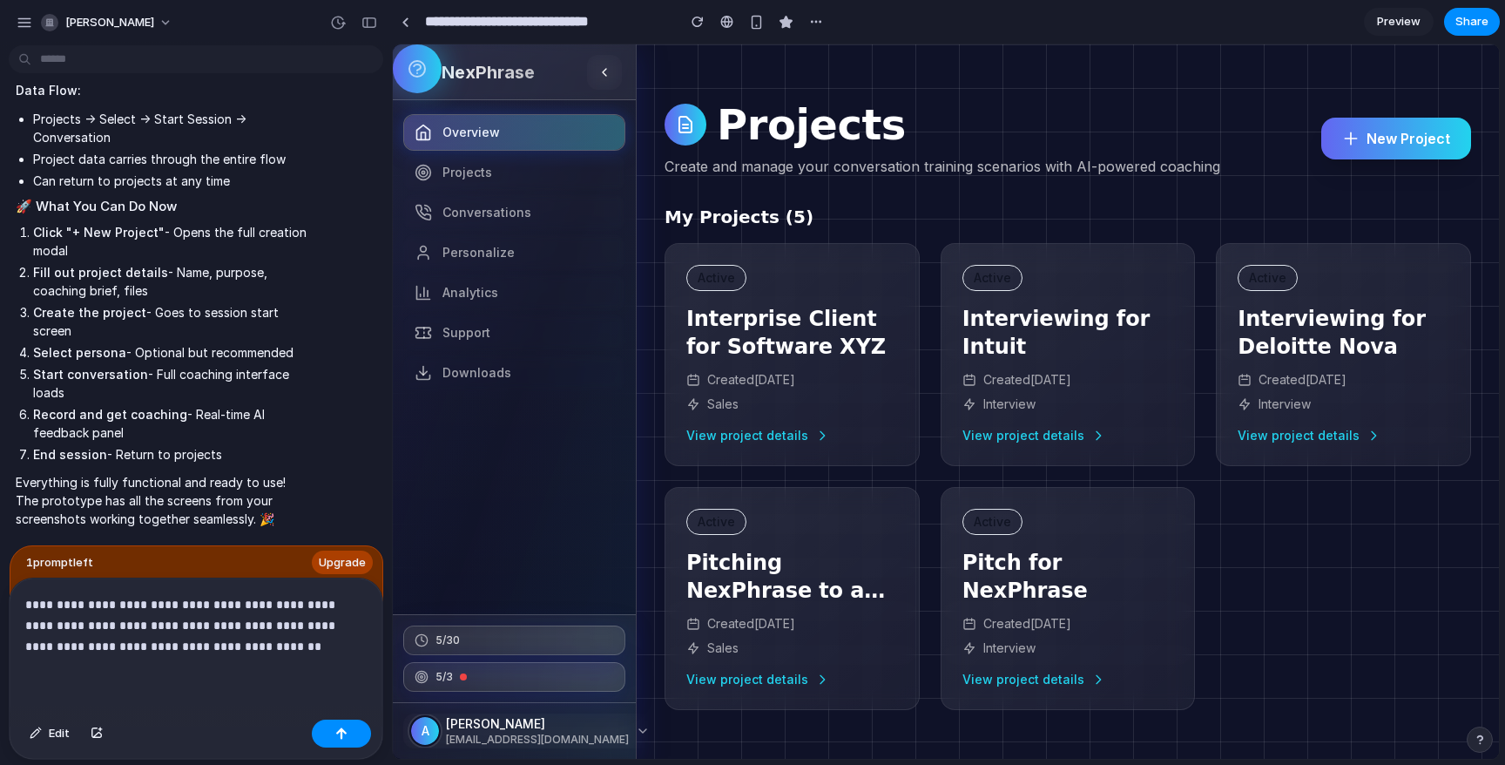
click at [256, 655] on p "**********" at bounding box center [195, 625] width 341 height 63
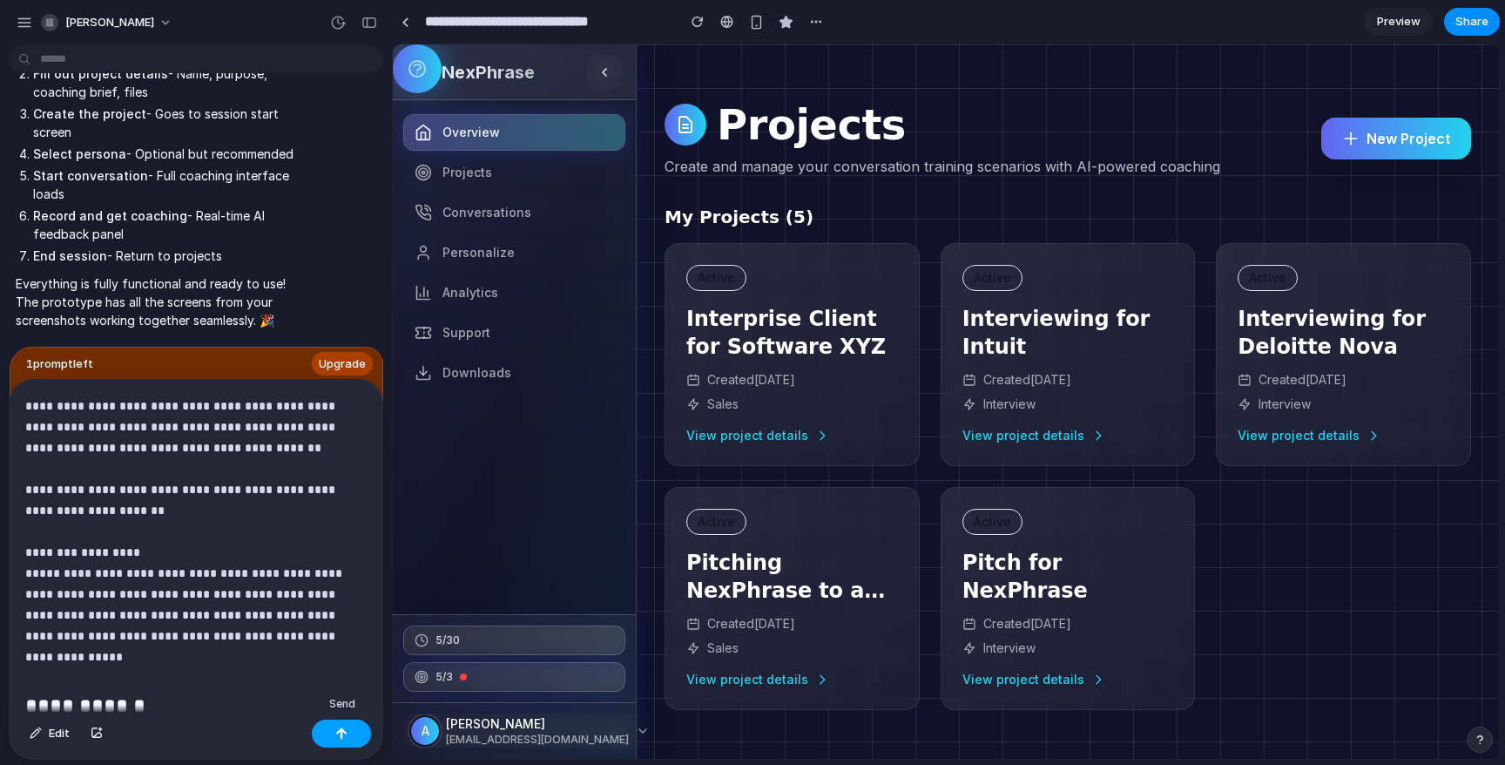
click at [346, 736] on div "button" at bounding box center [341, 733] width 12 height 12
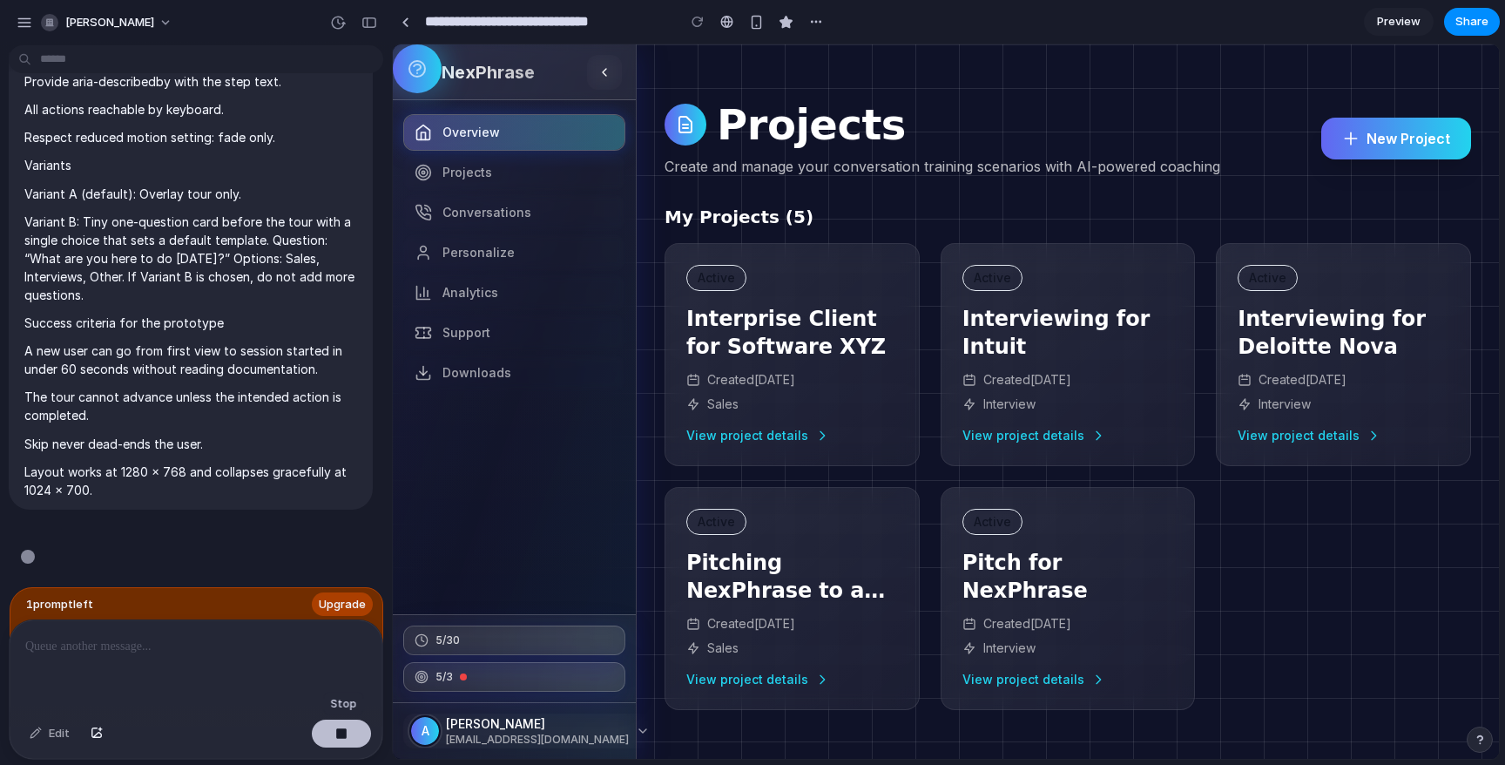
scroll to position [30267, 0]
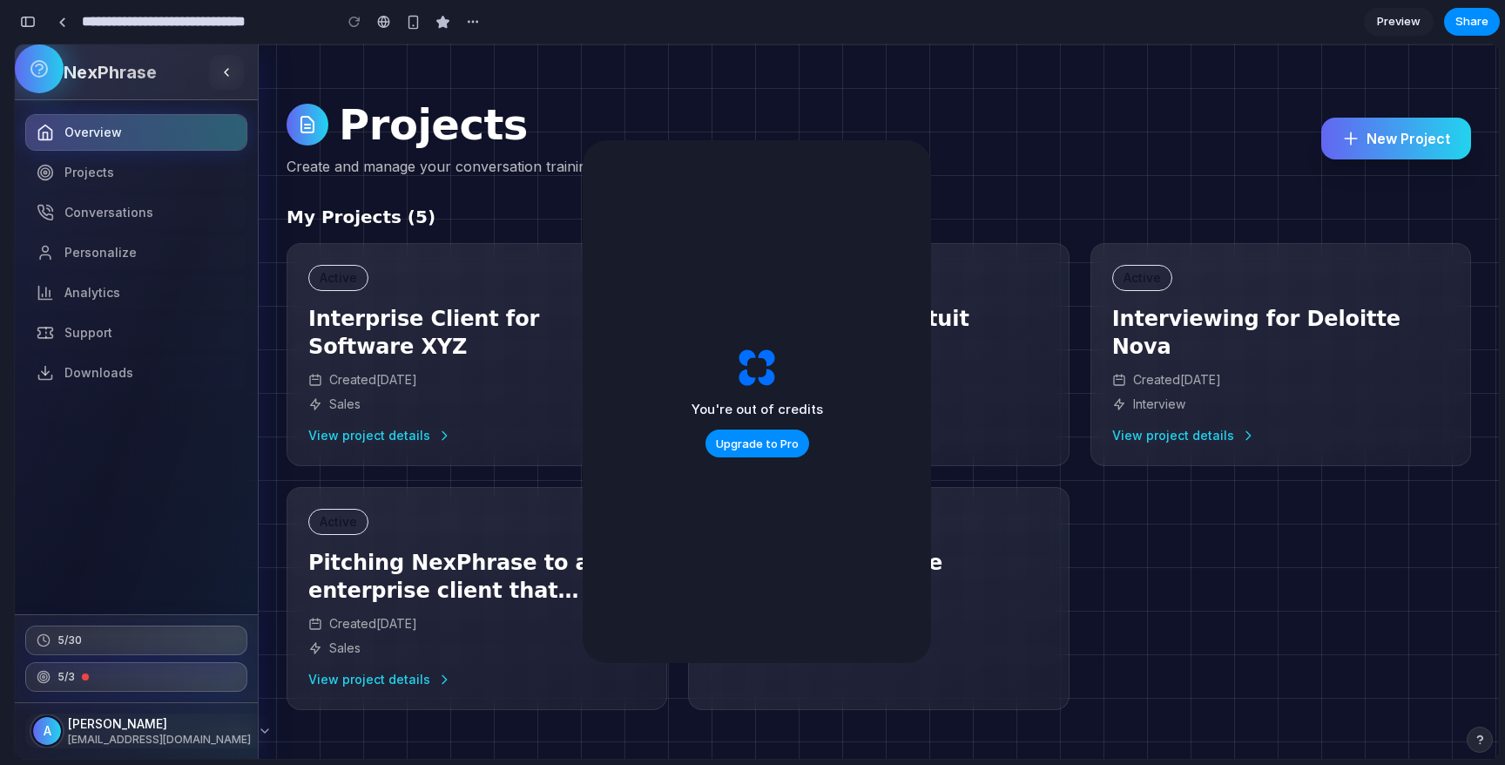
click at [992, 212] on h2 "My Projects ( 5 )" at bounding box center [878, 217] width 1184 height 24
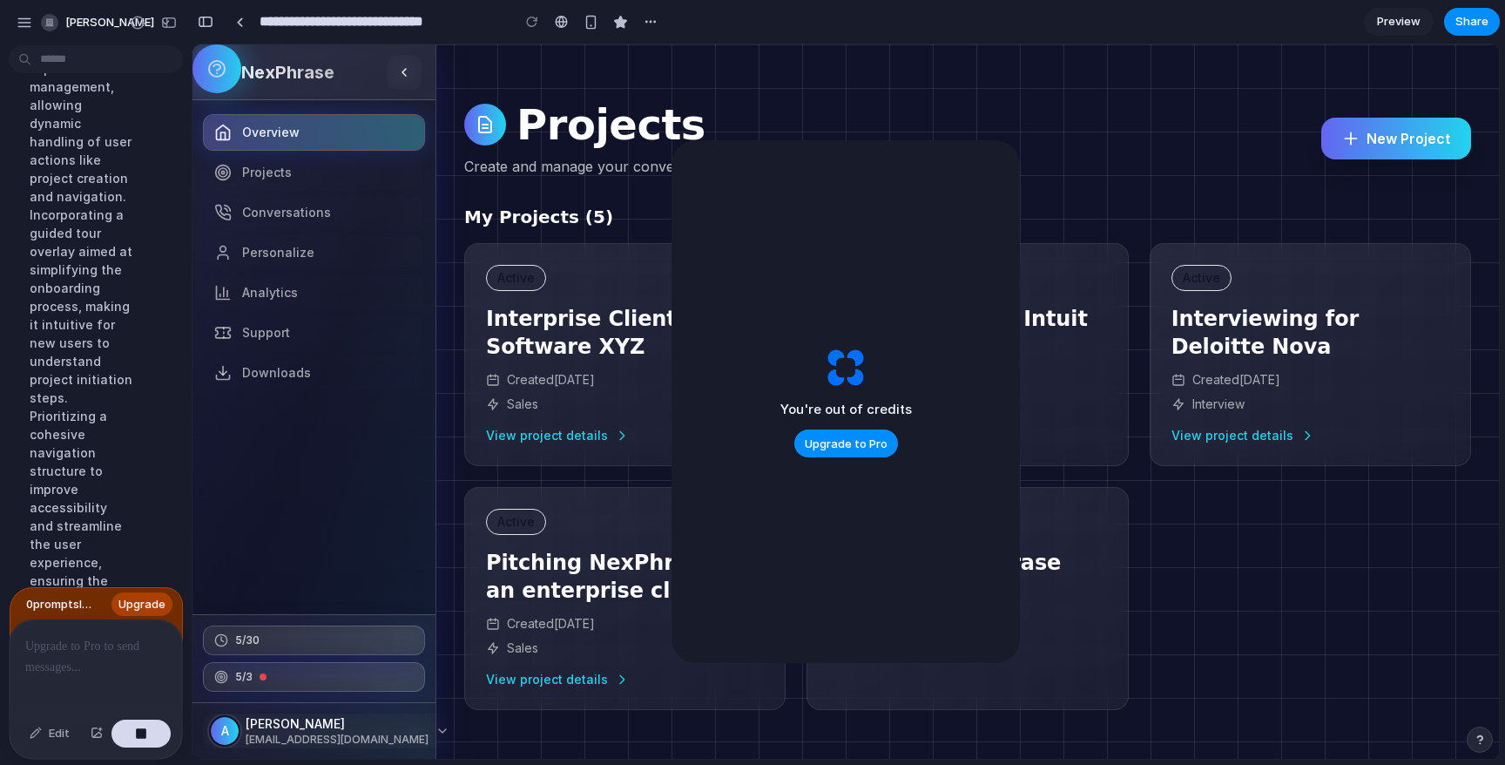
scroll to position [30357, 0]
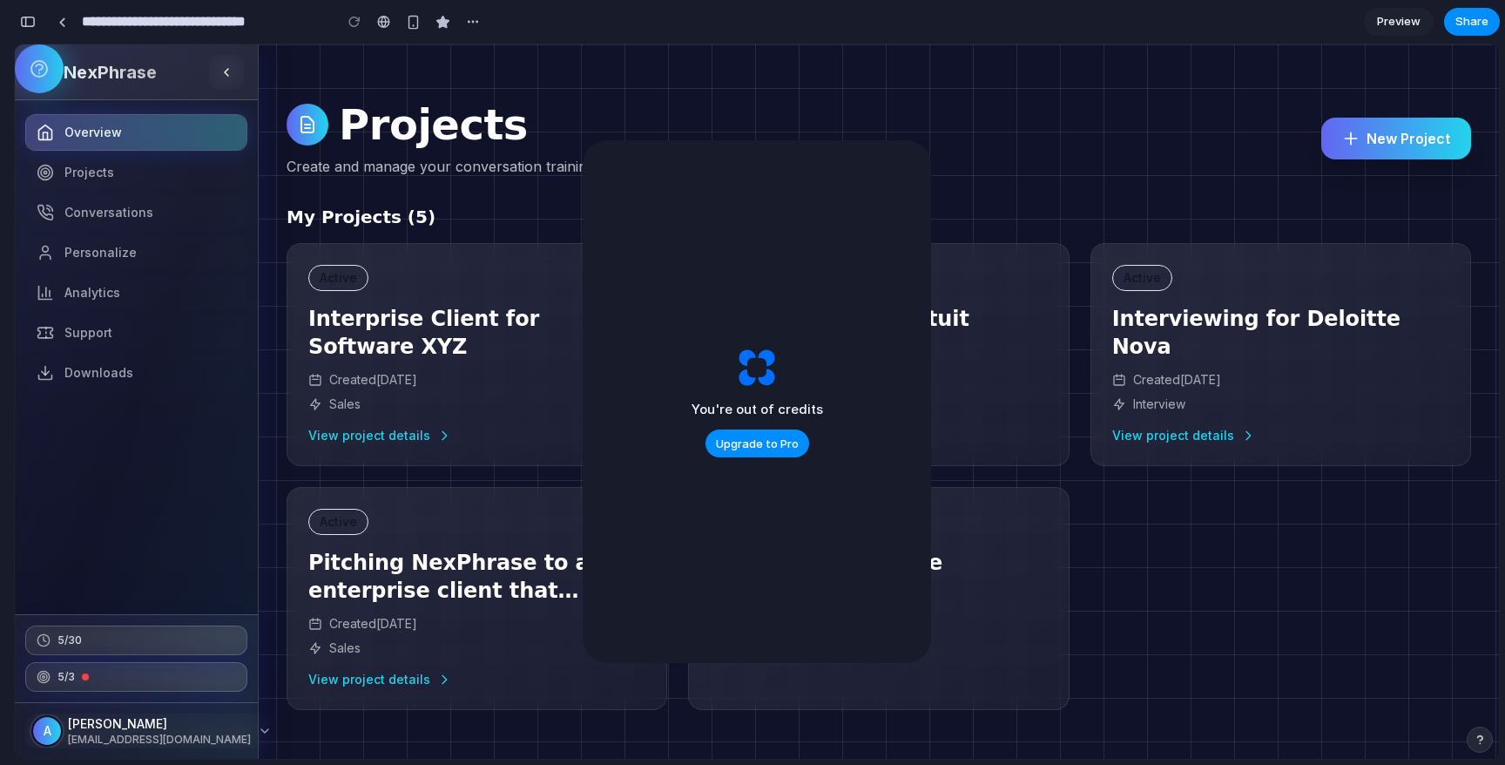
click at [1403, 30] on span "Preview" at bounding box center [1399, 21] width 44 height 17
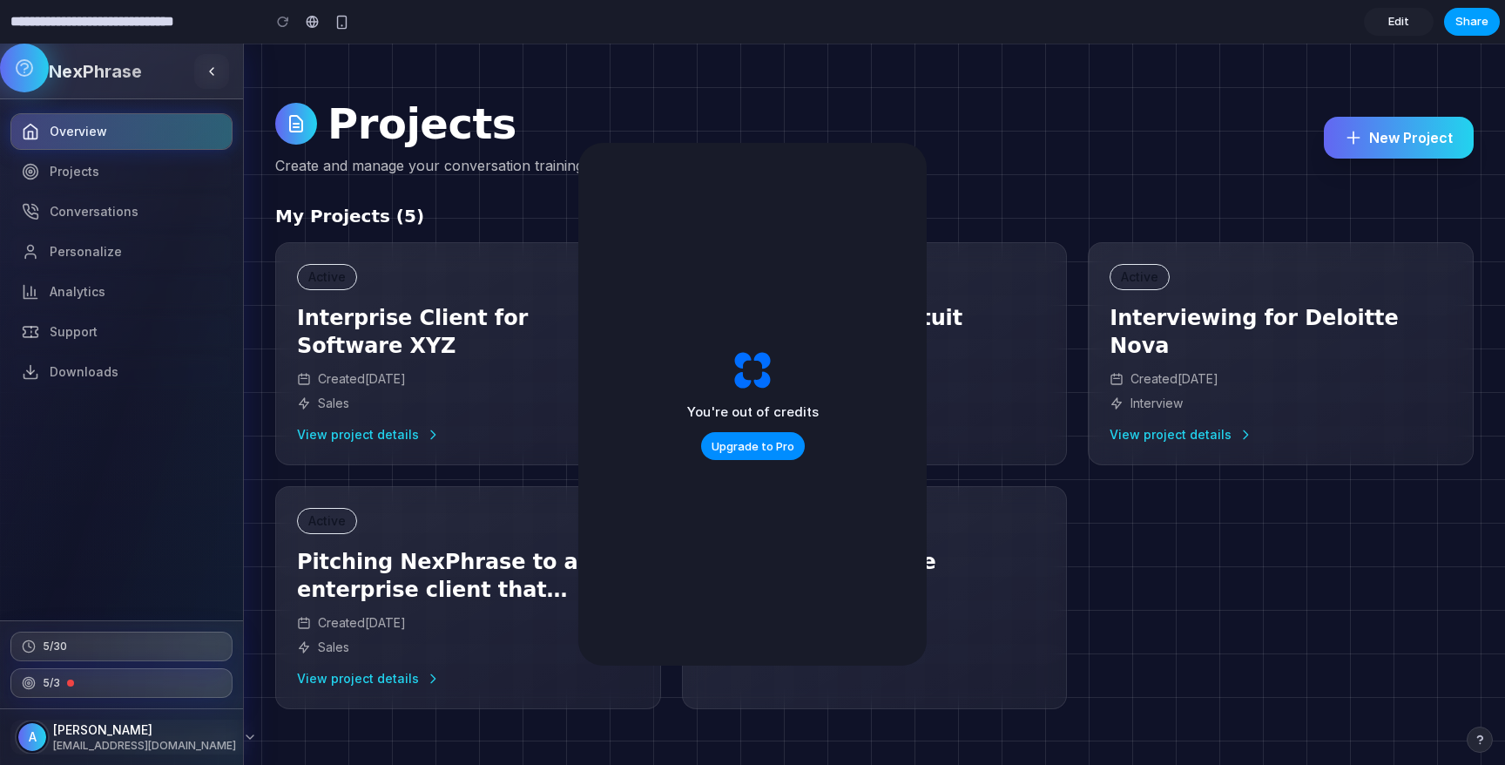
click at [1473, 25] on span "Share" at bounding box center [1471, 21] width 33 height 17
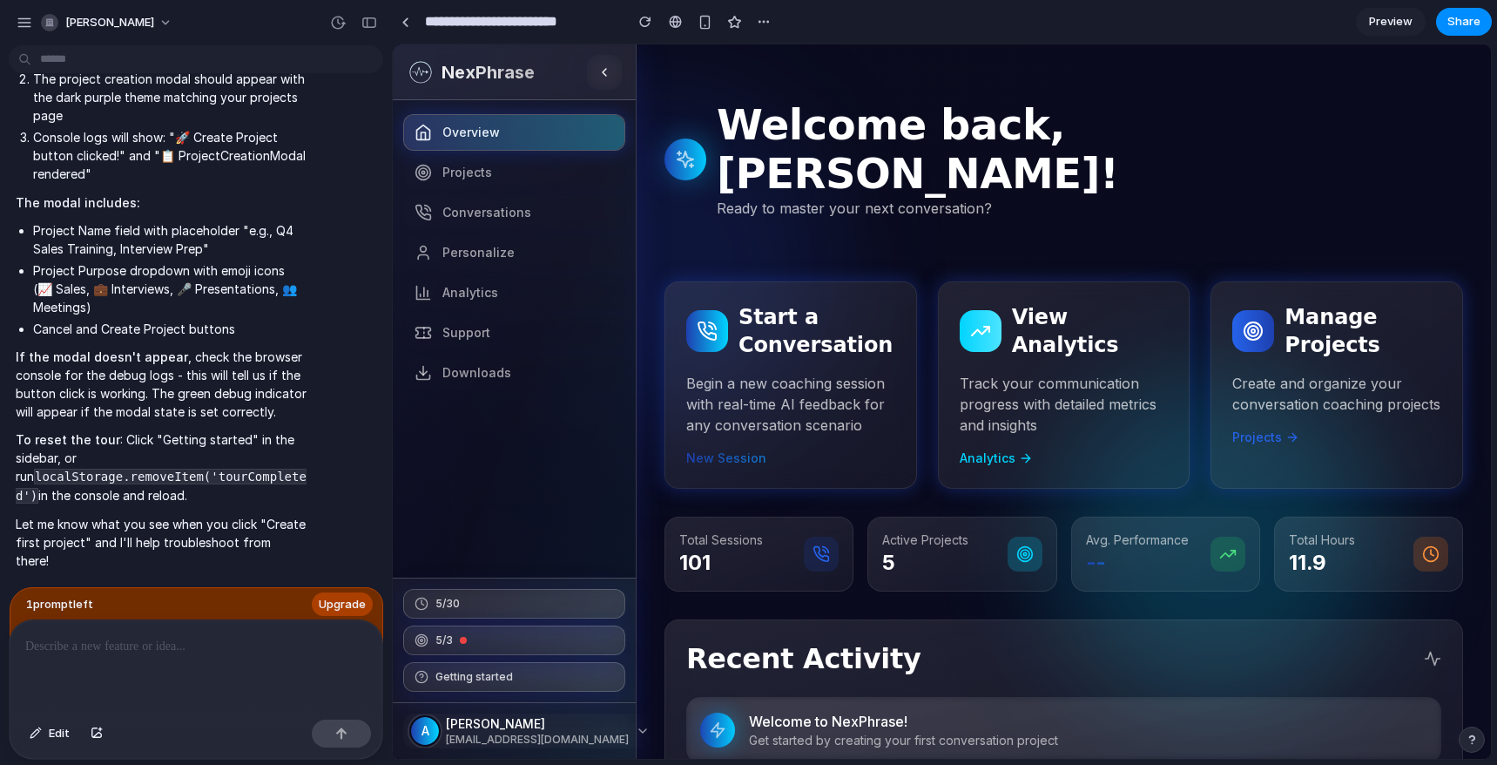
click at [1369, 6] on section "**********" at bounding box center [942, 22] width 1100 height 44
click at [1378, 25] on span "Preview" at bounding box center [1391, 21] width 44 height 17
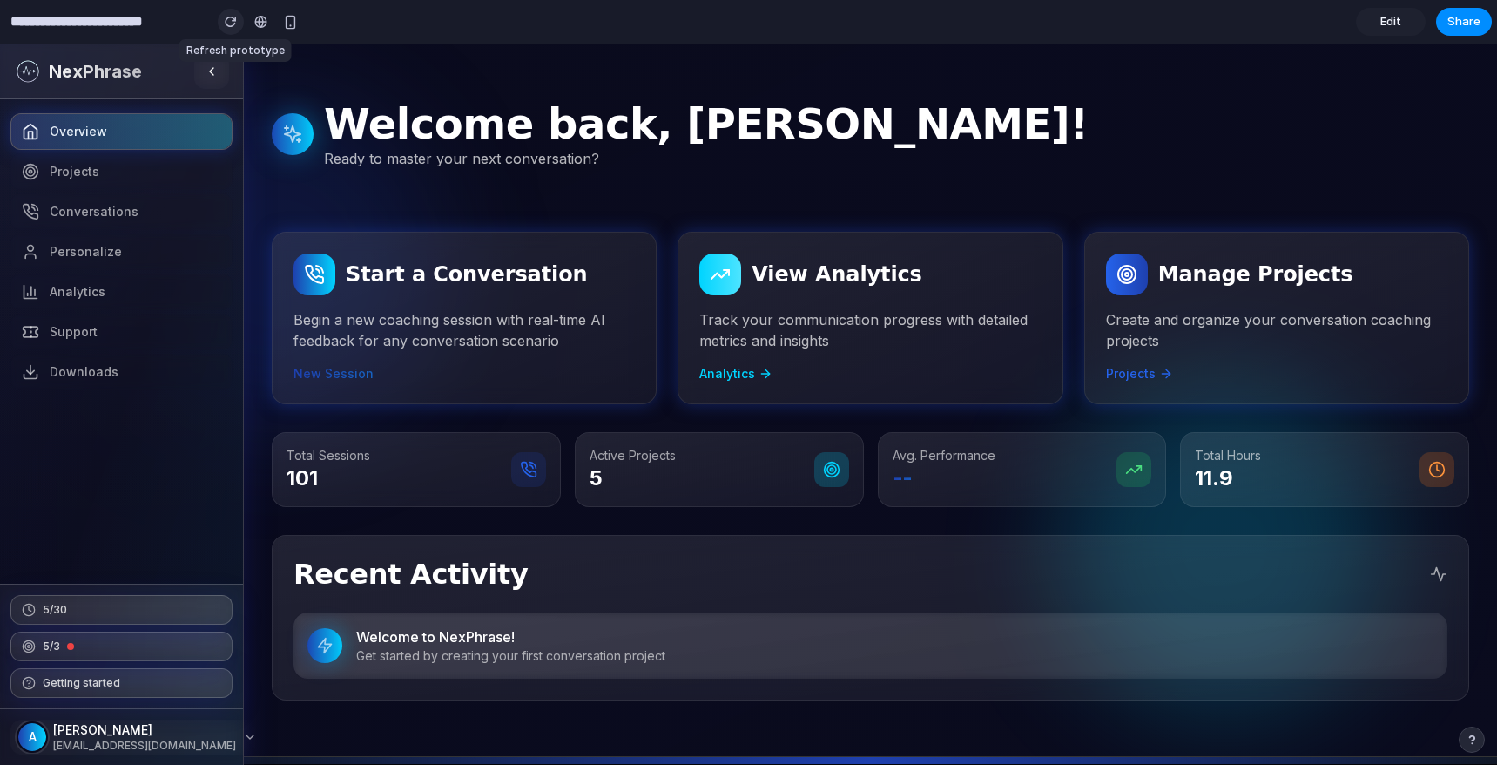
click at [233, 19] on div "button" at bounding box center [231, 22] width 12 height 12
click at [233, 22] on div "button" at bounding box center [231, 22] width 12 height 12
click at [217, 74] on icon "button" at bounding box center [212, 71] width 14 height 14
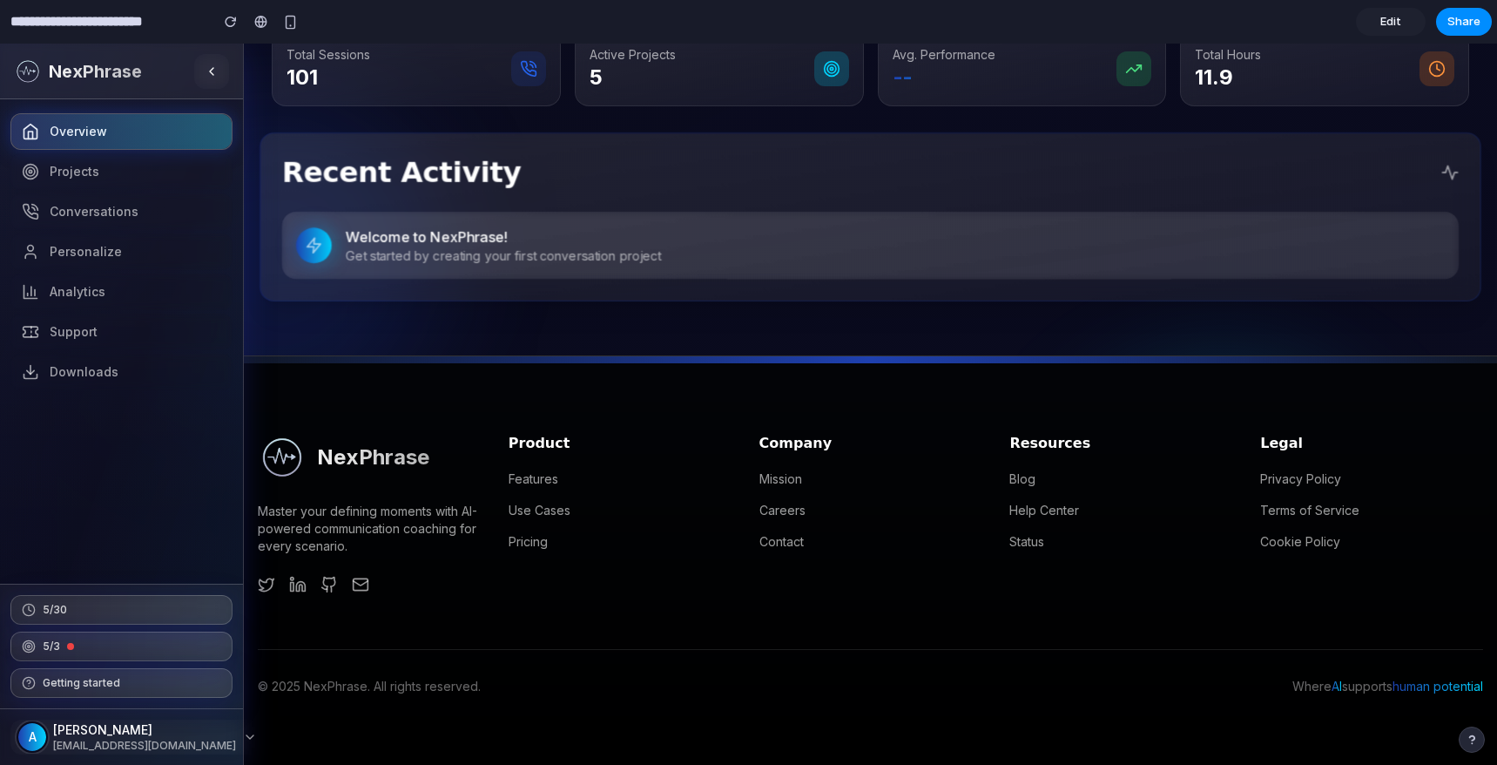
click at [579, 246] on p "Welcome to NexPhrase!" at bounding box center [895, 236] width 1099 height 21
click at [616, 256] on p "Get started by creating your first conversation project" at bounding box center [895, 255] width 1099 height 17
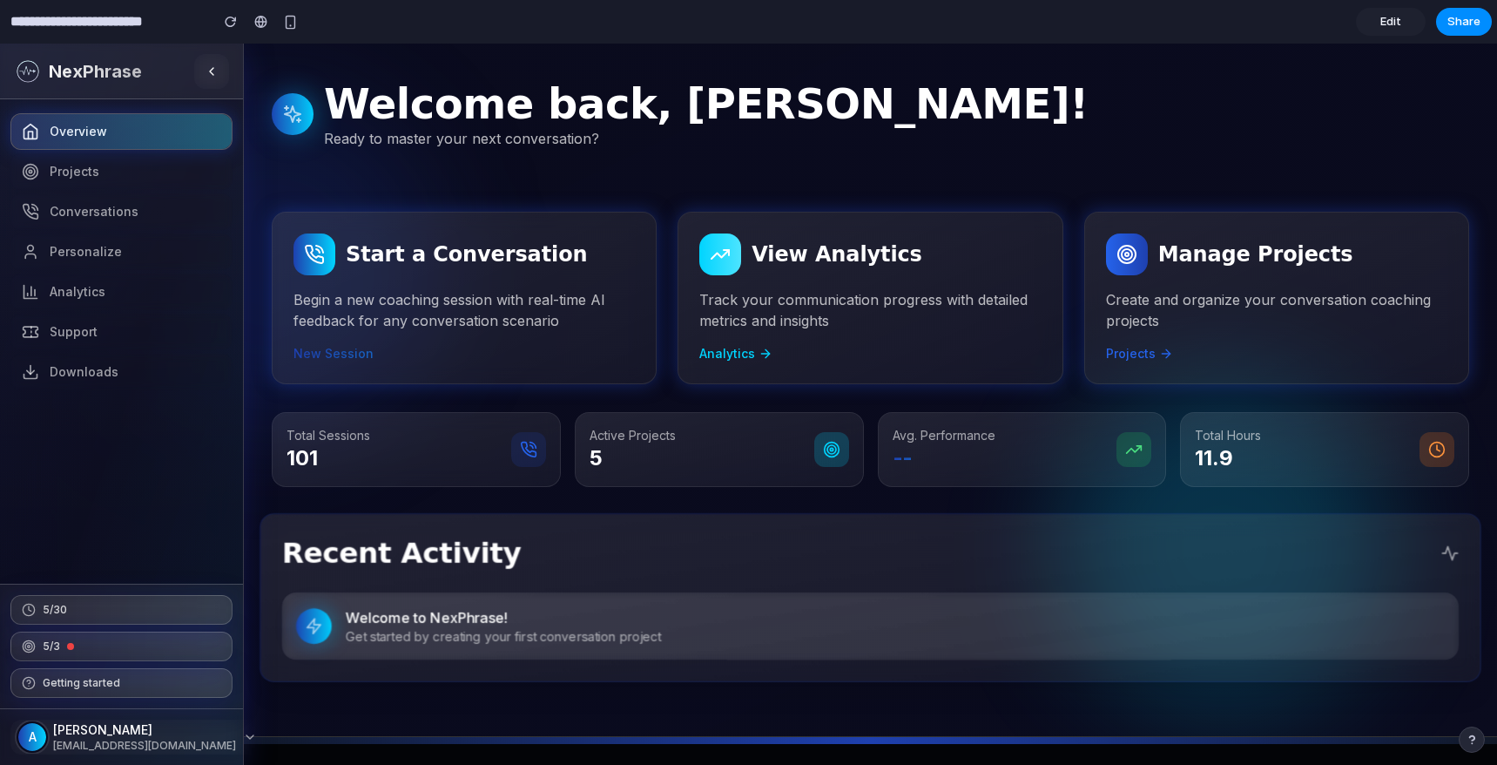
scroll to position [0, 0]
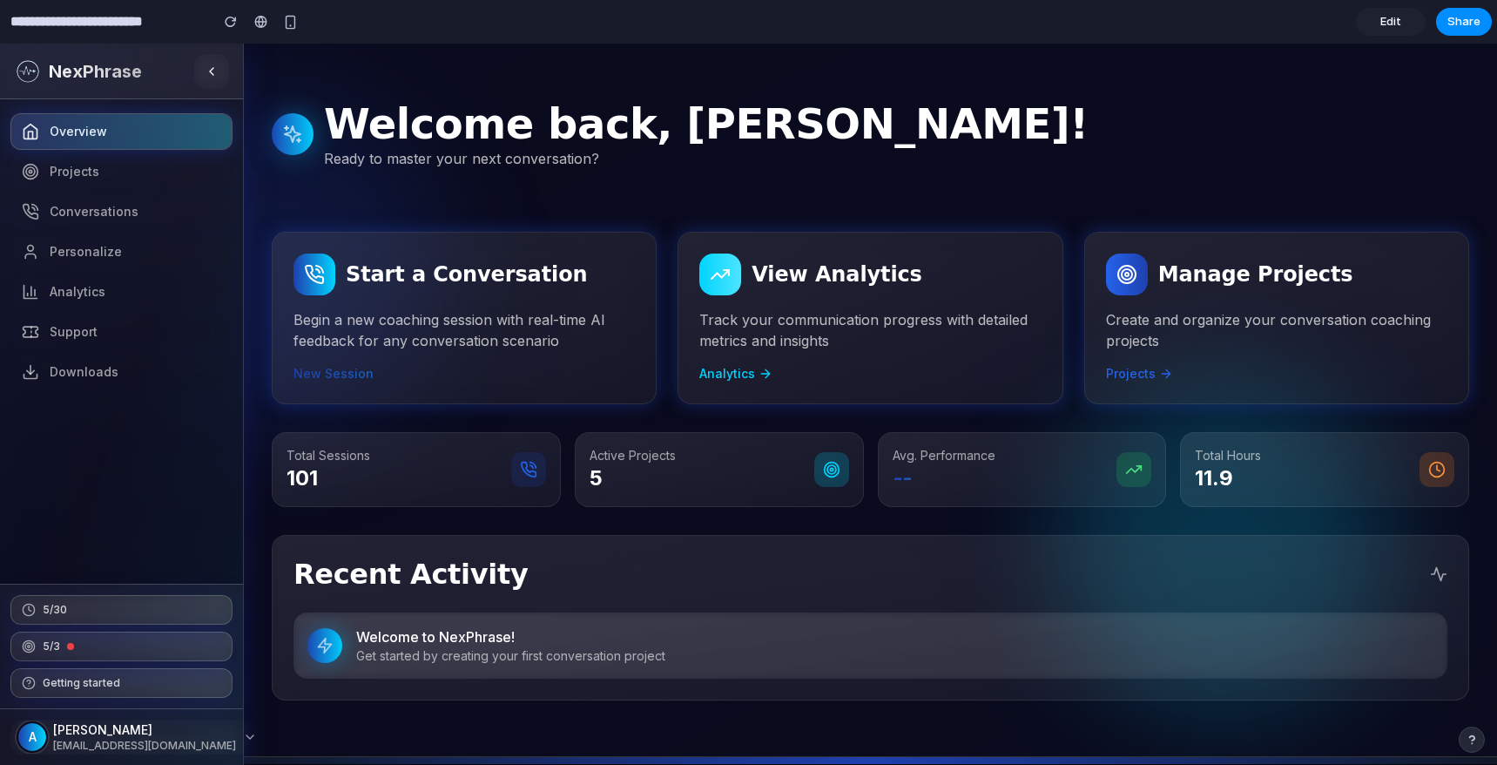
click at [509, 224] on div "Welcome back, [PERSON_NAME]! Ready to master your next conversation? Start a Co…" at bounding box center [870, 399] width 1197 height 601
click at [500, 314] on p "Begin a new coaching session with real-time AI feedback for any conversation sc…" at bounding box center [463, 330] width 341 height 42
click at [820, 317] on p "Track your communication progress with detailed metrics and insights" at bounding box center [869, 330] width 341 height 42
click at [1226, 302] on div "Manage Projects Create and organize your conversation coaching projects Projects" at bounding box center [1276, 317] width 341 height 129
click at [204, 231] on nav "Overview Projects Conversations Personalize Analytics Support Downloads" at bounding box center [121, 341] width 243 height 484
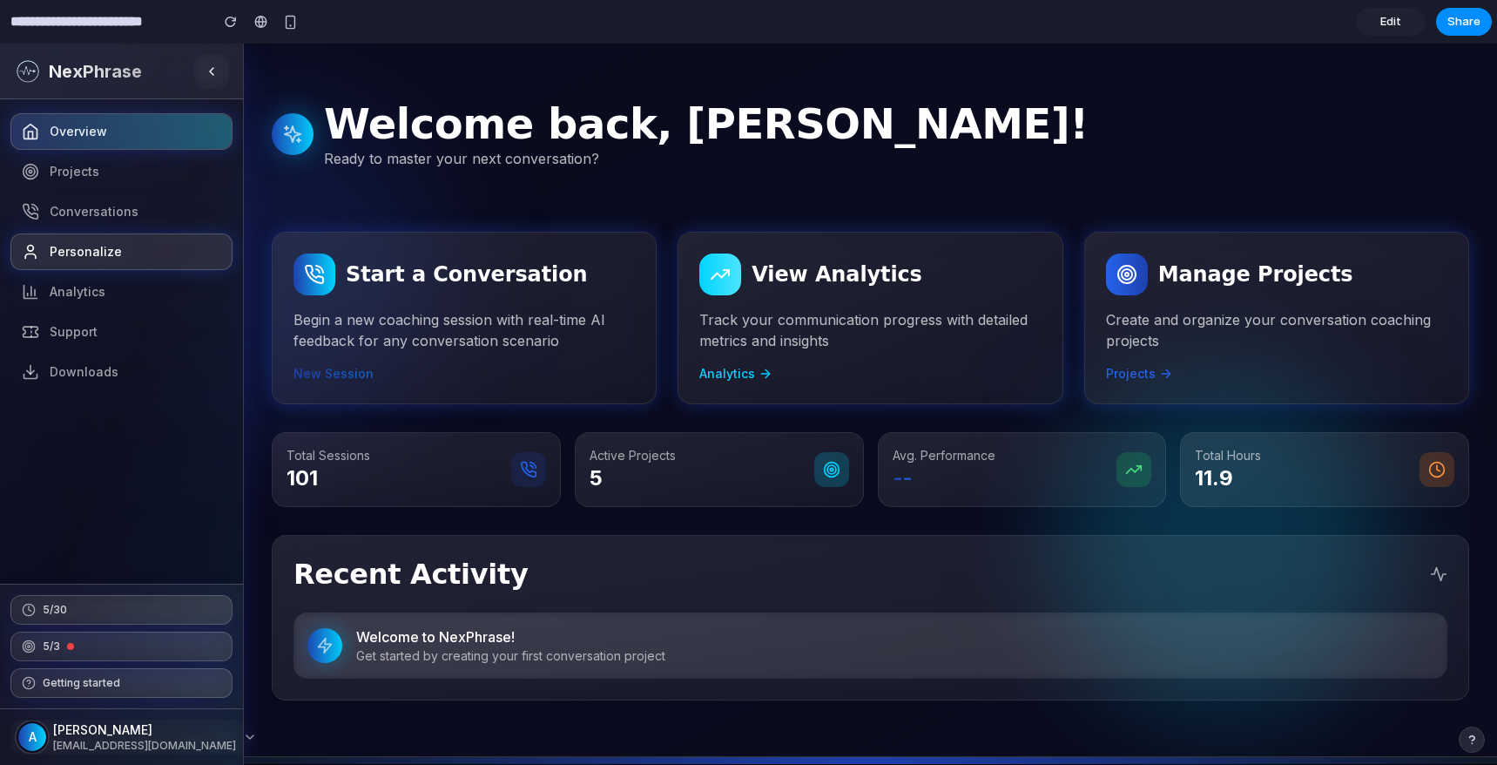
click at [42, 233] on link "Personalize" at bounding box center [121, 251] width 222 height 37
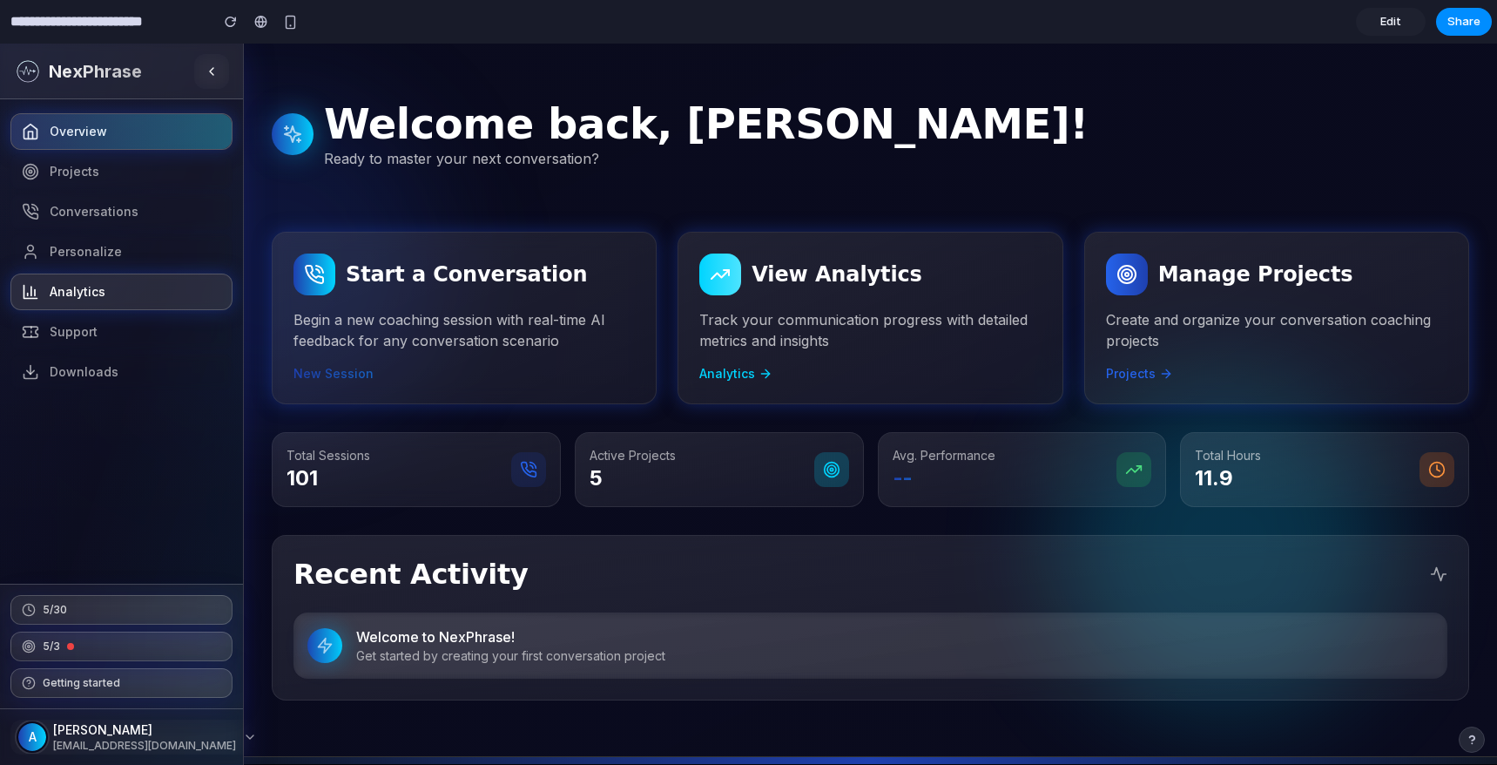
click at [78, 300] on span "Analytics" at bounding box center [78, 291] width 56 height 17
click at [78, 299] on span "Analytics" at bounding box center [78, 291] width 56 height 17
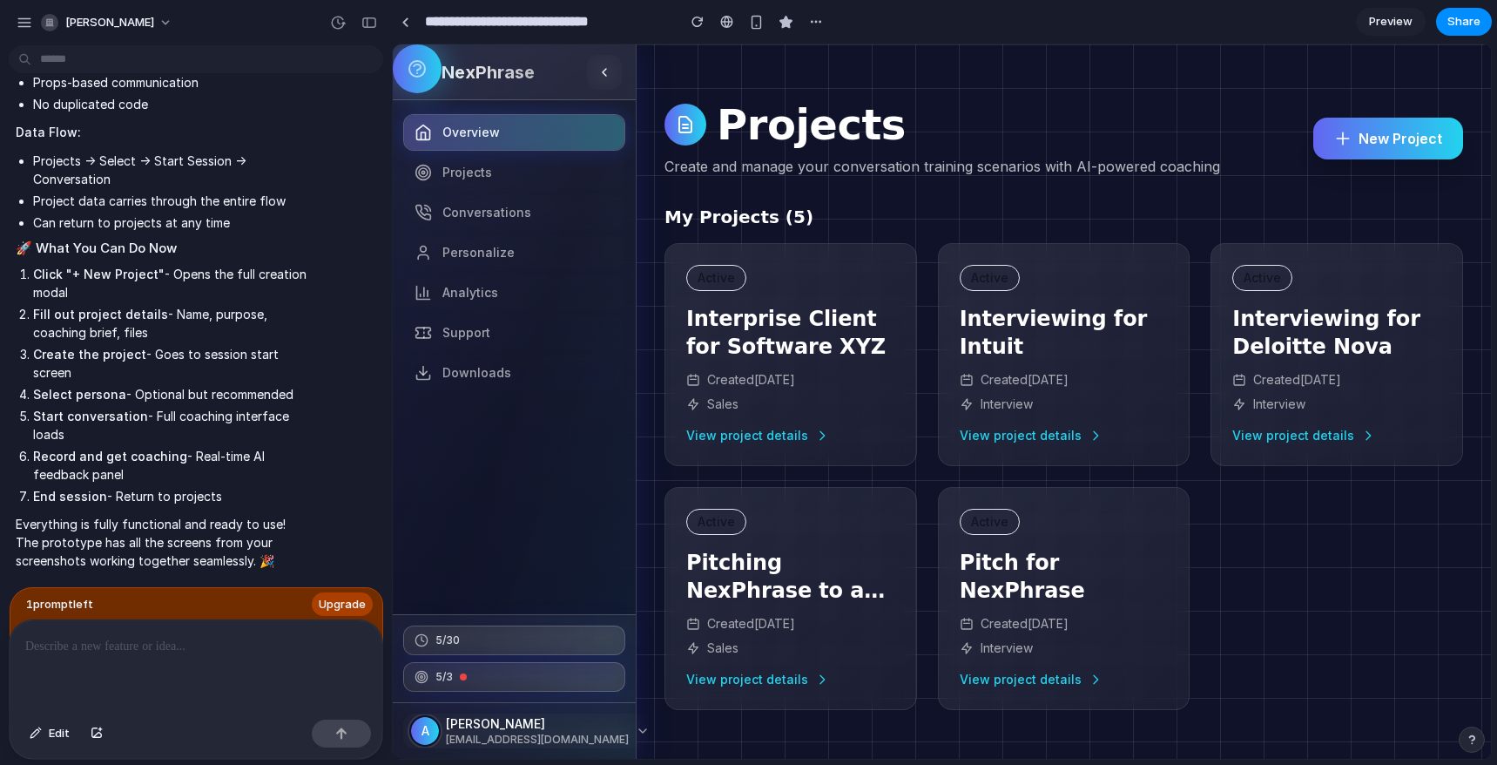
scroll to position [12923, 0]
click at [1384, 138] on button "New Project" at bounding box center [1388, 139] width 150 height 42
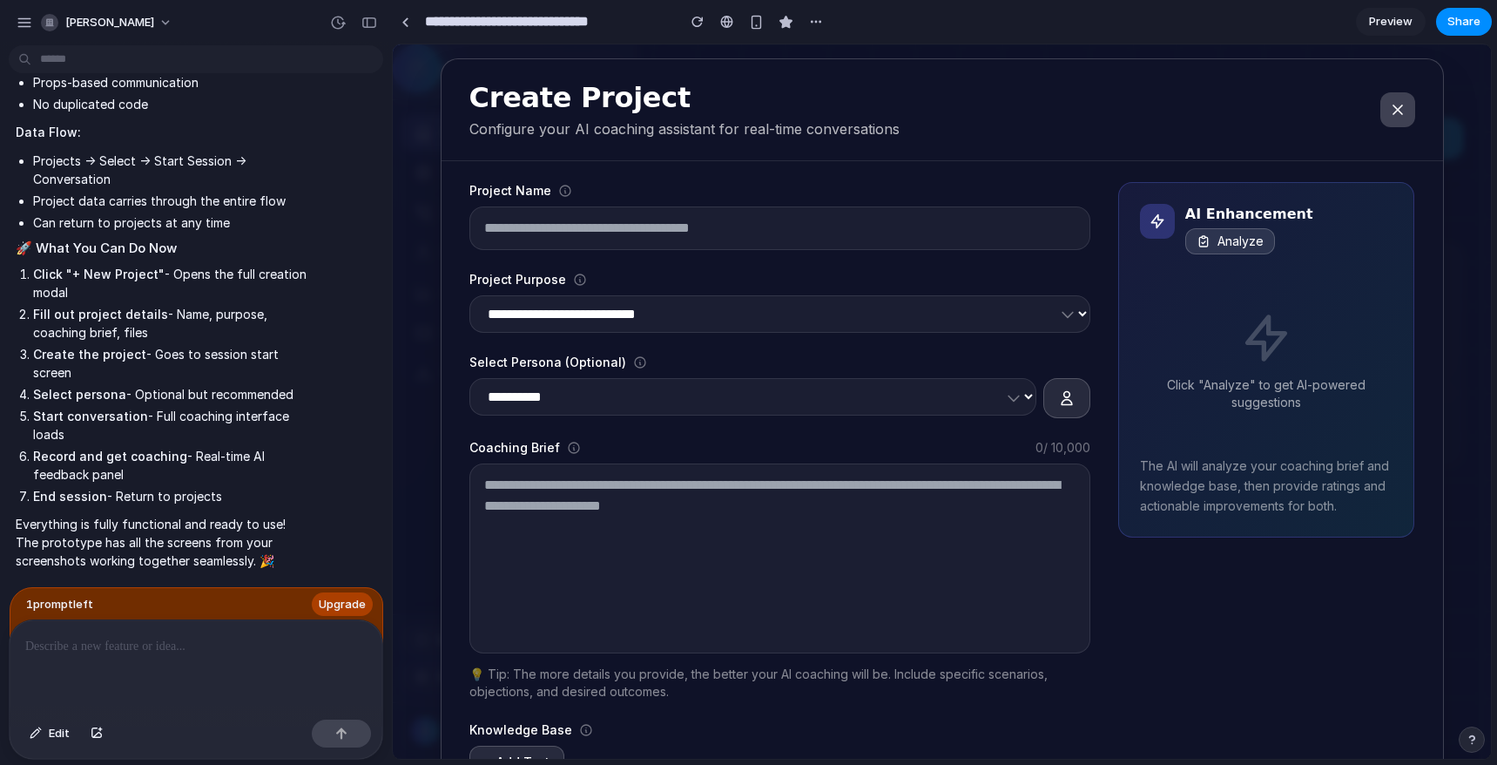
click at [1391, 100] on button at bounding box center [1397, 109] width 35 height 35
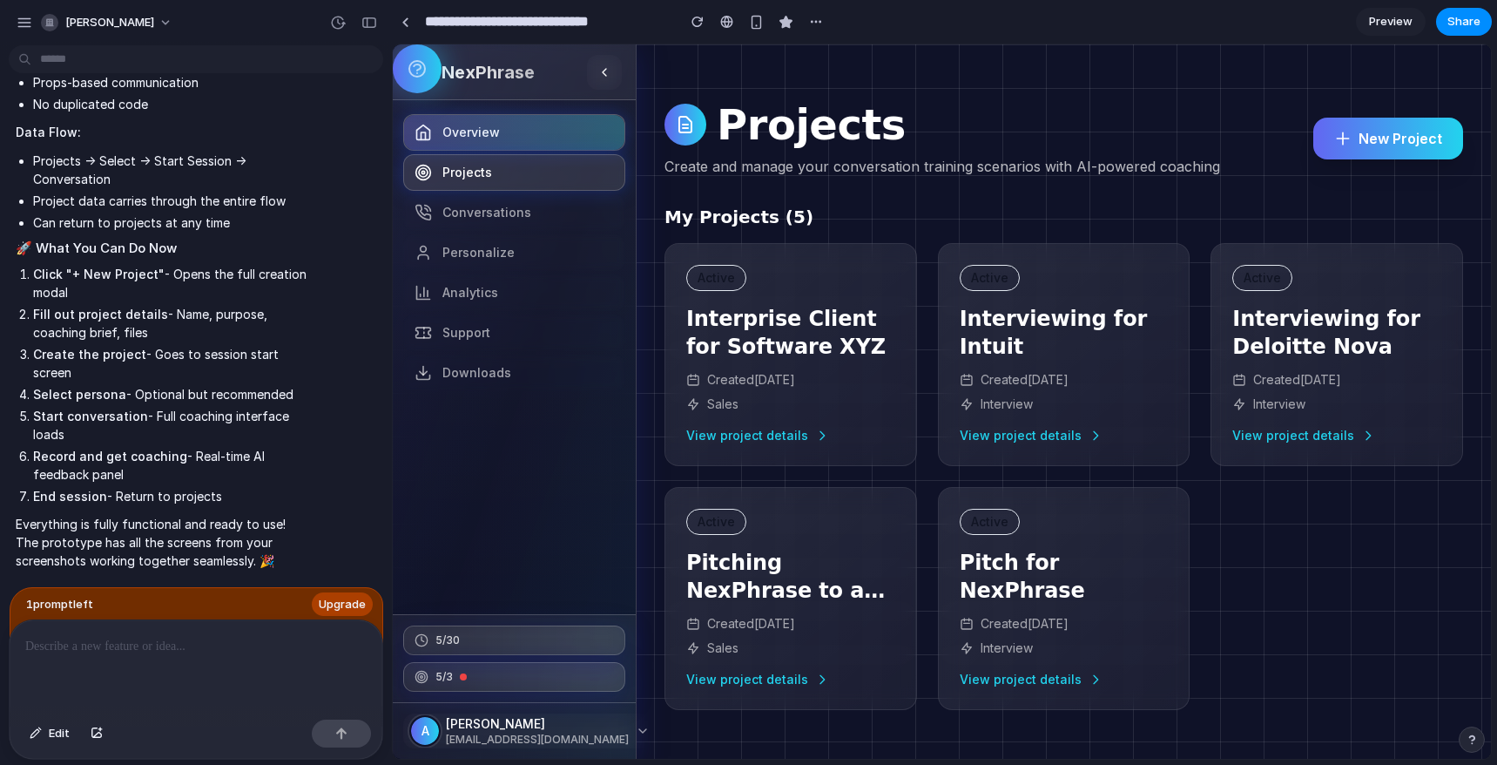
click at [450, 171] on span "Projects" at bounding box center [467, 172] width 50 height 17
click at [459, 141] on div at bounding box center [514, 132] width 220 height 35
click at [467, 82] on span "NexPhrase" at bounding box center [488, 72] width 93 height 24
click at [416, 70] on div "Help Center" at bounding box center [417, 68] width 49 height 49
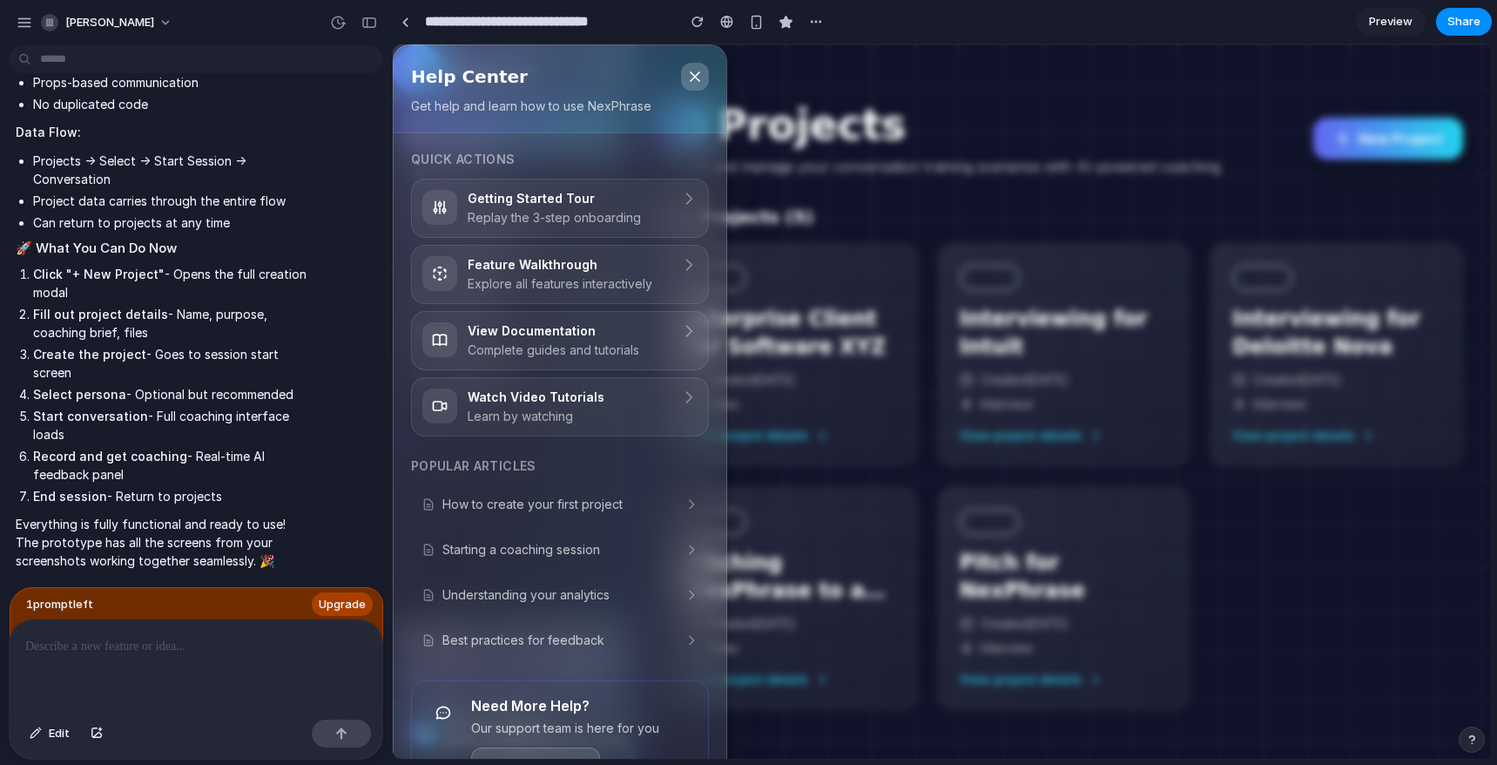
click at [698, 77] on icon at bounding box center [694, 76] width 17 height 17
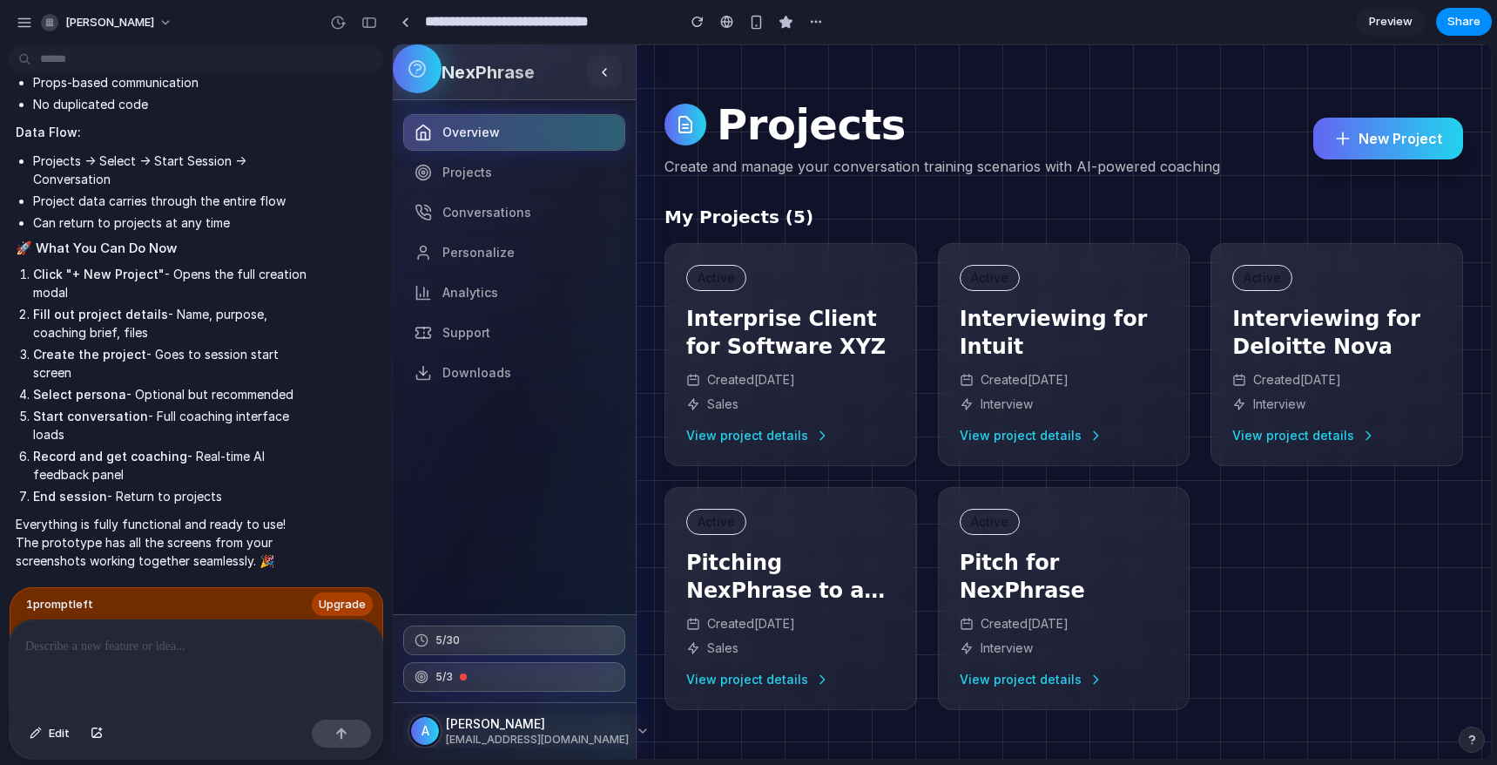
click at [428, 78] on div "Help Center" at bounding box center [417, 68] width 49 height 49
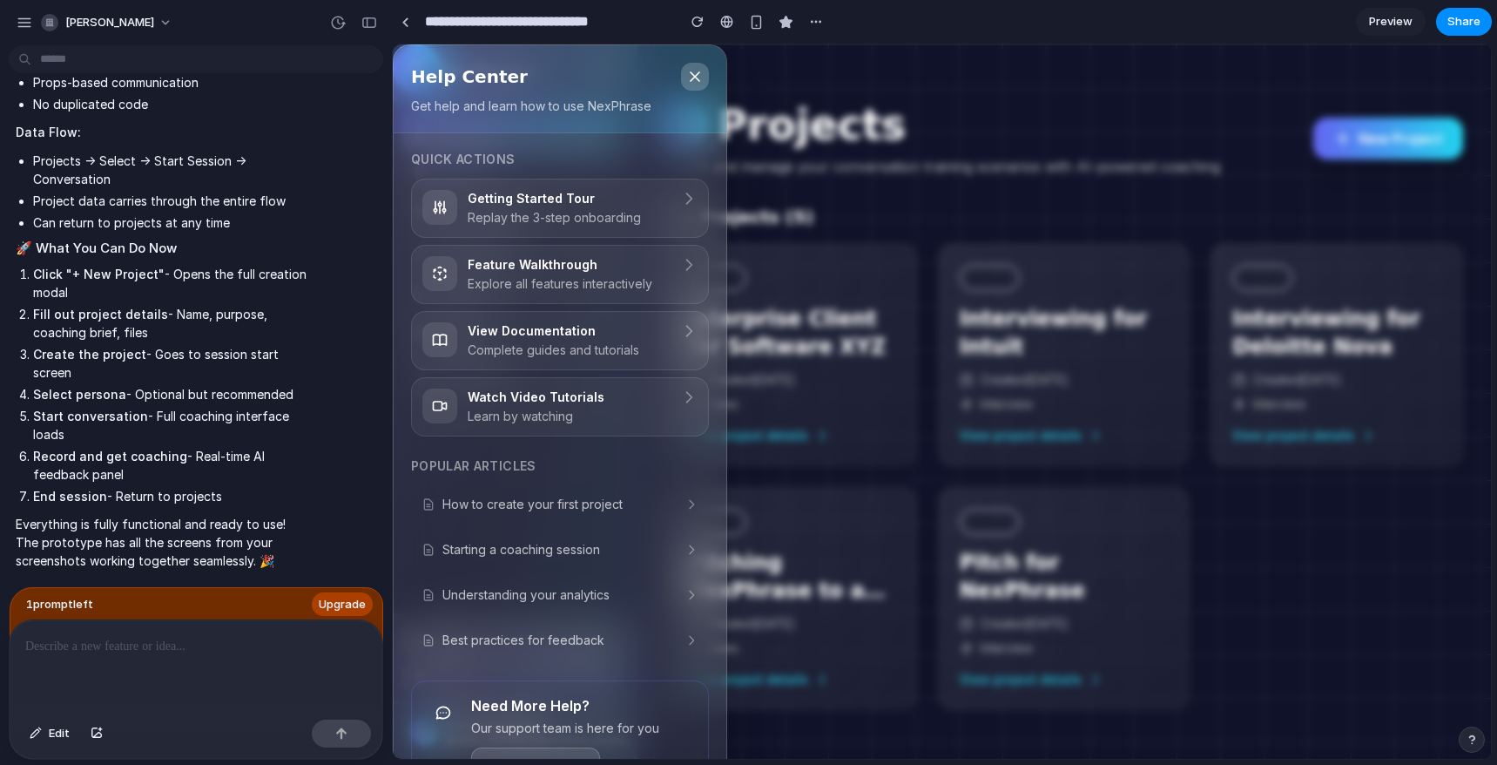
click at [705, 84] on button at bounding box center [695, 77] width 28 height 28
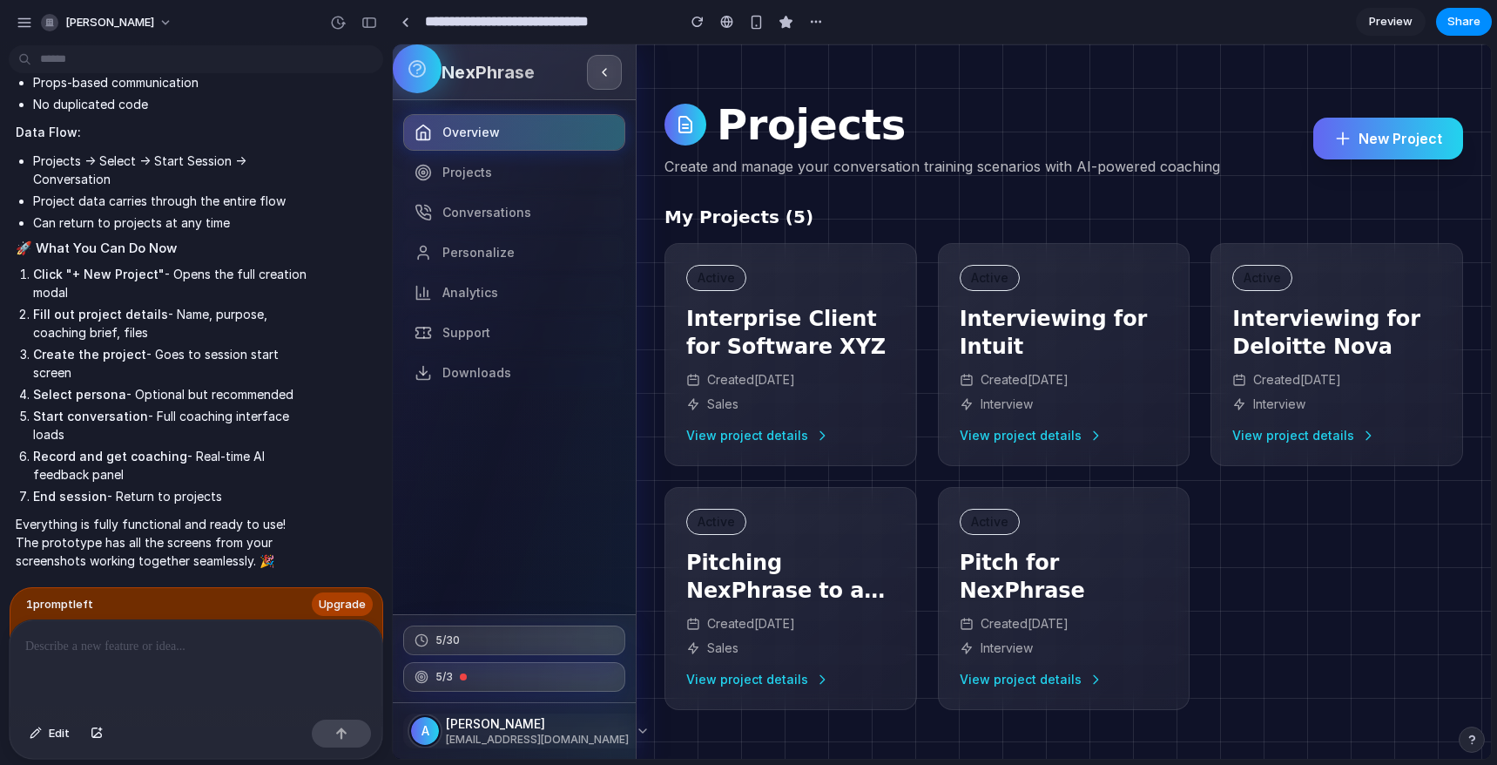
click at [601, 72] on icon at bounding box center [604, 72] width 14 height 14
click at [459, 177] on span "Projects" at bounding box center [467, 172] width 50 height 17
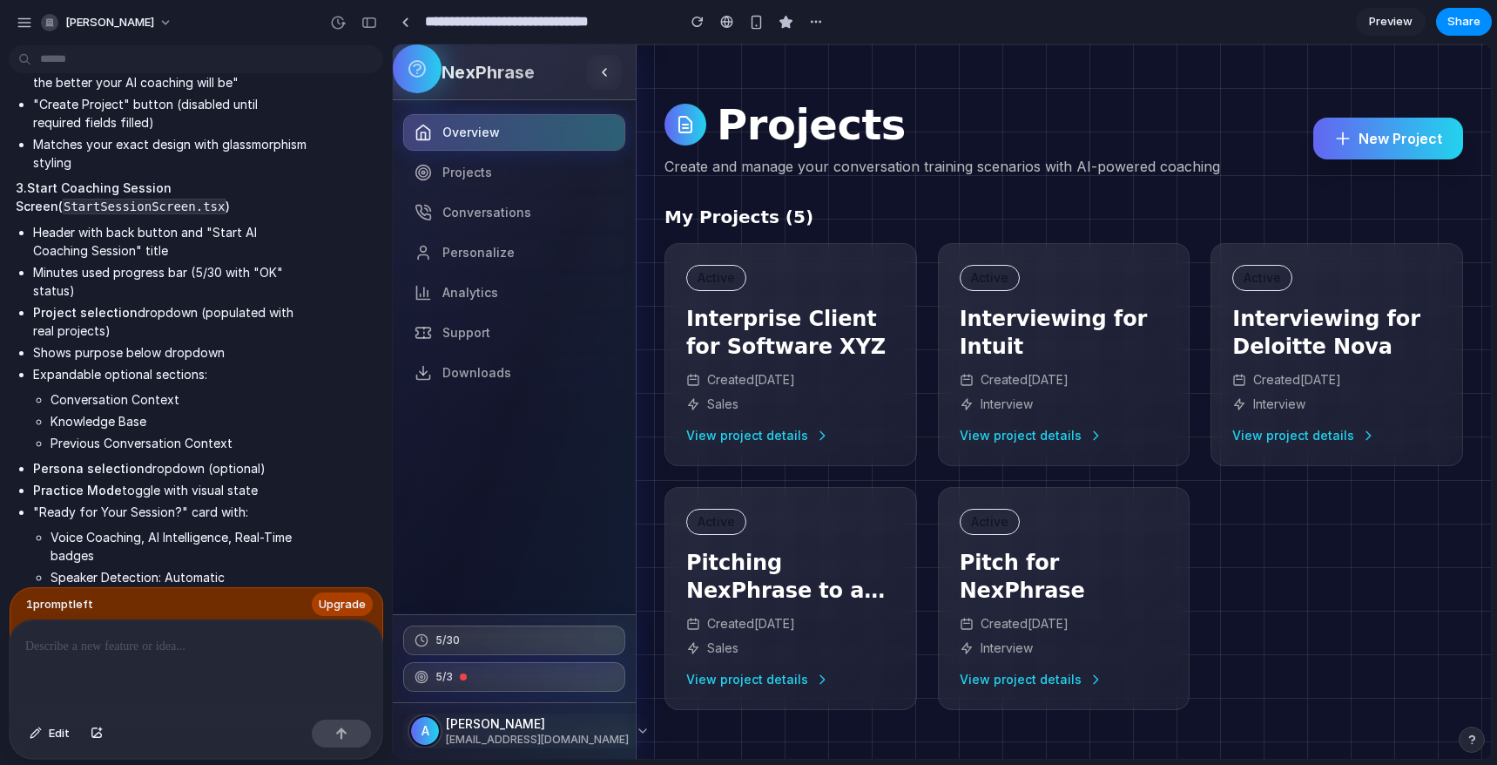
scroll to position [9720, 0]
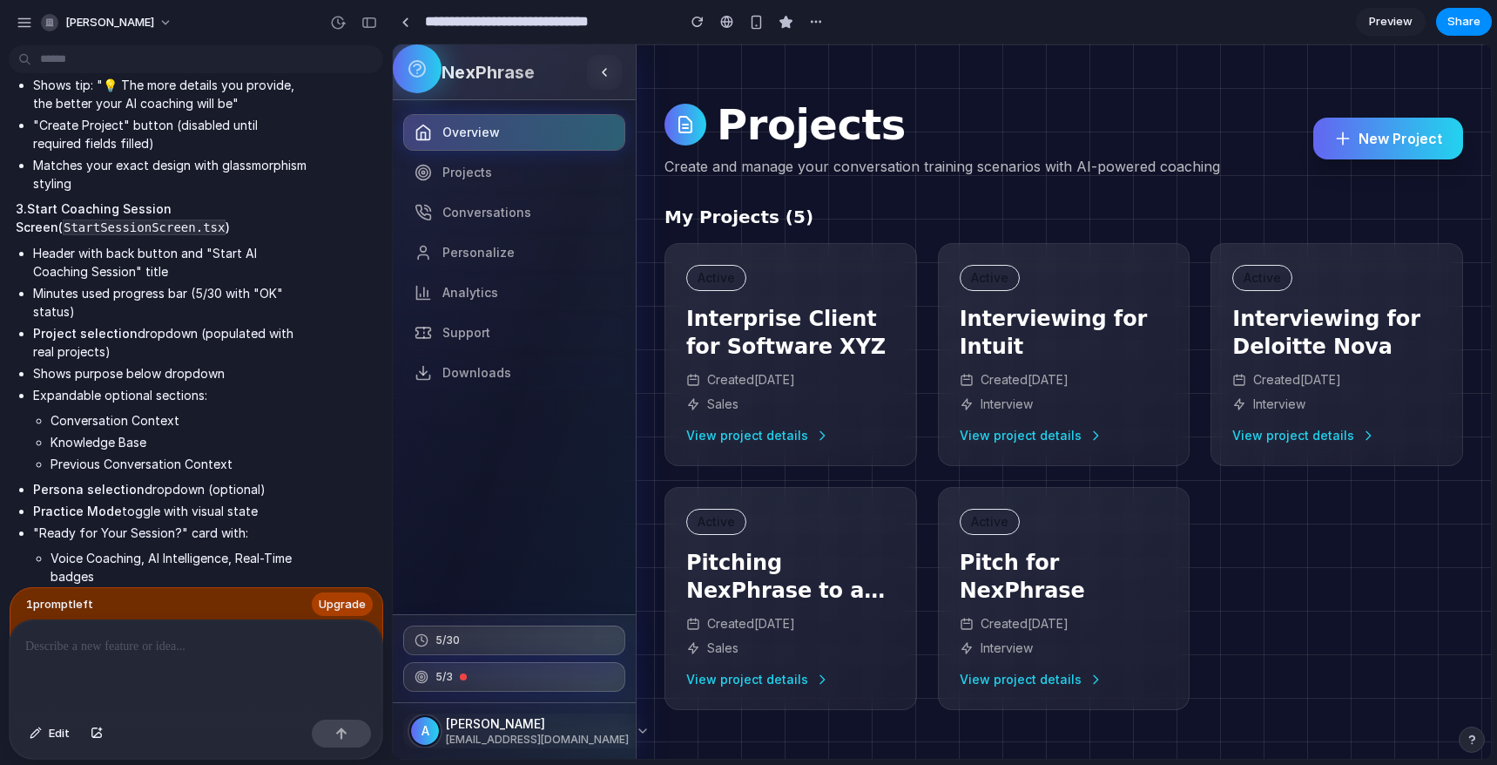
click at [1363, 145] on button "New Project" at bounding box center [1388, 139] width 150 height 42
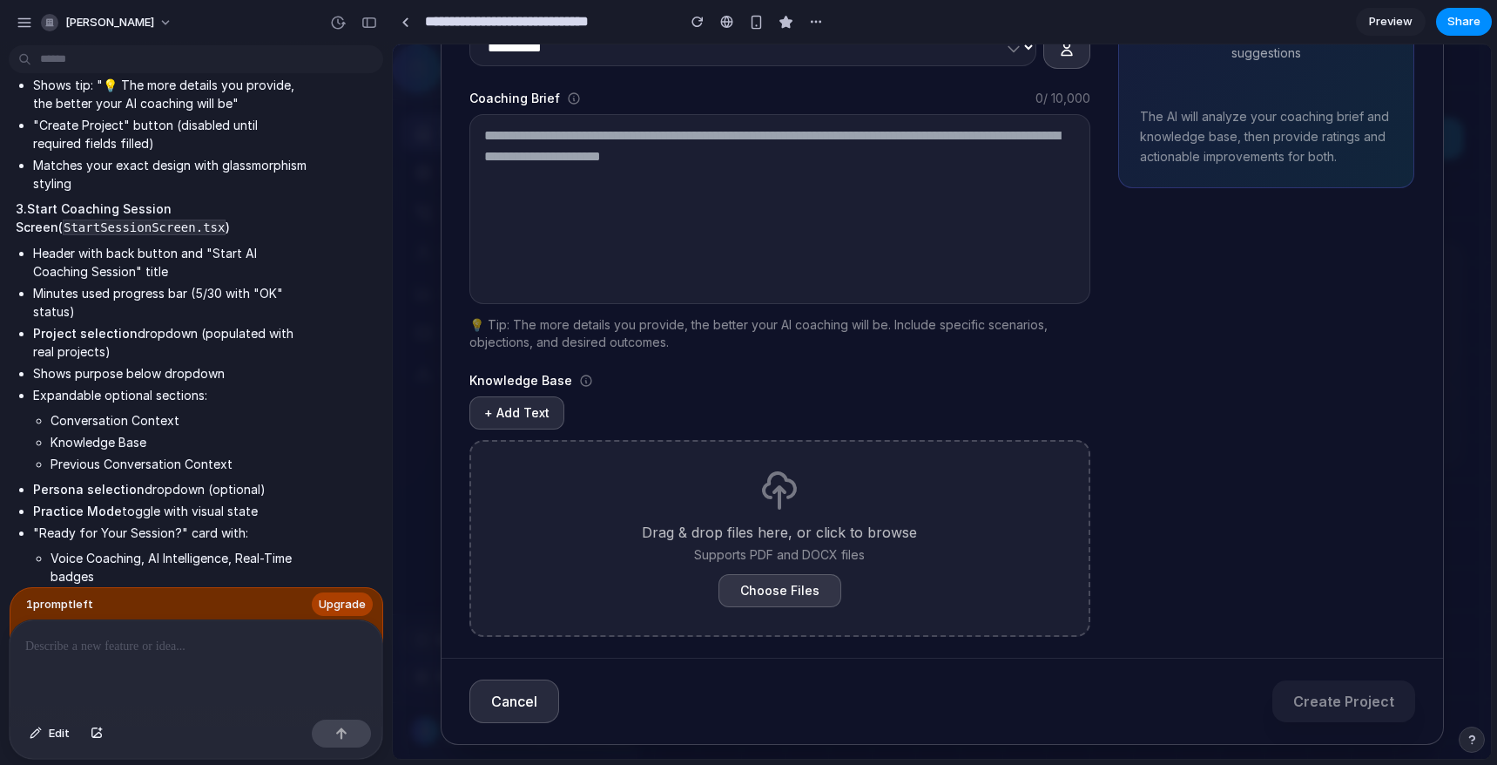
scroll to position [0, 0]
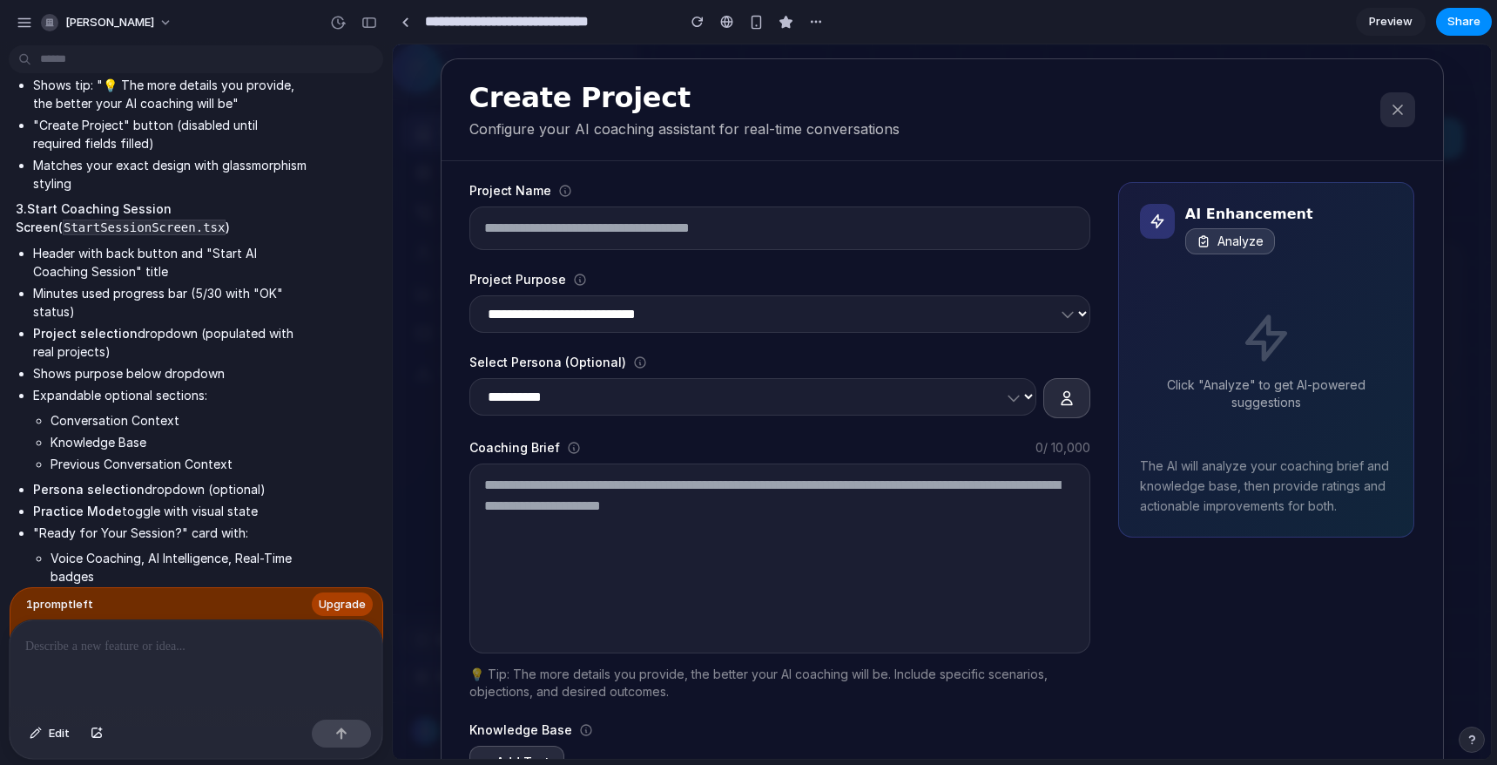
click at [677, 336] on div "**********" at bounding box center [779, 584] width 621 height 804
click at [679, 307] on select "**********" at bounding box center [779, 313] width 621 height 37
click at [675, 223] on input "text" at bounding box center [779, 228] width 621 height 44
click at [1390, 112] on icon at bounding box center [1397, 109] width 17 height 17
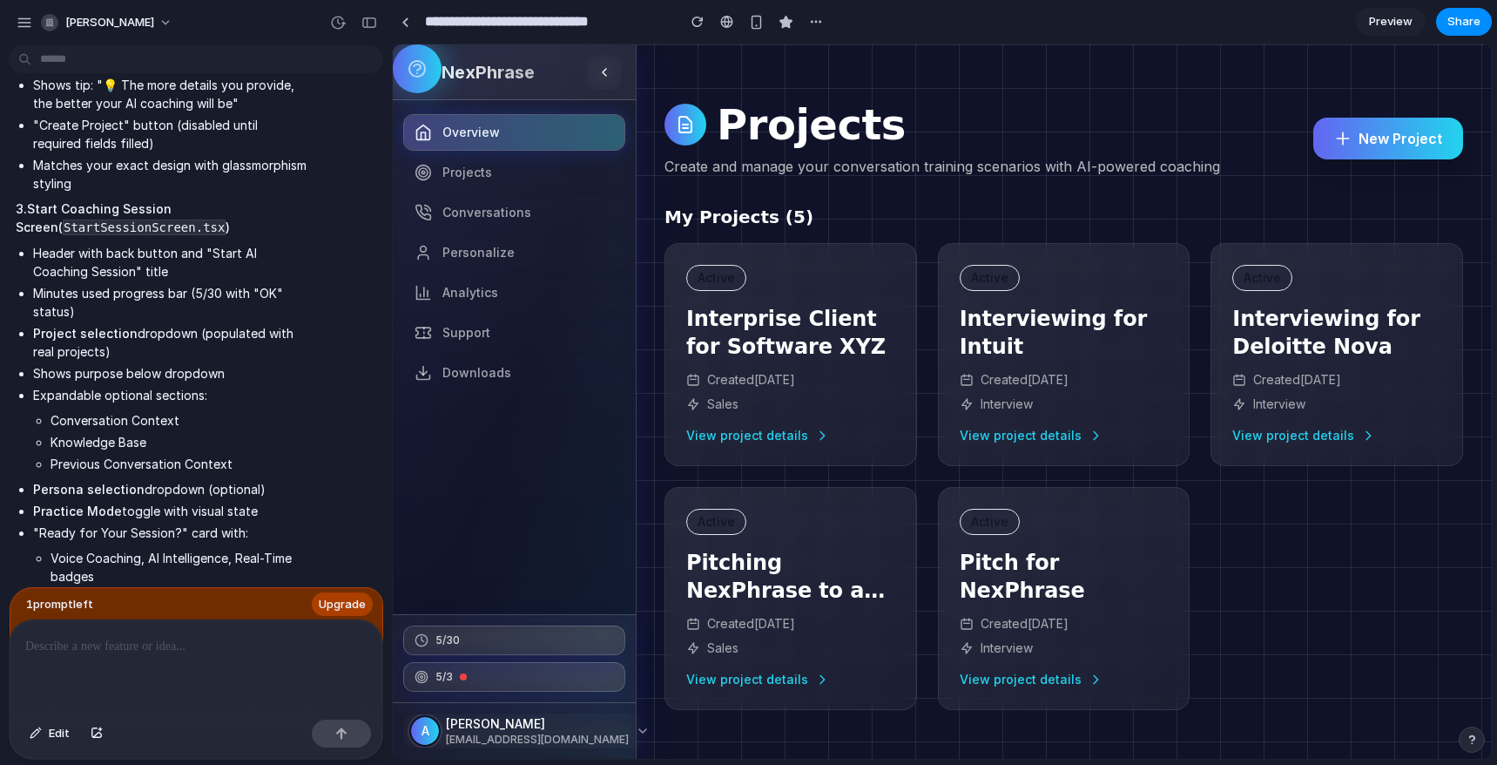
click at [1392, 27] on span "Preview" at bounding box center [1391, 21] width 44 height 17
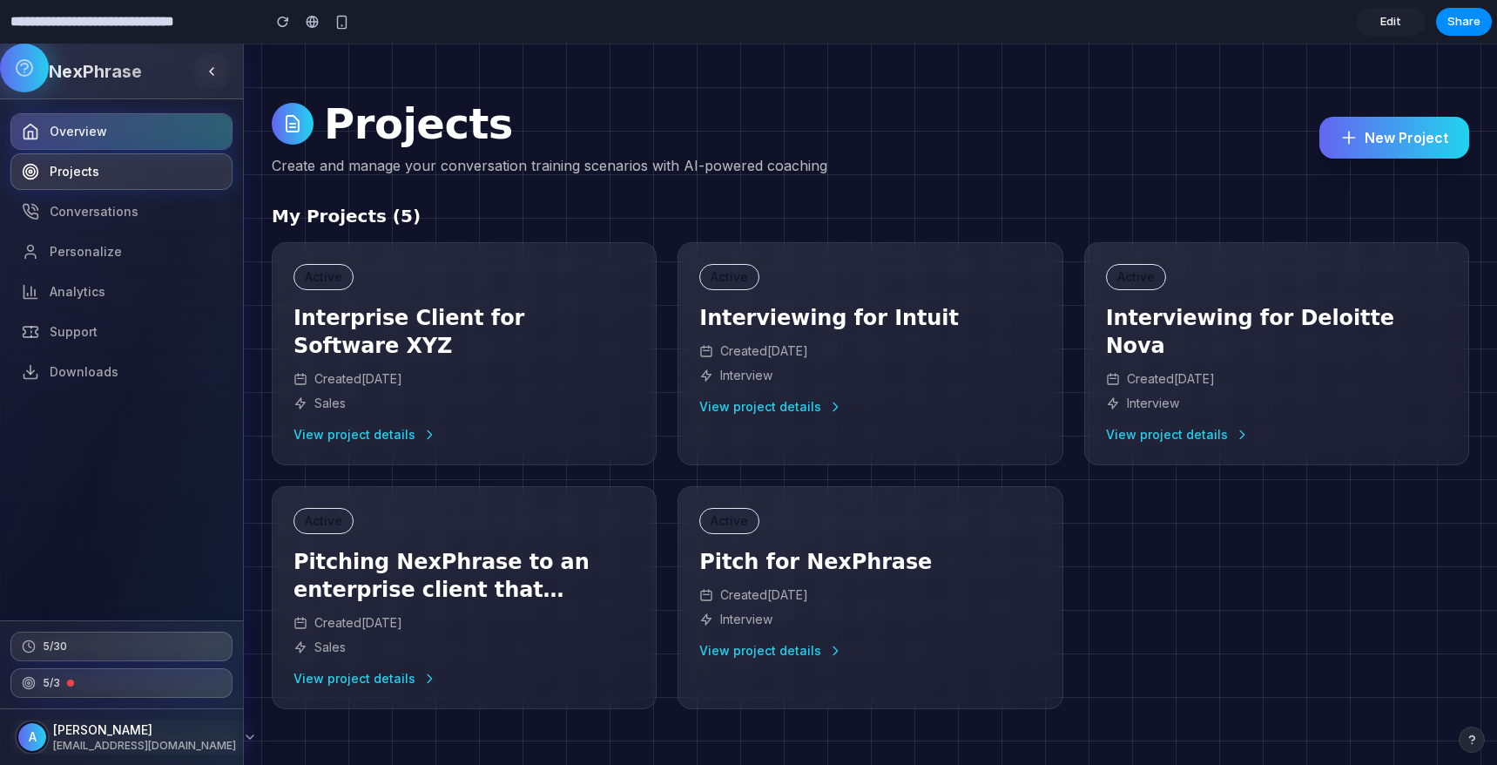
click at [71, 176] on span "Projects" at bounding box center [75, 171] width 50 height 17
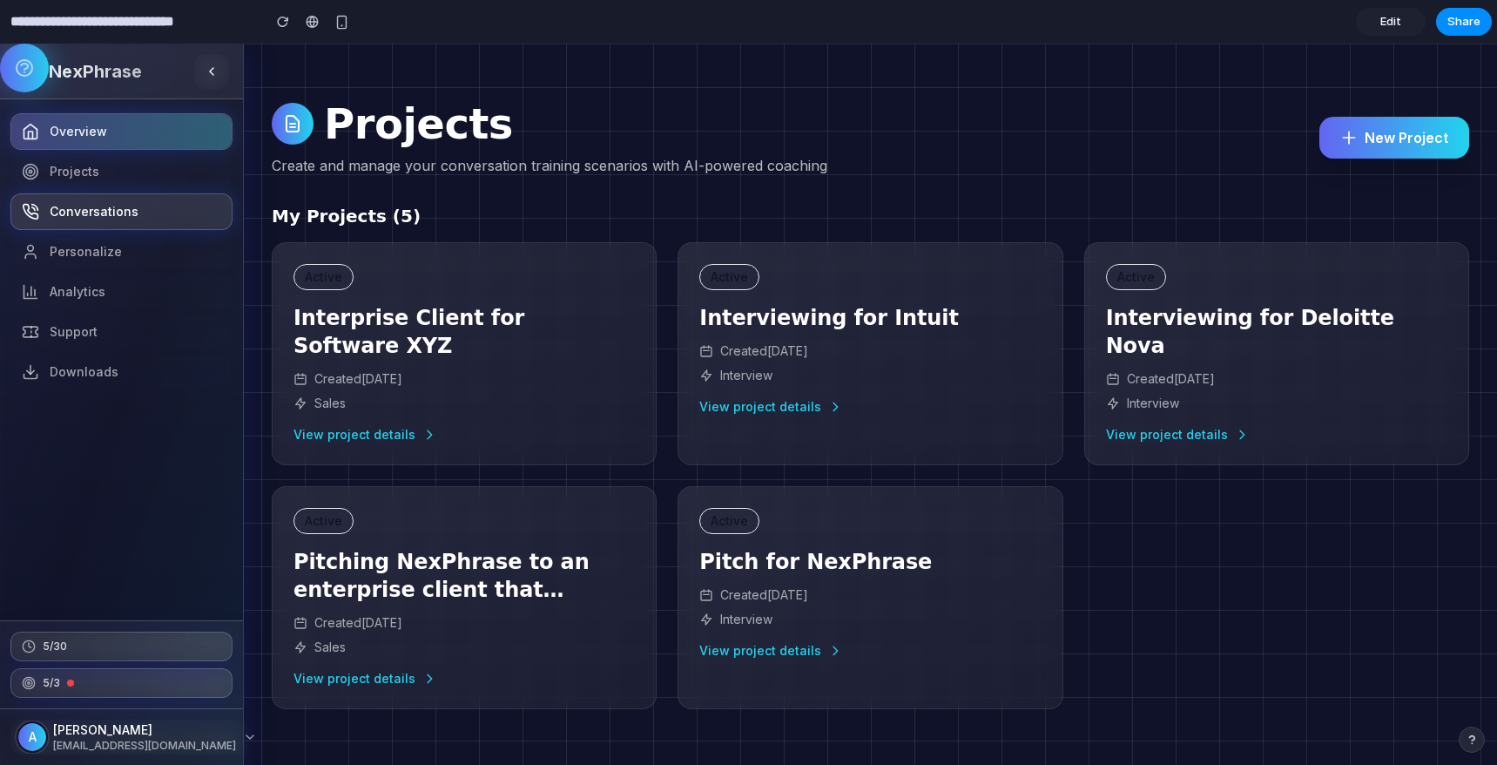
click at [74, 212] on span "Conversations" at bounding box center [94, 211] width 89 height 17
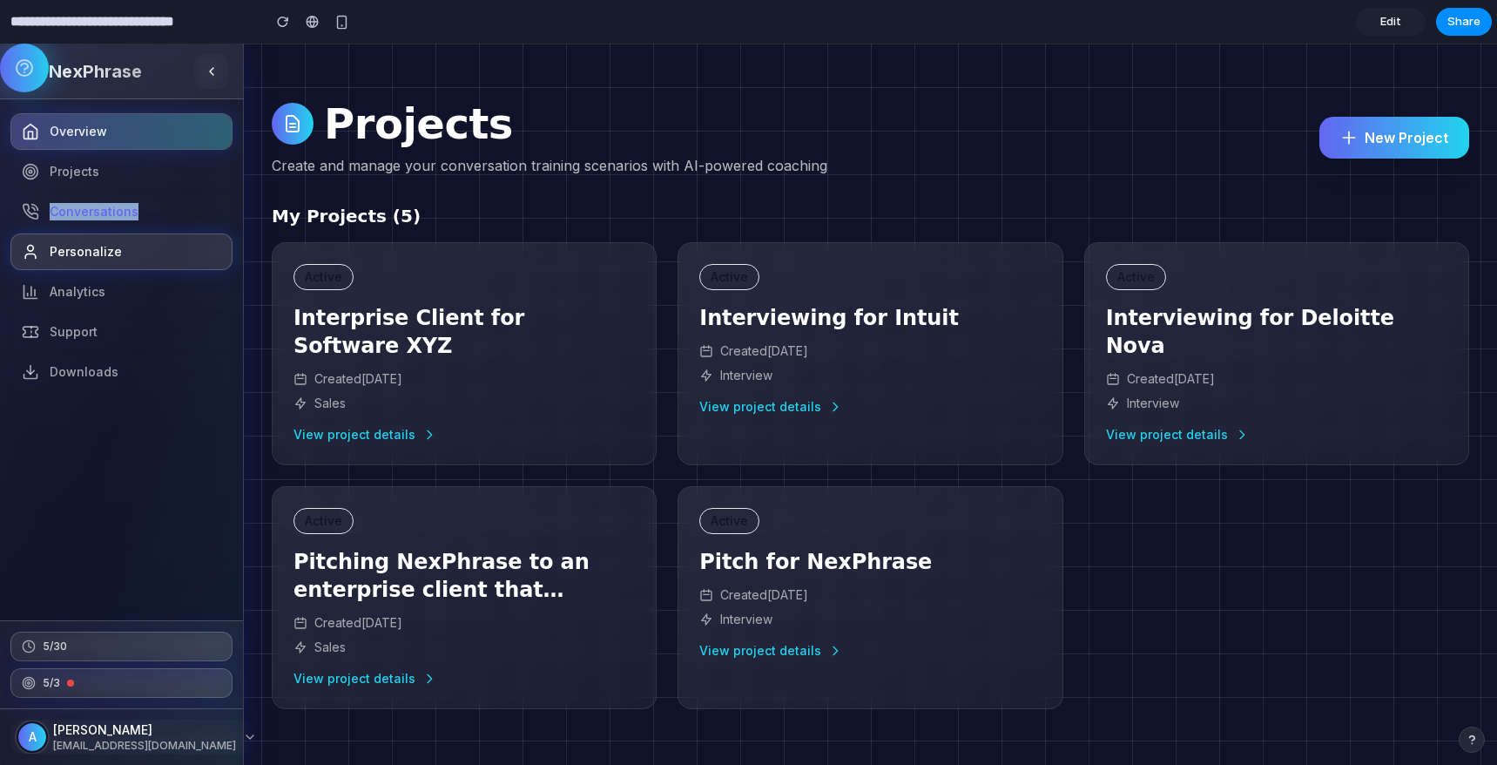
click at [74, 241] on link "Personalize" at bounding box center [121, 251] width 222 height 37
click at [74, 247] on span "Personalize" at bounding box center [86, 251] width 72 height 17
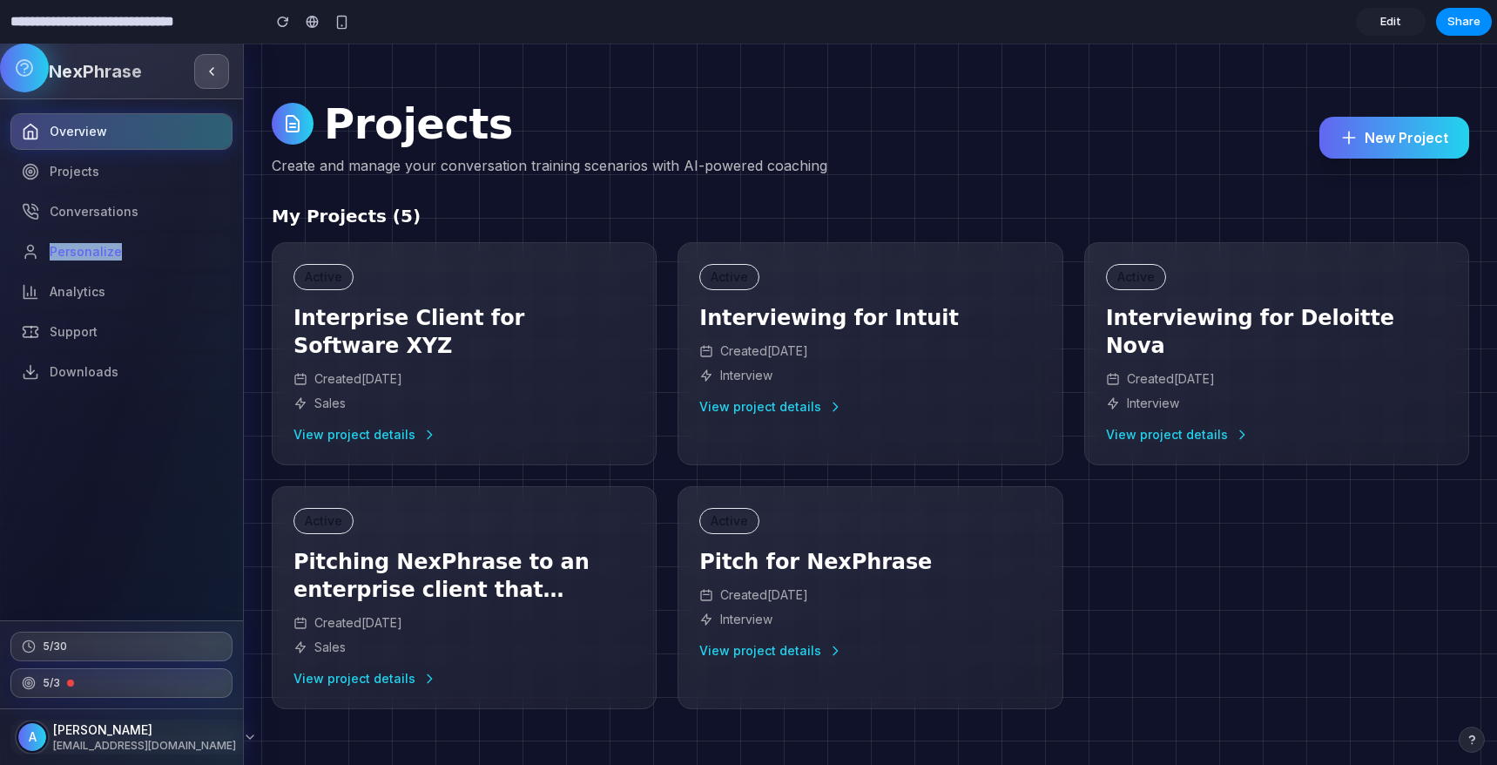
click at [219, 73] on button at bounding box center [211, 71] width 35 height 35
click at [1393, 1] on section "**********" at bounding box center [746, 22] width 1492 height 44
click at [1391, 17] on span "Edit" at bounding box center [1390, 21] width 21 height 17
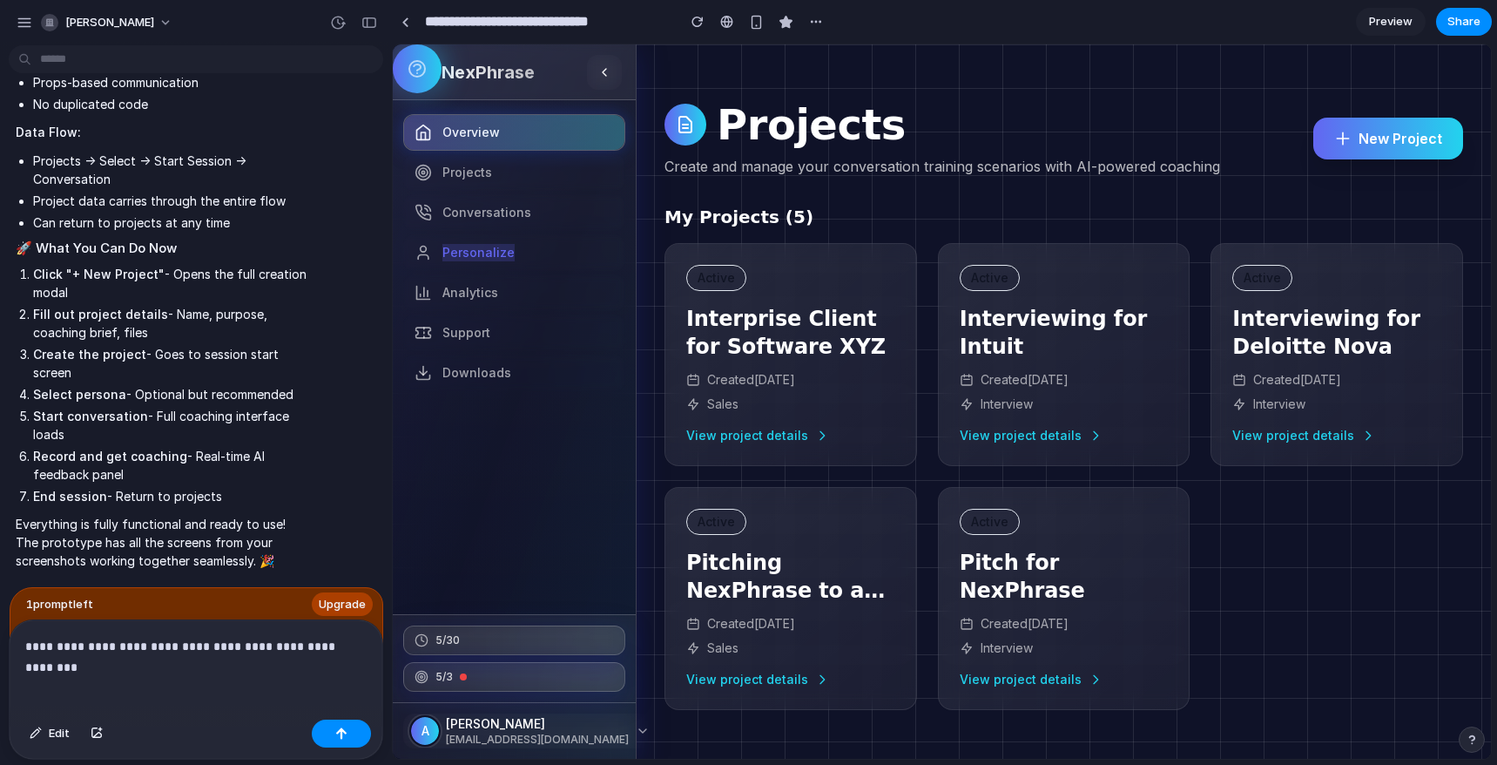
scroll to position [12623, 0]
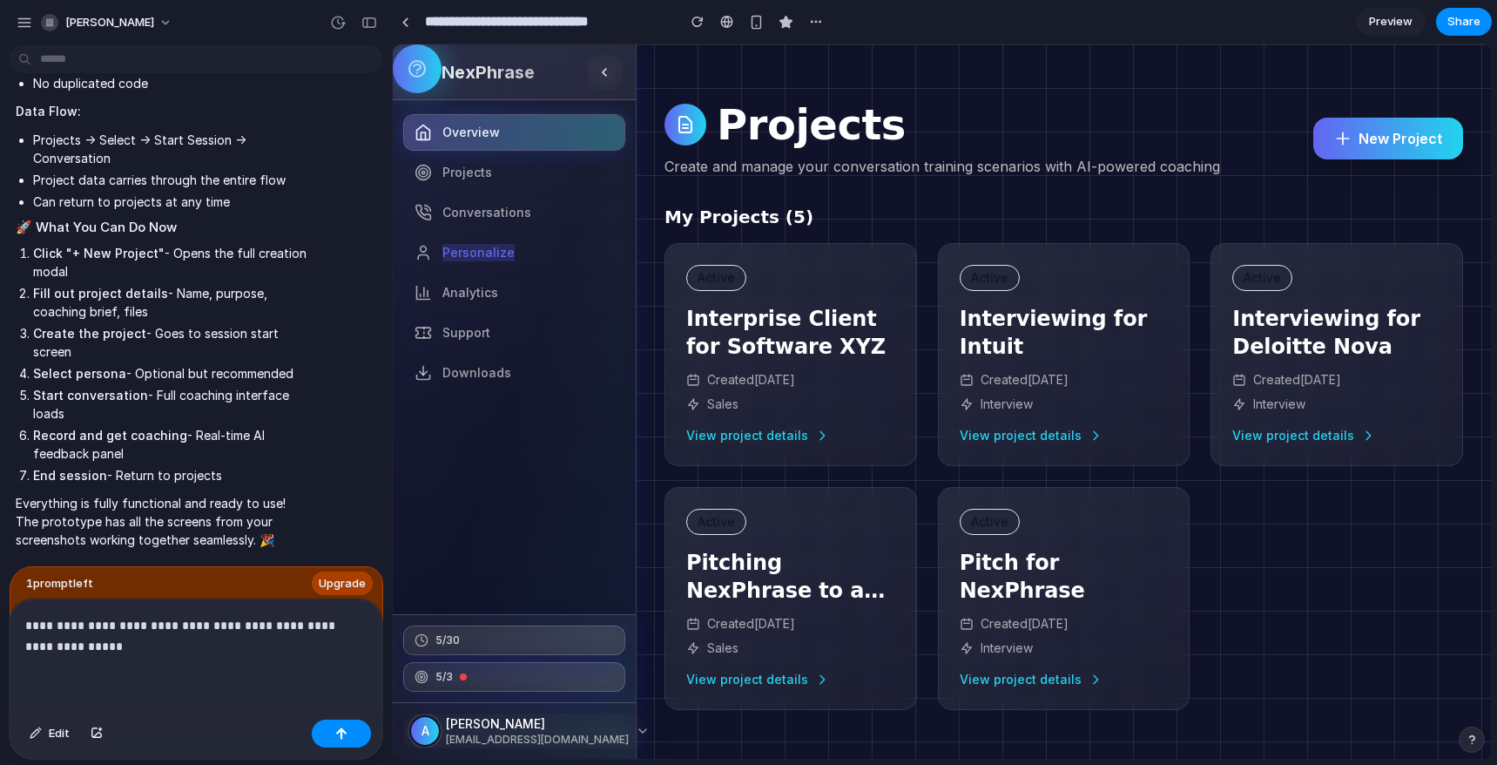
click at [131, 658] on div "**********" at bounding box center [196, 655] width 373 height 113
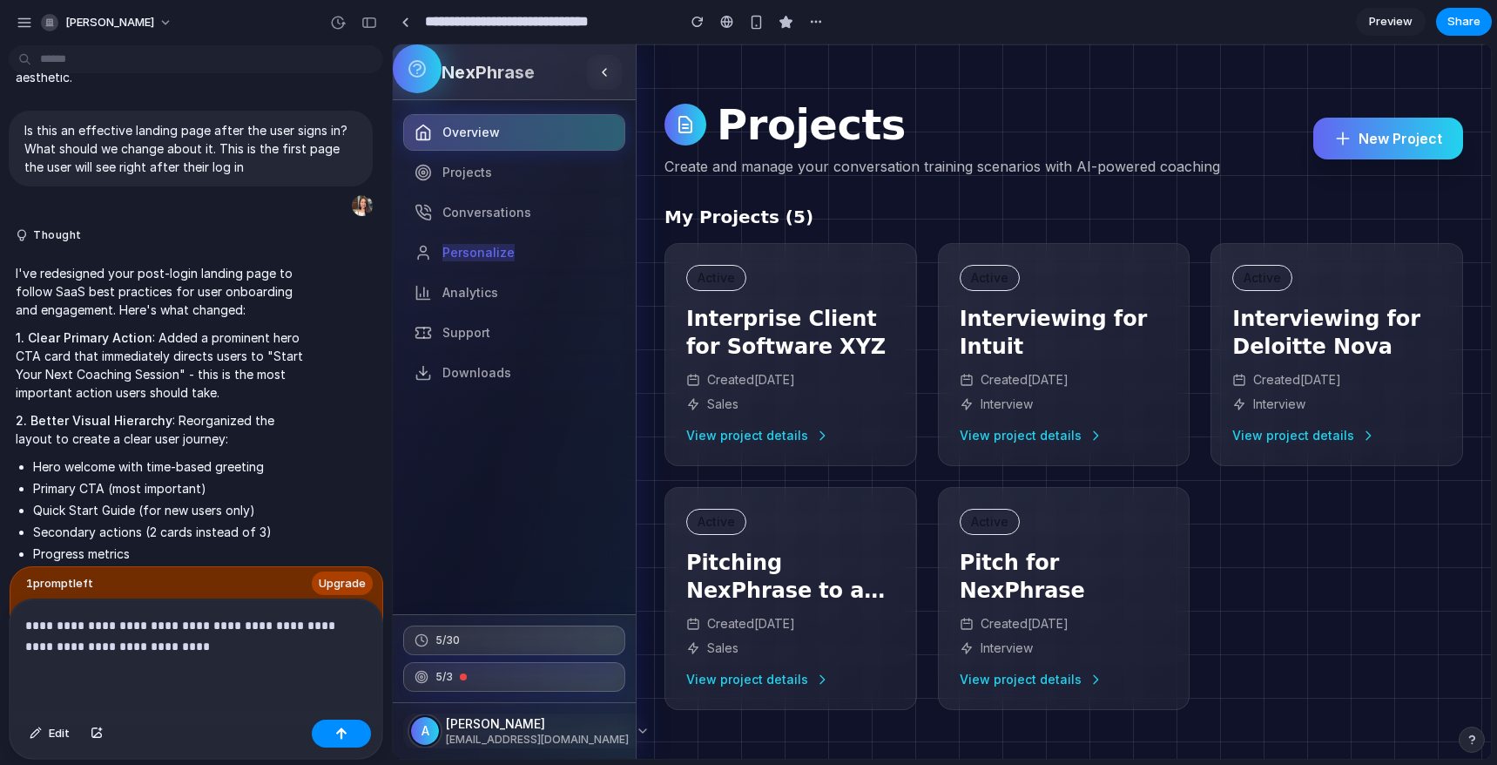
scroll to position [0, 0]
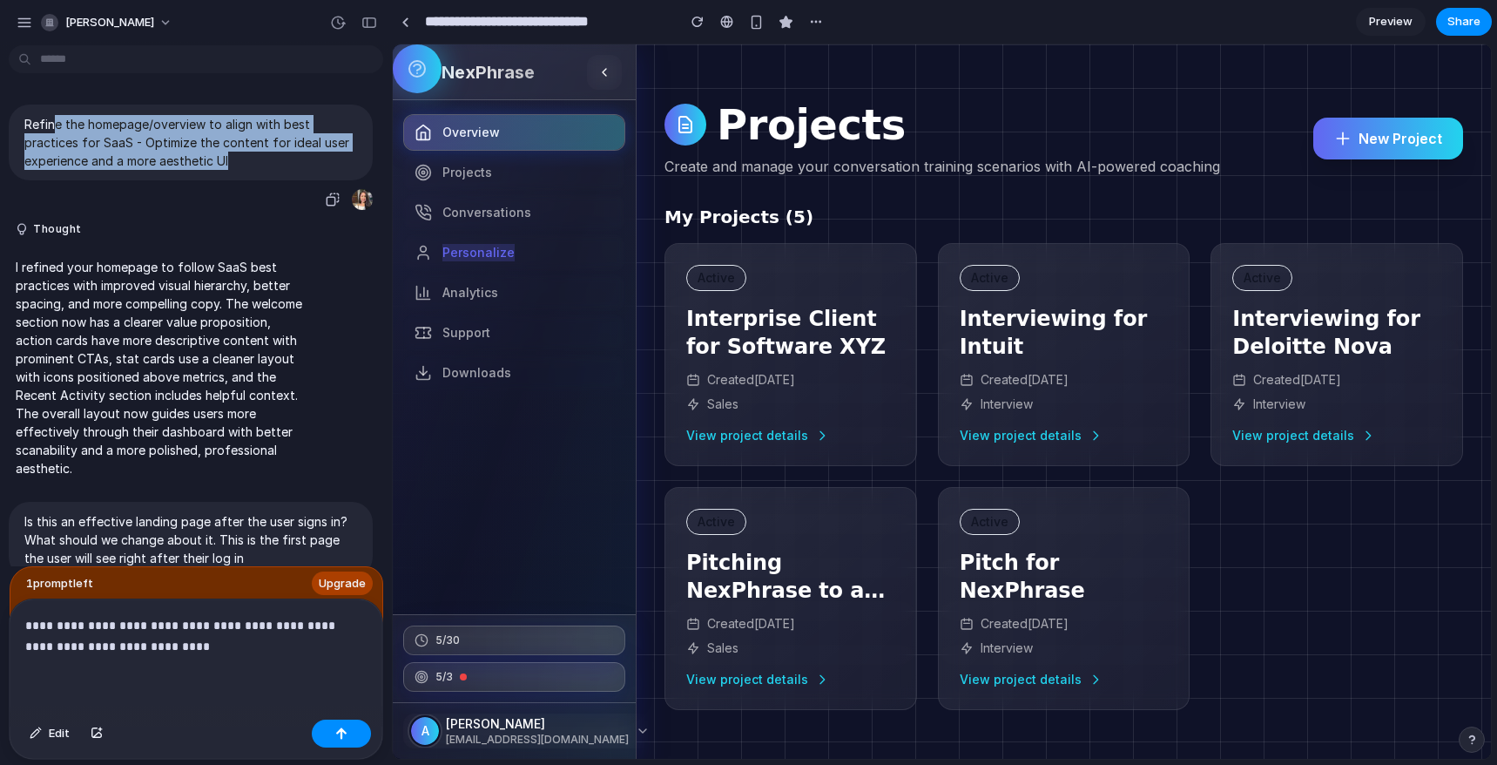
drag, startPoint x: 265, startPoint y: 162, endPoint x: 55, endPoint y: 115, distance: 215.1
click at [55, 115] on p "Refine the homepage/overview to align with best practices for SaaS - Optimize t…" at bounding box center [190, 142] width 333 height 55
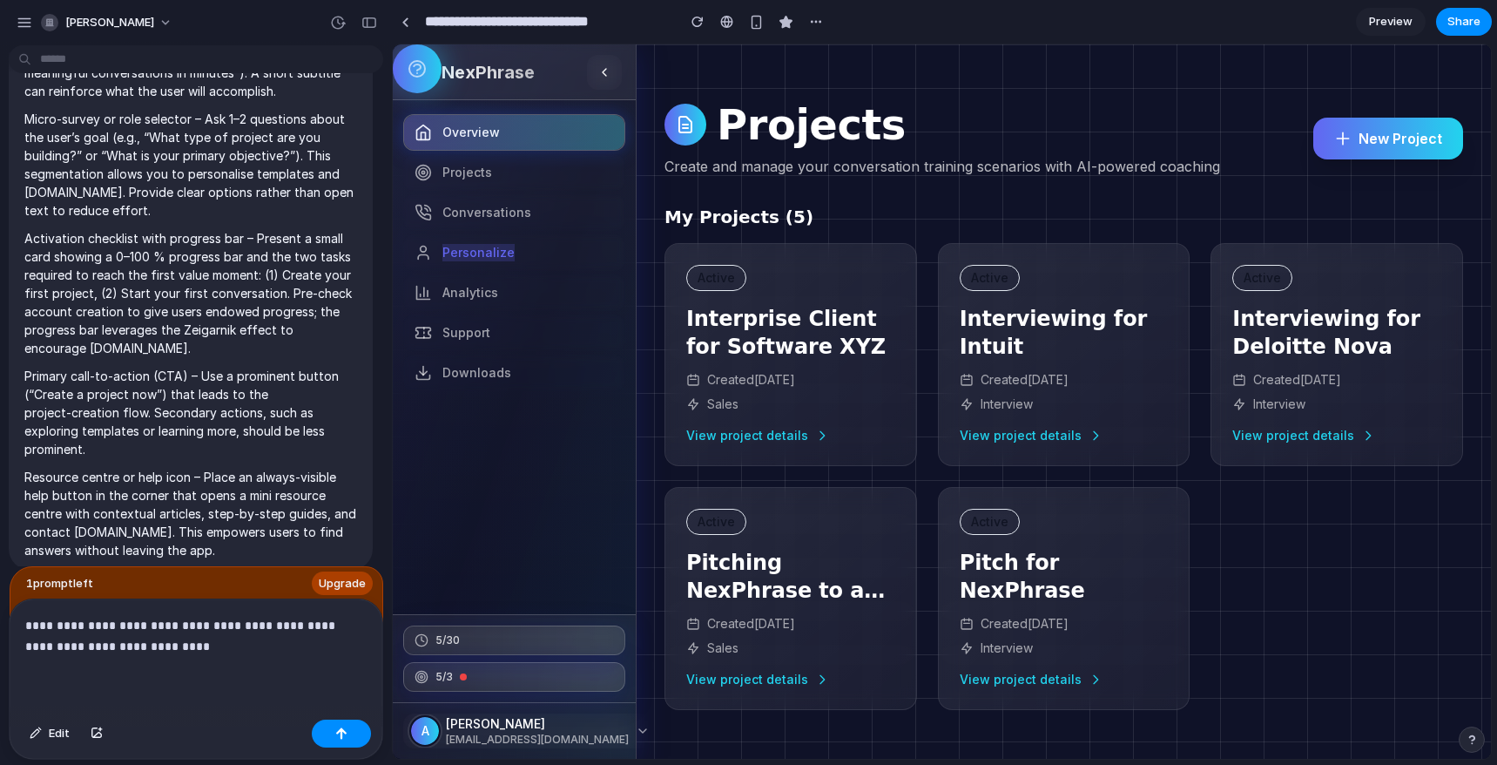
scroll to position [2369, 0]
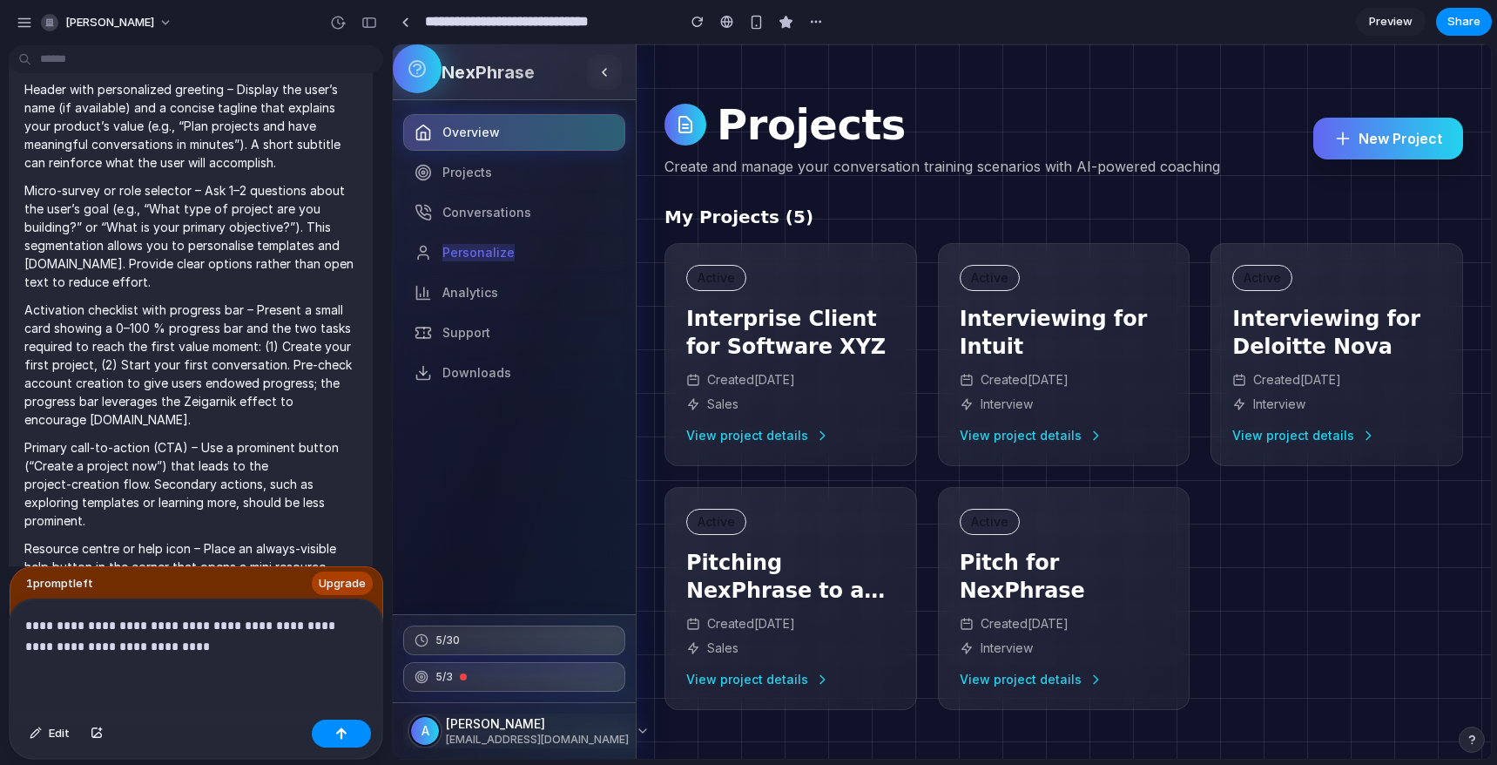
drag, startPoint x: 252, startPoint y: 548, endPoint x: 22, endPoint y: 55, distance: 543.9
click at [22, 55] on div "anushka-dilawari Refine the homepage/overview to align with best practices for …" at bounding box center [196, 382] width 392 height 765
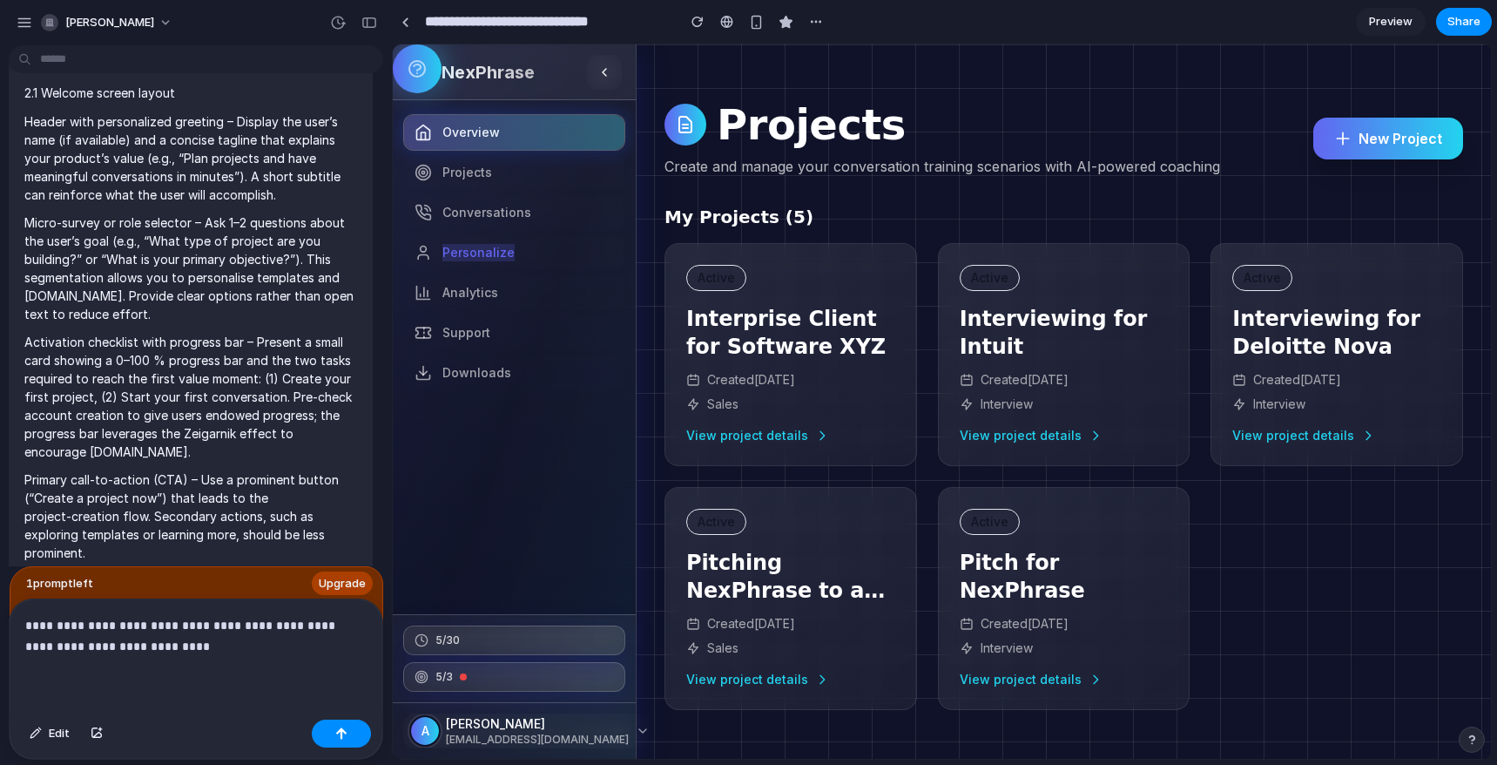
click at [195, 649] on p "**********" at bounding box center [195, 636] width 341 height 42
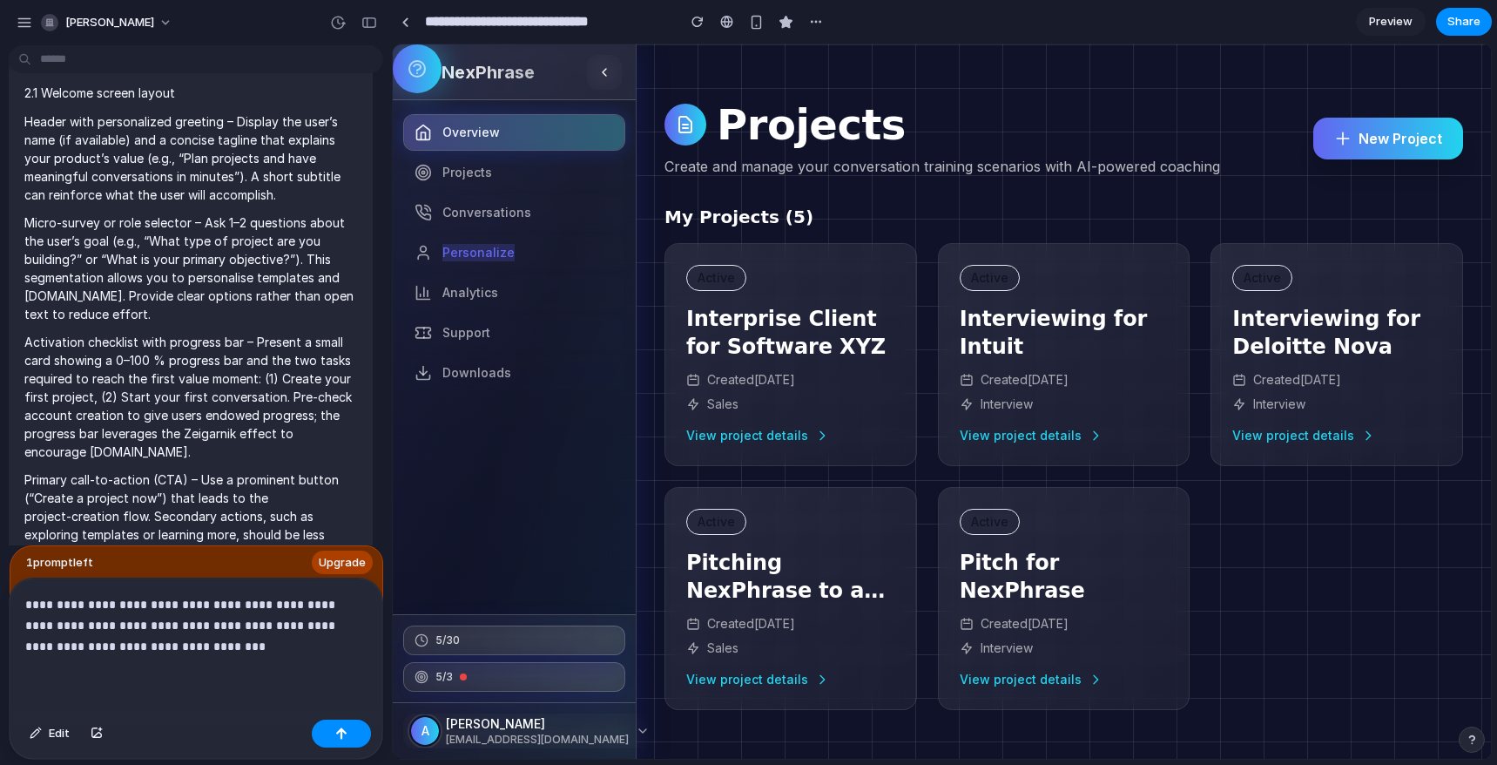
click at [247, 620] on p "**********" at bounding box center [195, 625] width 341 height 63
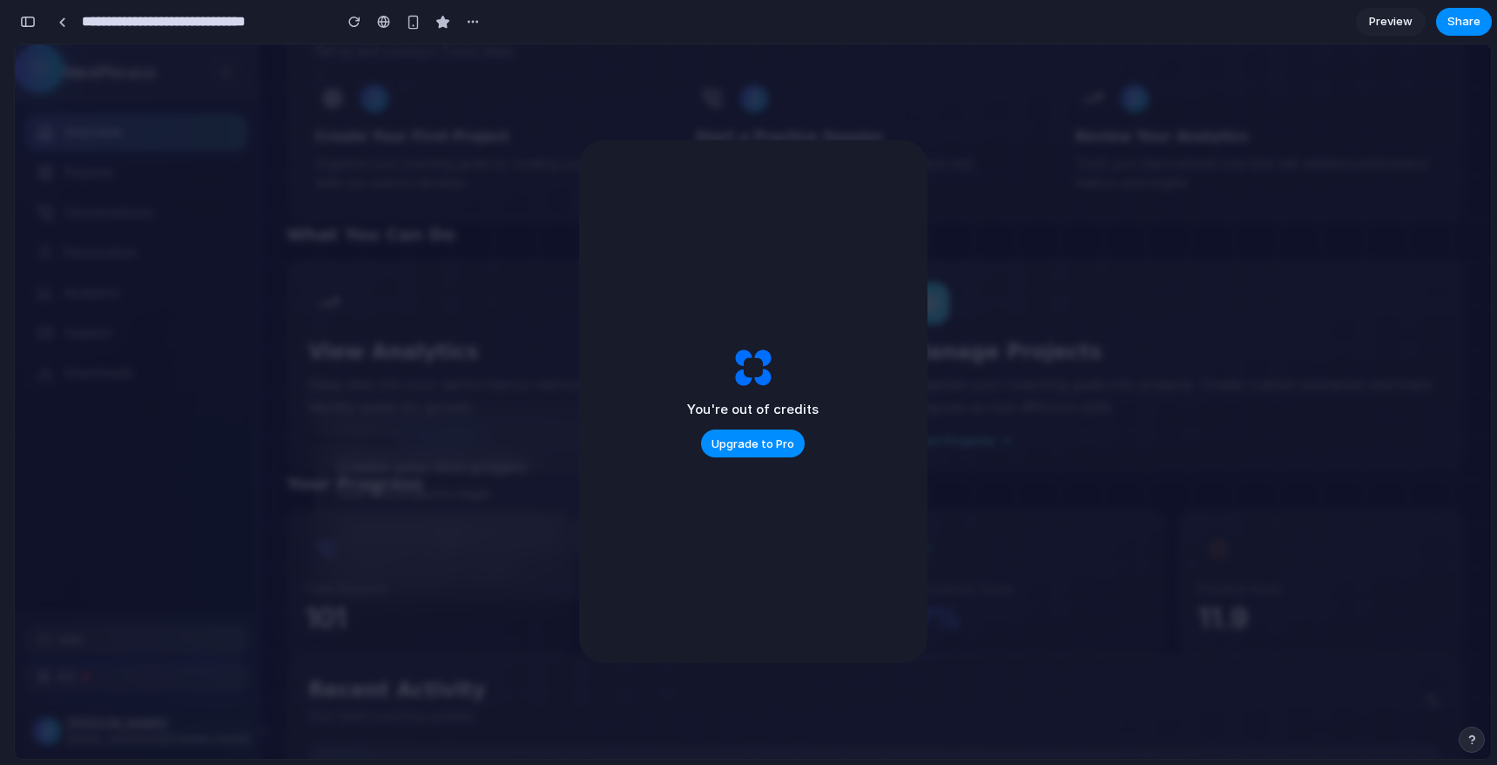
scroll to position [0, 0]
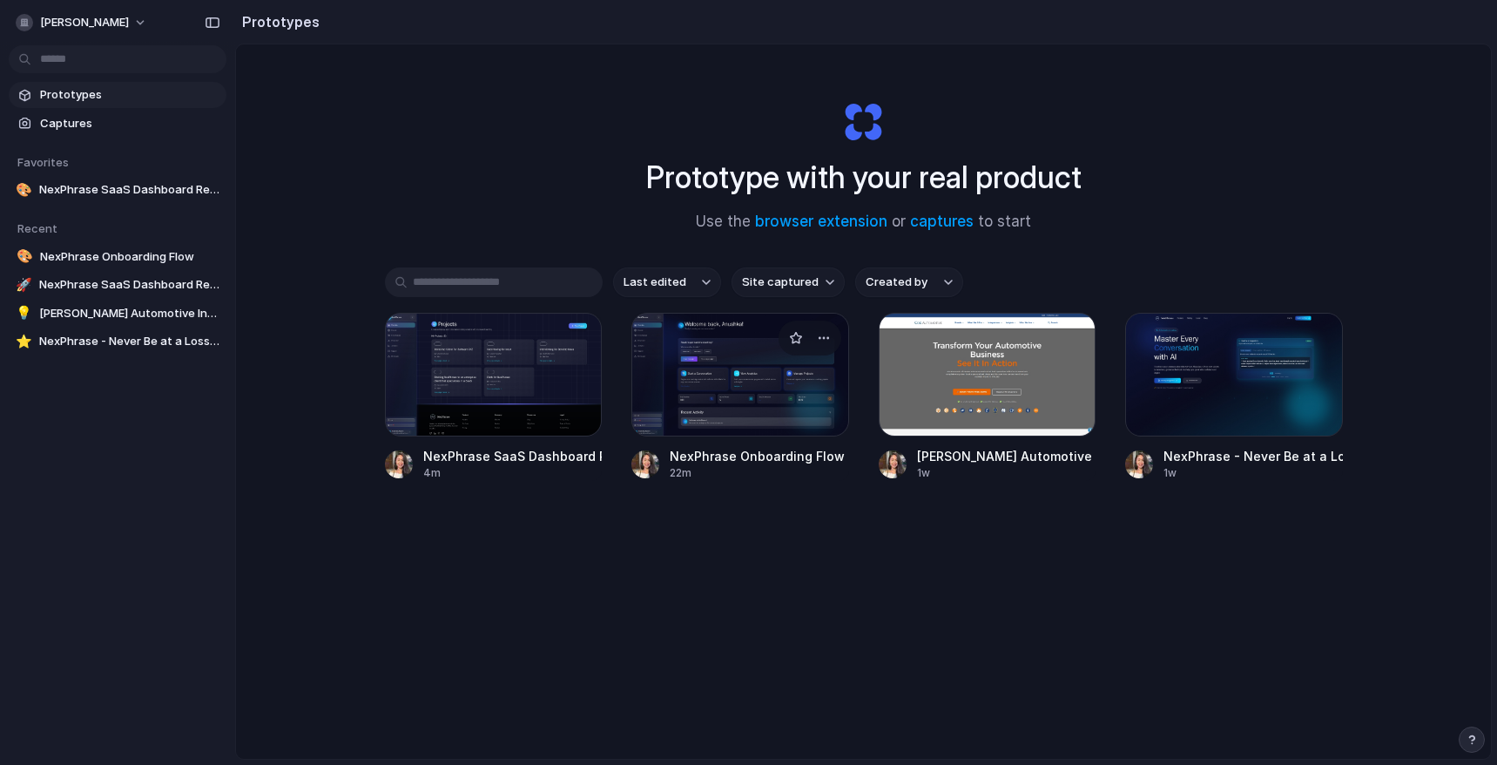
click at [698, 364] on div at bounding box center [740, 375] width 218 height 124
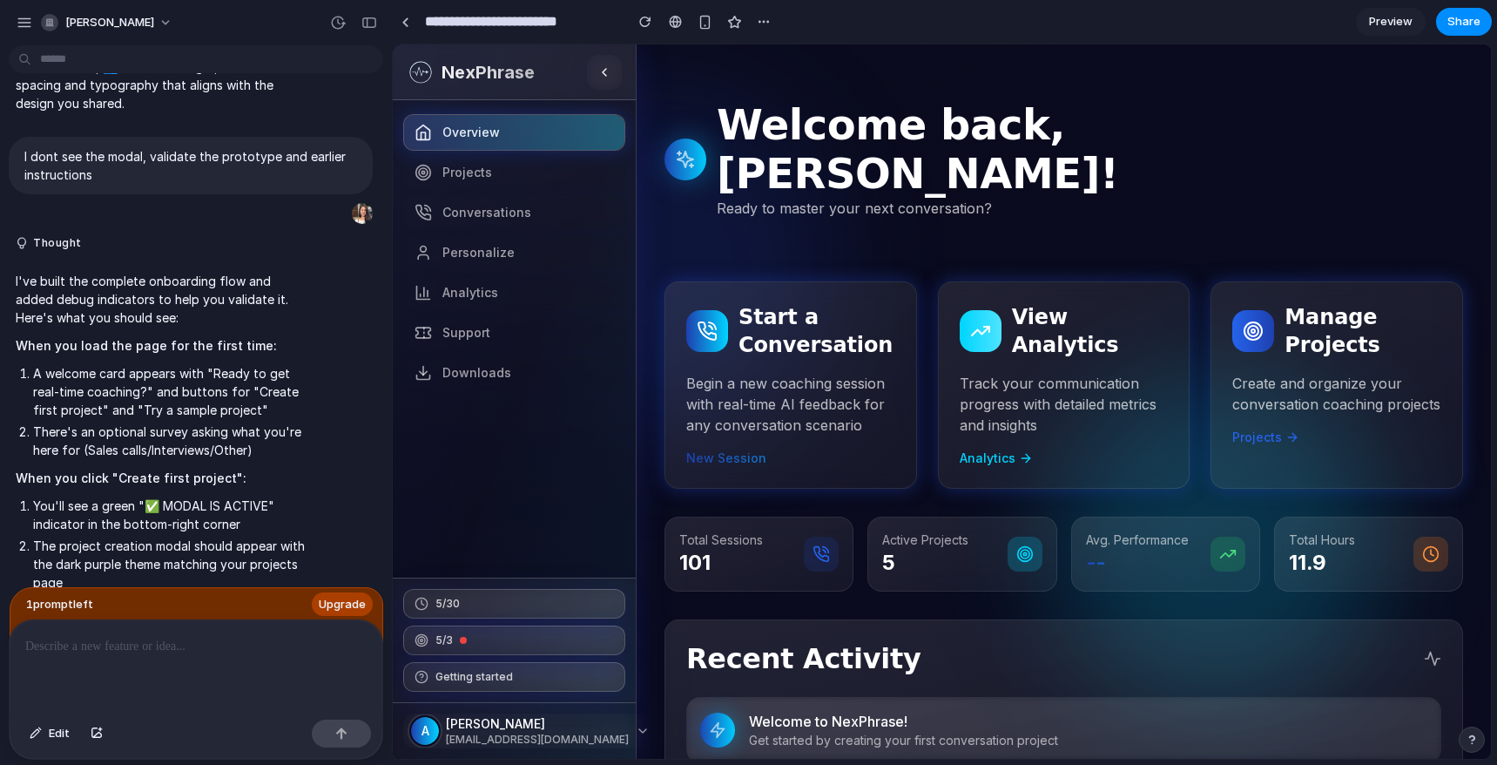
scroll to position [2716, 0]
click at [495, 172] on link "Projects" at bounding box center [514, 172] width 222 height 37
click at [468, 174] on span "Projects" at bounding box center [467, 172] width 50 height 17
click at [844, 373] on p "Begin a new coaching session with real-time AI feedback for any conversation sc…" at bounding box center [790, 404] width 209 height 63
click at [853, 711] on p "Welcome to NexPhrase!" at bounding box center [1089, 721] width 692 height 21
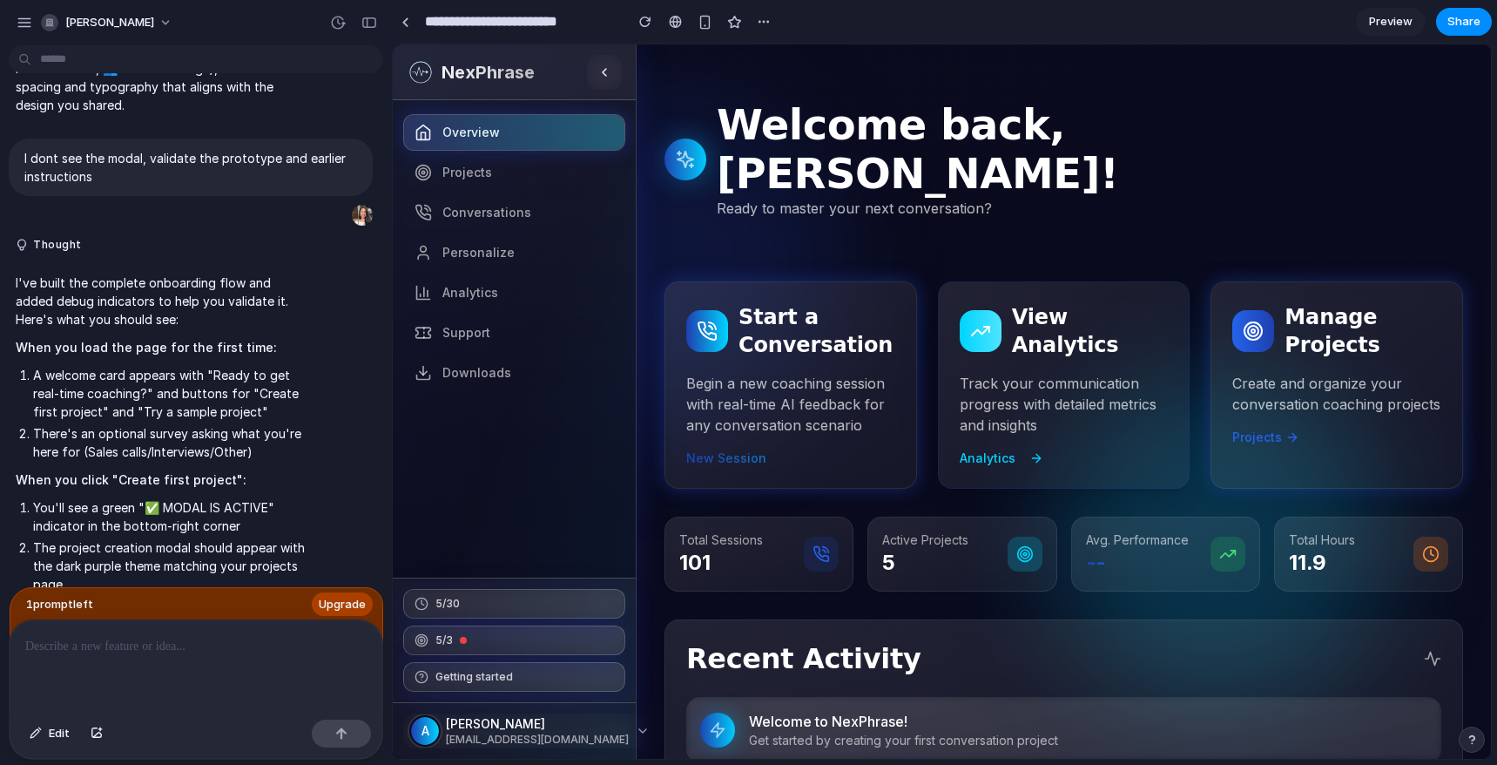
click at [1073, 303] on h3 "View Analytics" at bounding box center [1090, 331] width 157 height 56
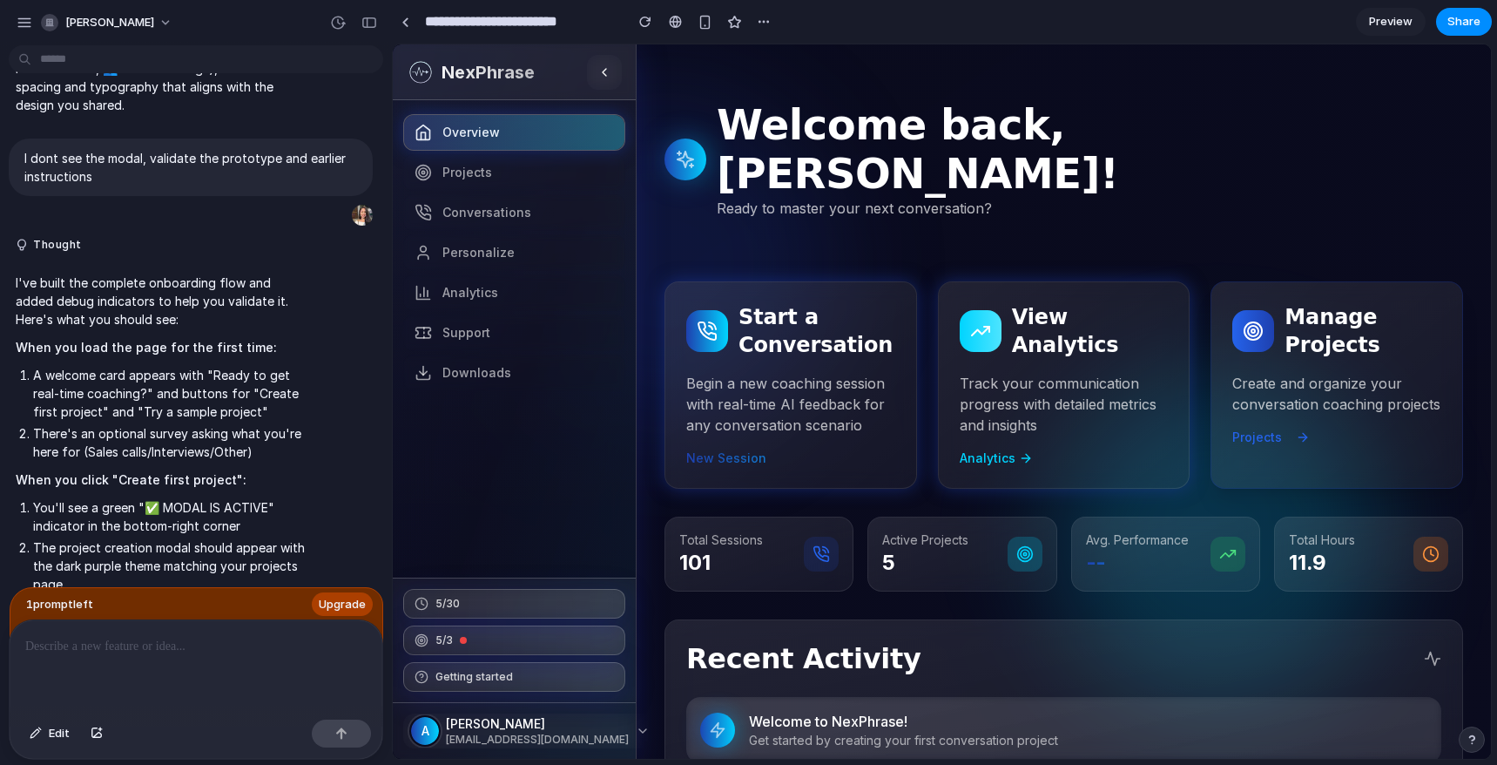
click at [1366, 373] on p "Create and organize your conversation coaching projects" at bounding box center [1336, 394] width 209 height 42
click at [493, 618] on div "5/30 5/3 Getting started" at bounding box center [514, 639] width 243 height 125
click at [482, 313] on nav "Overview Projects Conversations Personalize Analytics Support Downloads" at bounding box center [514, 338] width 243 height 477
click at [123, 114] on p "I've updated the project creation modal to match the dark theme and styling of …" at bounding box center [161, 31] width 291 height 165
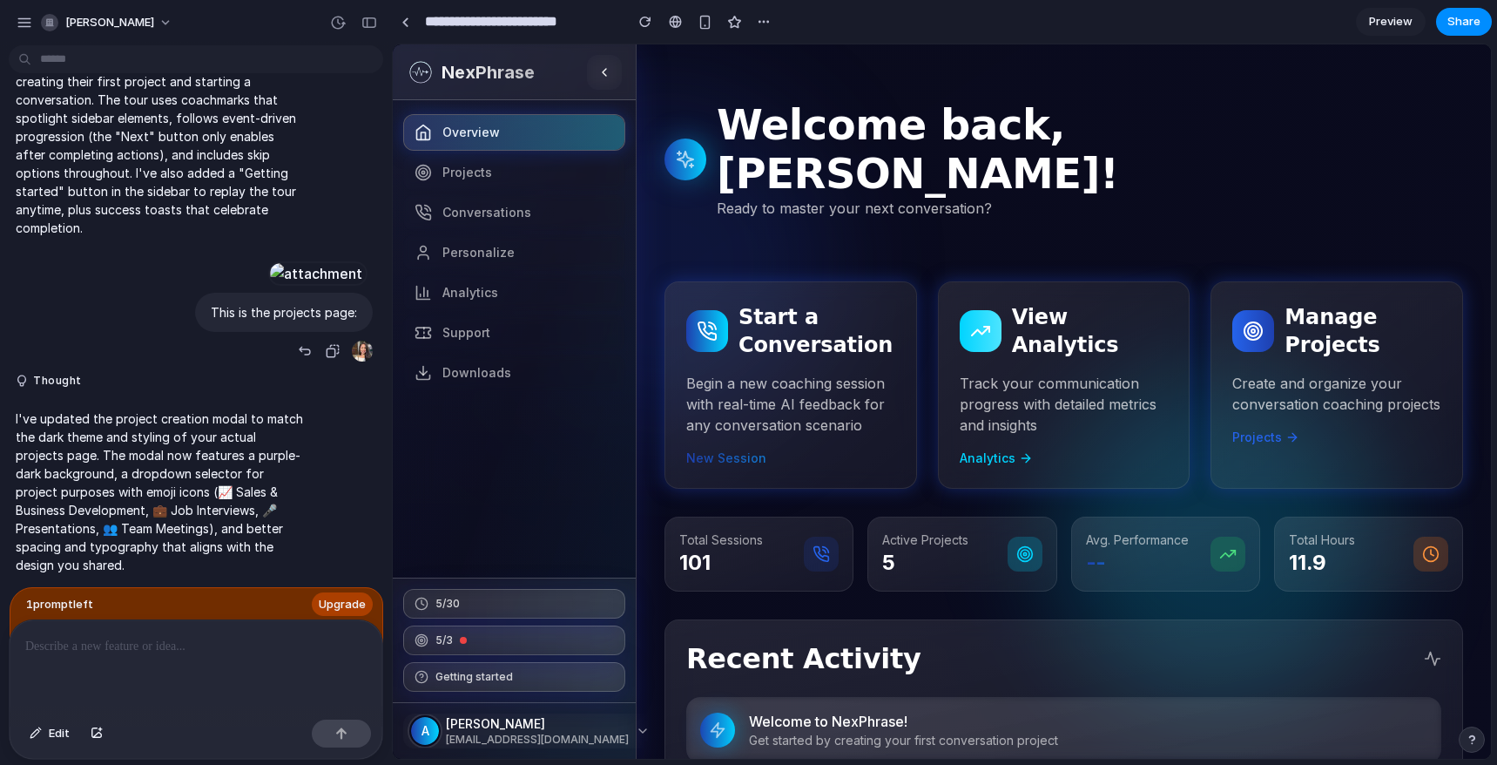
scroll to position [2225, 0]
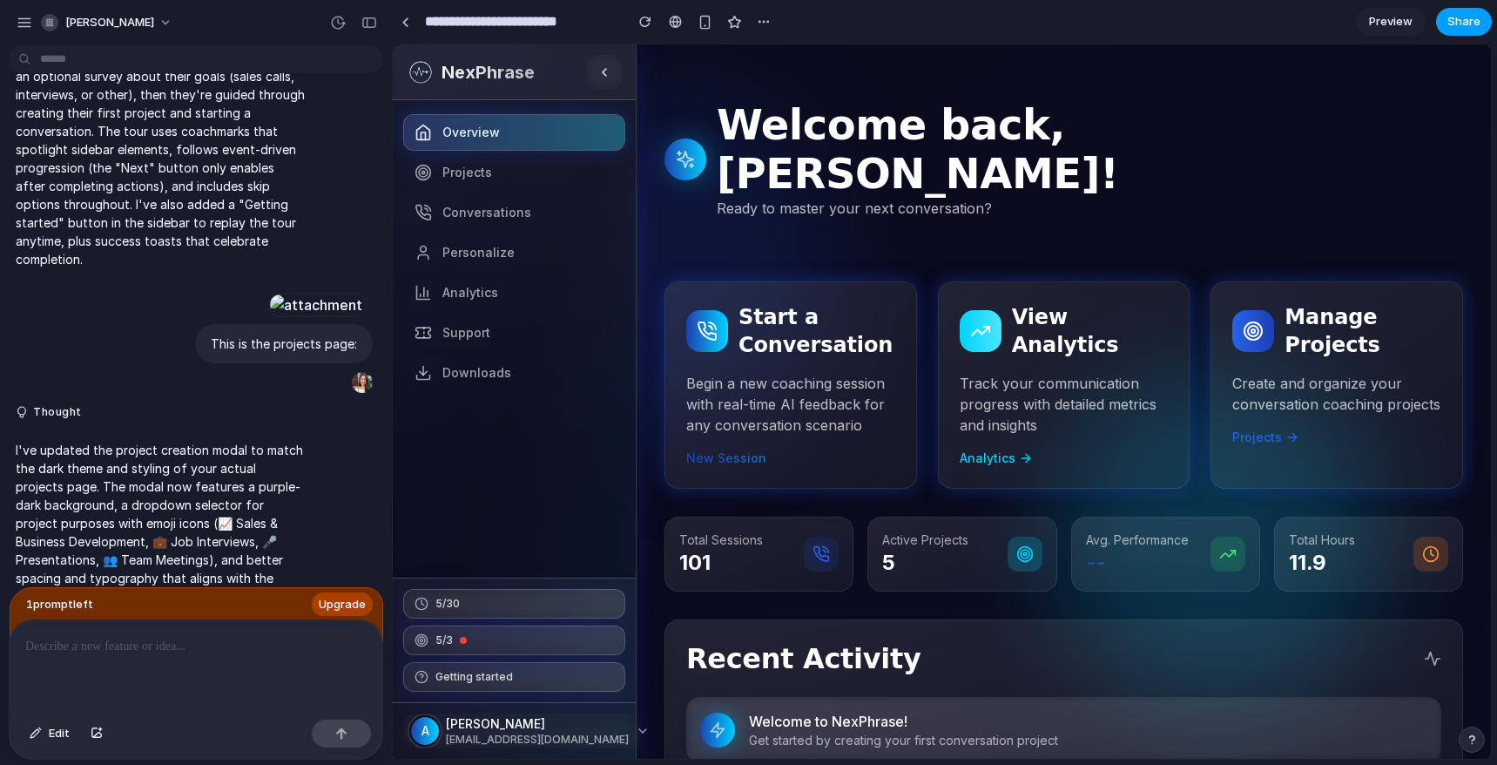
click at [1464, 15] on span "Share" at bounding box center [1463, 21] width 33 height 17
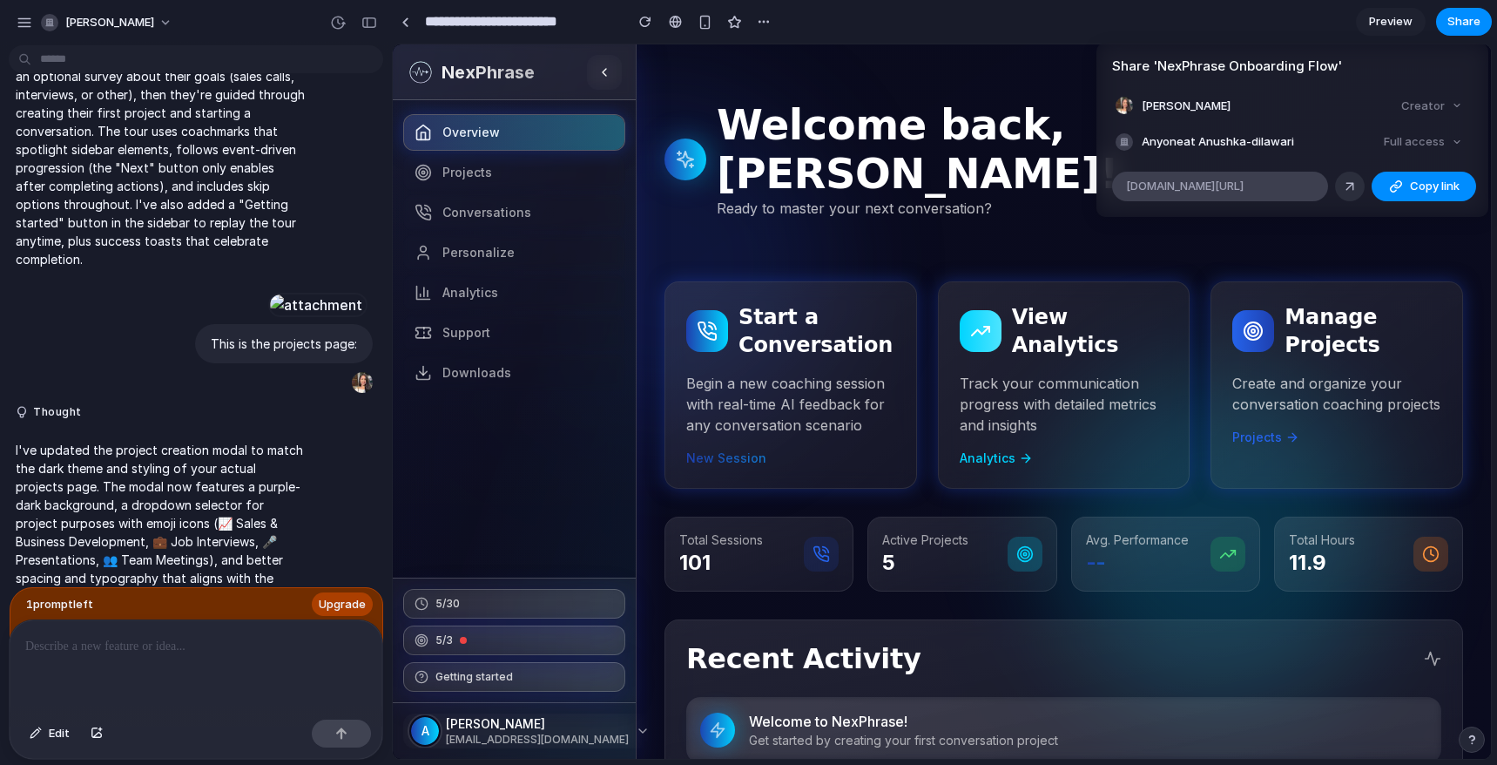
click at [1215, 186] on span "alloy.app/anushka-dilawari/p/0e38a882-cd72-4094-adc1-e22980c3bac3" at bounding box center [1185, 186] width 118 height 17
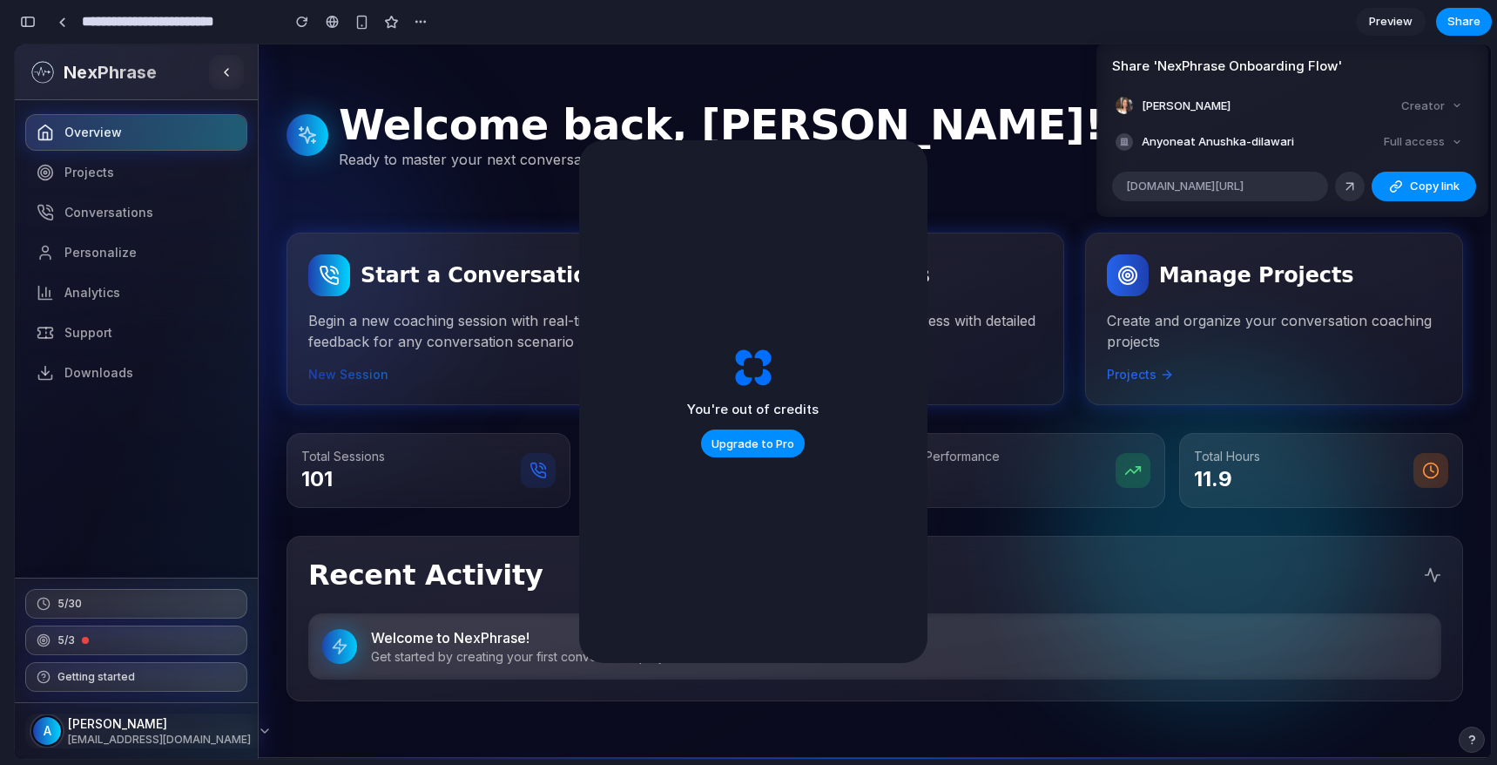
scroll to position [4145, 0]
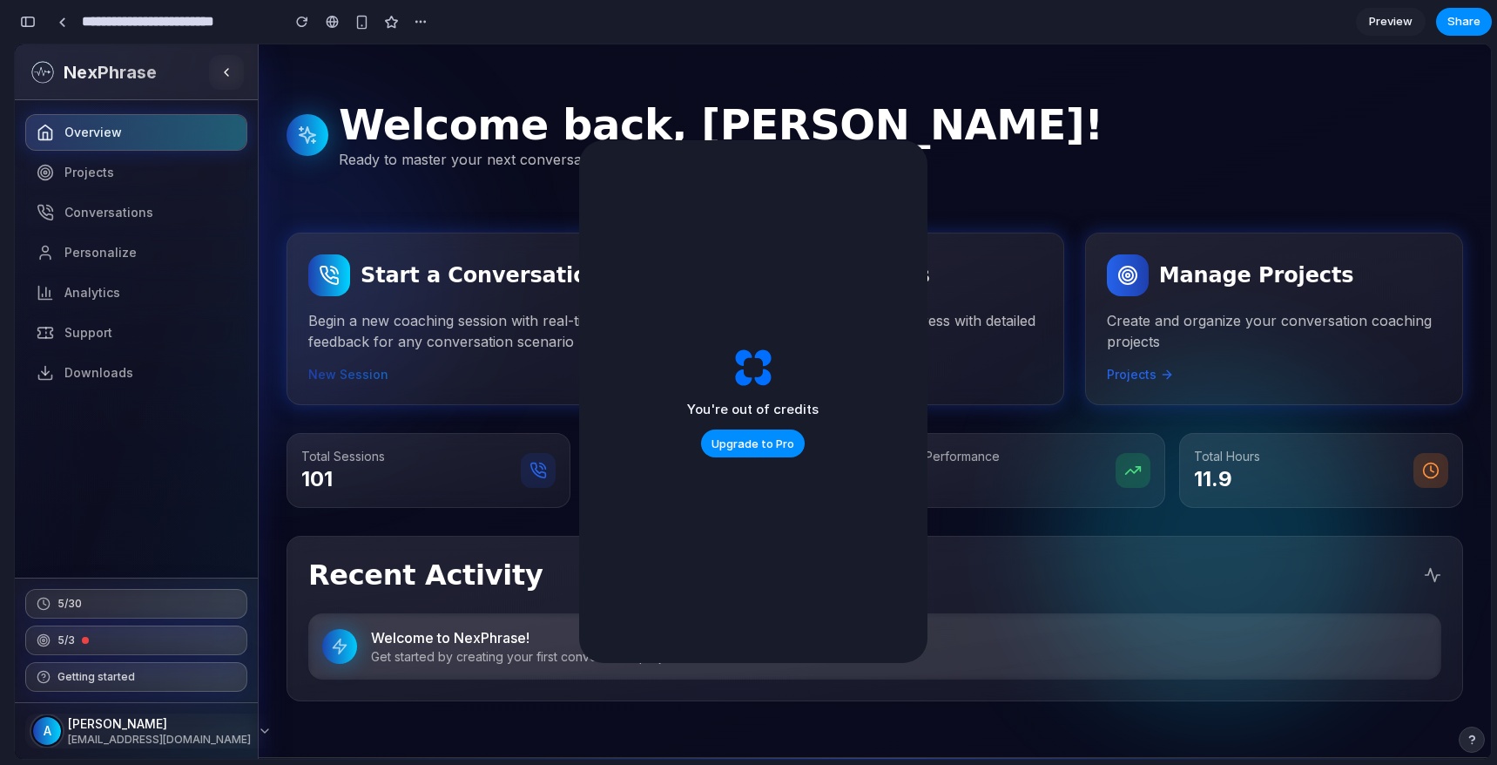
click at [111, 189] on div "Share ' NexPhrase Onboarding Flow ' Anushka Dilawari Creator Anyone at Anushka-…" at bounding box center [748, 382] width 1497 height 765
click at [307, 23] on div "button" at bounding box center [302, 22] width 12 height 12
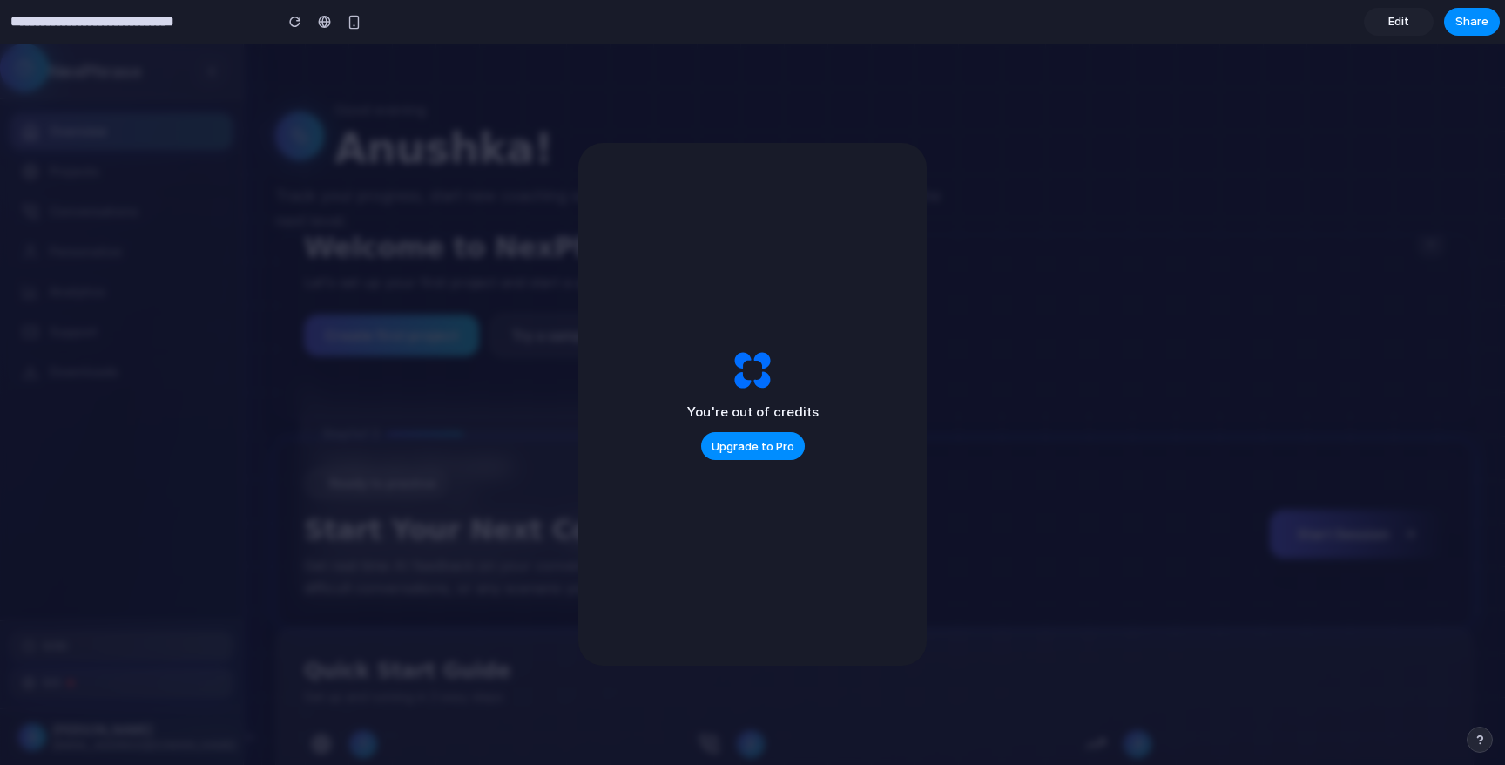
scroll to position [40, 0]
click at [462, 167] on h1 "Anushka!" at bounding box center [443, 148] width 219 height 49
click at [1465, 27] on span "Share" at bounding box center [1471, 21] width 33 height 17
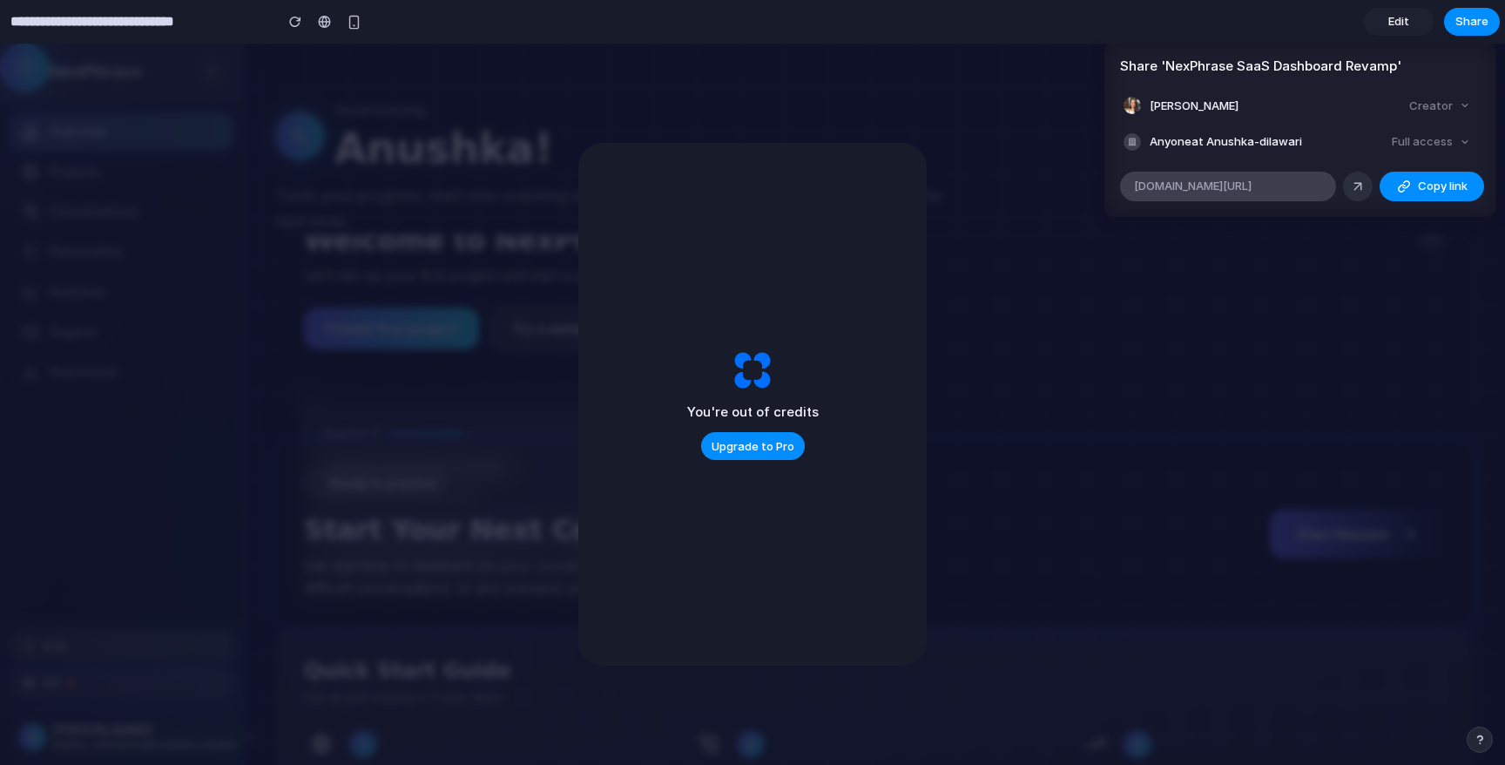
click at [1251, 181] on span "[DOMAIN_NAME][URL]" at bounding box center [1193, 186] width 118 height 17
click at [368, 374] on div "Share ' NexPhrase SaaS Dashboard Revamp ' [PERSON_NAME] Creator Anyone at Anush…" at bounding box center [752, 382] width 1505 height 765
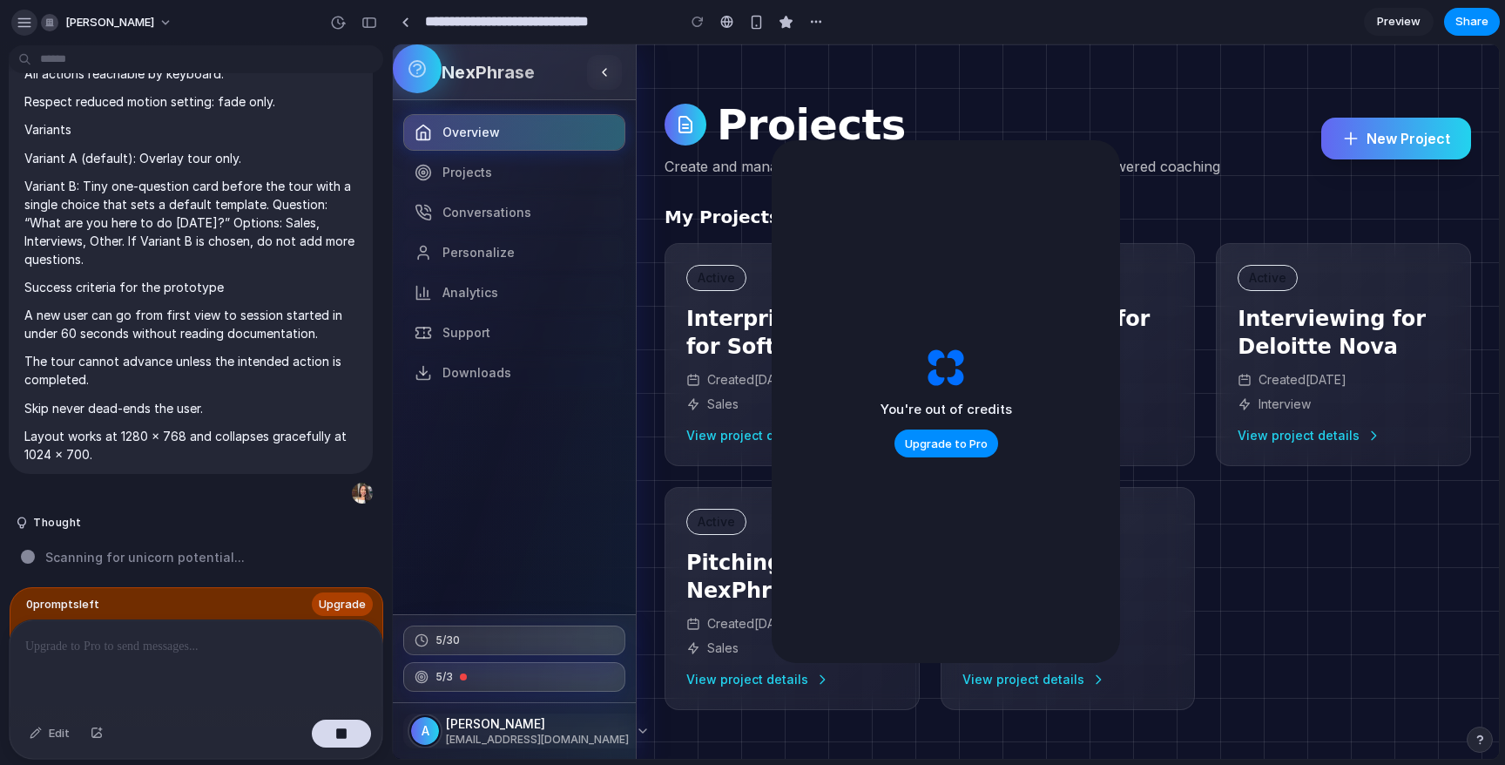
click at [24, 30] on button "button" at bounding box center [24, 23] width 26 height 26
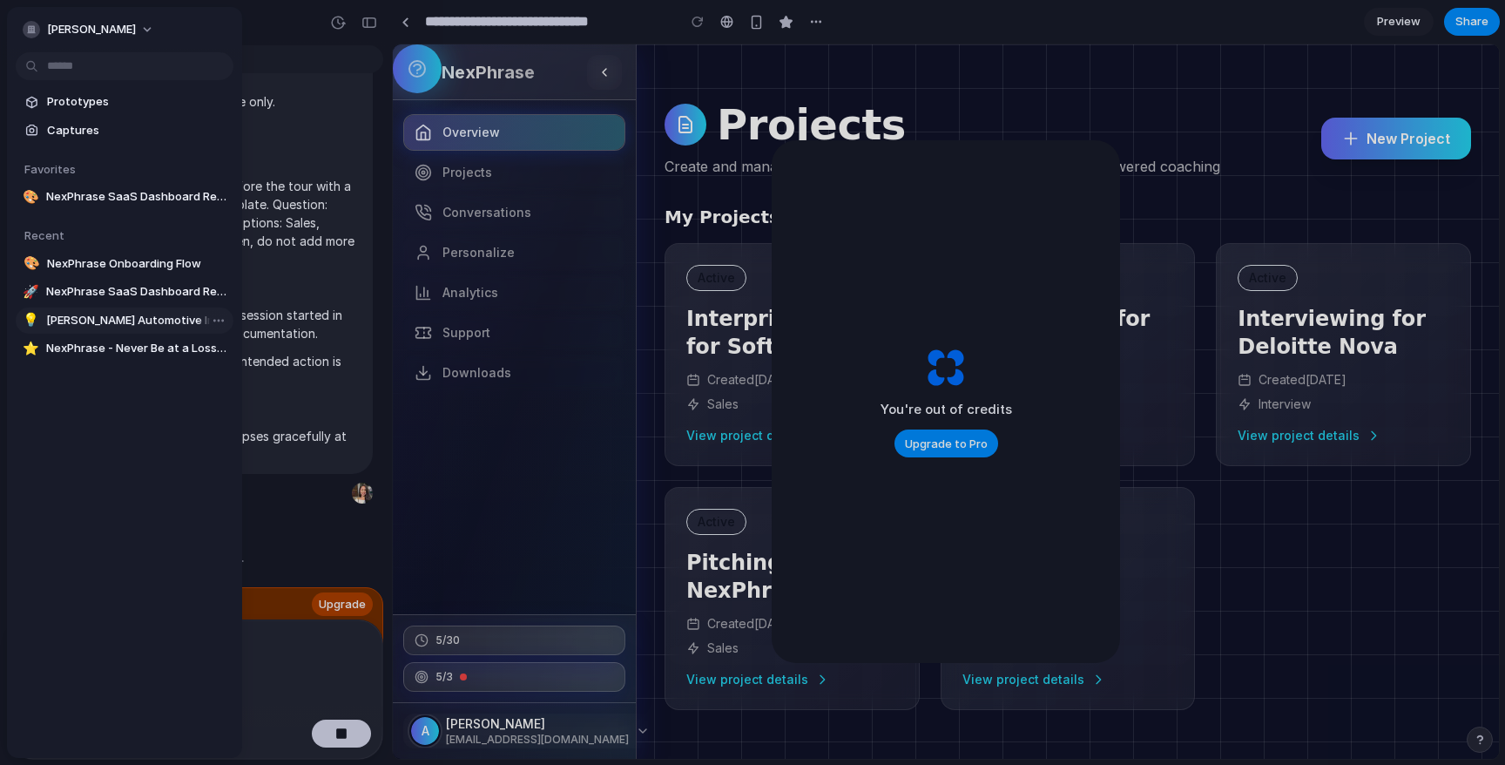
click at [96, 319] on span "[PERSON_NAME] Automotive Inc. | Transforming the Automotive Experience" at bounding box center [136, 320] width 180 height 17
type input "**********"
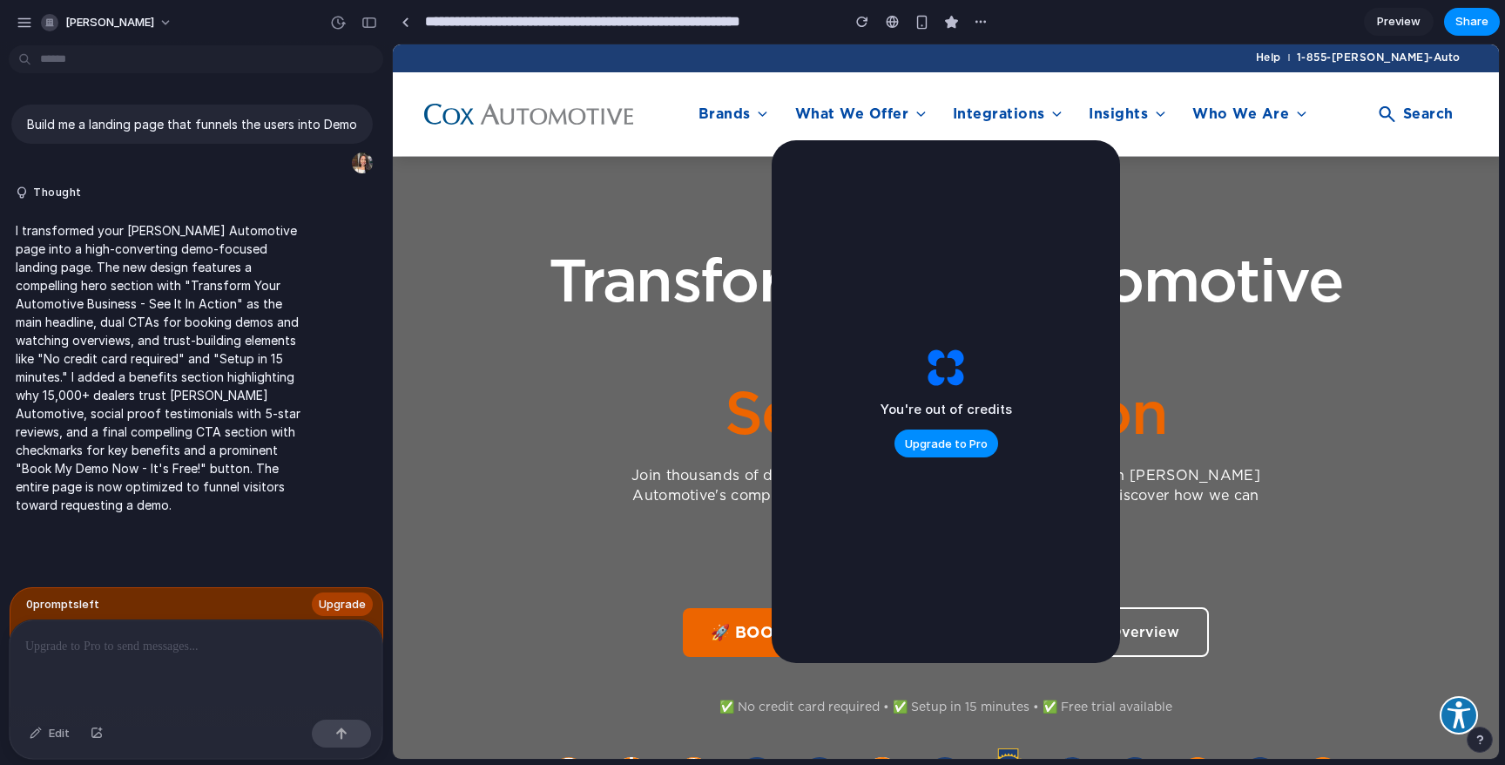
click at [1244, 219] on span at bounding box center [946, 536] width 1106 height 761
click at [1481, 26] on span "Share" at bounding box center [1471, 21] width 33 height 17
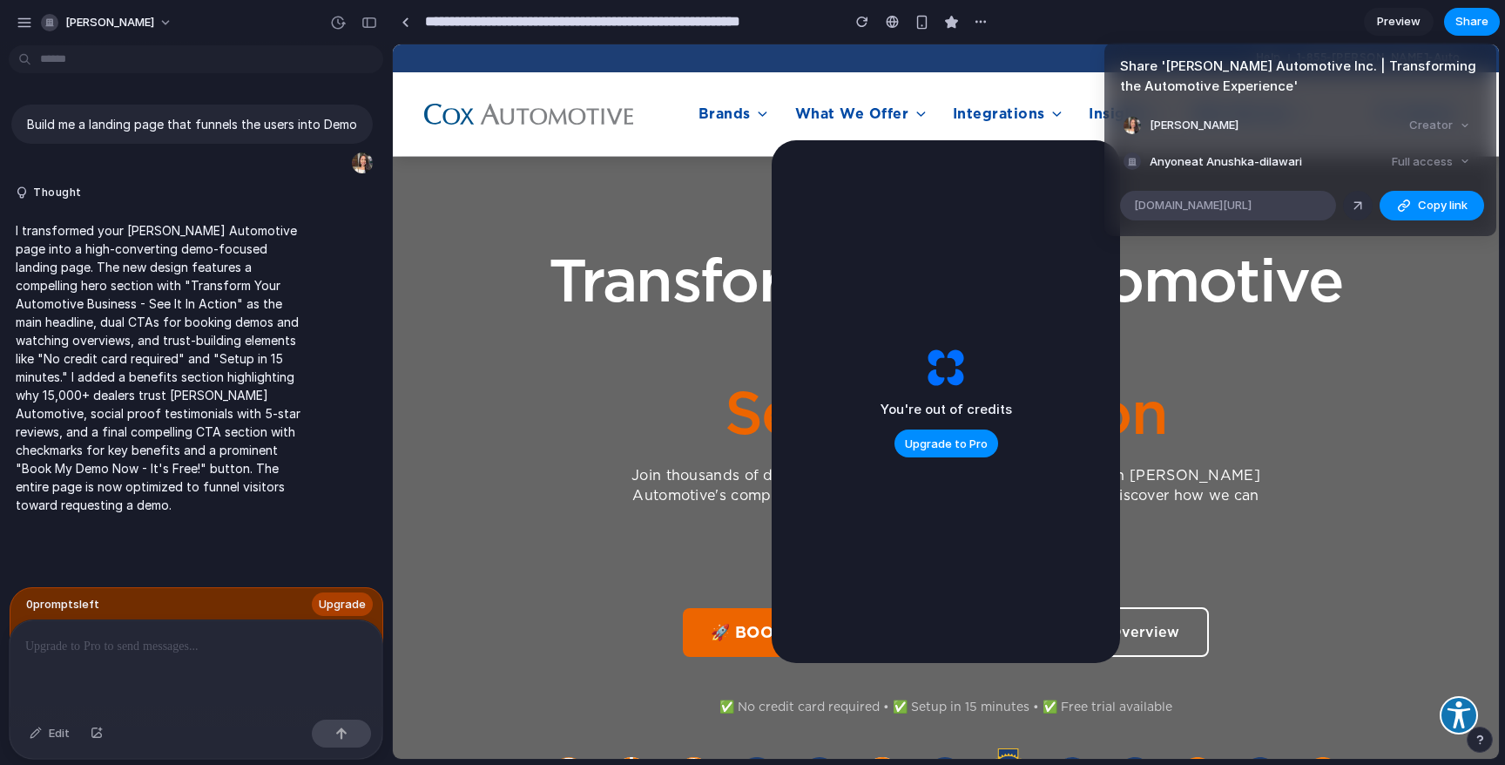
click at [1273, 214] on div "alloy.app/anushka-dilawari/p/8c19dc71-3ce4-452b-9214-3bbb37ef060c" at bounding box center [1228, 206] width 216 height 30
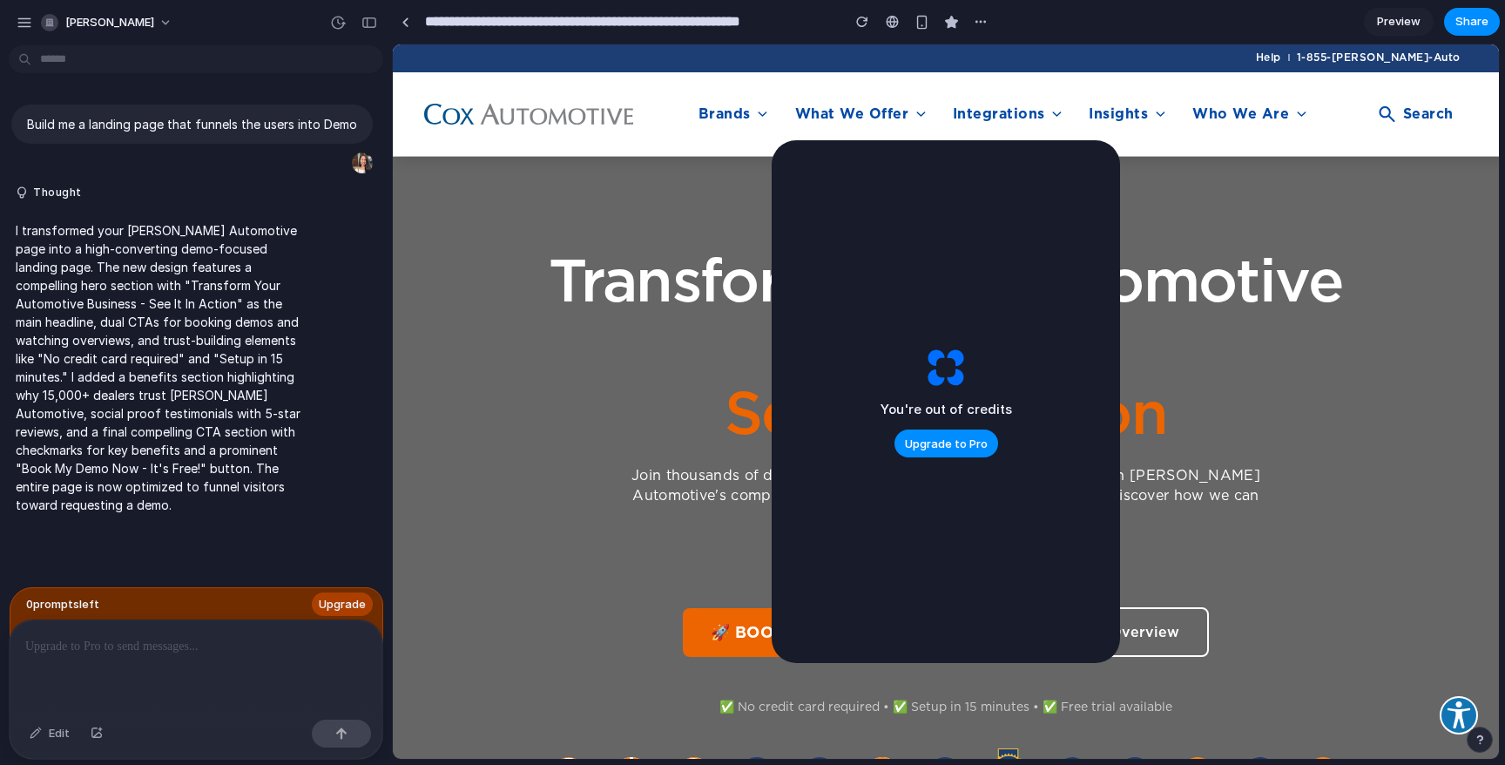
click at [496, 95] on div "Share ' Cox Automotive Inc. | Transforming the Automotive Experience ' Anushka …" at bounding box center [752, 382] width 1505 height 765
click at [855, 19] on button "button" at bounding box center [862, 22] width 26 height 26
click at [336, 23] on div "button" at bounding box center [338, 23] width 16 height 16
click at [576, 320] on div "Version 2 Current Version 1 1w ago Restore" at bounding box center [752, 382] width 1505 height 765
click at [1385, 30] on link "Preview" at bounding box center [1399, 22] width 70 height 28
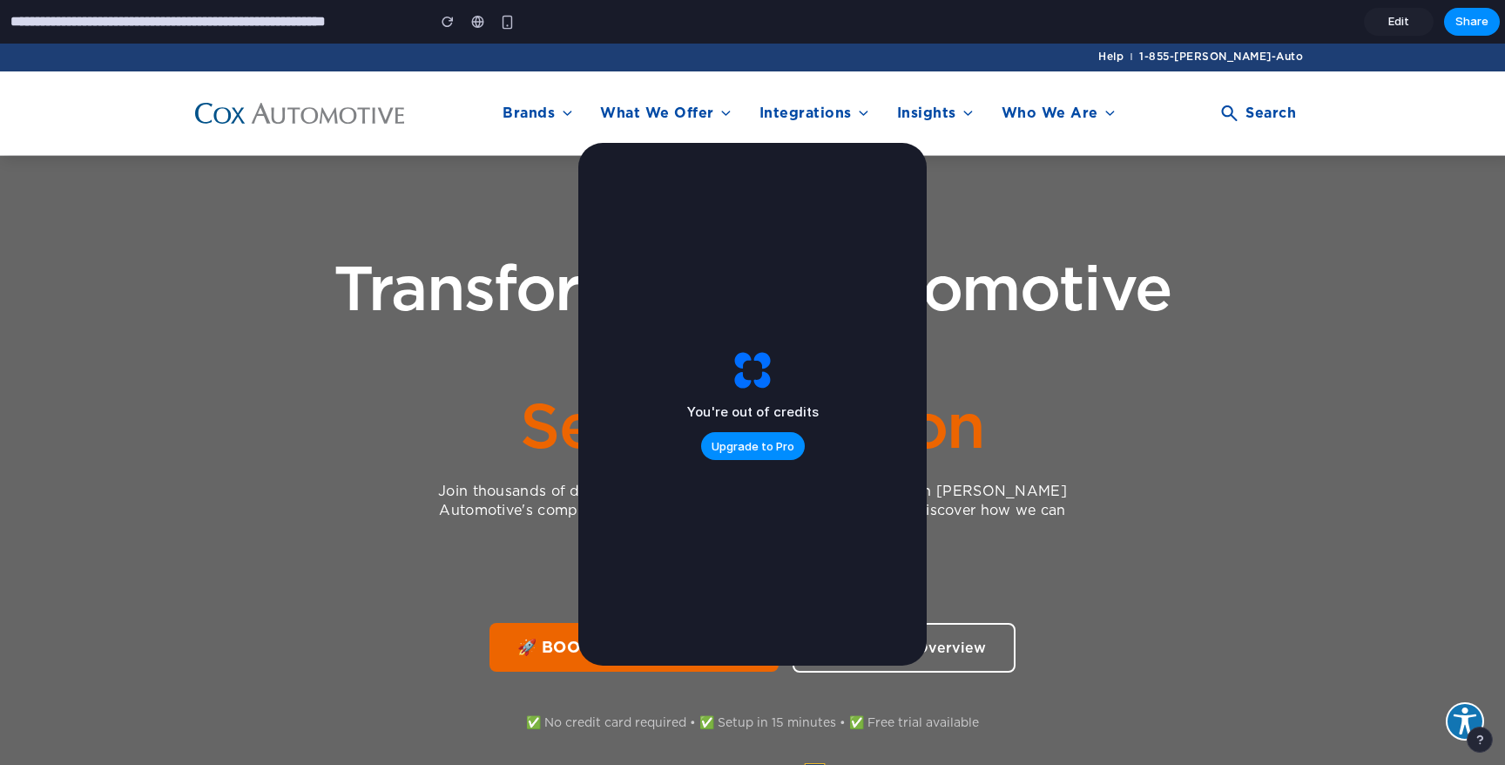
click at [1129, 334] on h1 "Transform Your Automotive Business See It In Action" at bounding box center [752, 356] width 1115 height 207
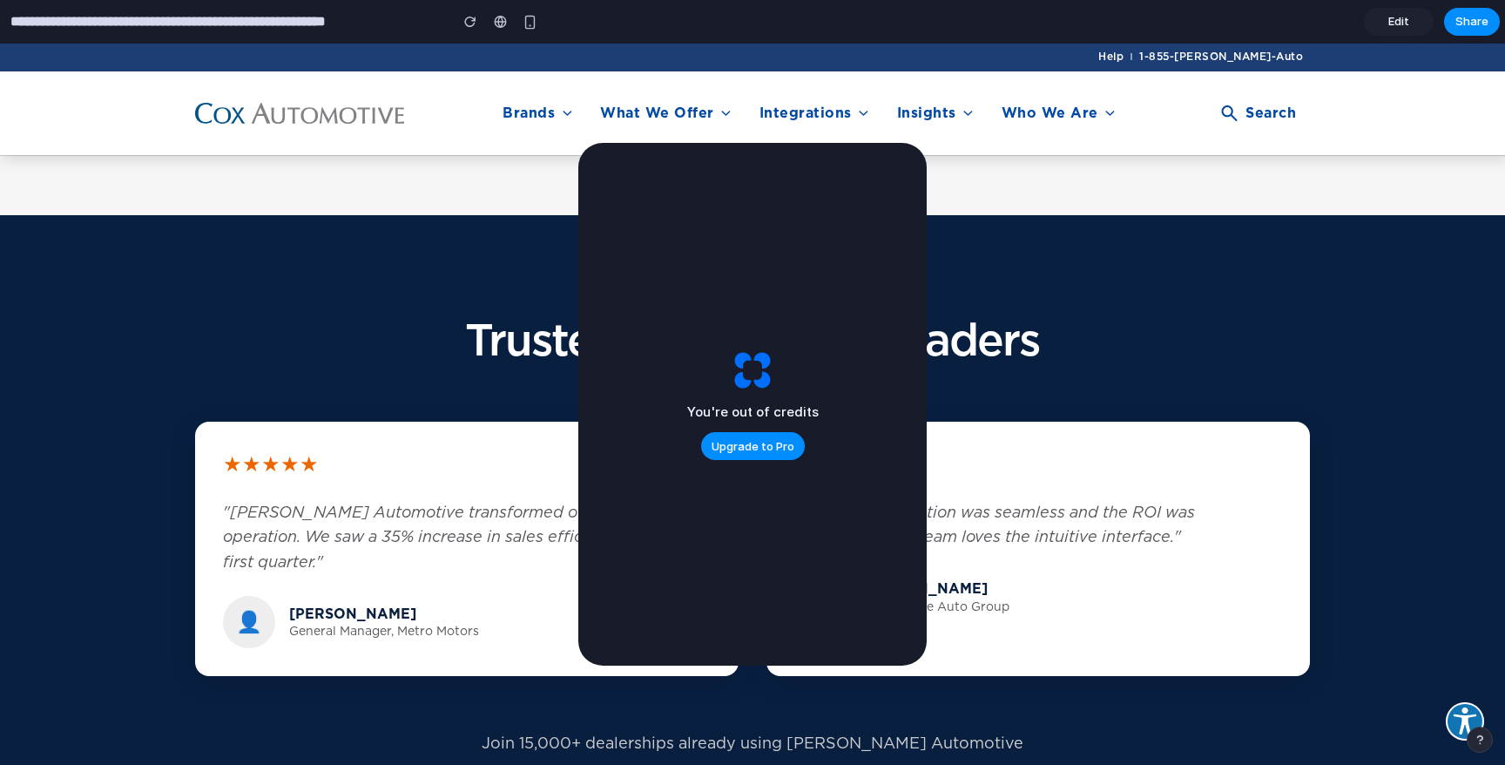
scroll to position [1478, 0]
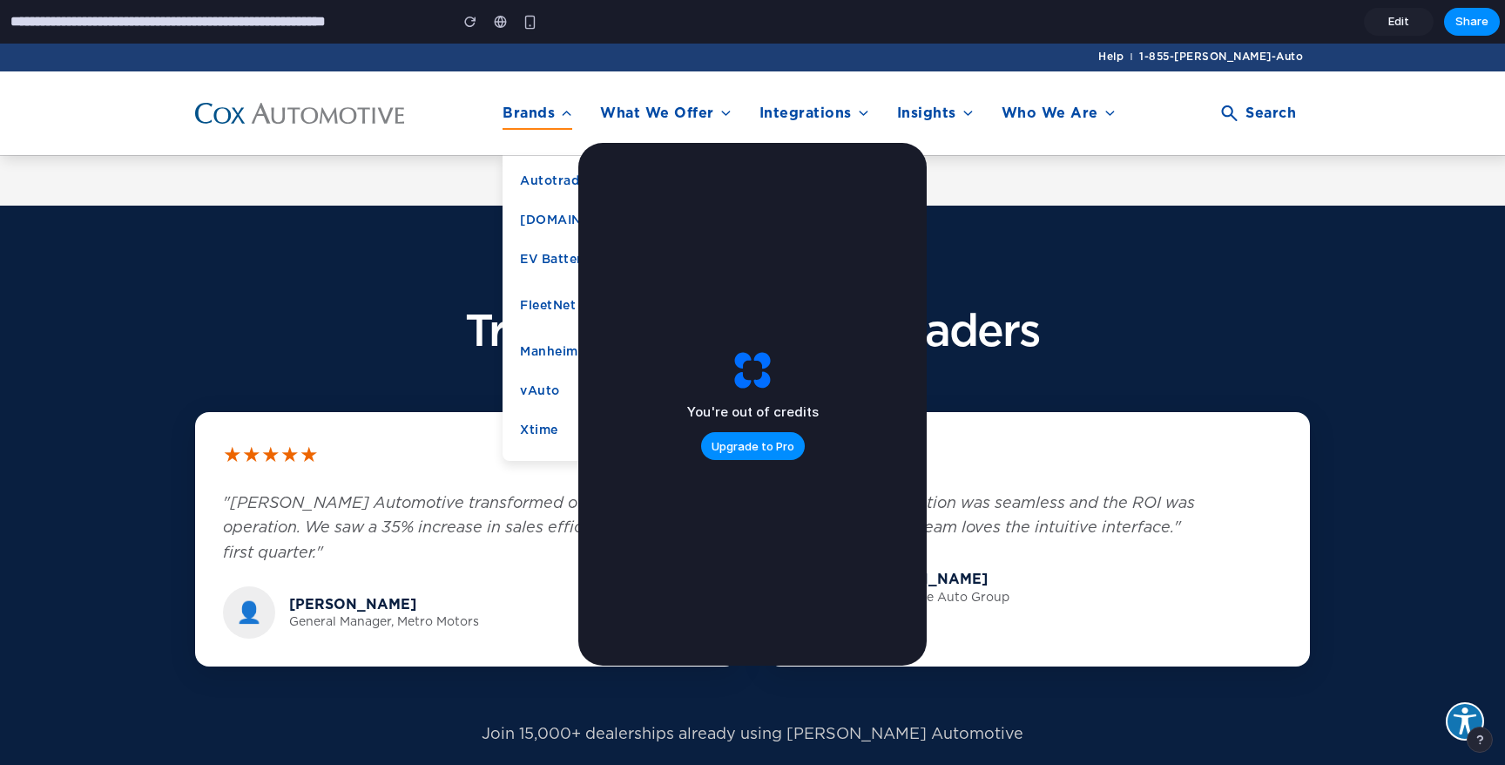
click at [539, 108] on link "Brands" at bounding box center [528, 112] width 52 height 17
click at [548, 182] on link "Autotrader" at bounding box center [556, 180] width 72 height 15
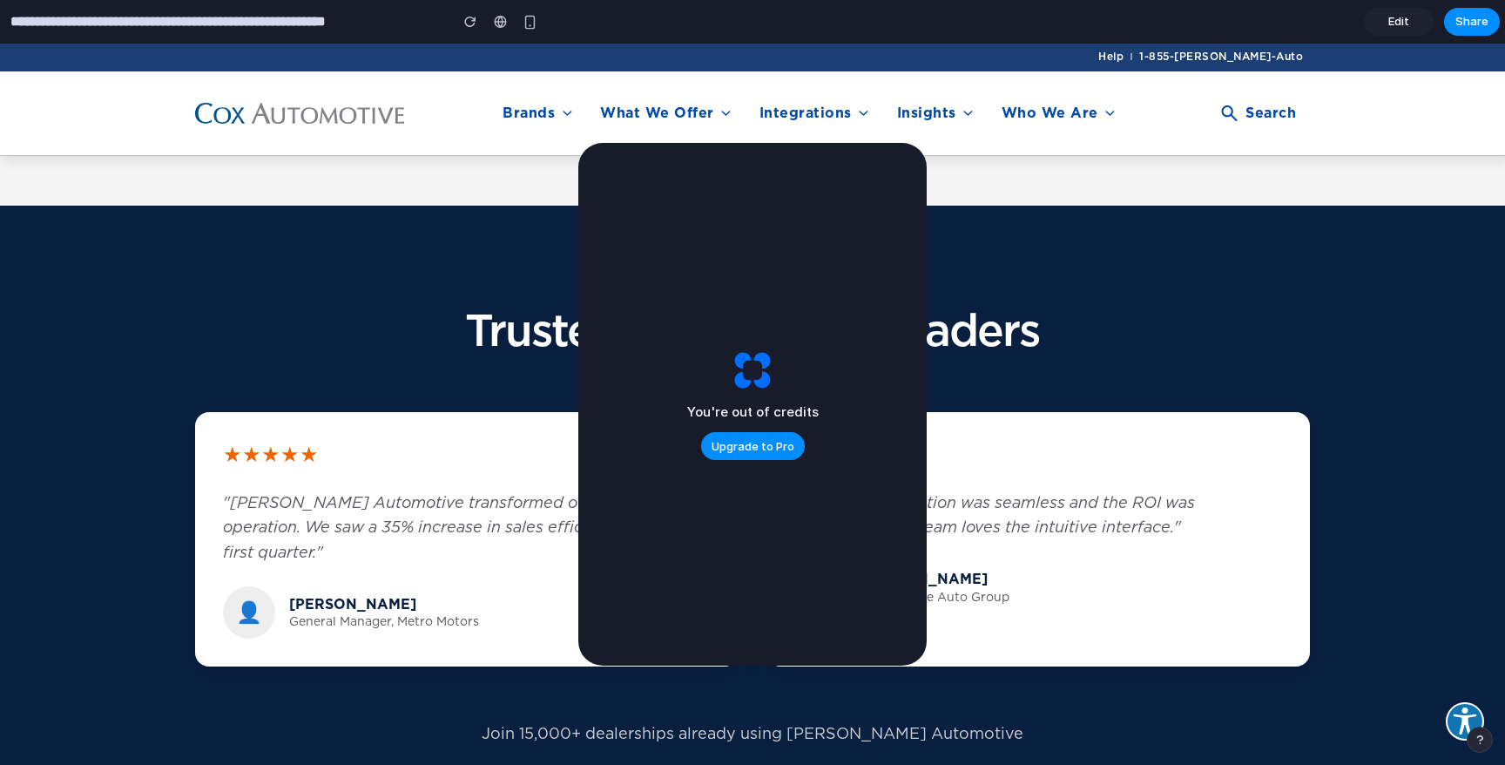
click at [374, 490] on p ""[PERSON_NAME] Automotive transformed our entire operation. We saw a 35% increa…" at bounding box center [467, 527] width 488 height 75
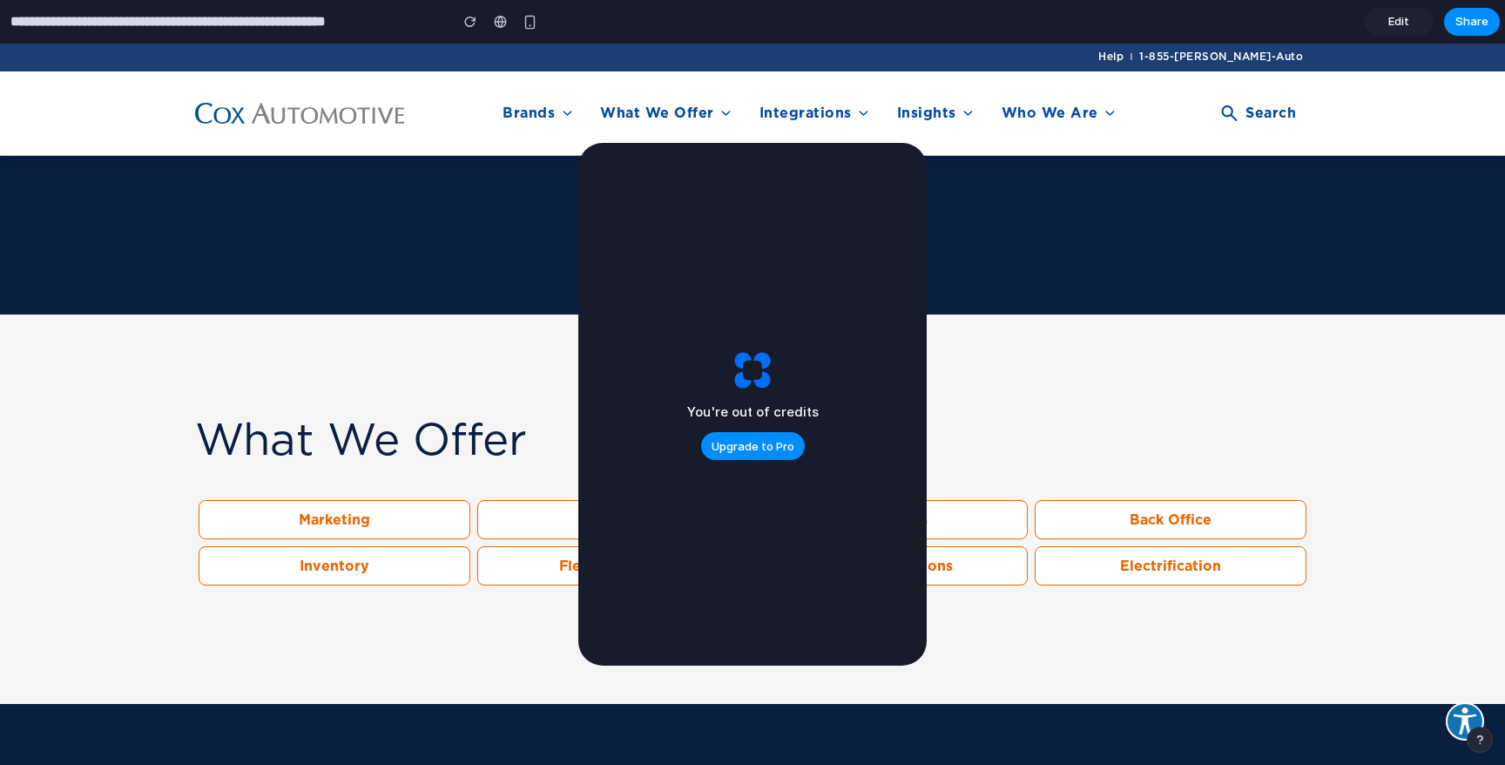
scroll to position [2106, 0]
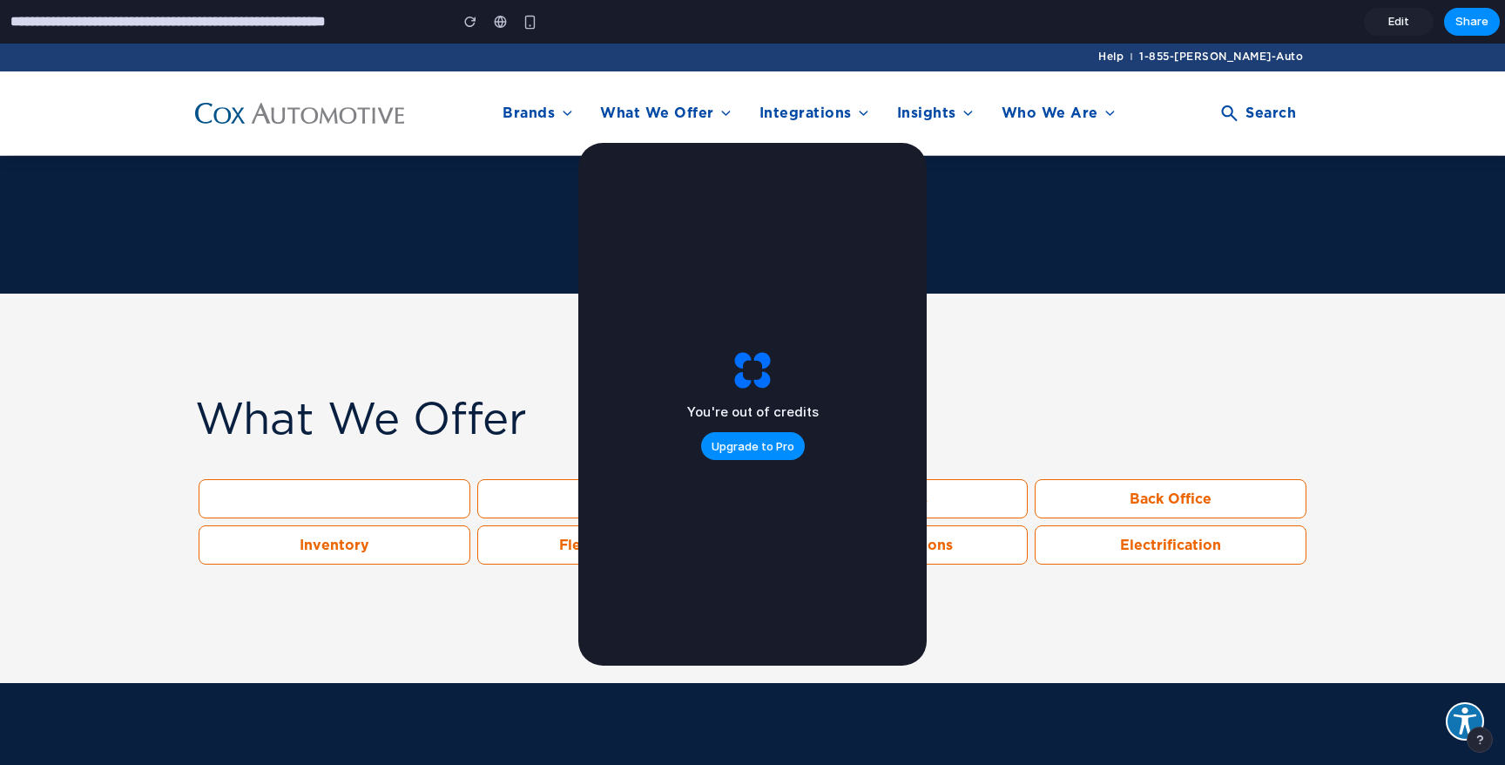
click at [354, 490] on p "Marketing" at bounding box center [334, 498] width 249 height 17
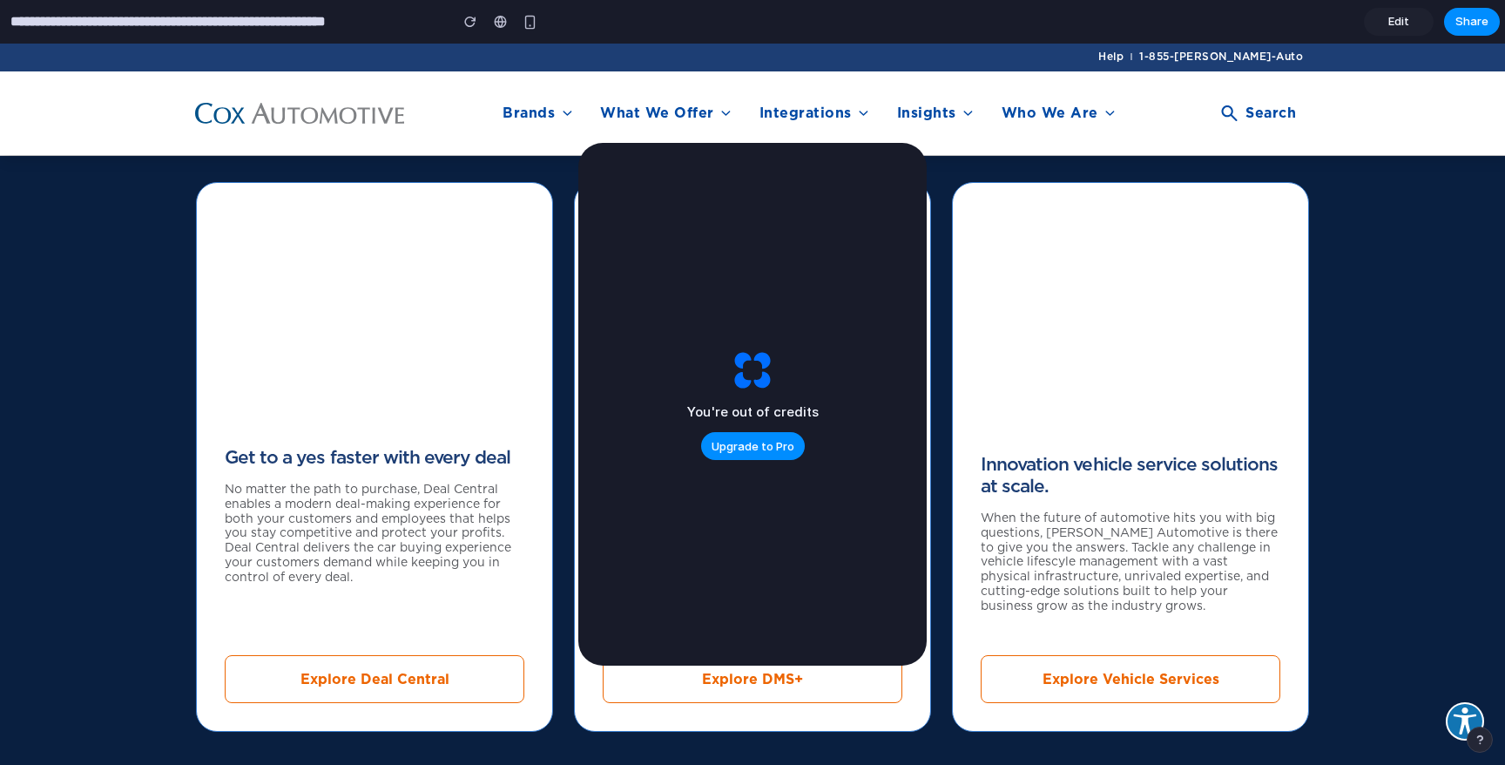
scroll to position [2848, 0]
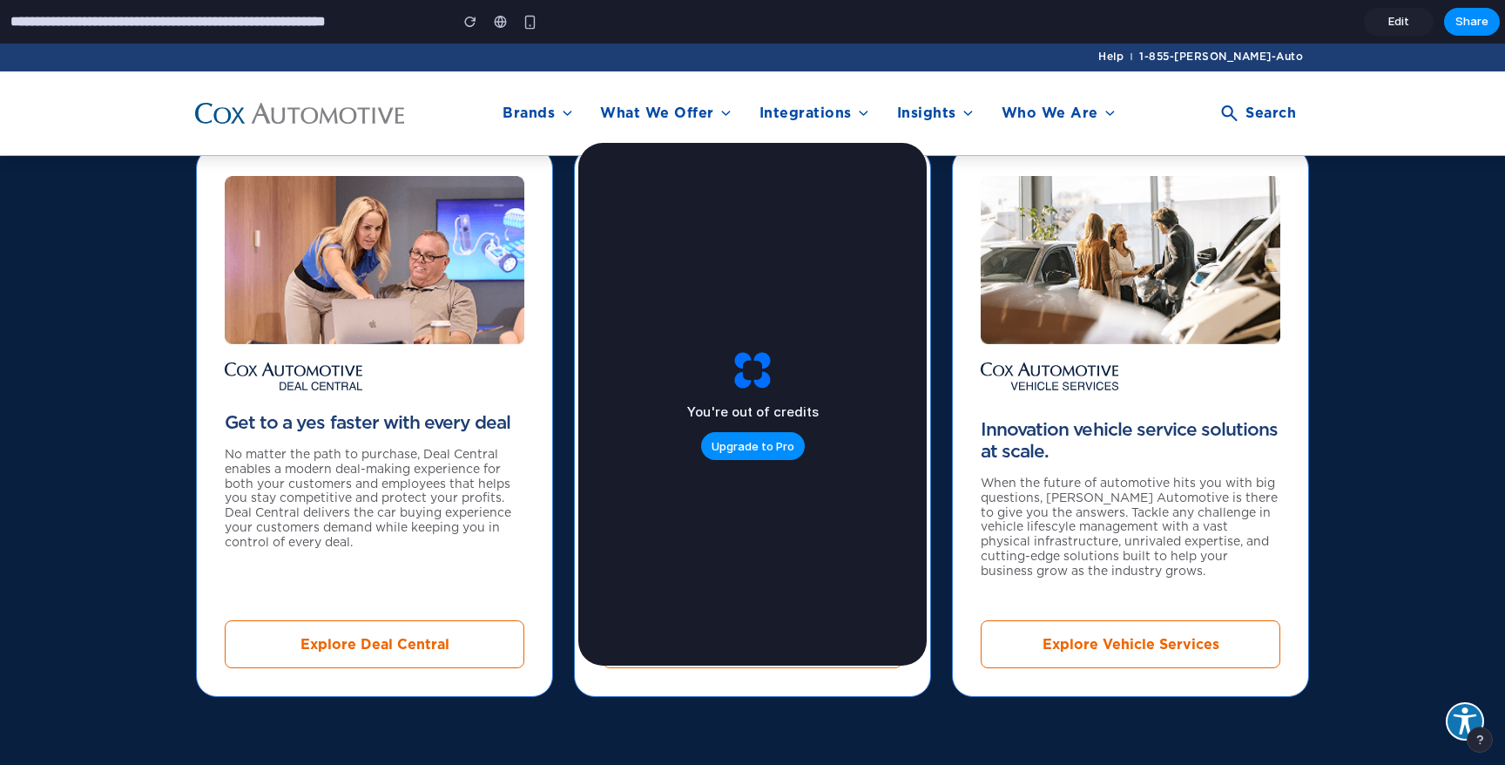
click at [347, 458] on p "No matter the path to purchase, Deal Central enables a modern deal-making exper…" at bounding box center [375, 498] width 300 height 103
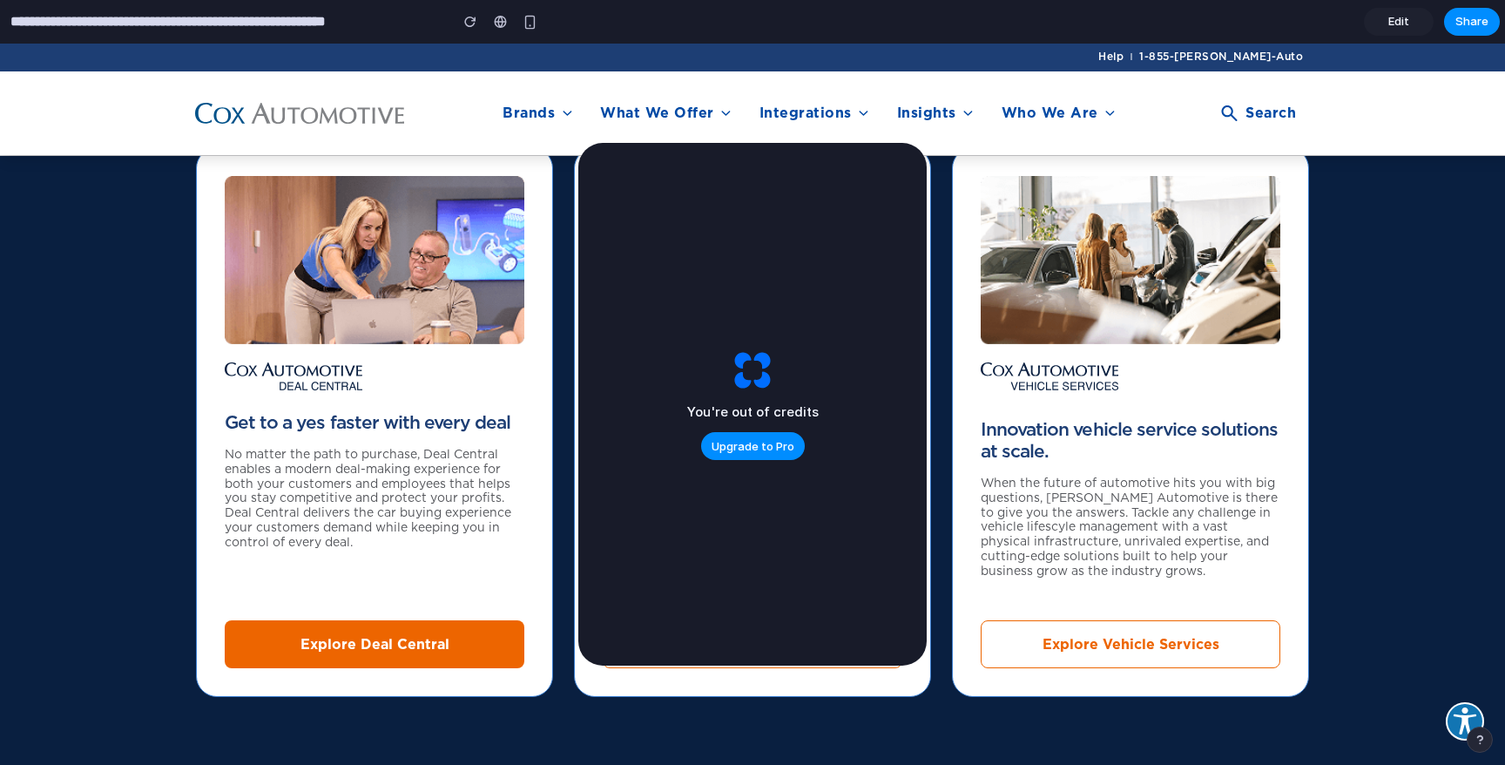
click at [348, 620] on link "Explore Deal Central" at bounding box center [375, 644] width 300 height 48
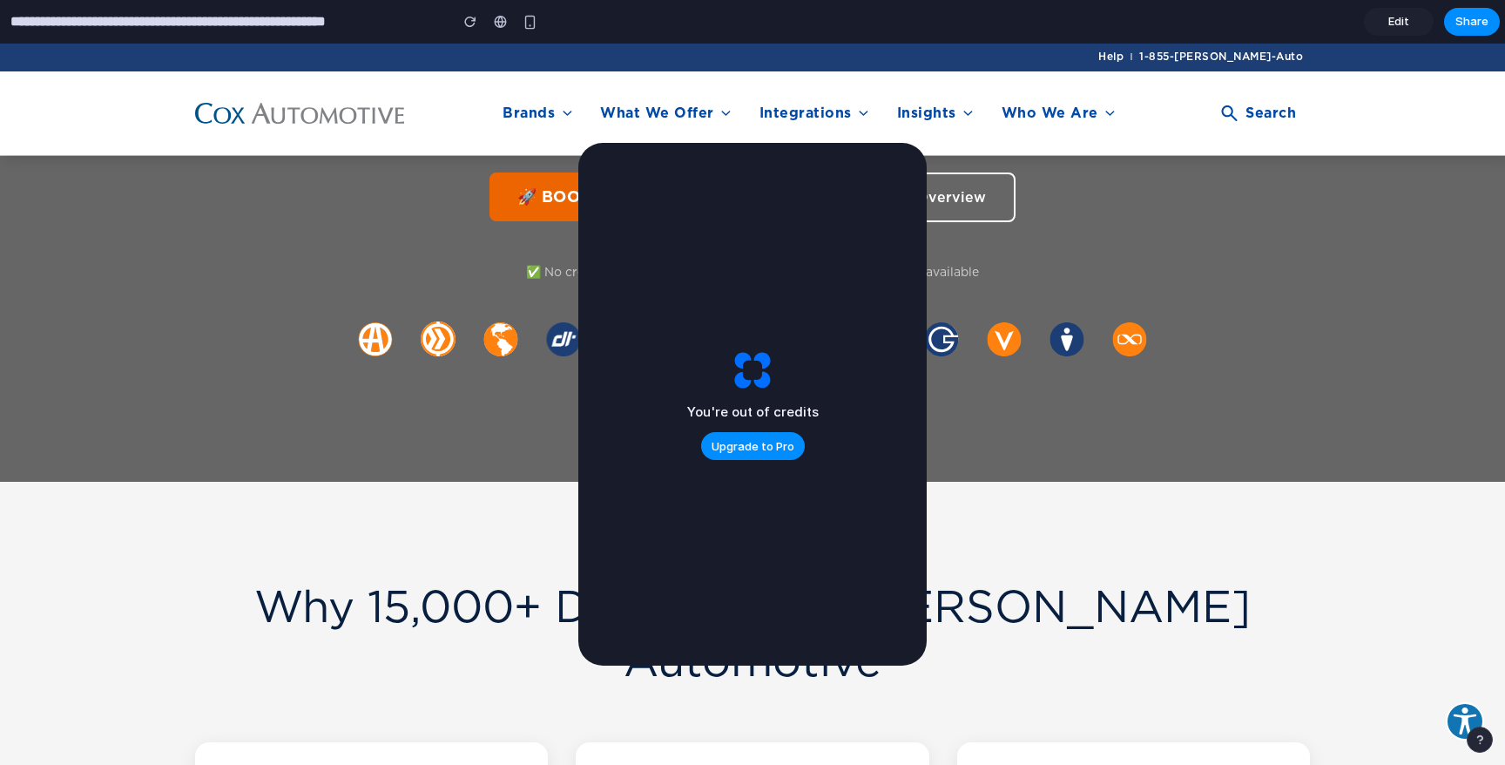
scroll to position [0, 0]
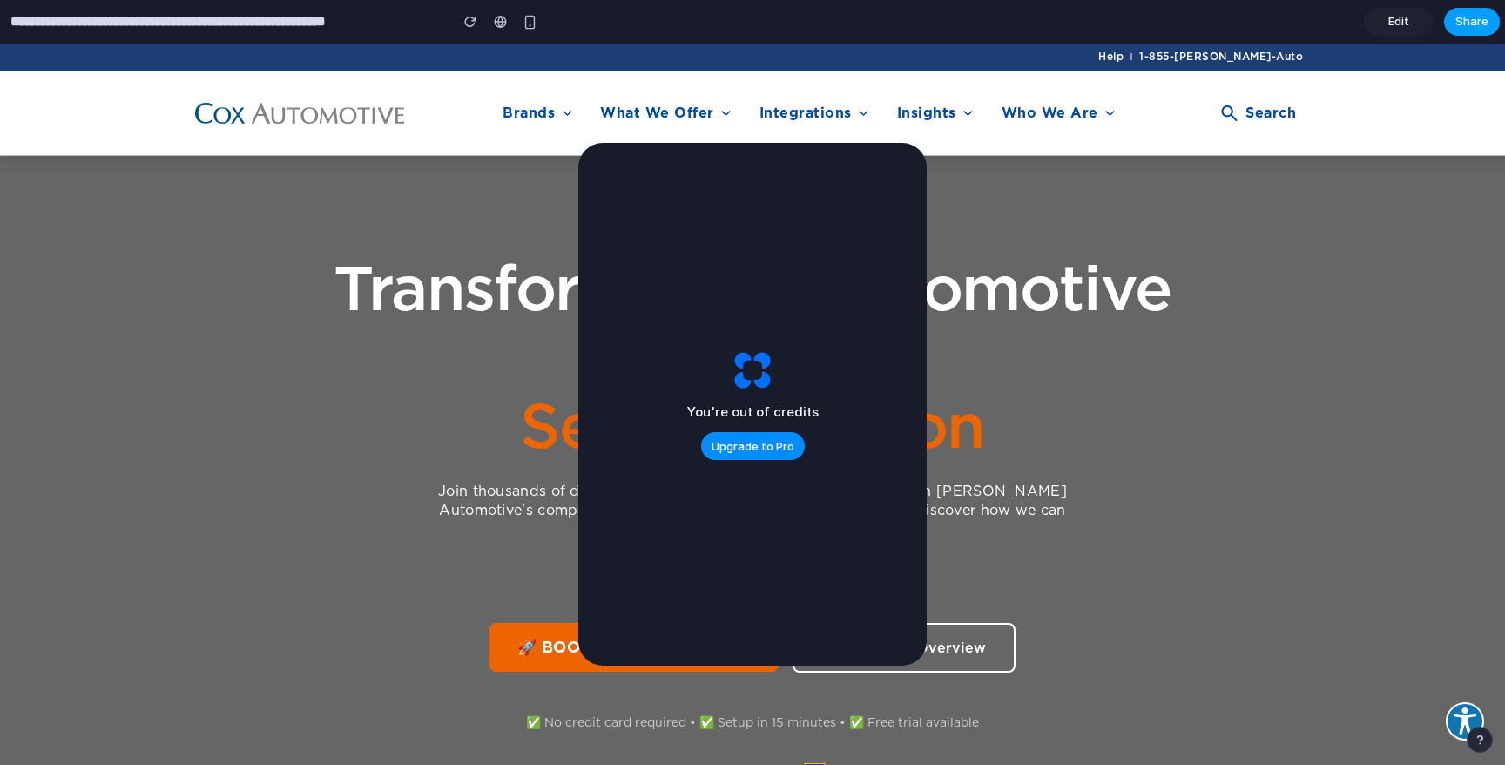
click at [1466, 30] on button "Share" at bounding box center [1472, 22] width 56 height 28
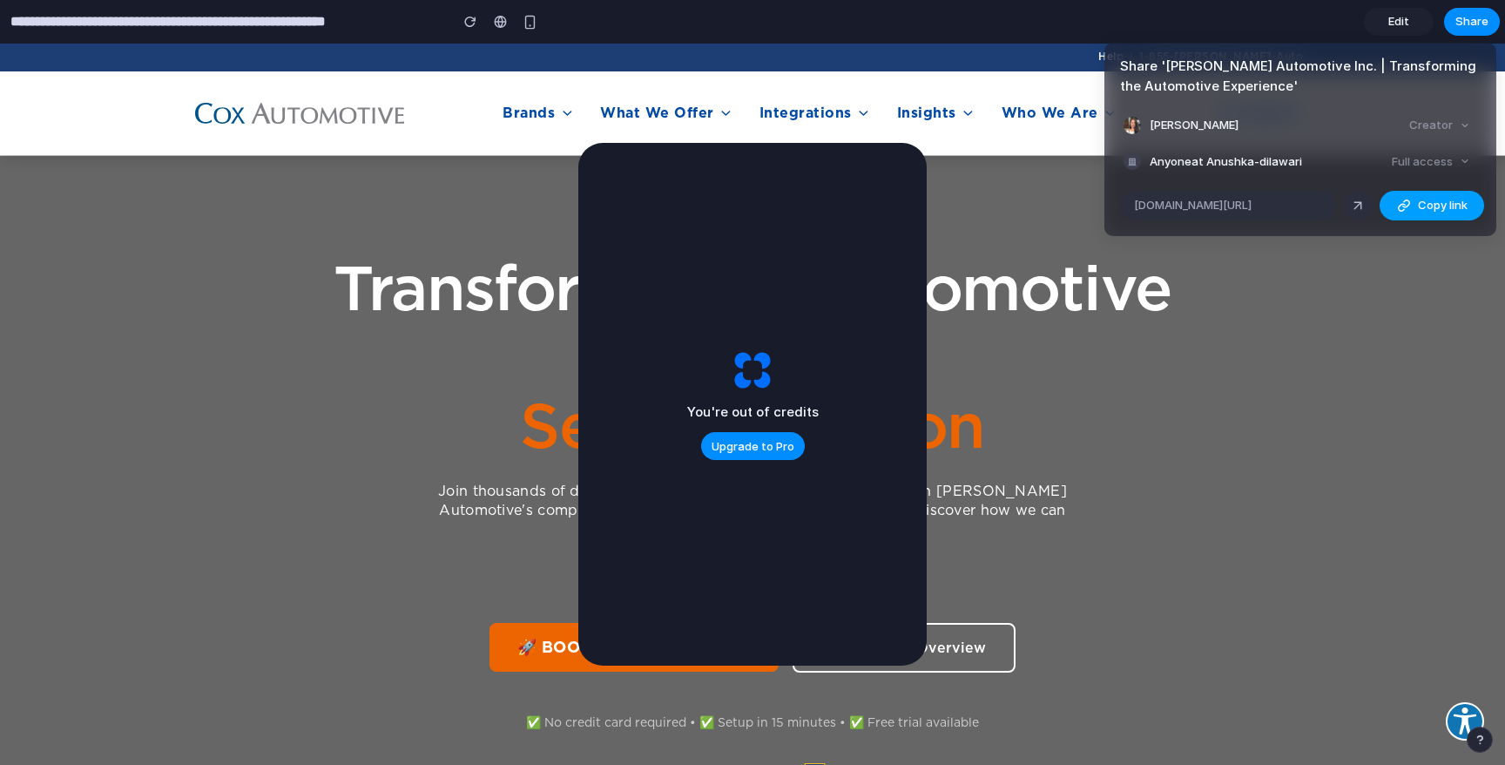
click at [1423, 208] on span "Copy link" at bounding box center [1443, 205] width 50 height 17
click at [1102, 396] on div "Share ' Cox Automotive Inc. | Transforming the Automotive Experience ' Anushka …" at bounding box center [752, 382] width 1505 height 765
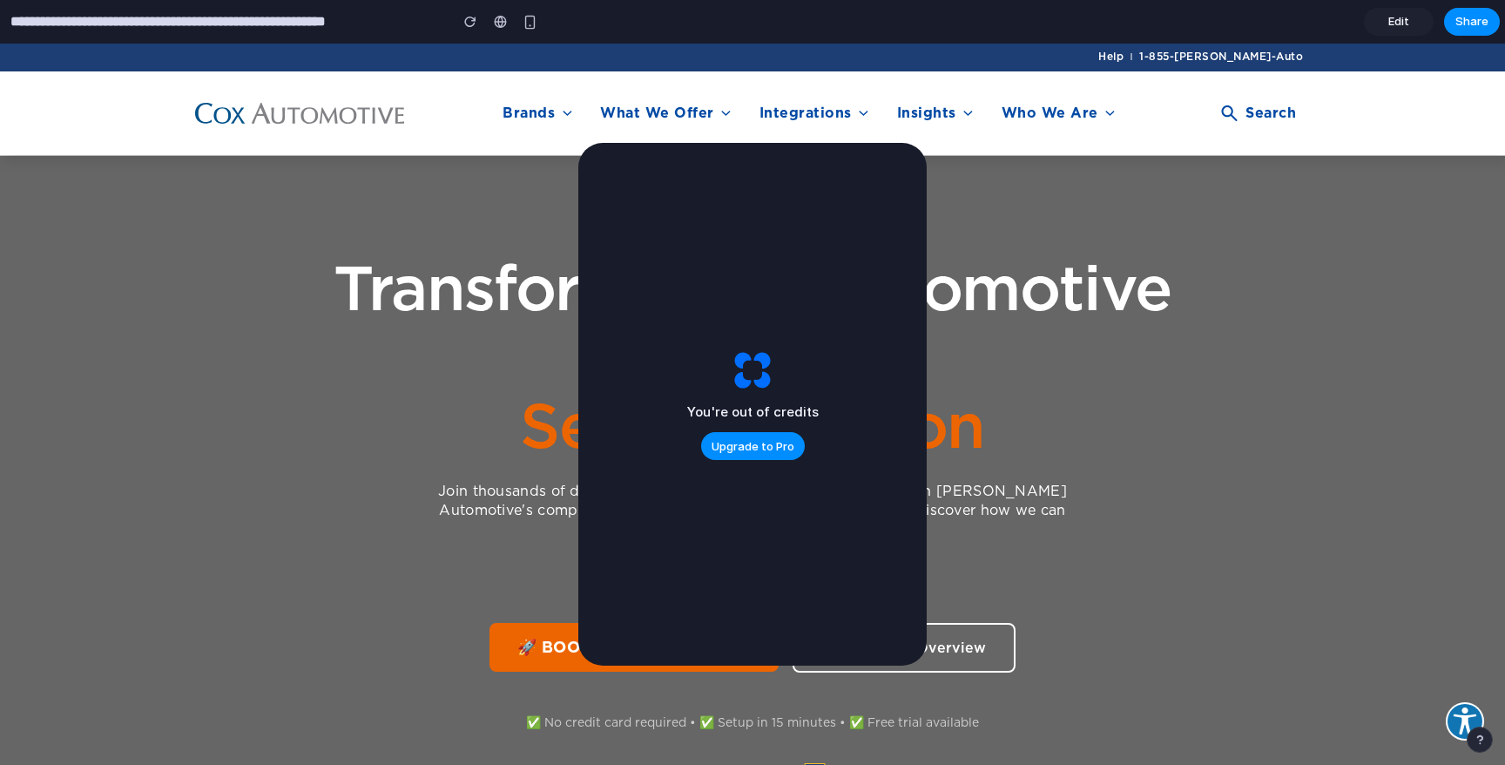
click at [1459, 519] on span at bounding box center [752, 543] width 1505 height 777
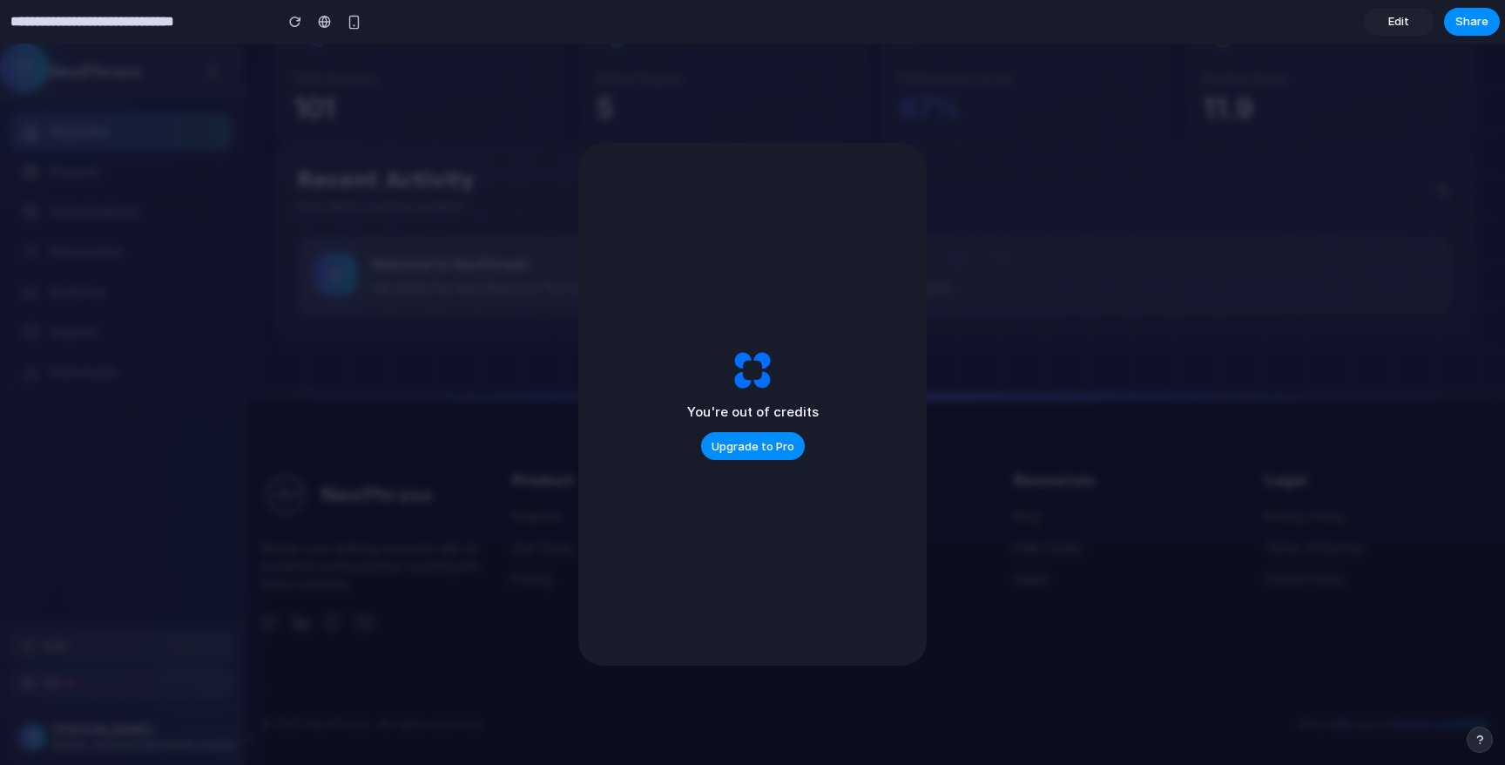
scroll to position [1192, 0]
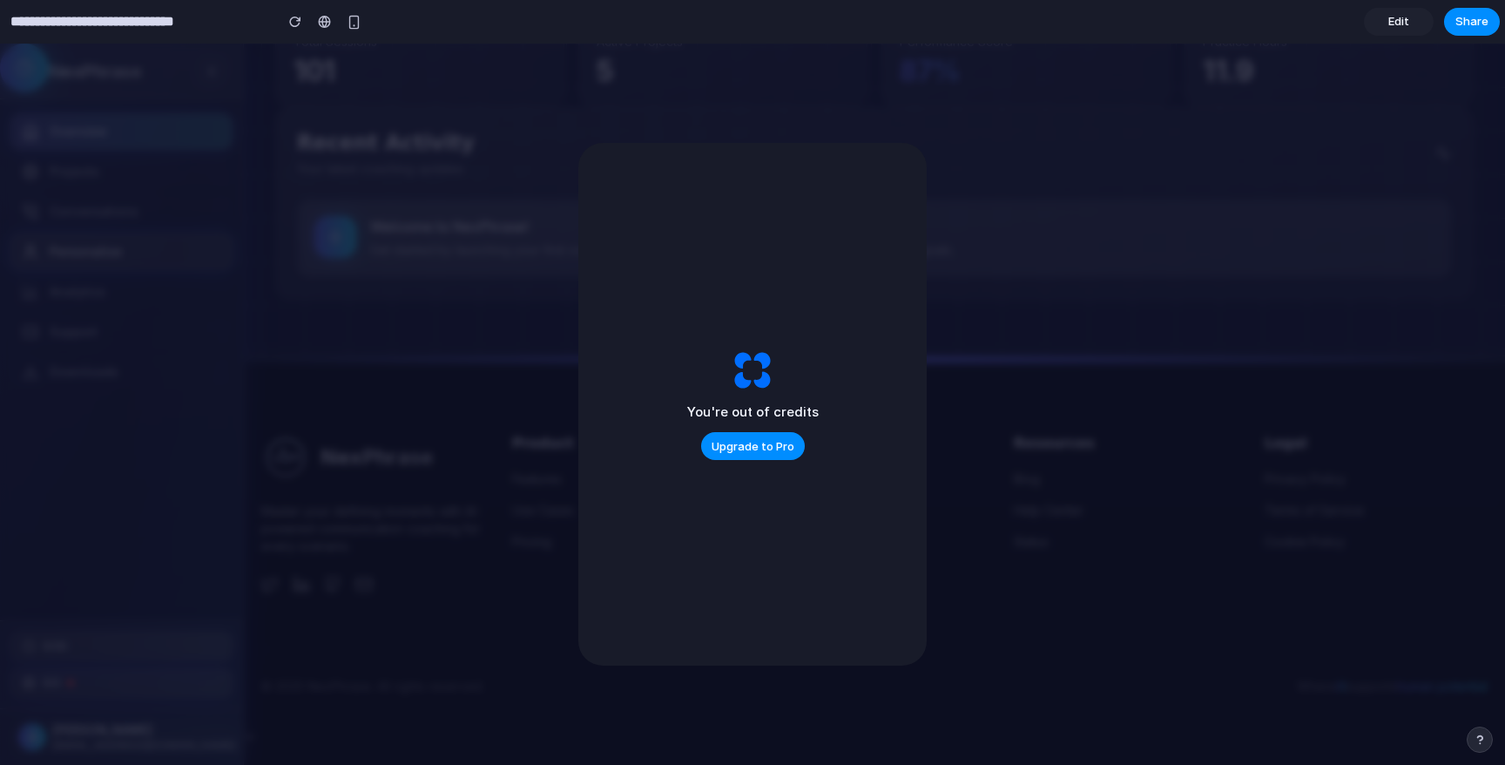
click at [30, 265] on link "Personalize" at bounding box center [121, 251] width 222 height 37
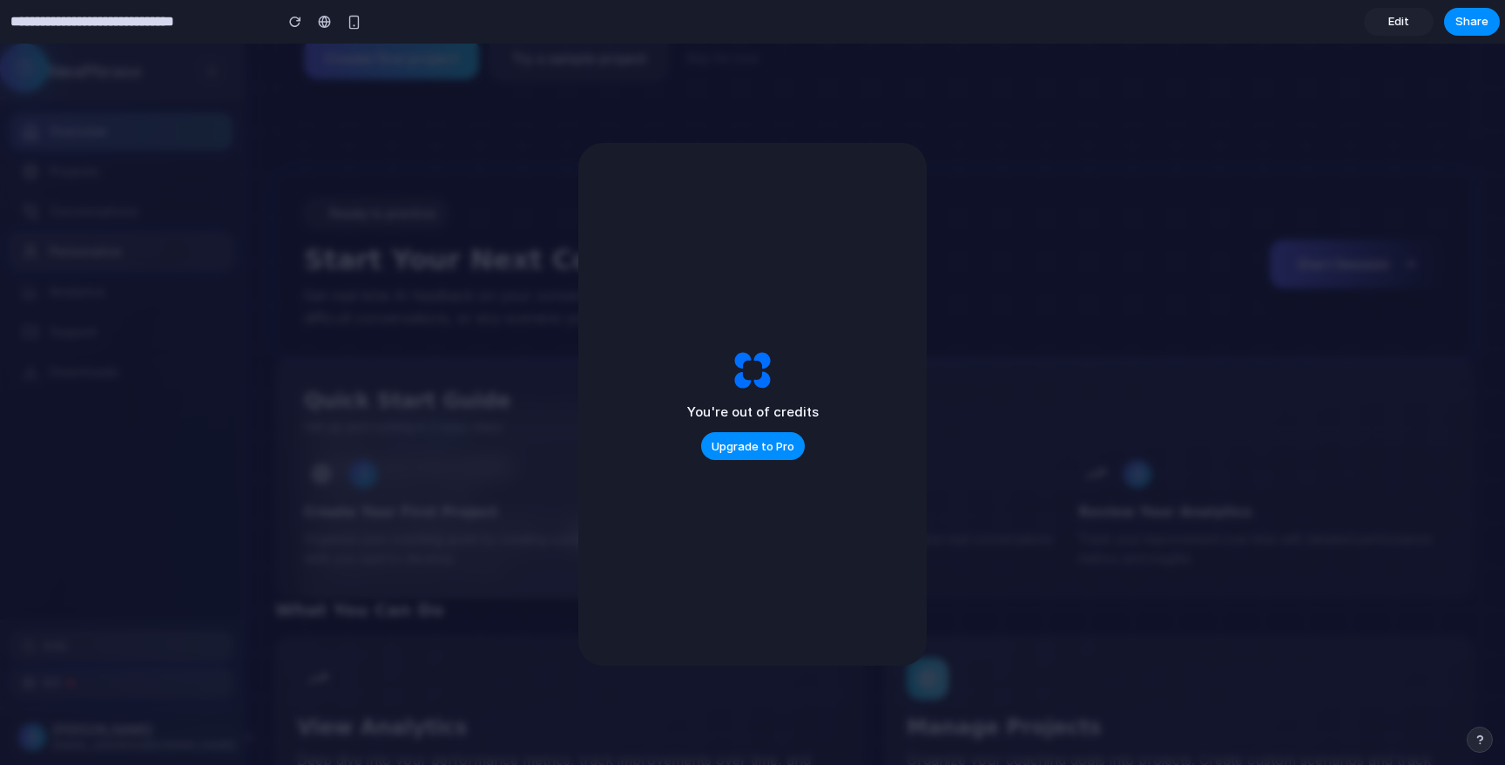
scroll to position [0, 0]
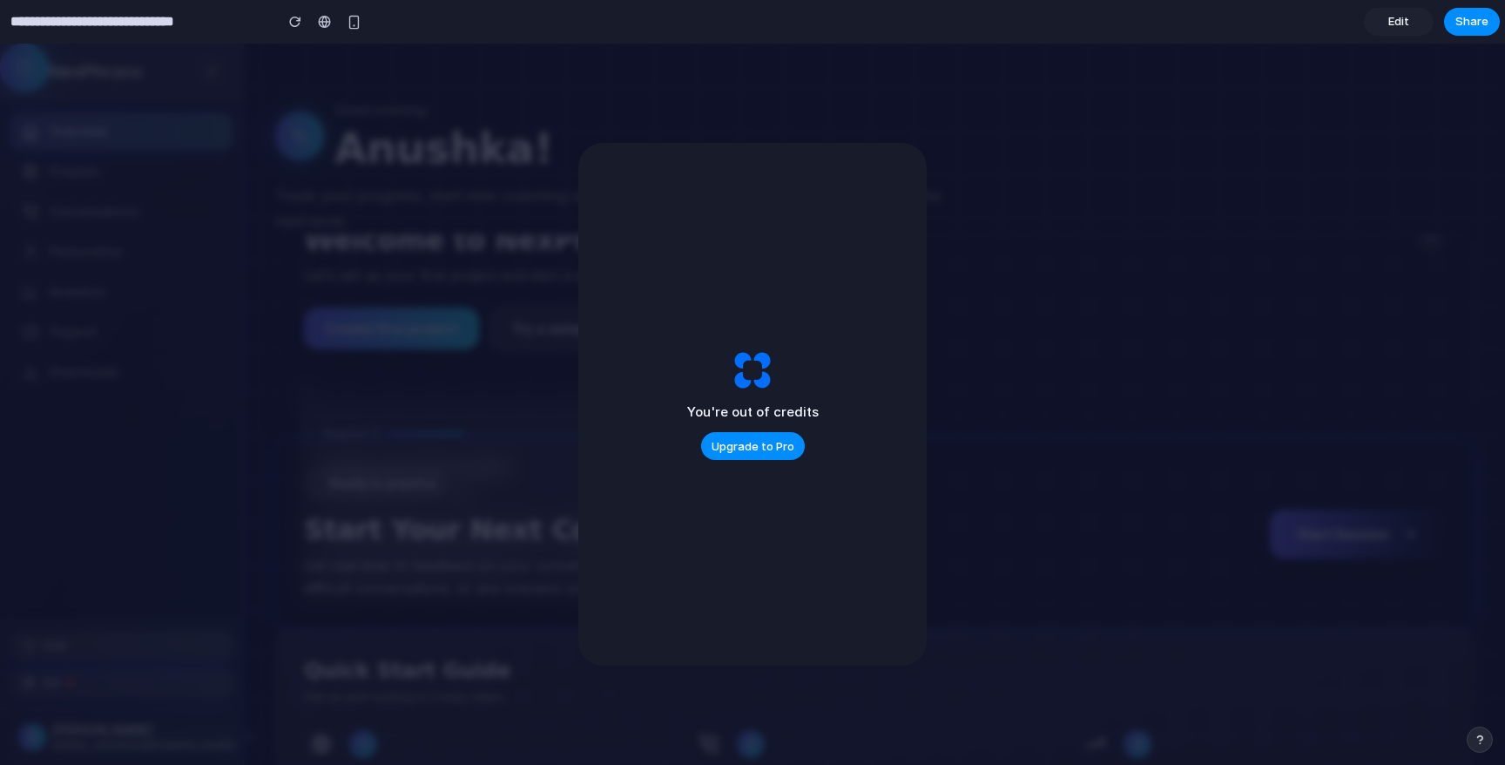
click at [134, 115] on div at bounding box center [121, 131] width 220 height 35
click at [224, 52] on div "NexPhrase" at bounding box center [121, 72] width 243 height 56
click at [172, 52] on div "NexPhrase" at bounding box center [121, 72] width 243 height 56
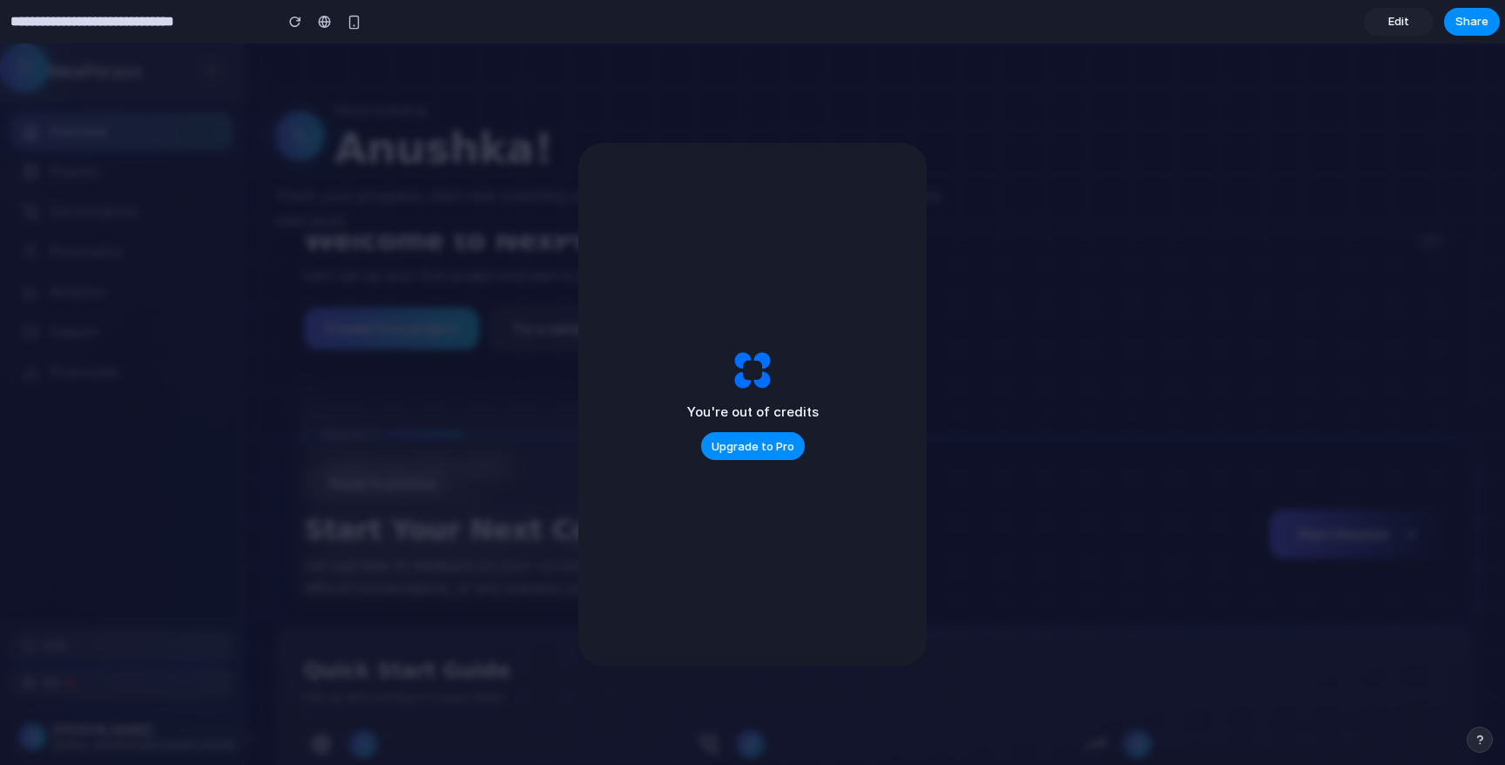
click at [54, 120] on div at bounding box center [121, 131] width 220 height 35
click at [239, 271] on nav "Overview Projects Conversations Personalize Analytics Support Downloads" at bounding box center [121, 359] width 243 height 521
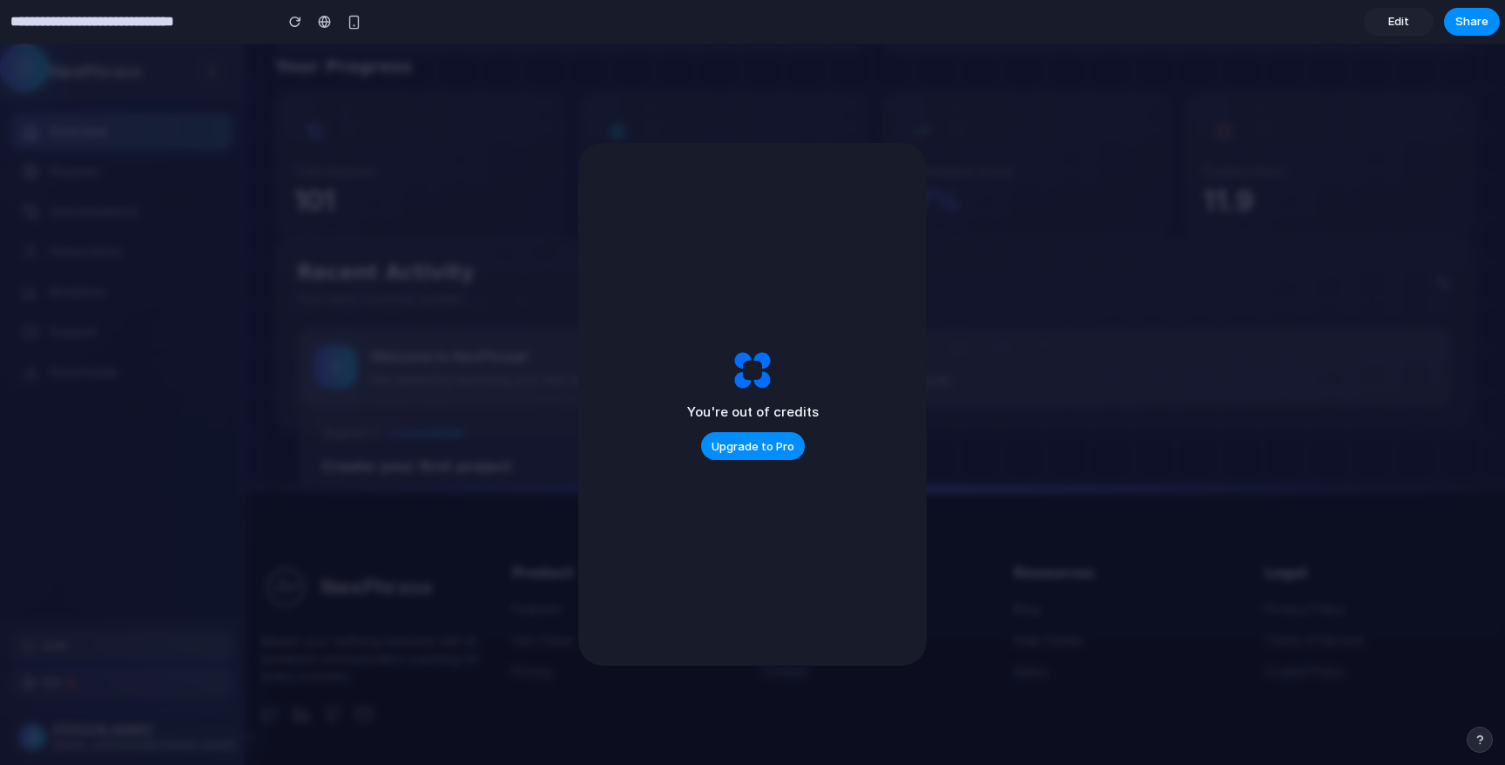
scroll to position [1192, 0]
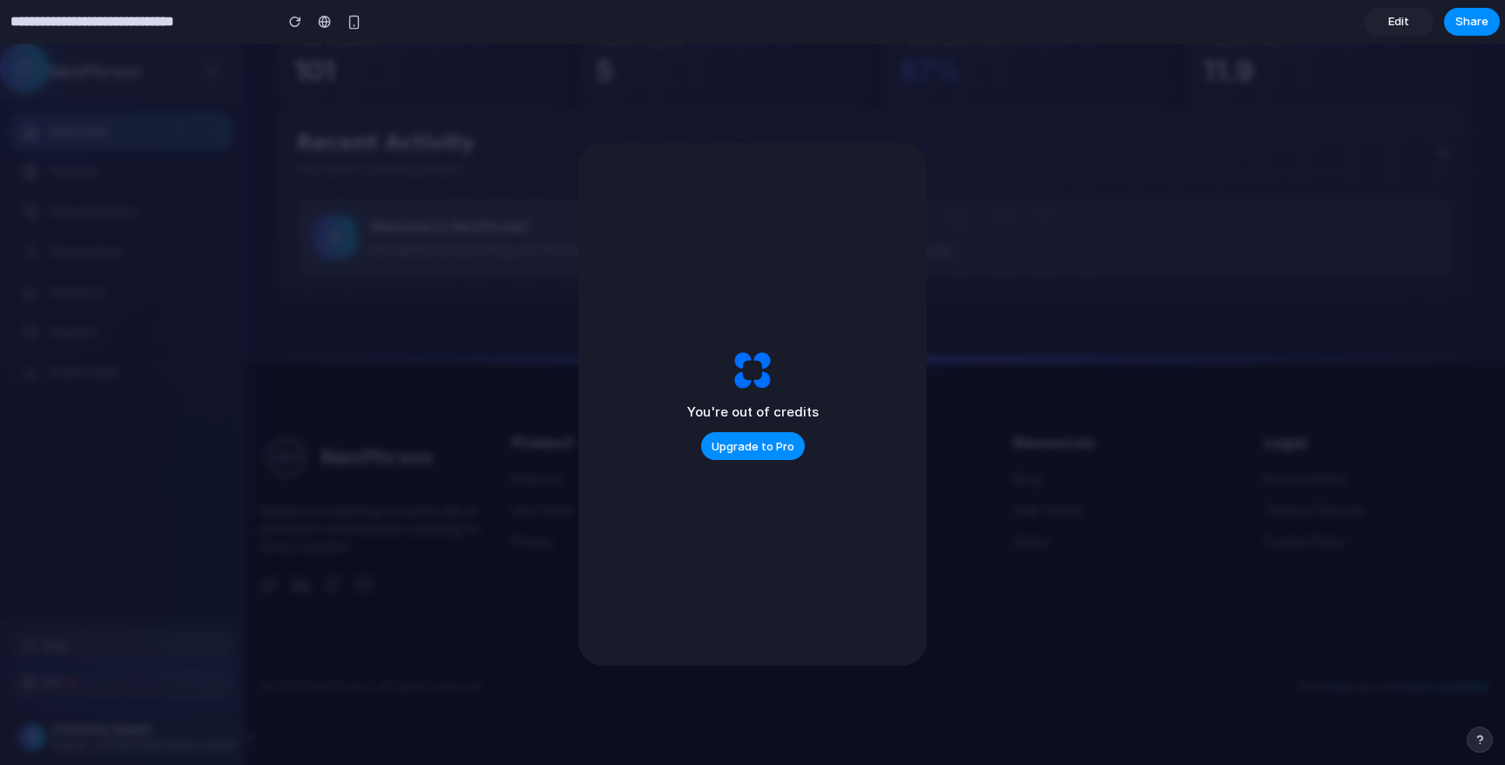
click at [744, 463] on div "You're out of credits Upgrade to Pro" at bounding box center [752, 404] width 348 height 522
click at [739, 442] on span "Upgrade to Pro" at bounding box center [752, 446] width 83 height 17
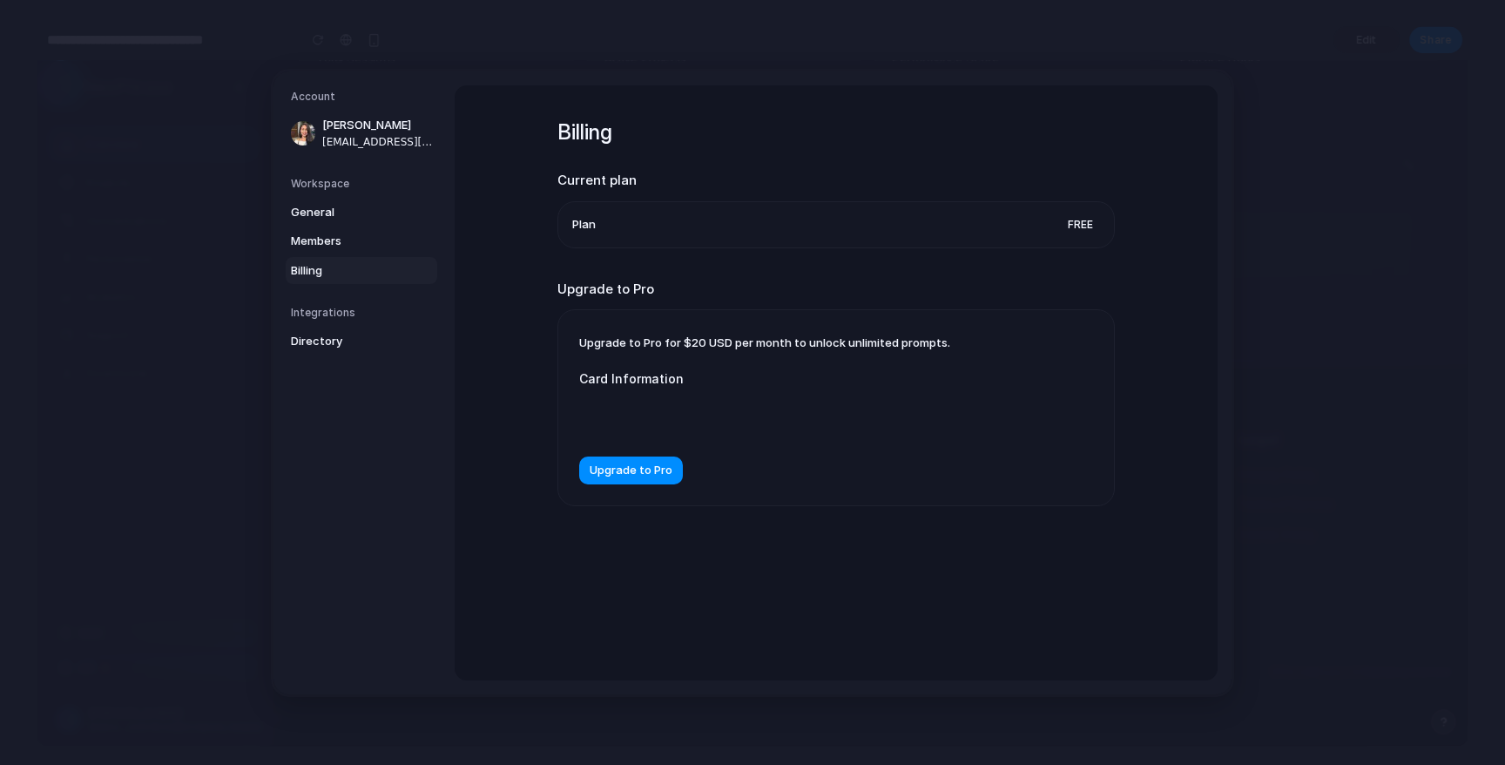
click at [317, 180] on h5 "Workspace" at bounding box center [364, 183] width 146 height 16
click at [311, 233] on span "Members" at bounding box center [346, 241] width 111 height 17
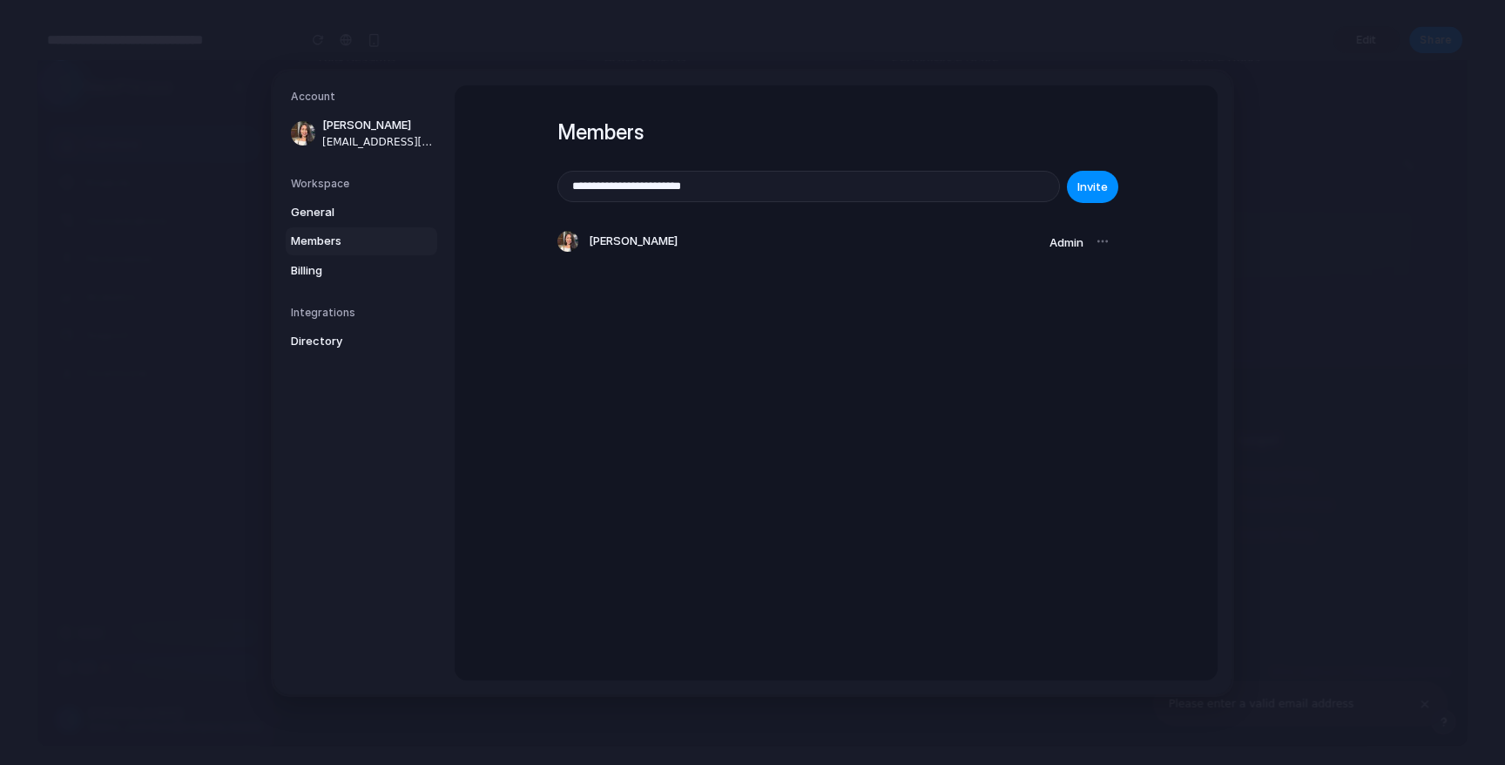
type input "**********"
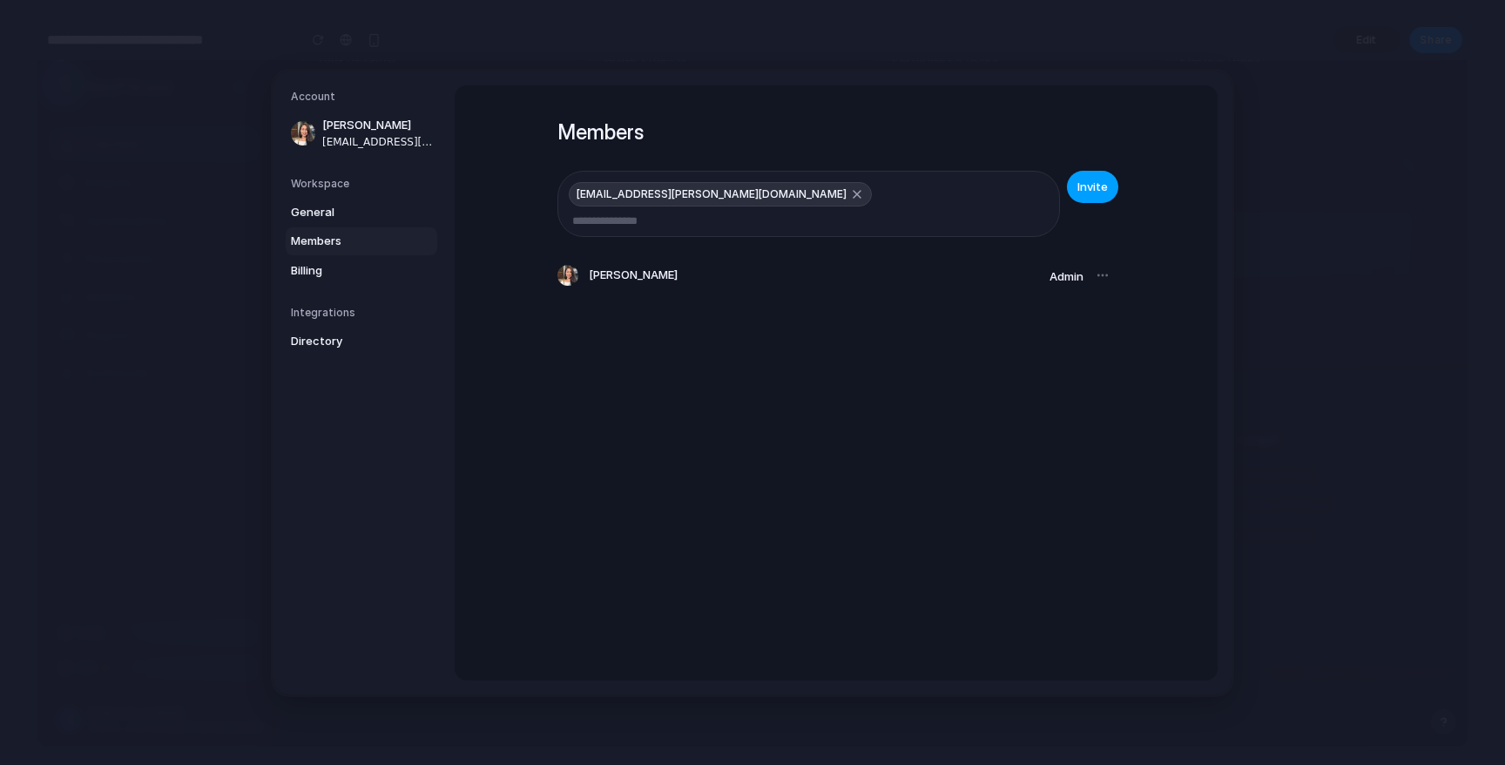
click at [1073, 180] on button "Invite" at bounding box center [1092, 187] width 51 height 32
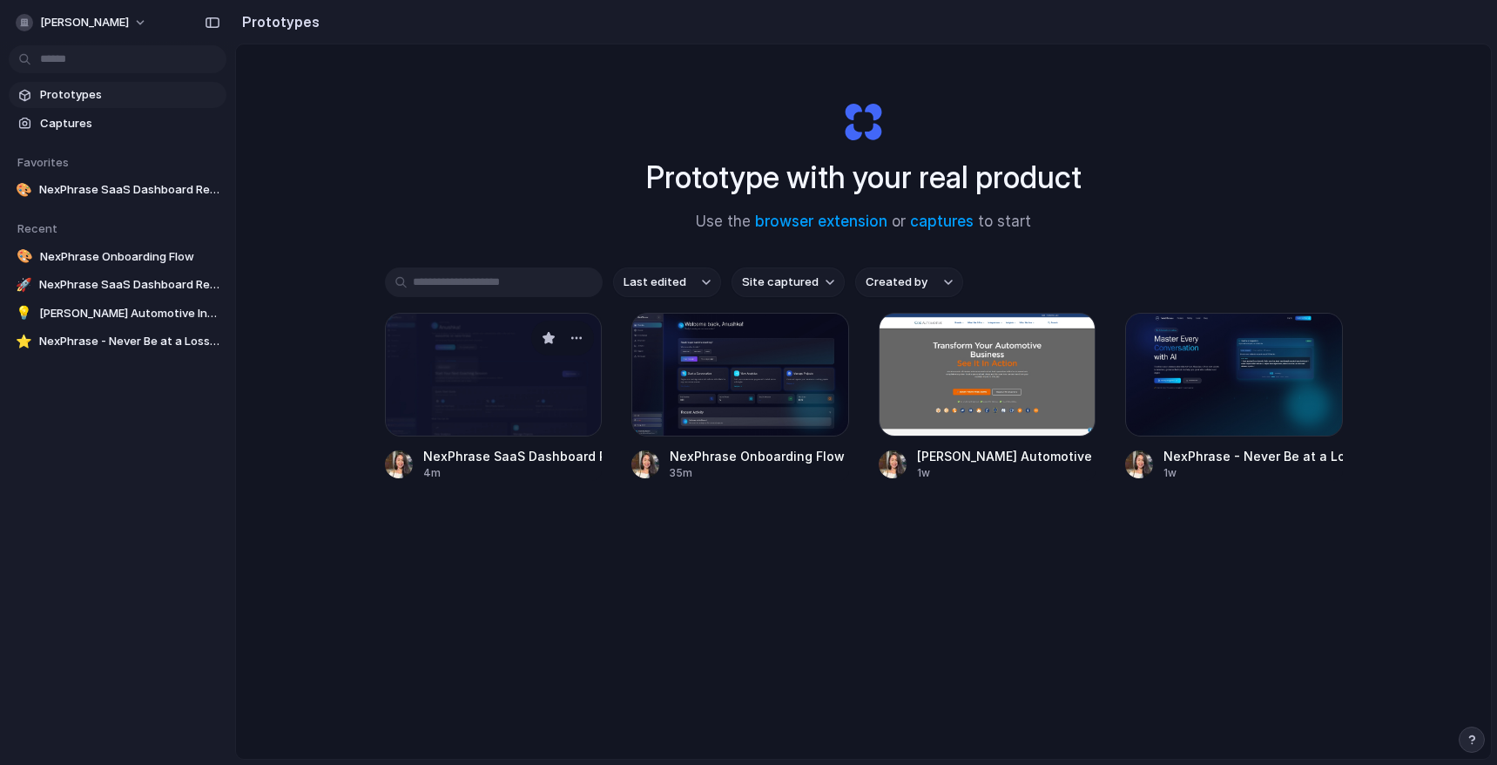
click at [537, 381] on div at bounding box center [494, 375] width 218 height 124
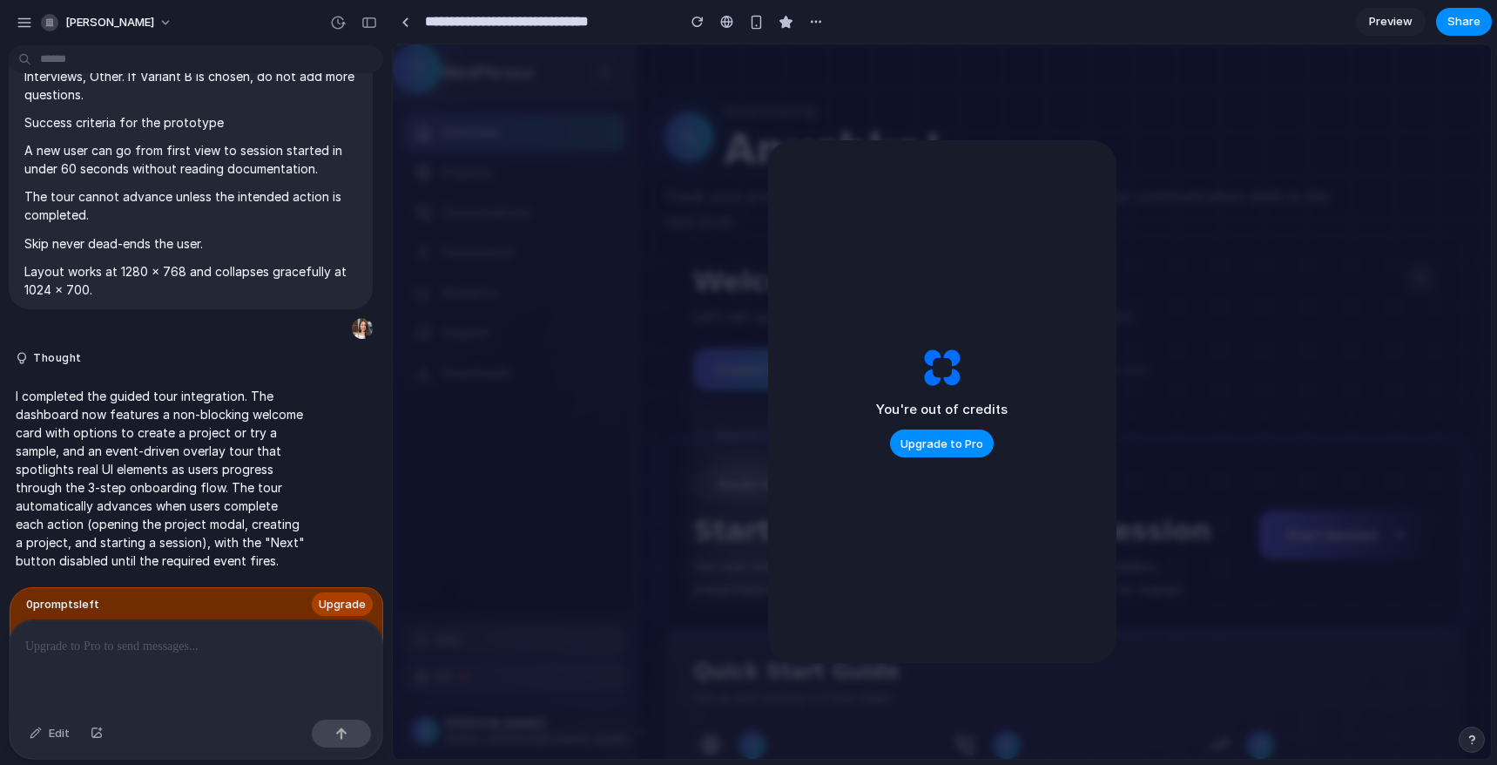
scroll to position [40, 0]
click at [575, 363] on link "Downloads" at bounding box center [514, 372] width 222 height 37
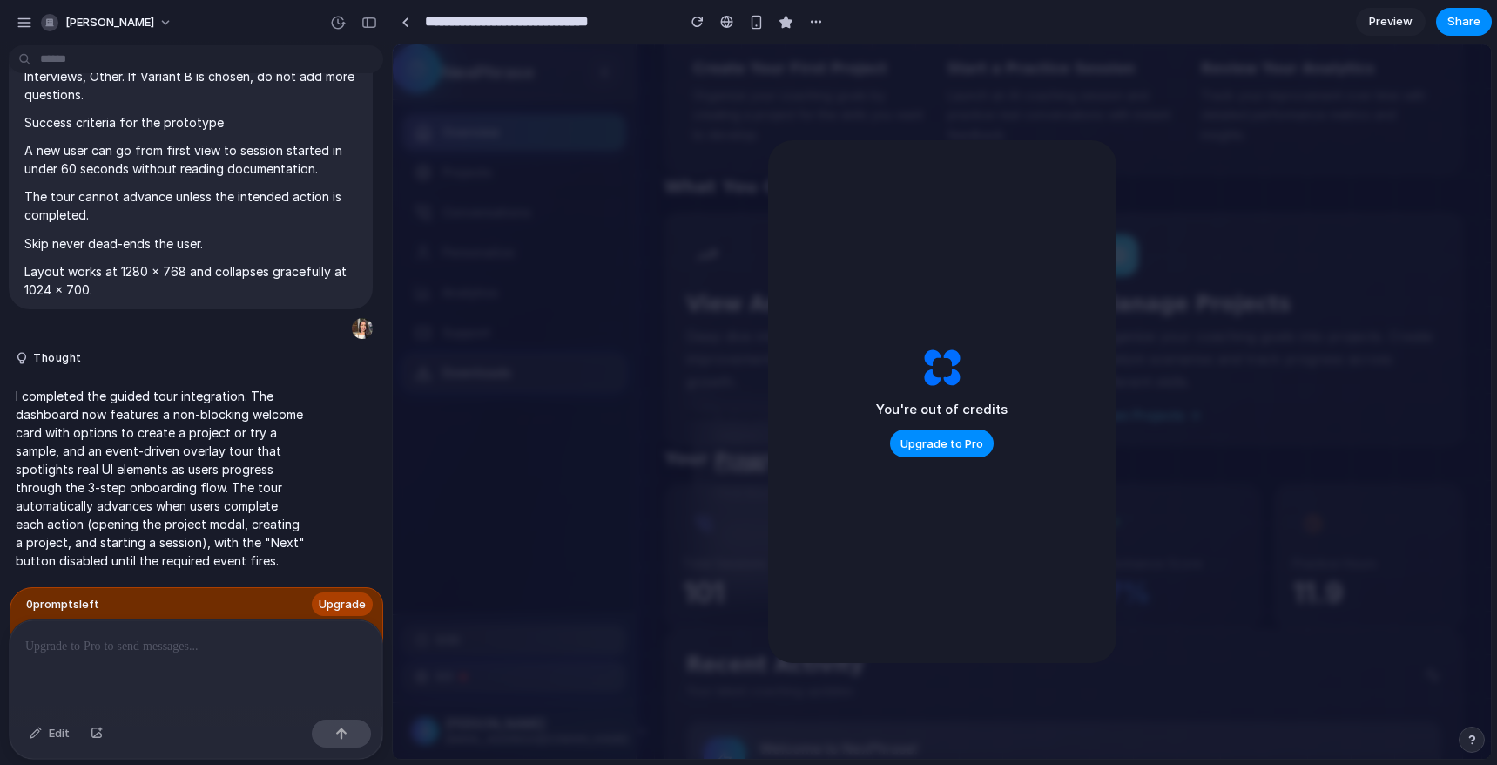
scroll to position [1294, 0]
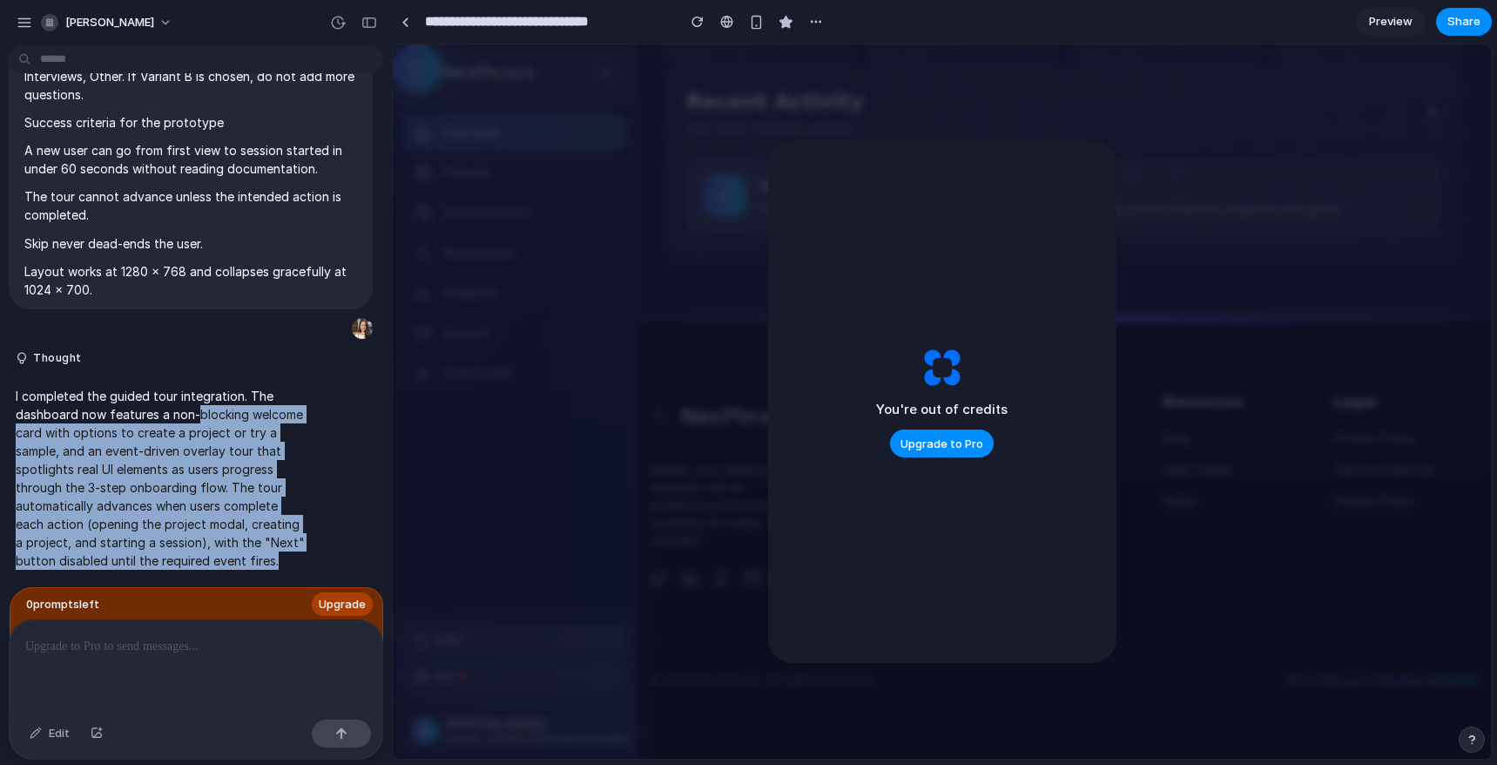
drag, startPoint x: 198, startPoint y: 402, endPoint x: 334, endPoint y: 564, distance: 212.0
click at [334, 564] on div "I completed the guided tour integration. The dashboard now features a non-block…" at bounding box center [191, 478] width 364 height 204
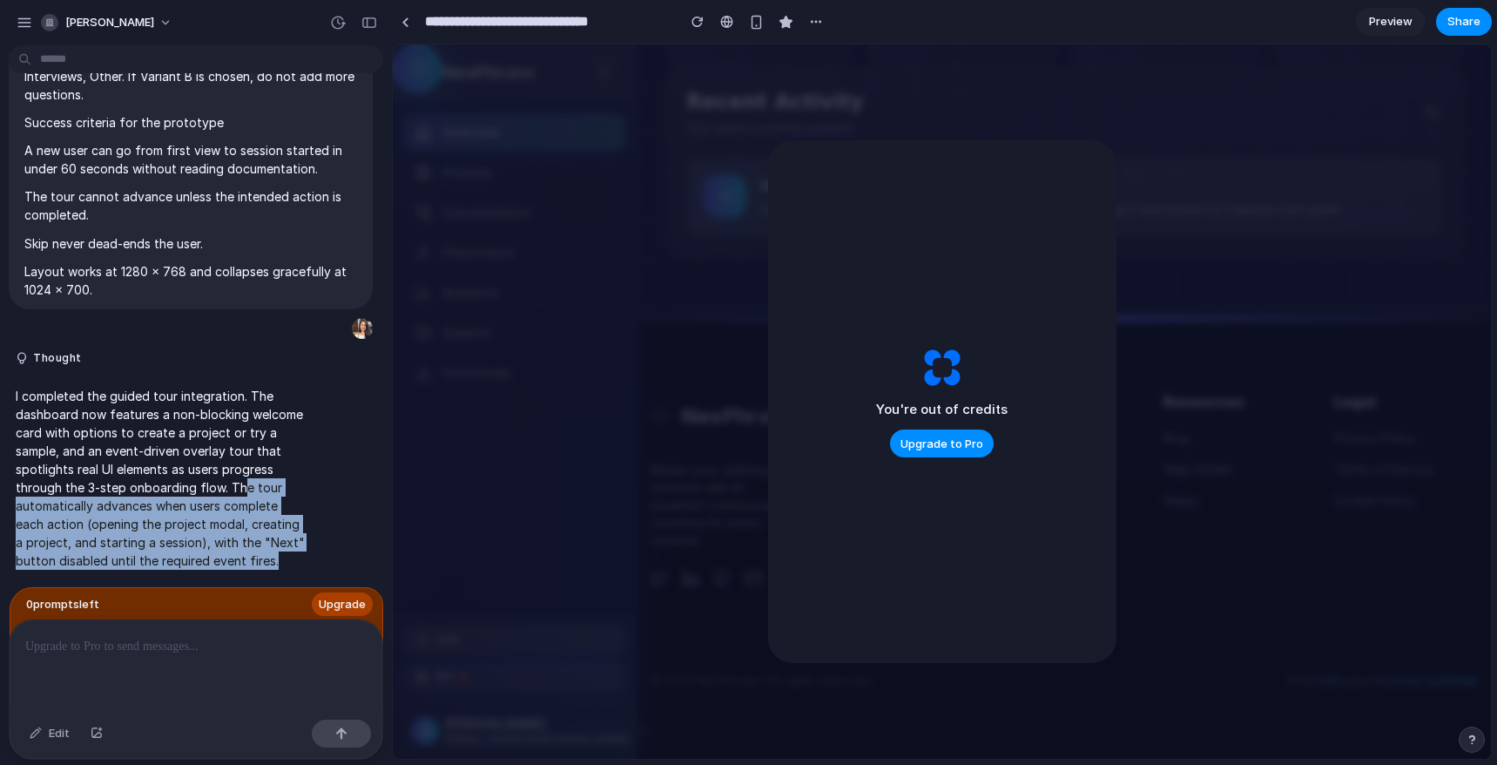
drag, startPoint x: 239, startPoint y: 491, endPoint x: 334, endPoint y: 572, distance: 125.4
click at [335, 572] on div "I completed the guided tour integration. The dashboard now features a non-block…" at bounding box center [191, 478] width 364 height 204
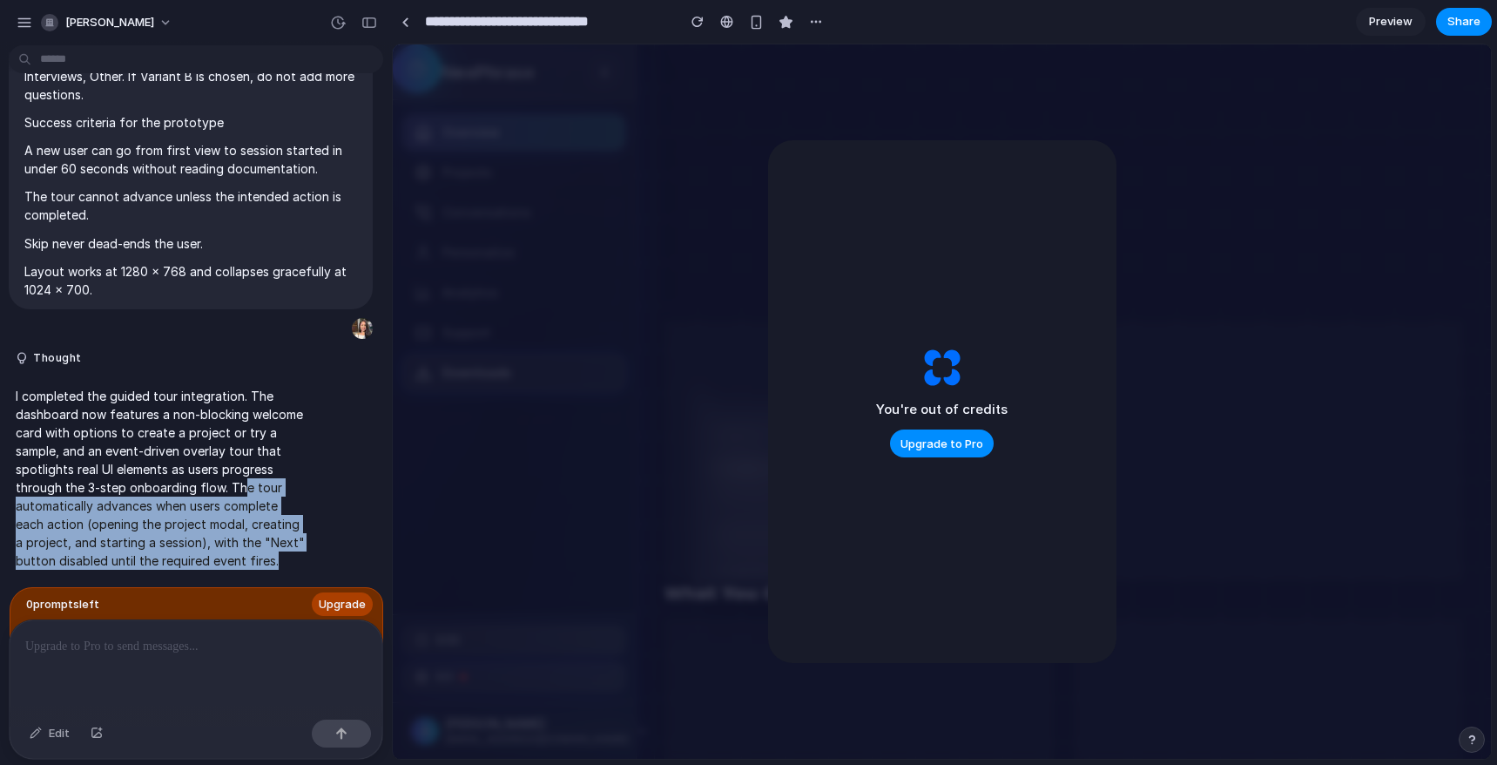
scroll to position [183, 0]
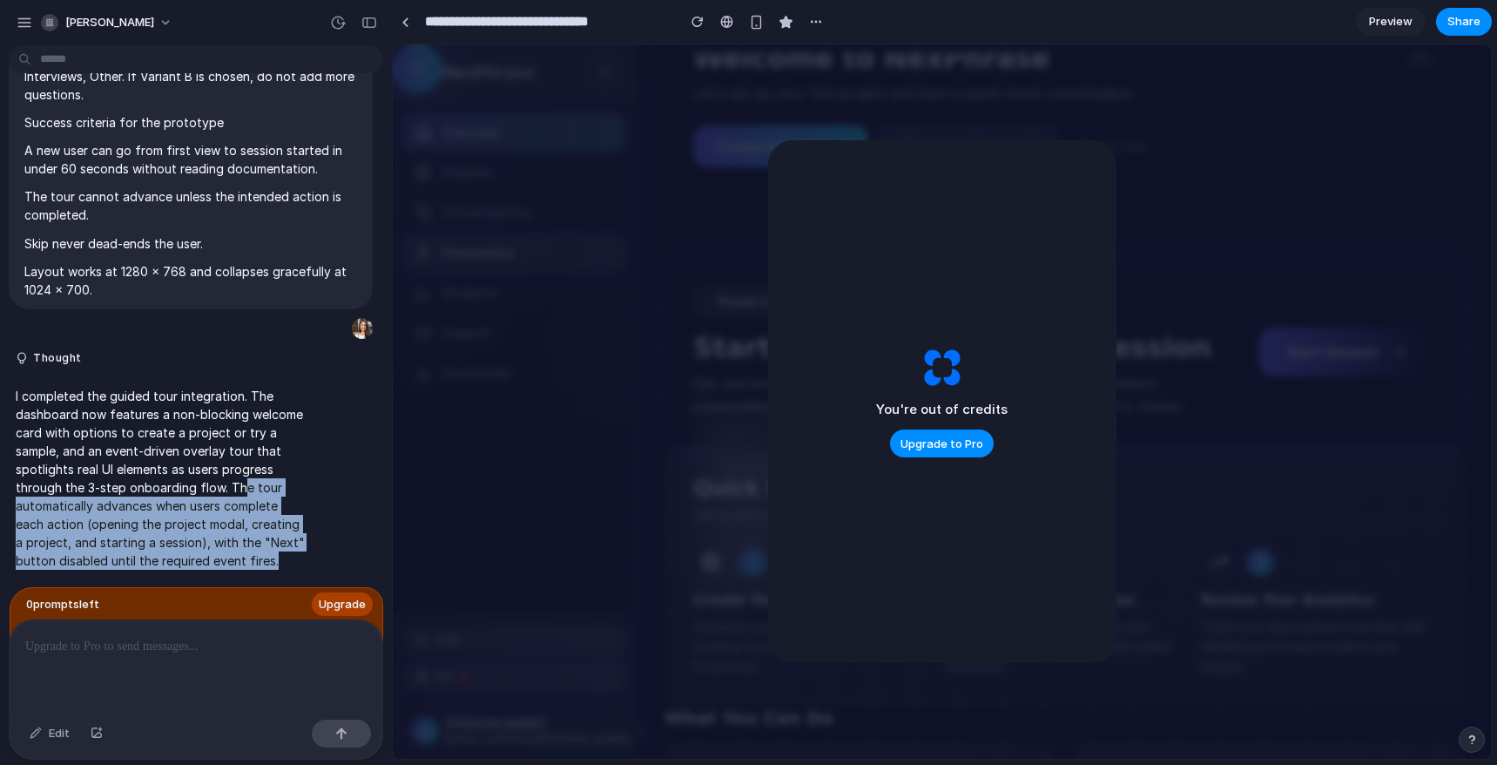
click at [448, 258] on span "Personalize" at bounding box center [478, 252] width 72 height 17
drag, startPoint x: 448, startPoint y: 258, endPoint x: 434, endPoint y: 260, distance: 14.0
click at [446, 260] on span "Personalize" at bounding box center [478, 252] width 72 height 17
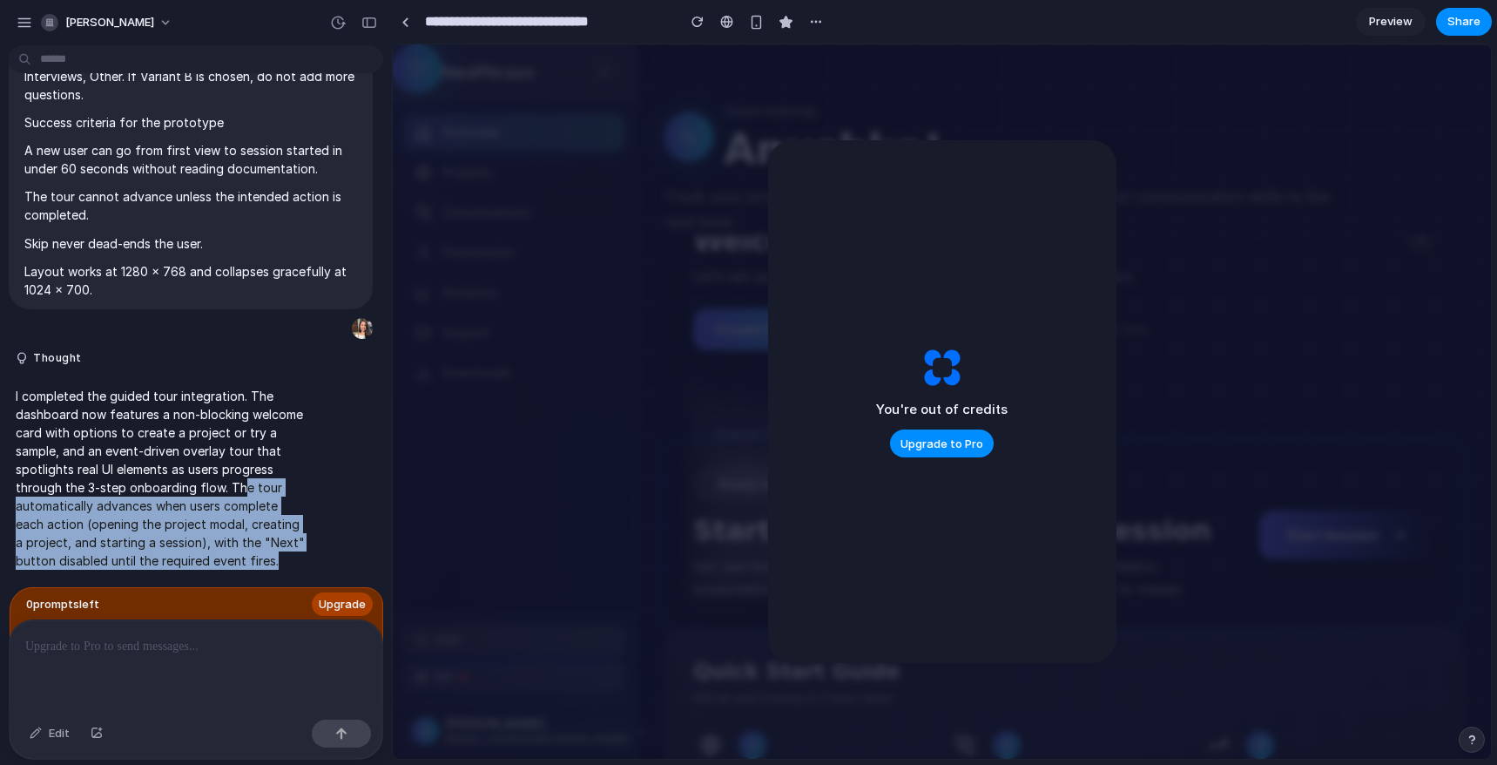
click at [683, 114] on div at bounding box center [688, 136] width 49 height 49
click at [1380, 21] on span "Preview" at bounding box center [1391, 21] width 44 height 17
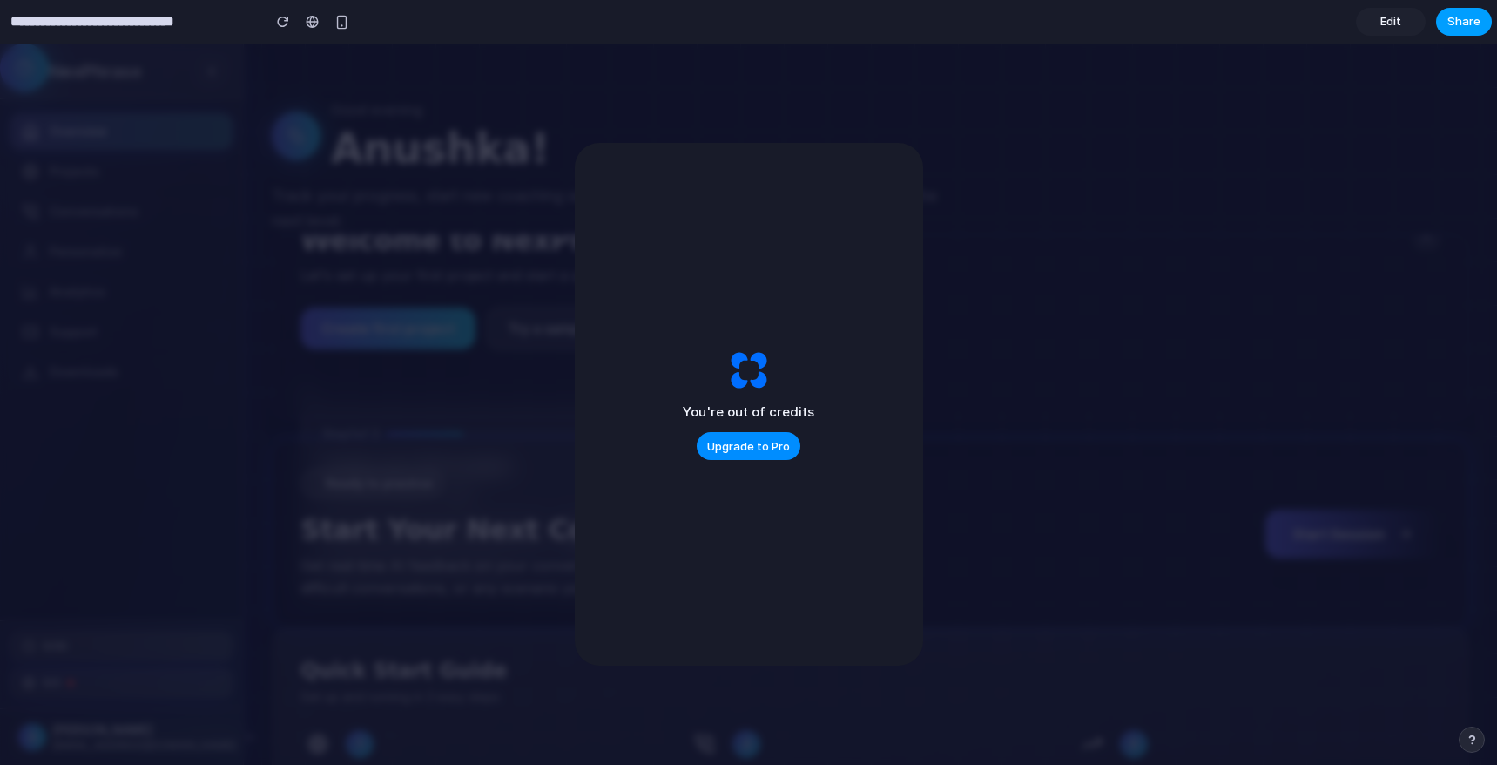
click at [1478, 23] on span "Share" at bounding box center [1463, 21] width 33 height 17
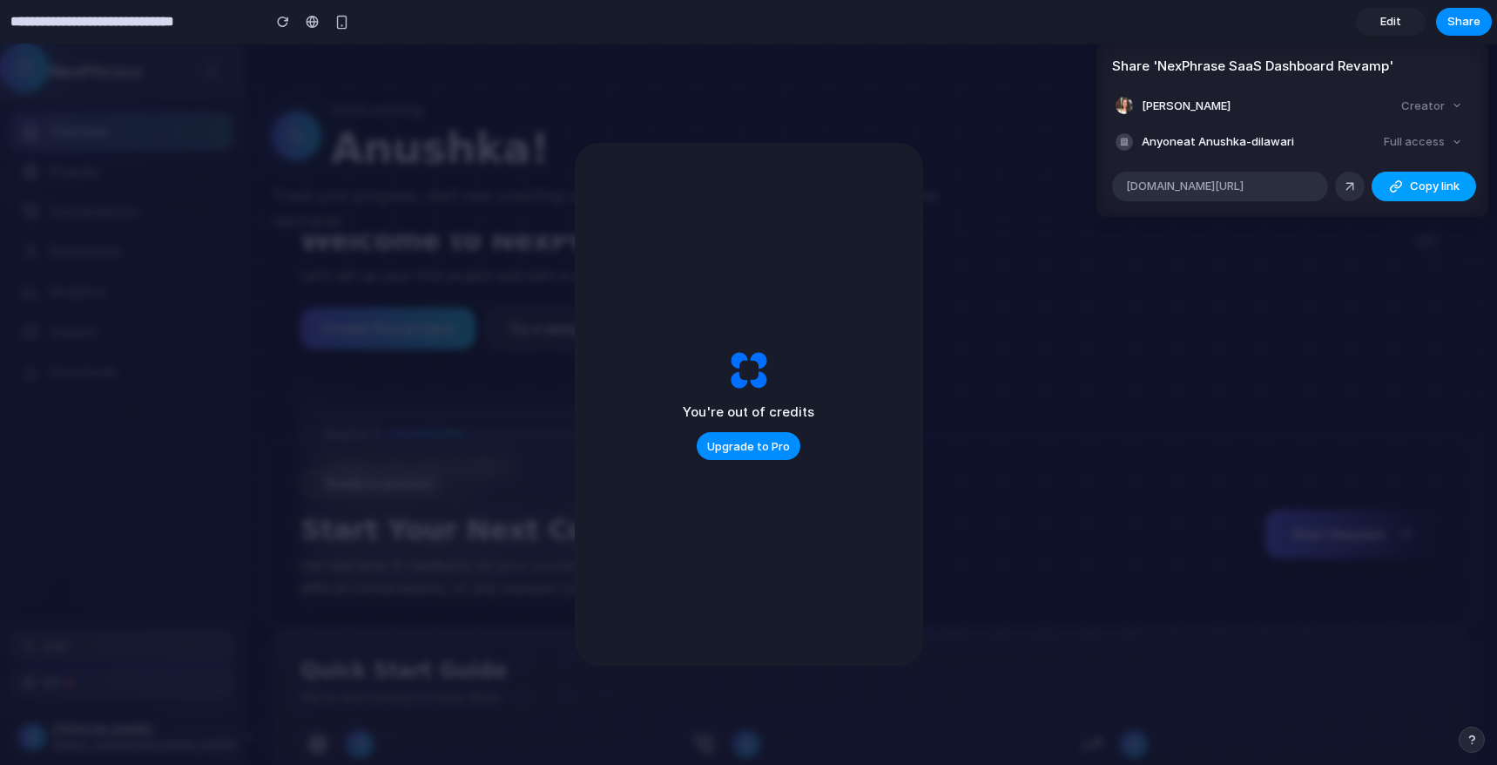
click at [1415, 185] on span "Copy link" at bounding box center [1435, 186] width 50 height 17
